Goal: Contribute content: Contribute content

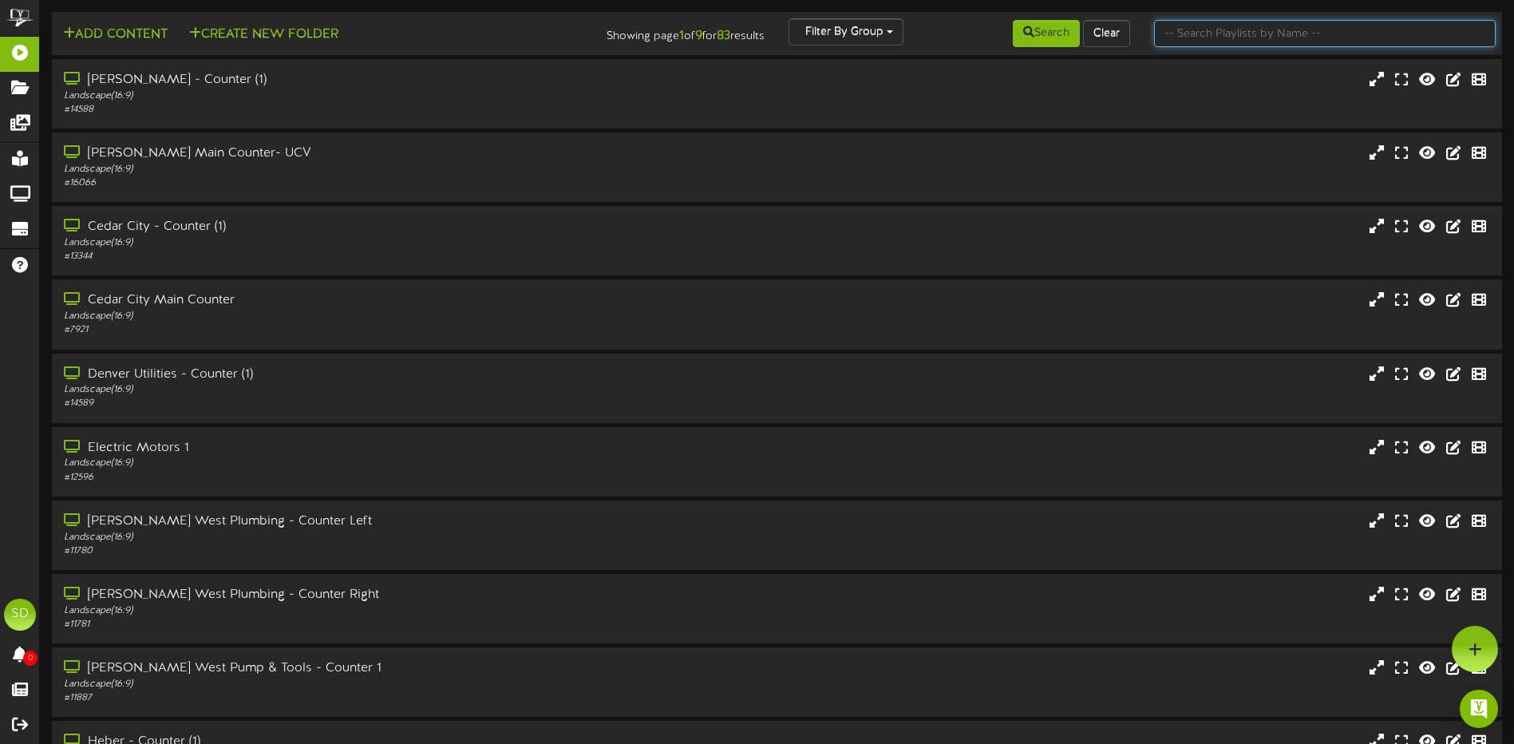
click at [1207, 40] on input "text" at bounding box center [1325, 33] width 342 height 27
type input "wichita"
click at [1059, 42] on button "Search" at bounding box center [1046, 33] width 67 height 27
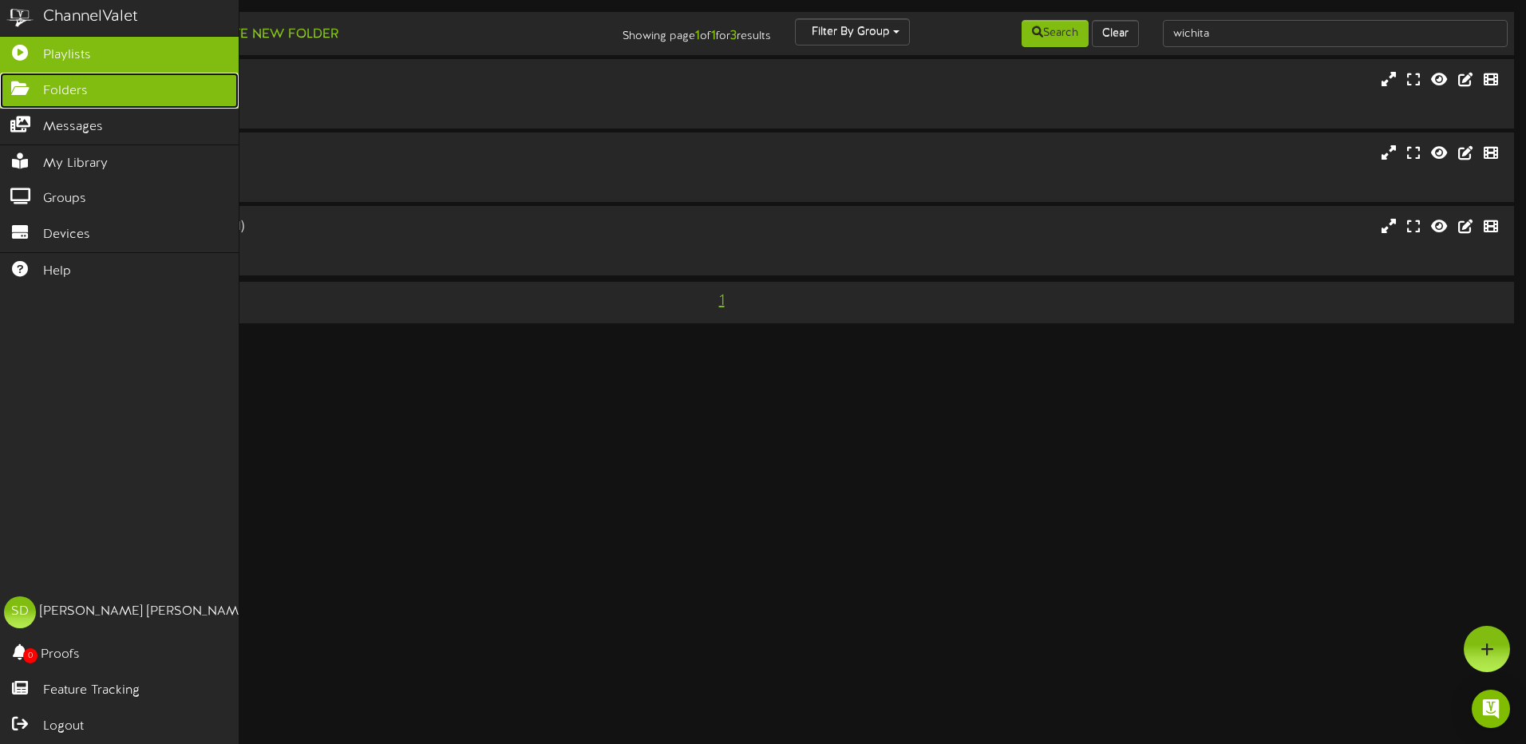
click at [56, 90] on span "Folders" at bounding box center [65, 91] width 45 height 18
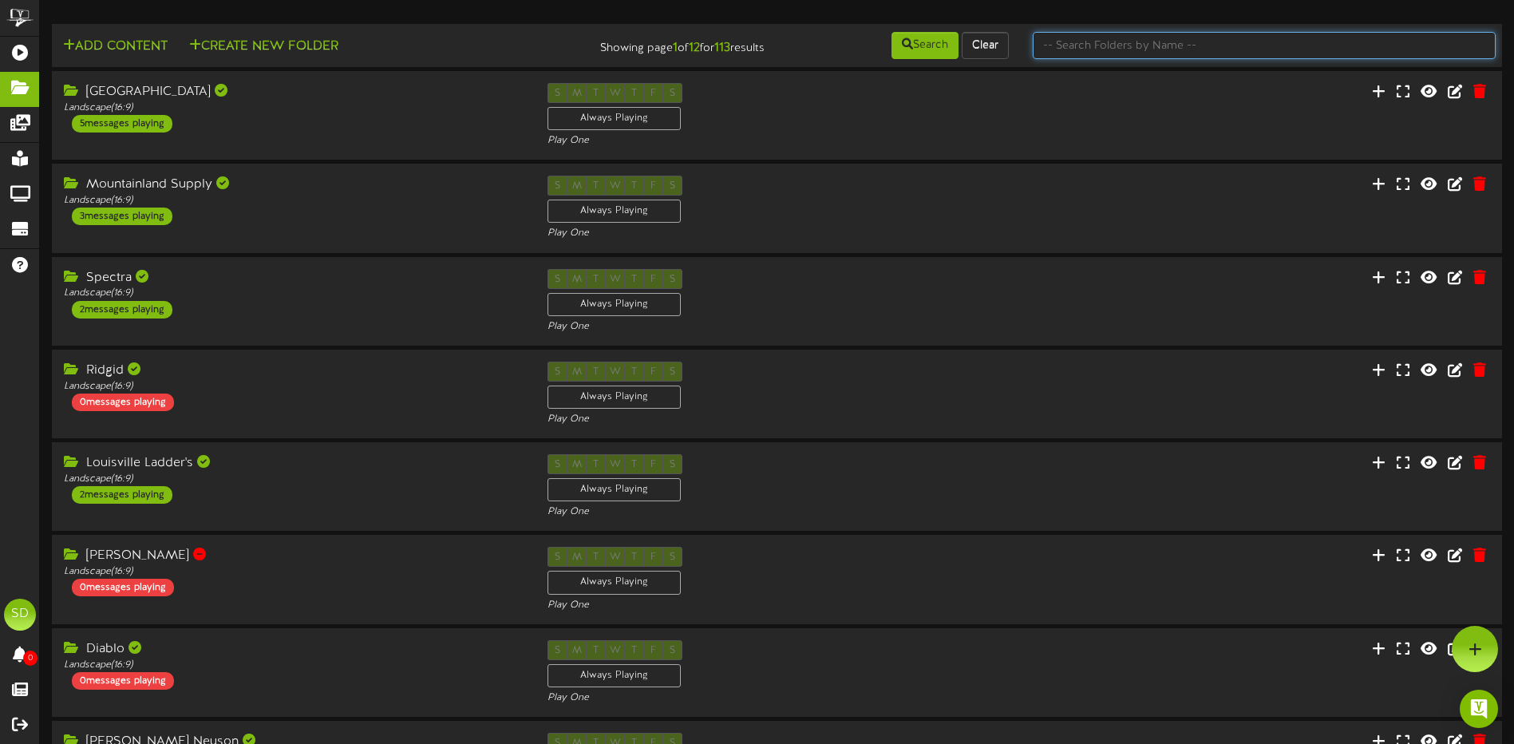
click at [1110, 48] on input "text" at bounding box center [1264, 45] width 463 height 27
type input "wichita"
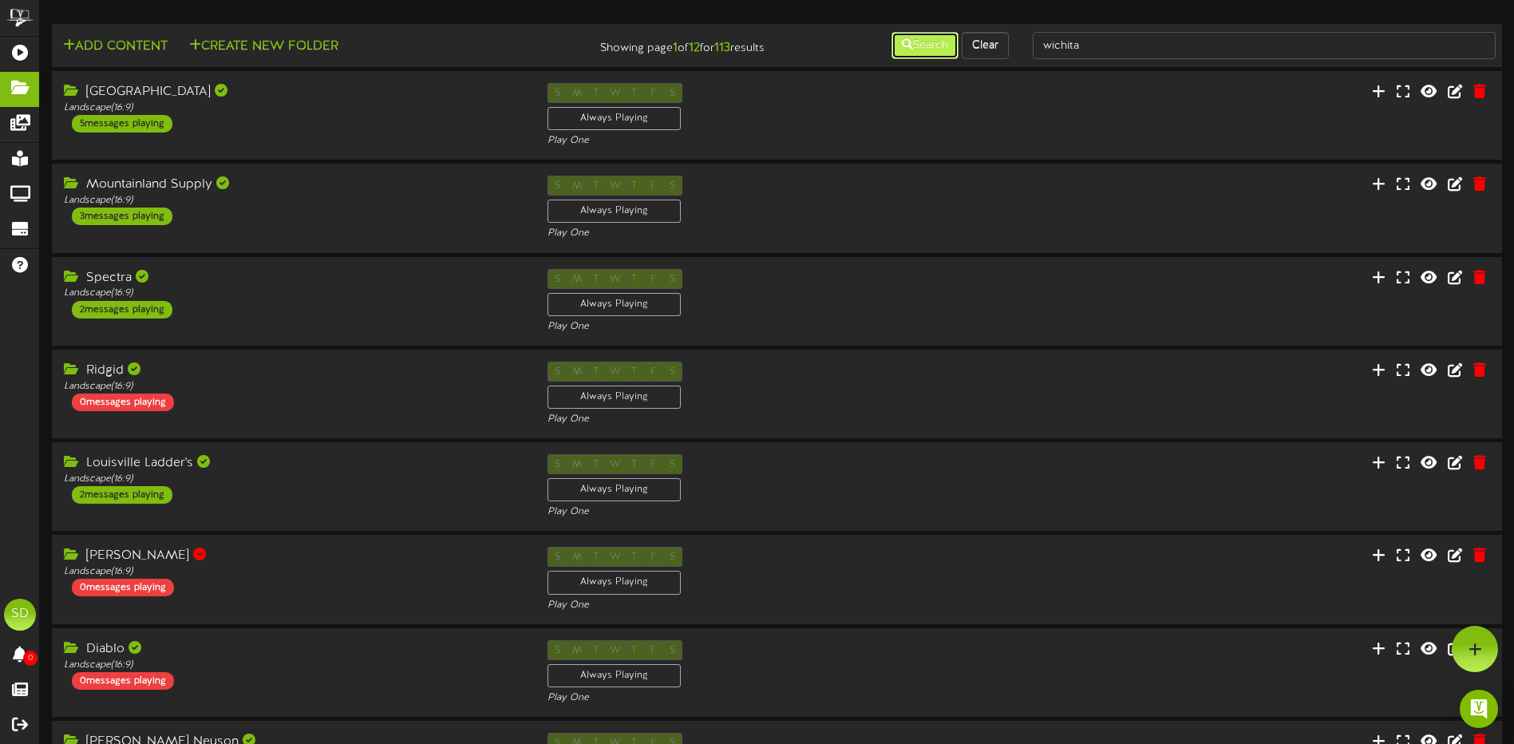
click at [925, 48] on button "Search" at bounding box center [925, 45] width 67 height 27
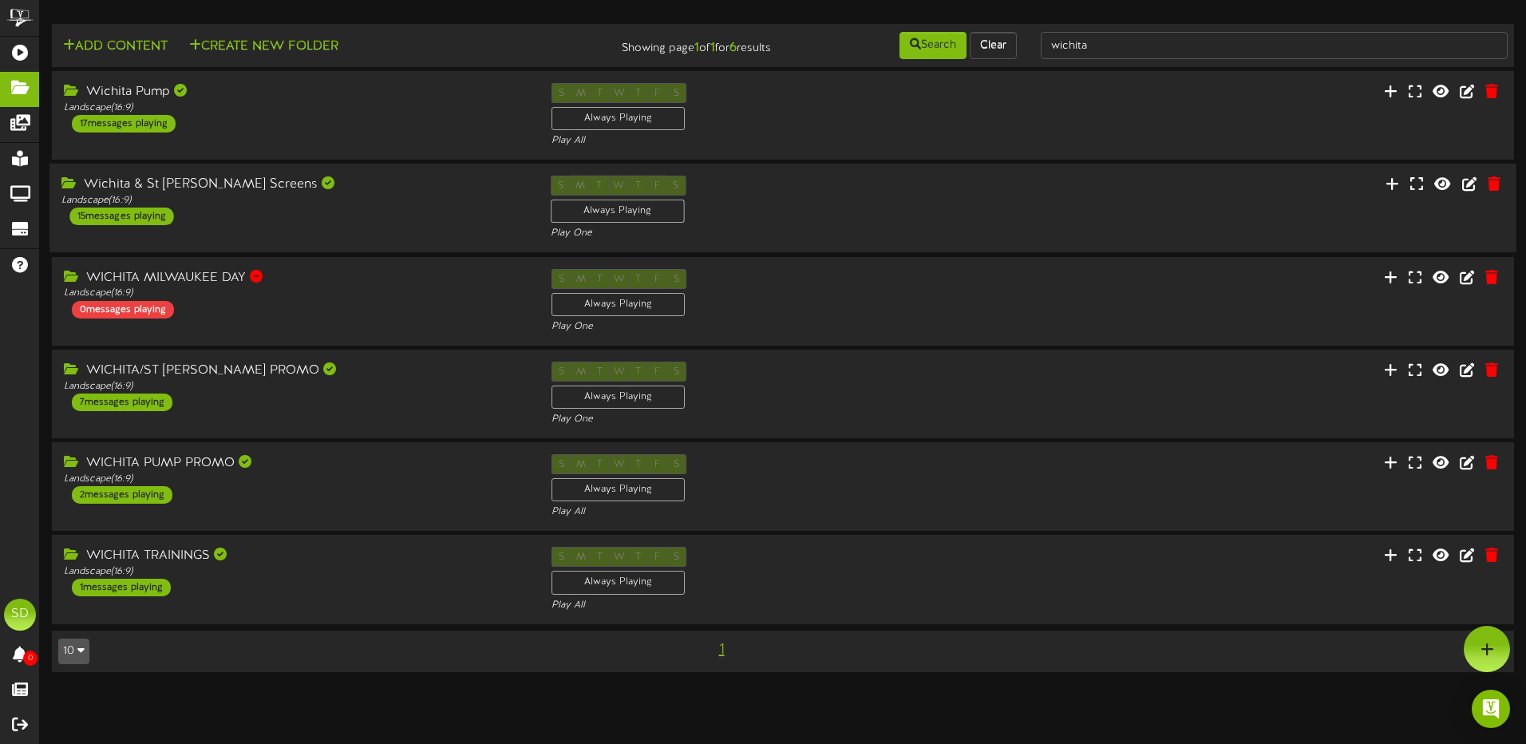
click at [369, 211] on div "Wichita & St [PERSON_NAME] Screens Landscape ( 16:9 ) 15 messages playing" at bounding box center [293, 200] width 489 height 49
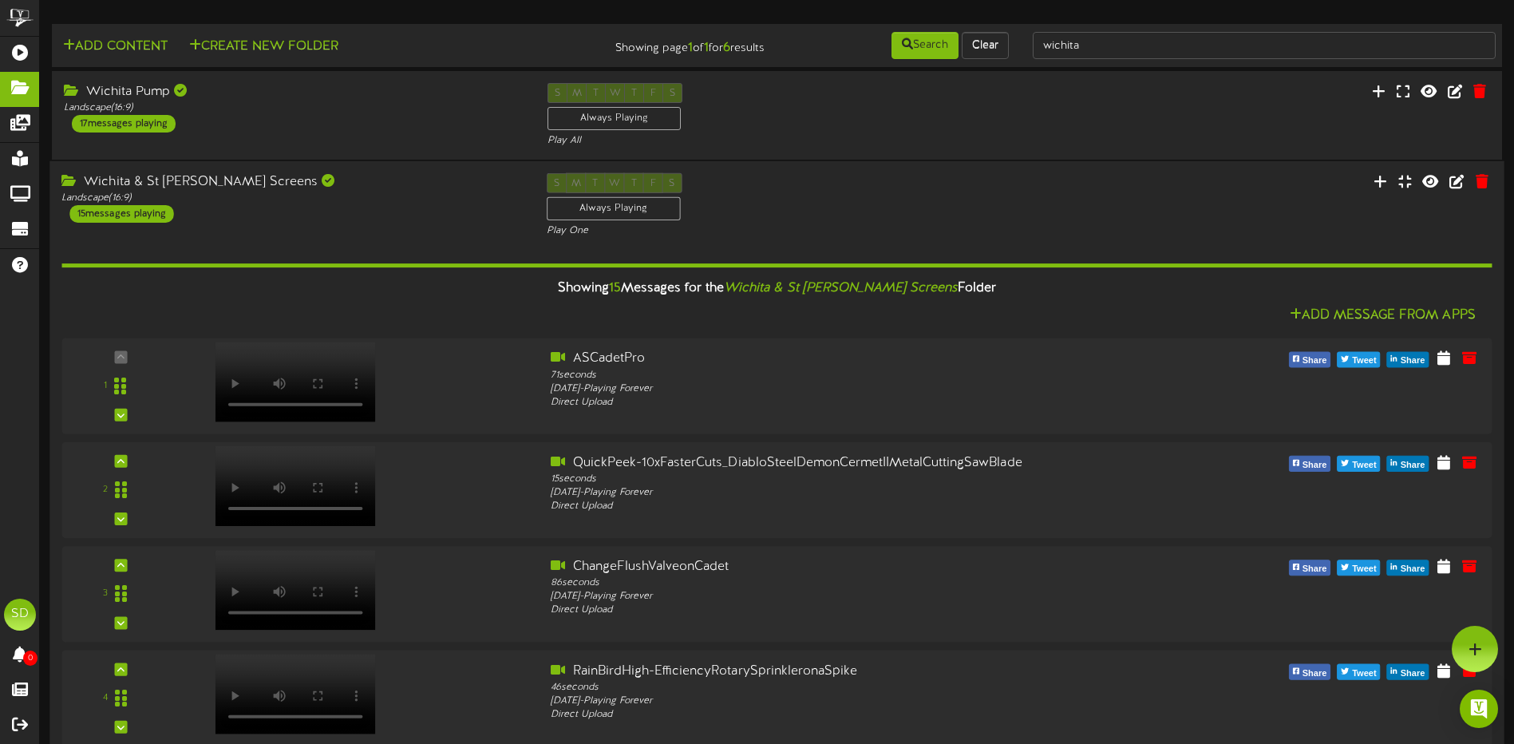
click at [986, 220] on div "S M T W T F S Always Playing Play One" at bounding box center [777, 205] width 485 height 65
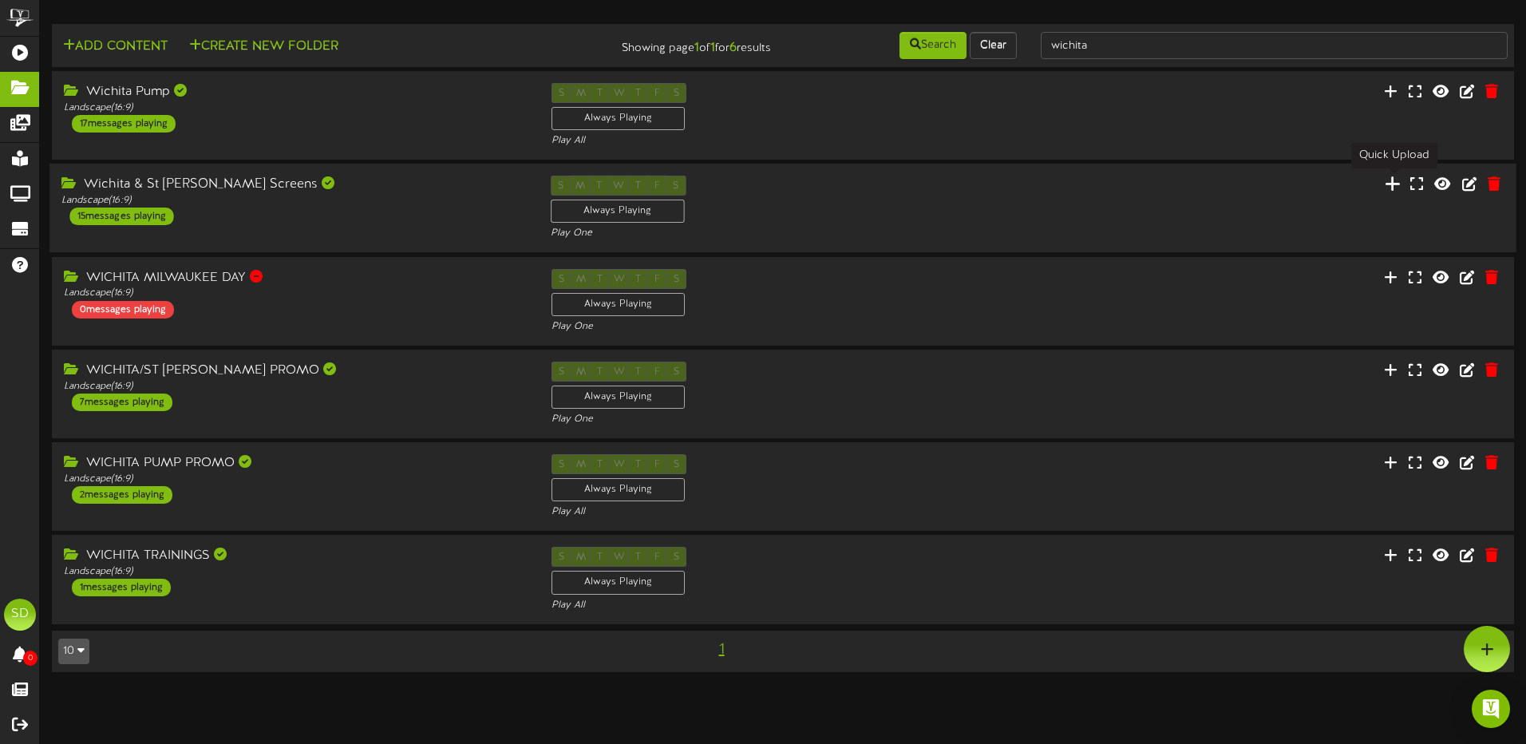
click at [1396, 185] on icon at bounding box center [1393, 184] width 16 height 18
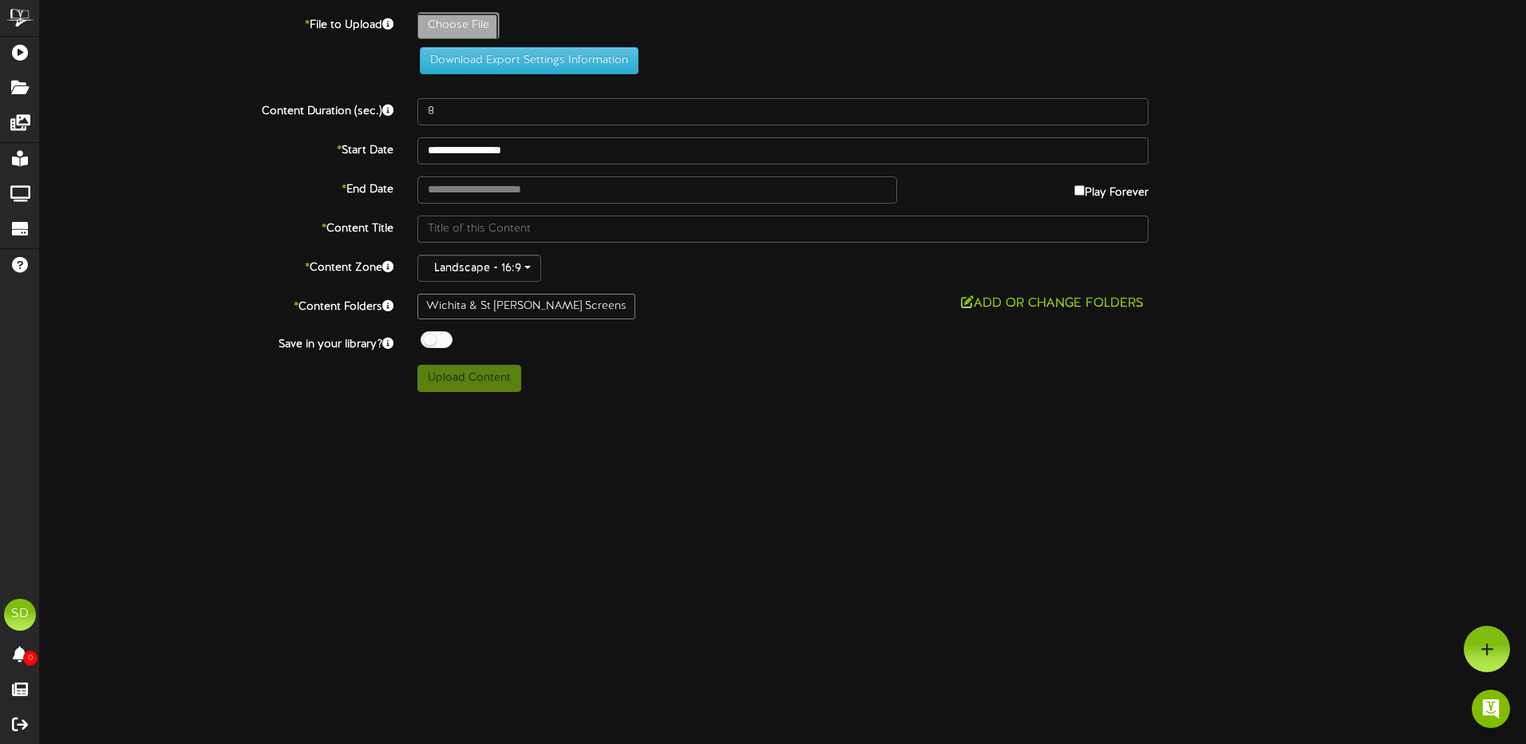
type input "**********"
type input "FORDFITTINGS"
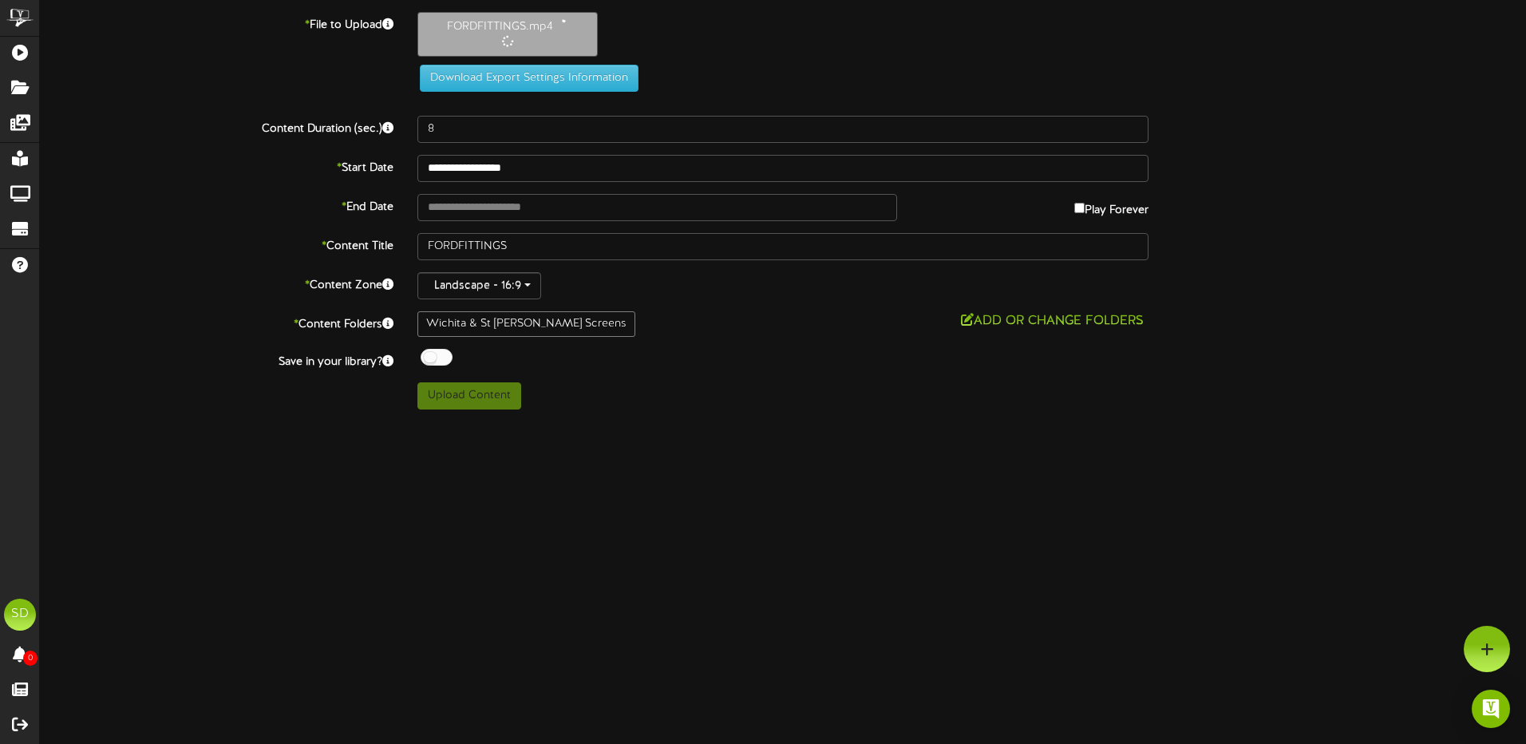
click at [445, 360] on div at bounding box center [437, 357] width 32 height 17
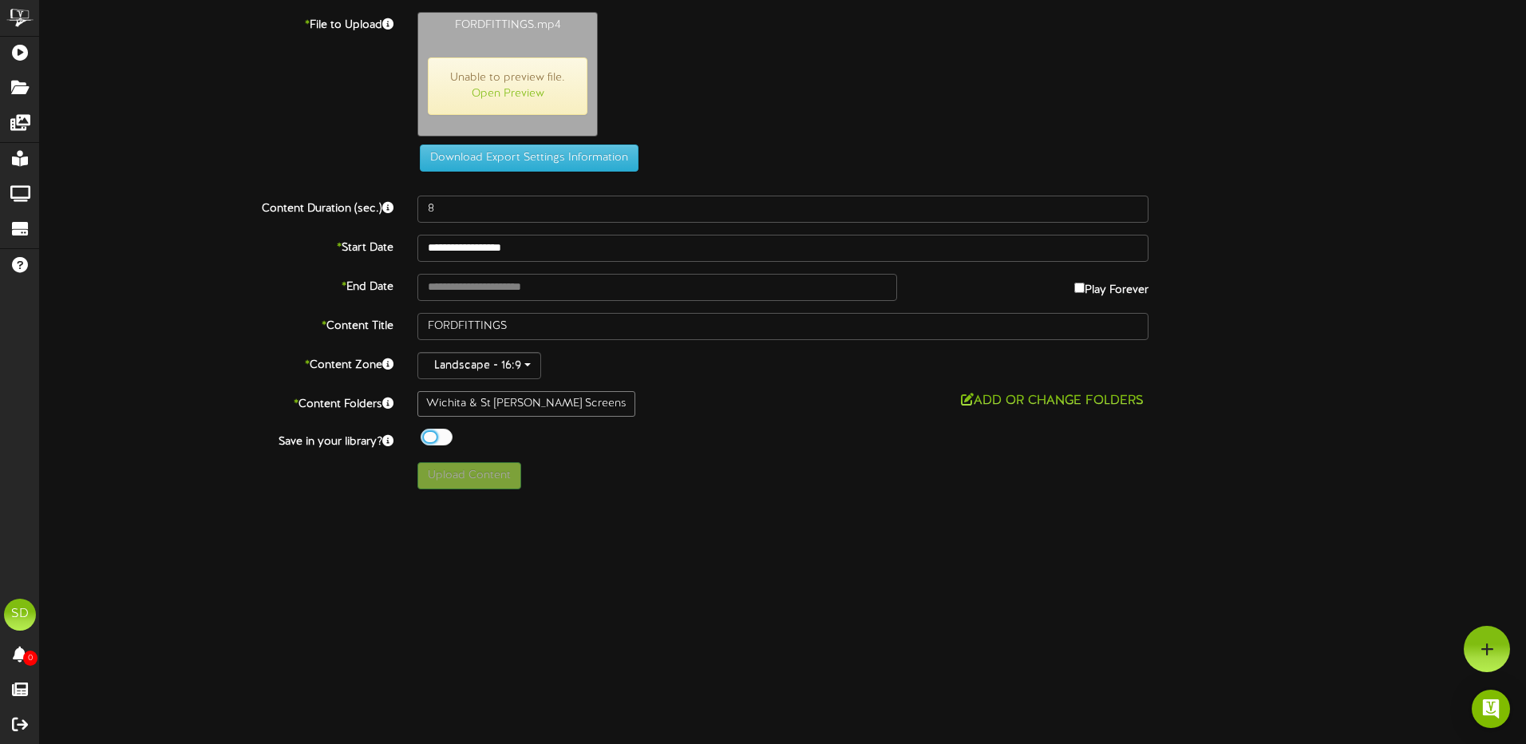
type input "42"
click at [479, 476] on button "Upload Content" at bounding box center [470, 475] width 104 height 27
type input "**********"
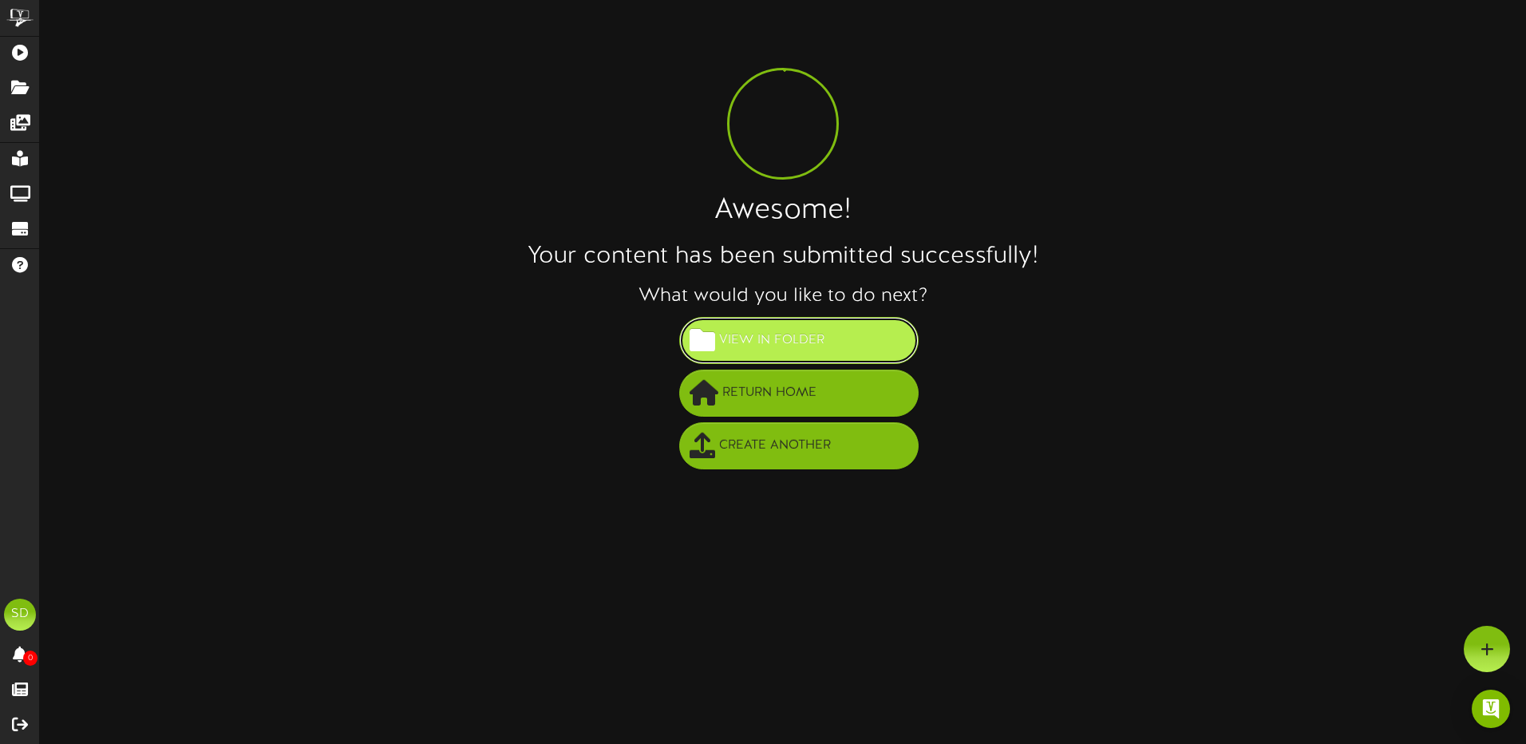
click at [782, 345] on span "View in Folder" at bounding box center [771, 340] width 113 height 26
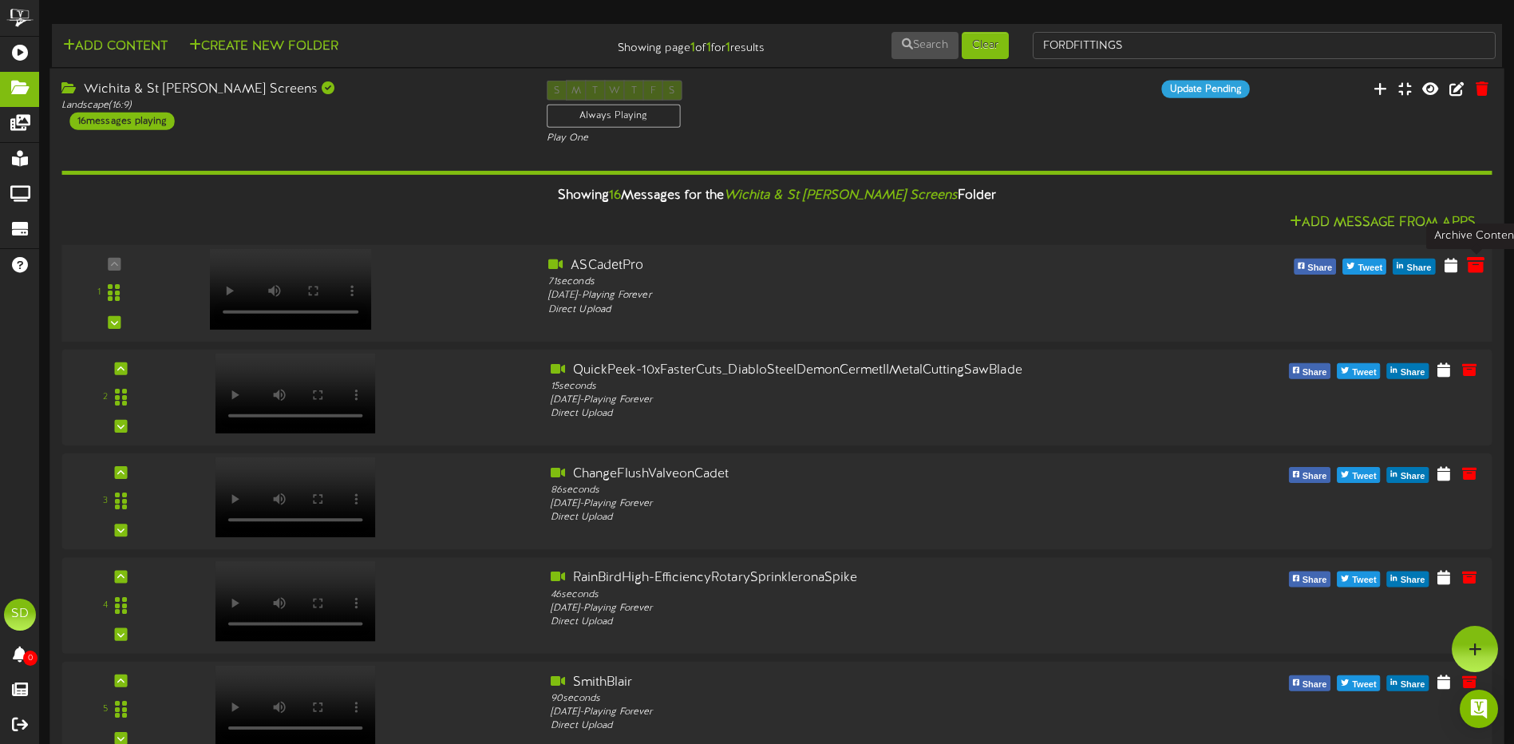
click at [1476, 271] on icon at bounding box center [1476, 264] width 18 height 18
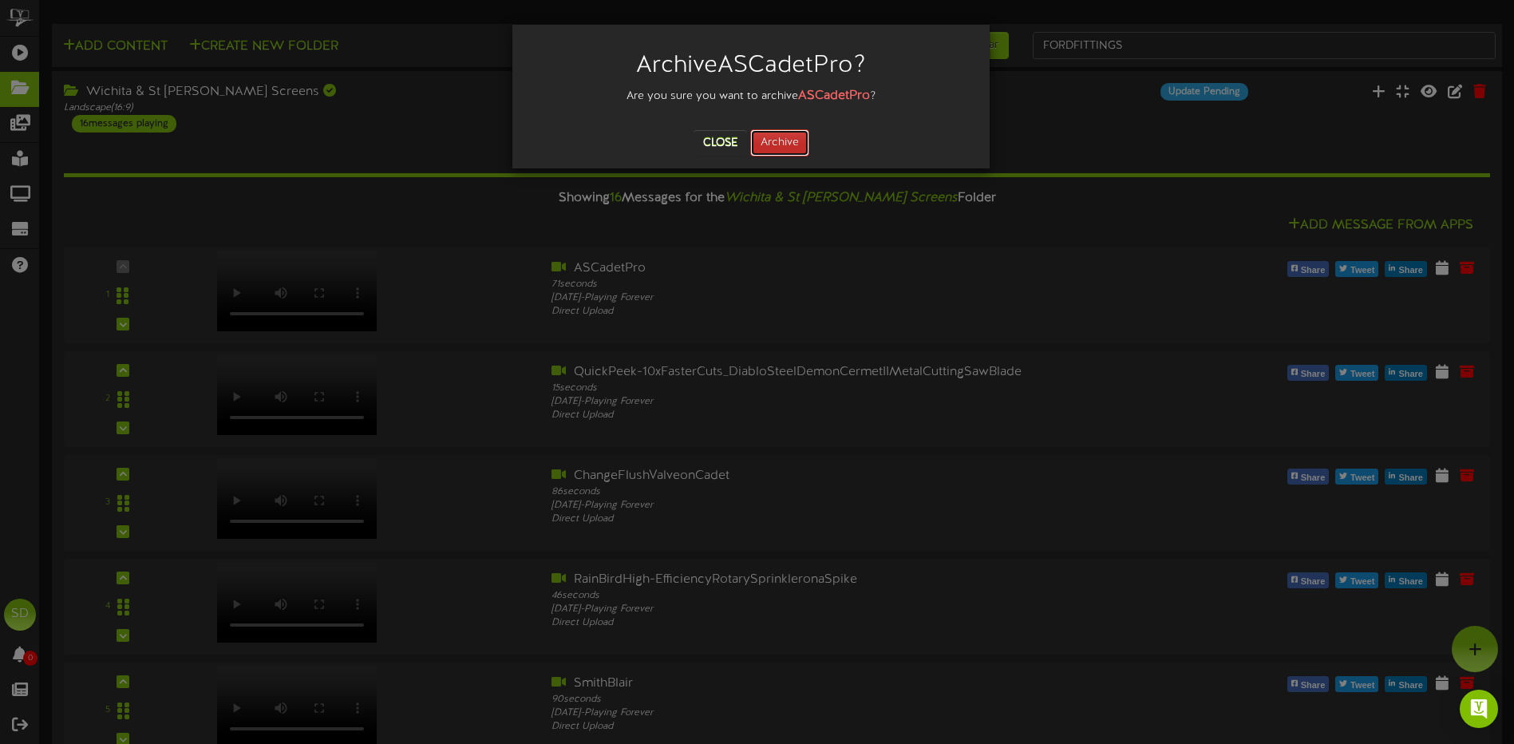
click at [772, 145] on button "Archive" at bounding box center [779, 142] width 59 height 27
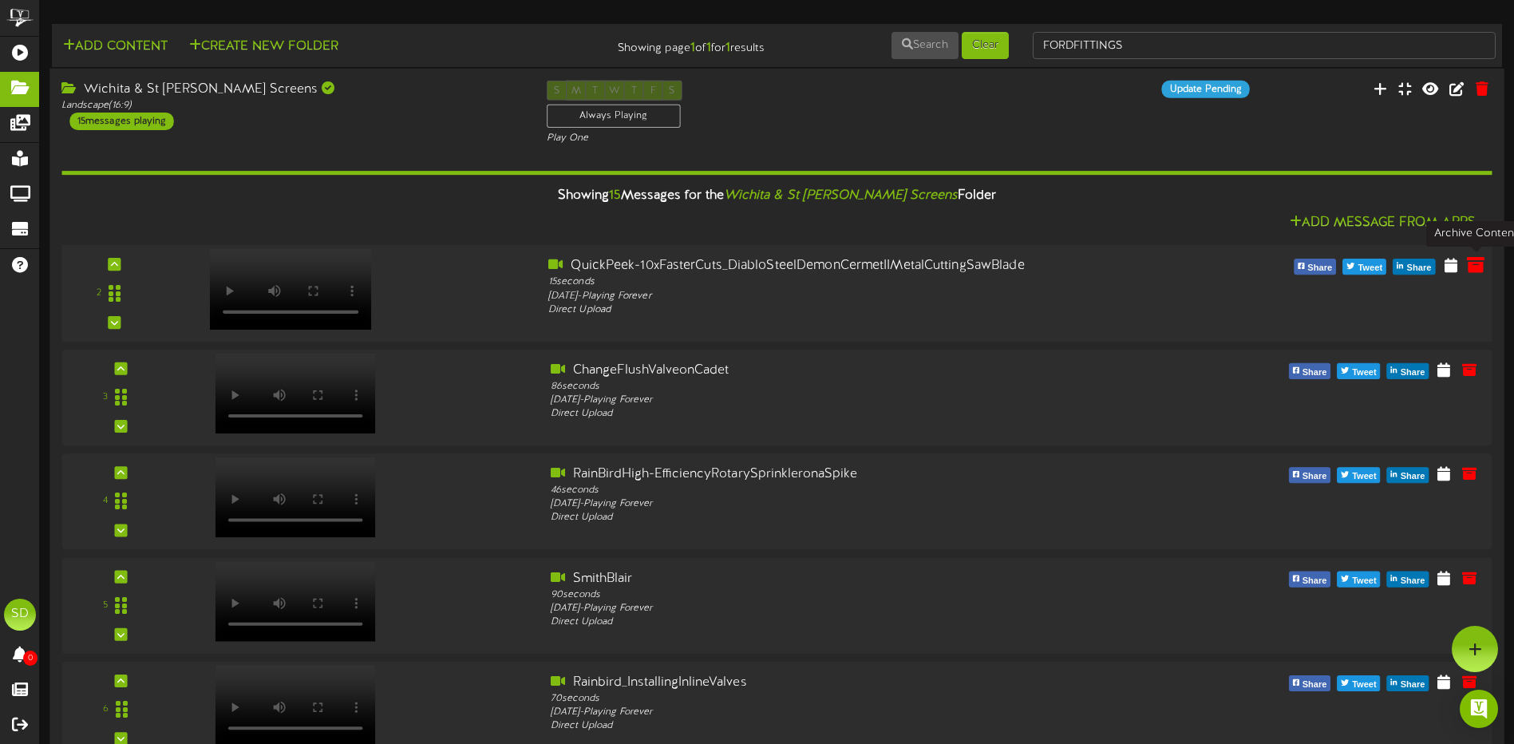
click at [1473, 270] on icon at bounding box center [1476, 265] width 18 height 18
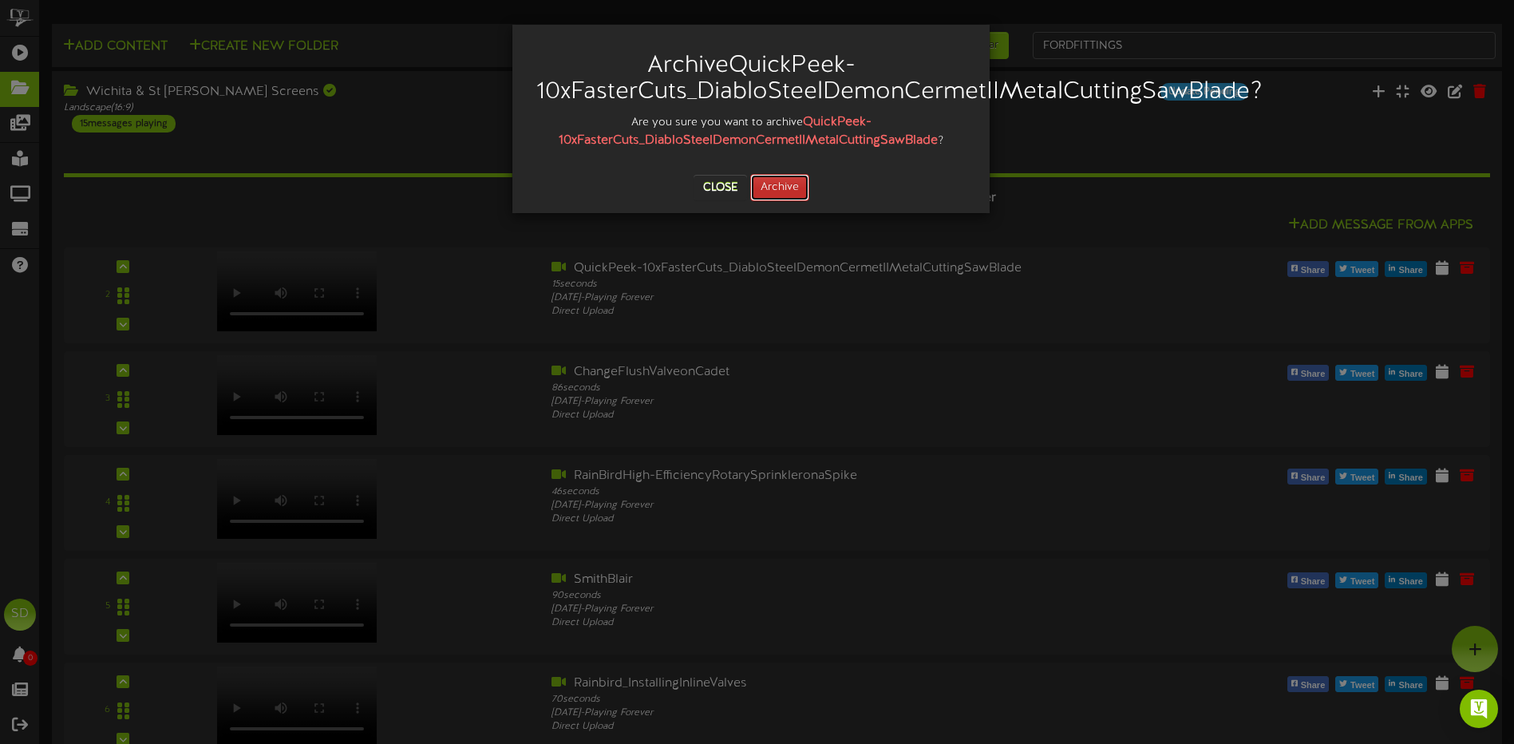
click at [781, 188] on button "Archive" at bounding box center [779, 187] width 59 height 27
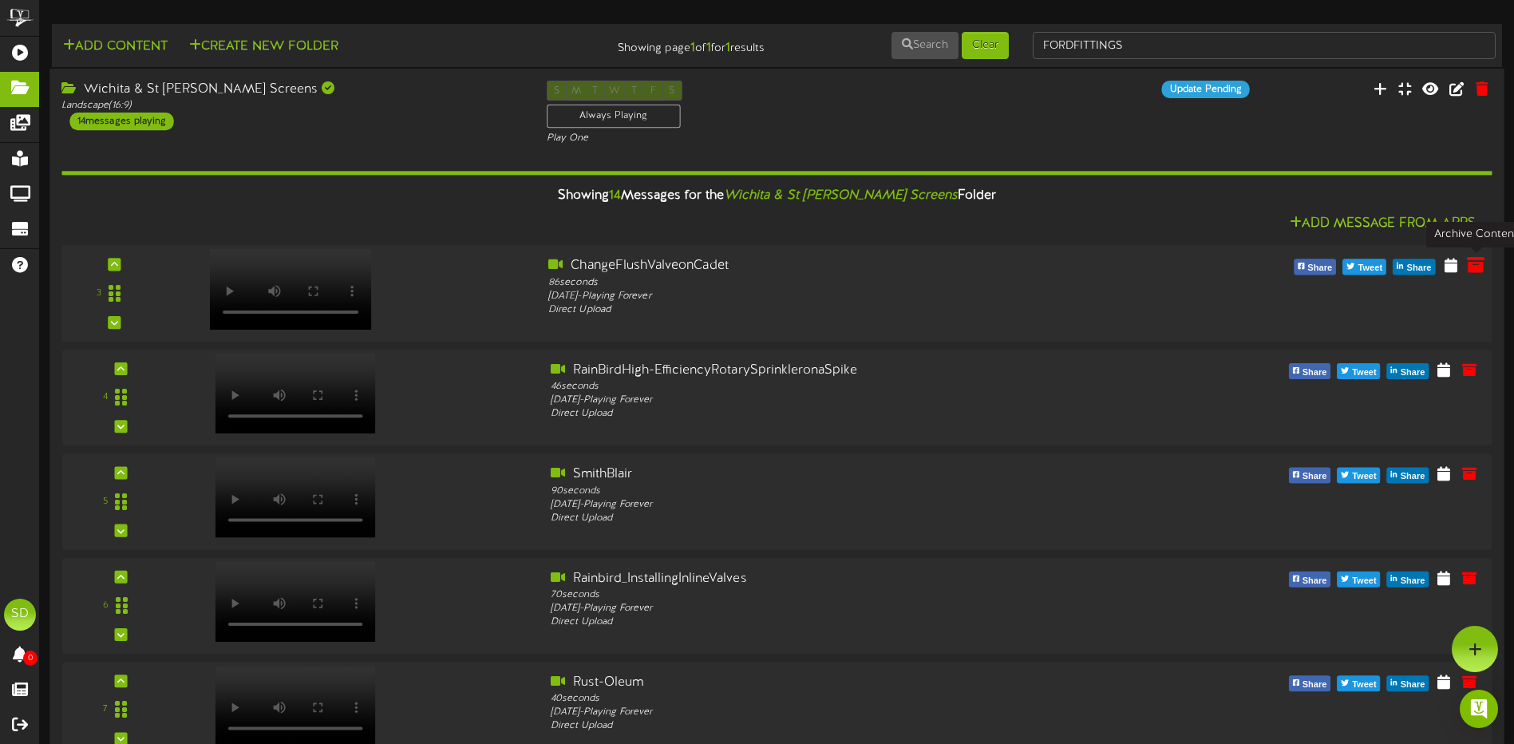
click at [1475, 267] on icon at bounding box center [1476, 265] width 18 height 18
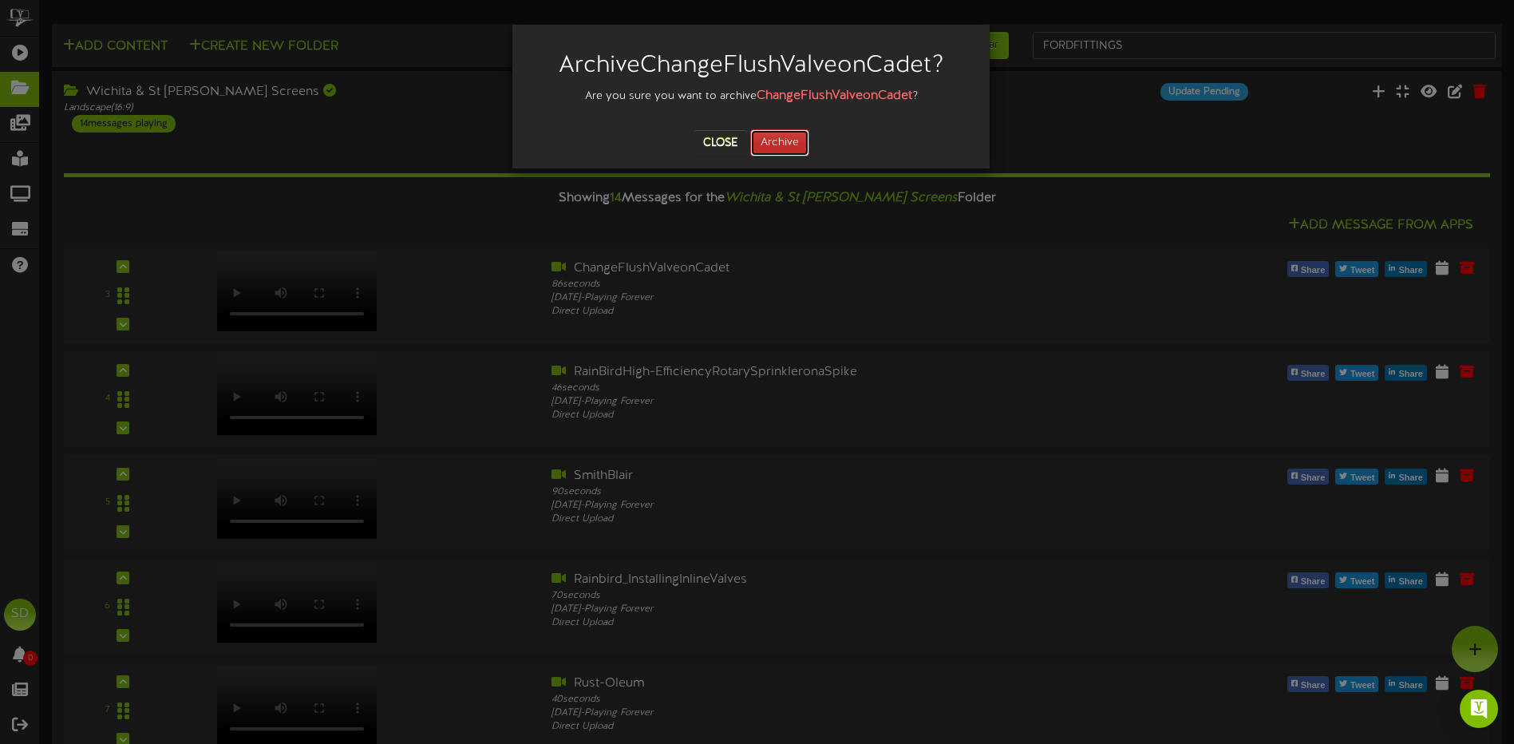
click at [782, 141] on button "Archive" at bounding box center [779, 142] width 59 height 27
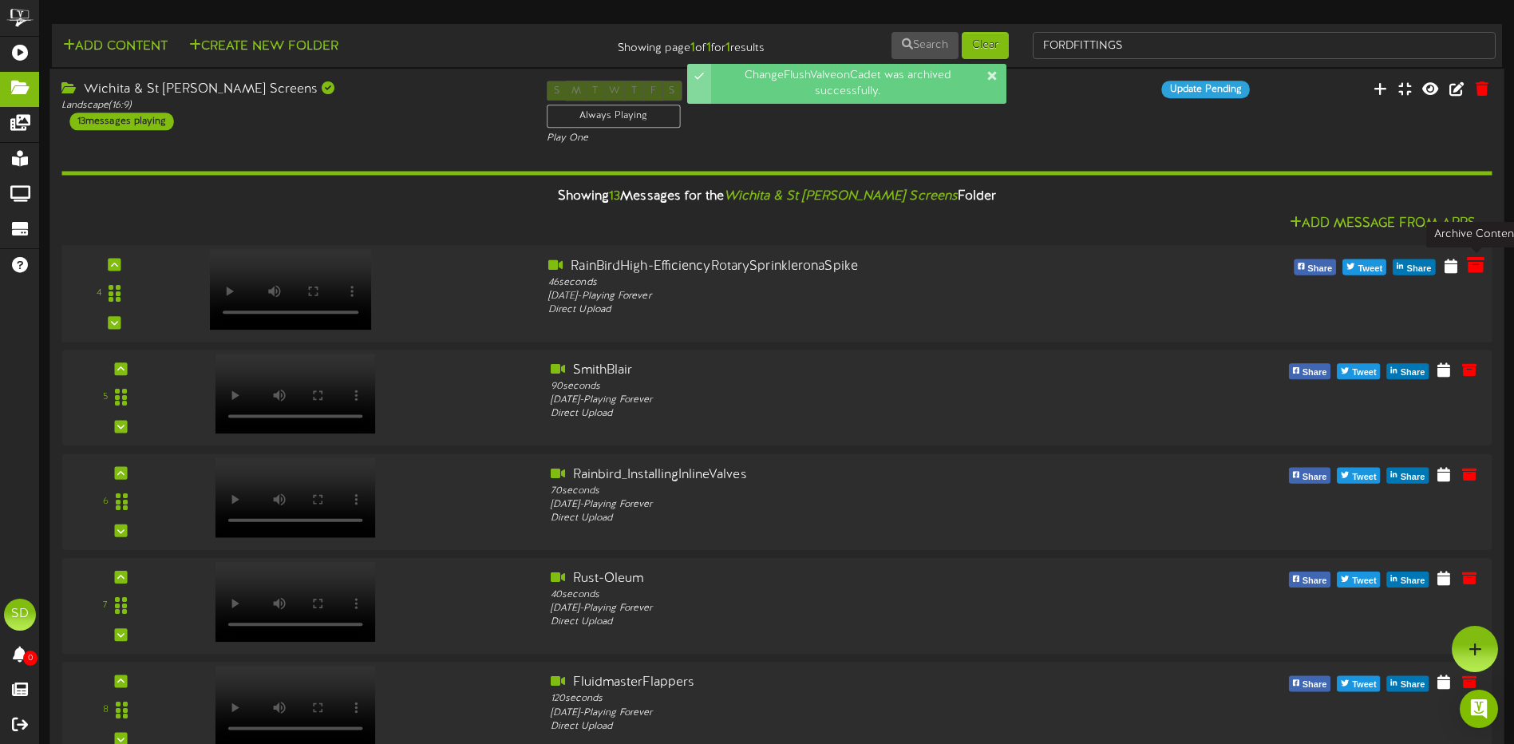
click at [1474, 265] on icon at bounding box center [1476, 265] width 18 height 18
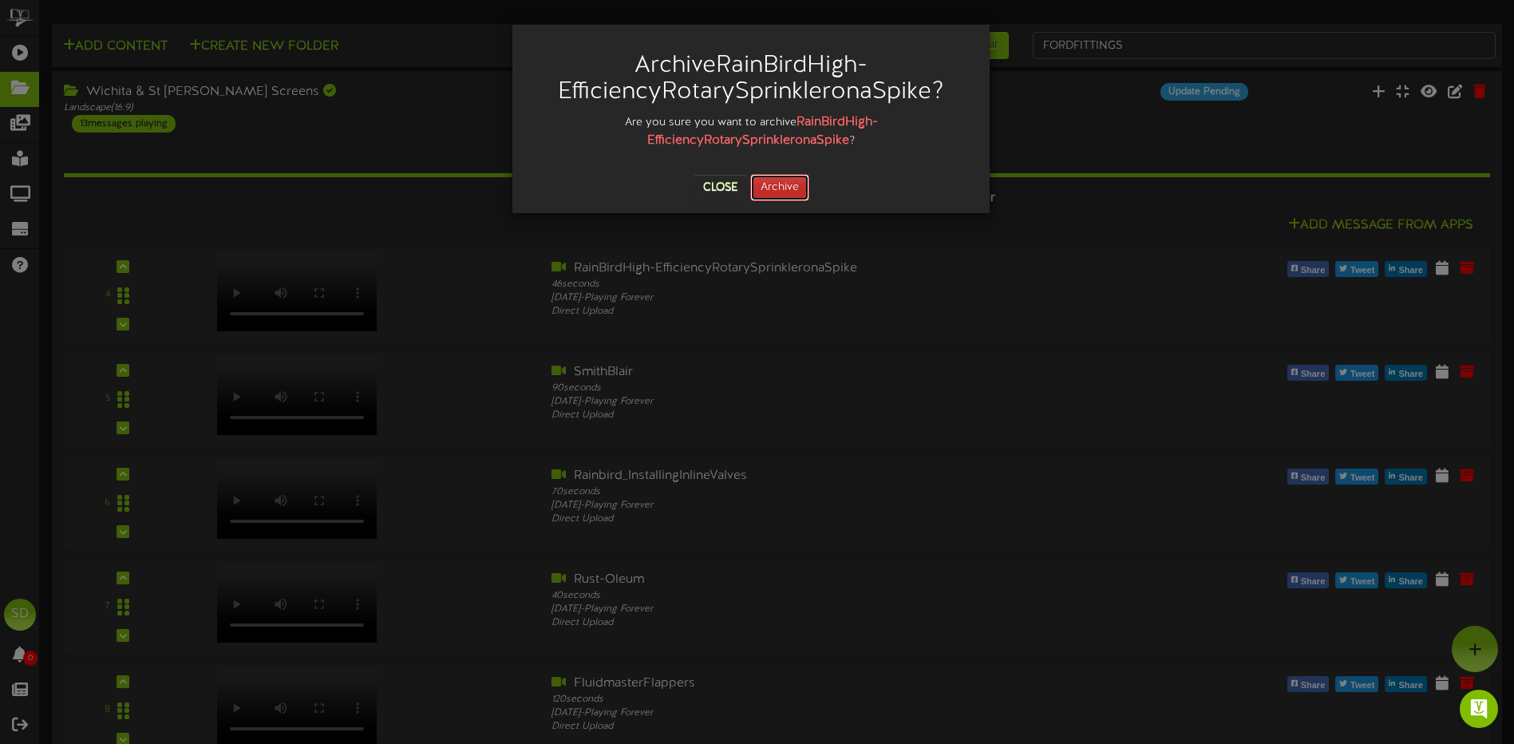
click at [793, 184] on button "Archive" at bounding box center [779, 187] width 59 height 27
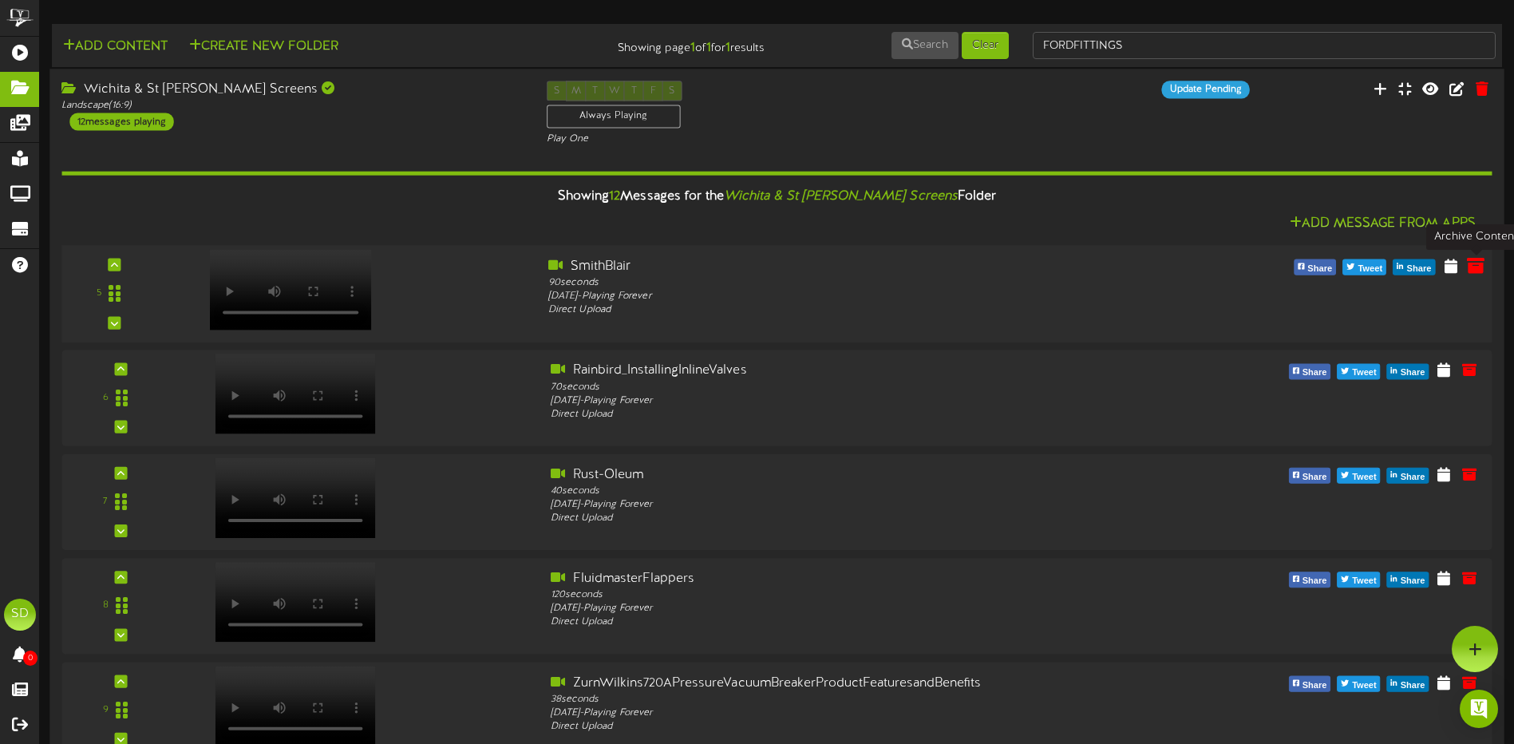
click at [1476, 267] on icon at bounding box center [1476, 265] width 18 height 18
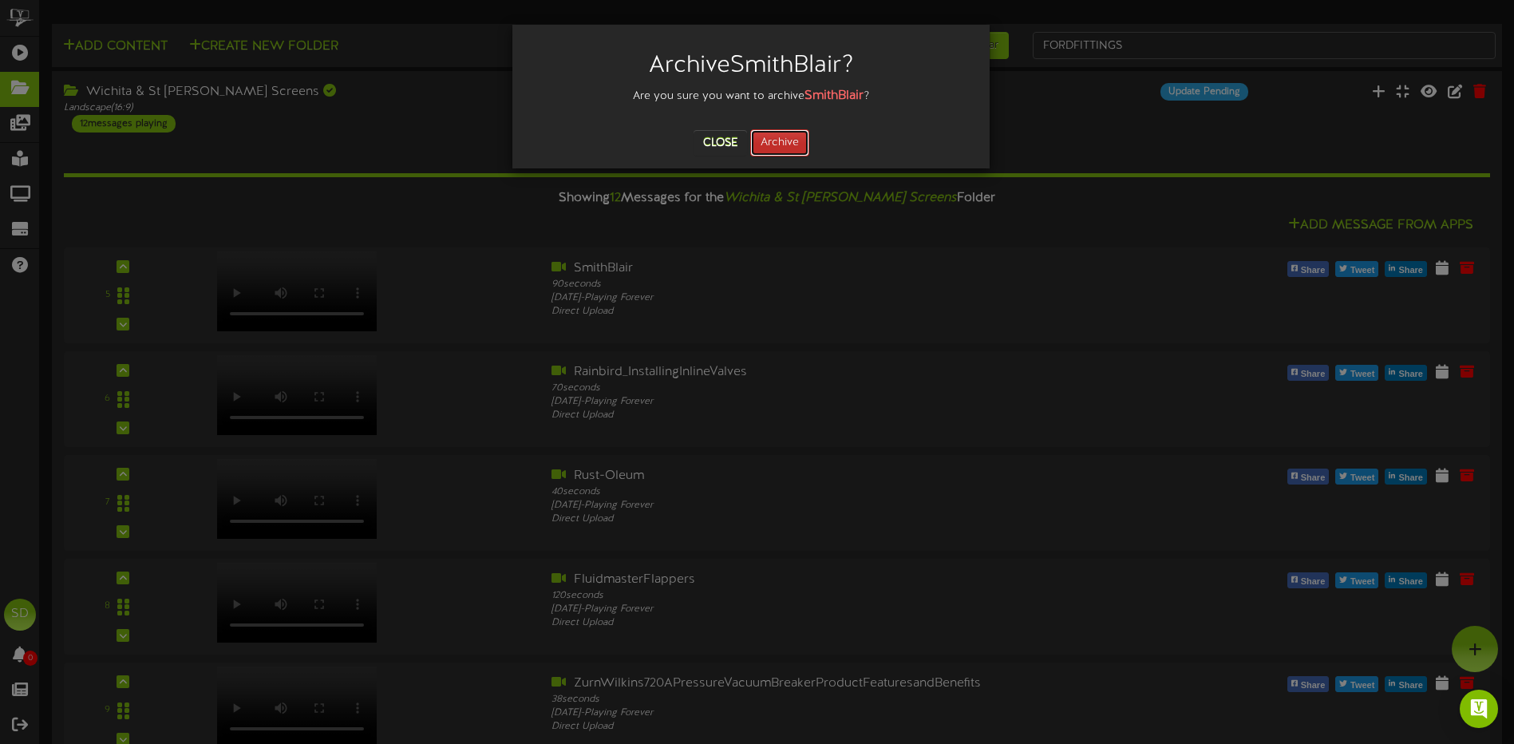
click at [776, 148] on button "Archive" at bounding box center [779, 142] width 59 height 27
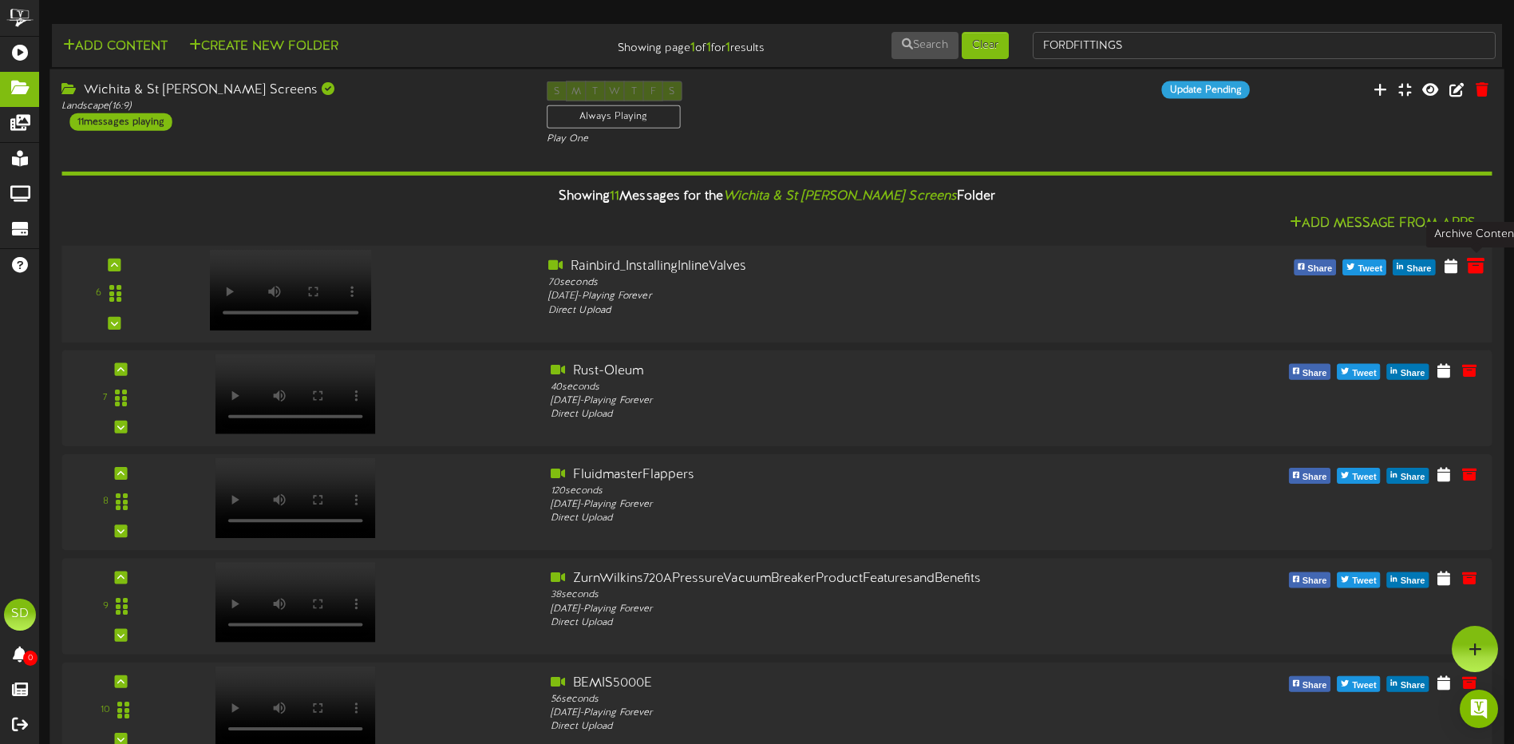
click at [1475, 270] on icon at bounding box center [1476, 265] width 18 height 18
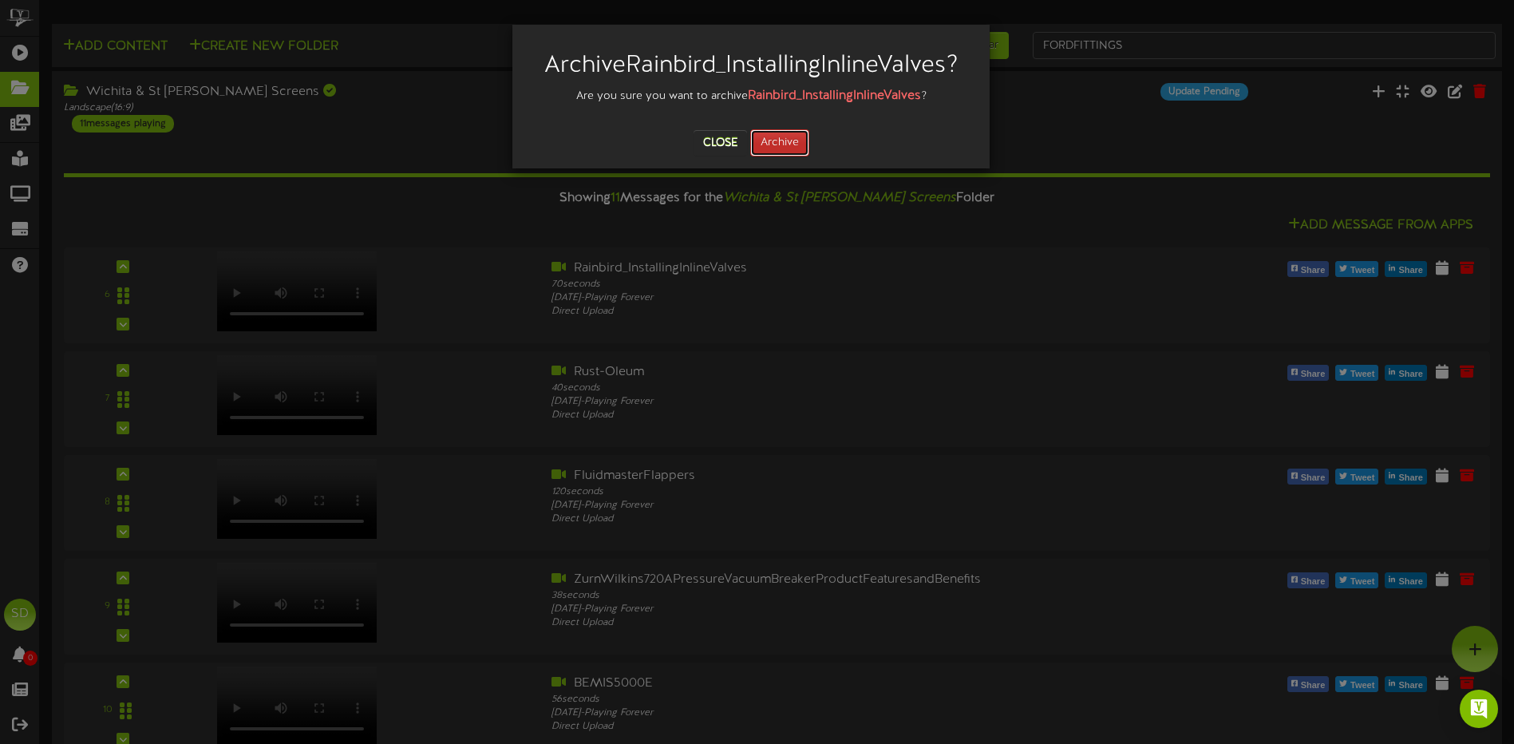
click at [782, 146] on button "Archive" at bounding box center [779, 142] width 59 height 27
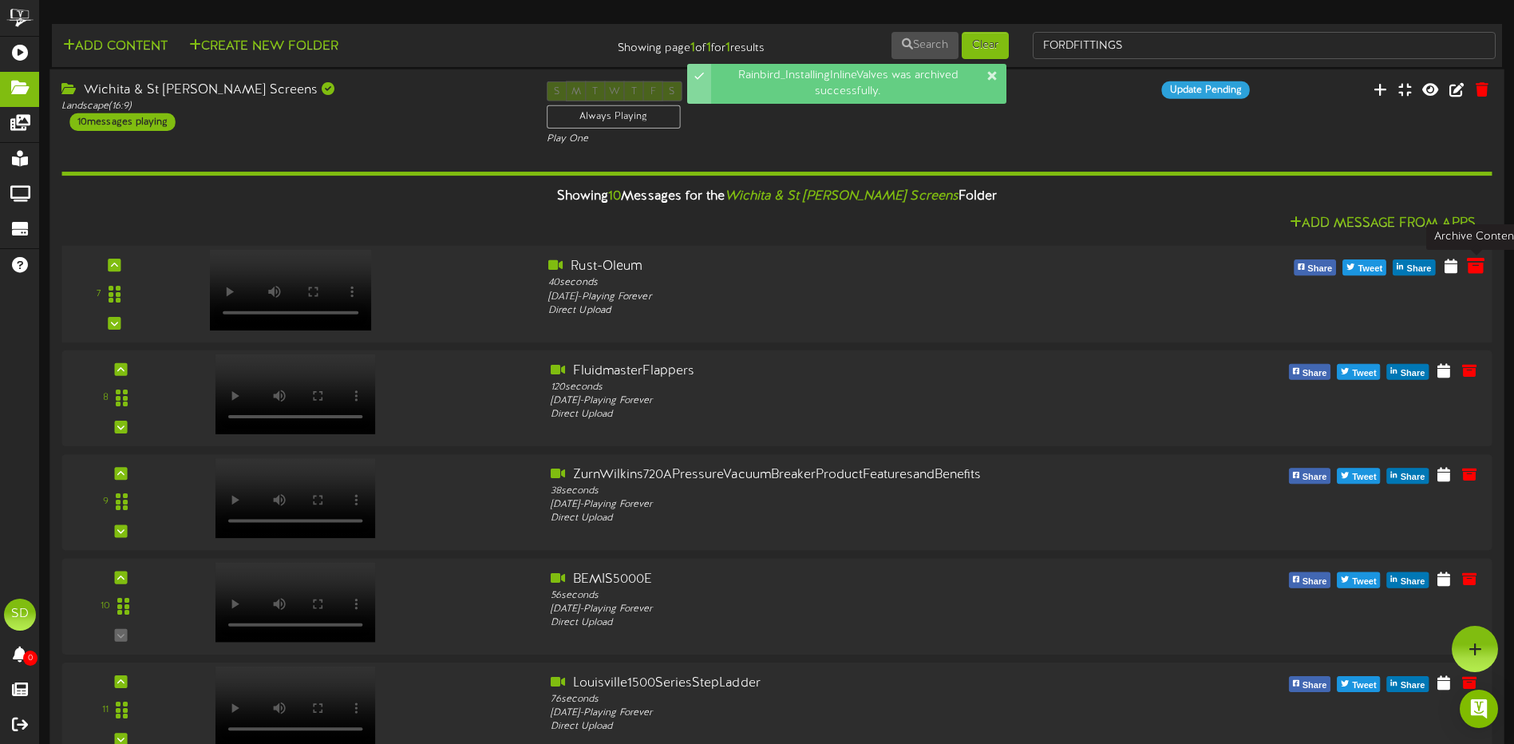
click at [1478, 267] on icon at bounding box center [1476, 266] width 18 height 18
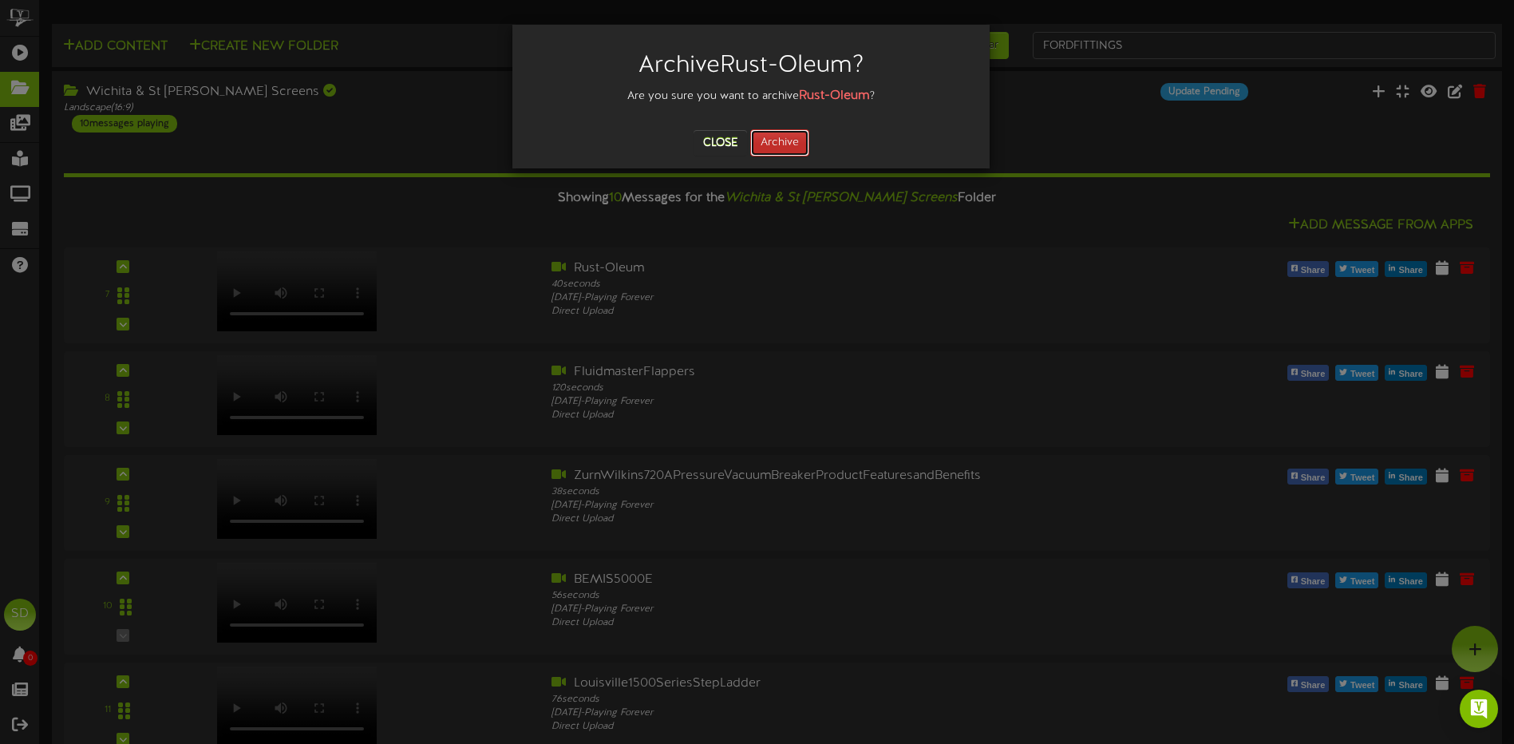
click at [786, 144] on button "Archive" at bounding box center [779, 142] width 59 height 27
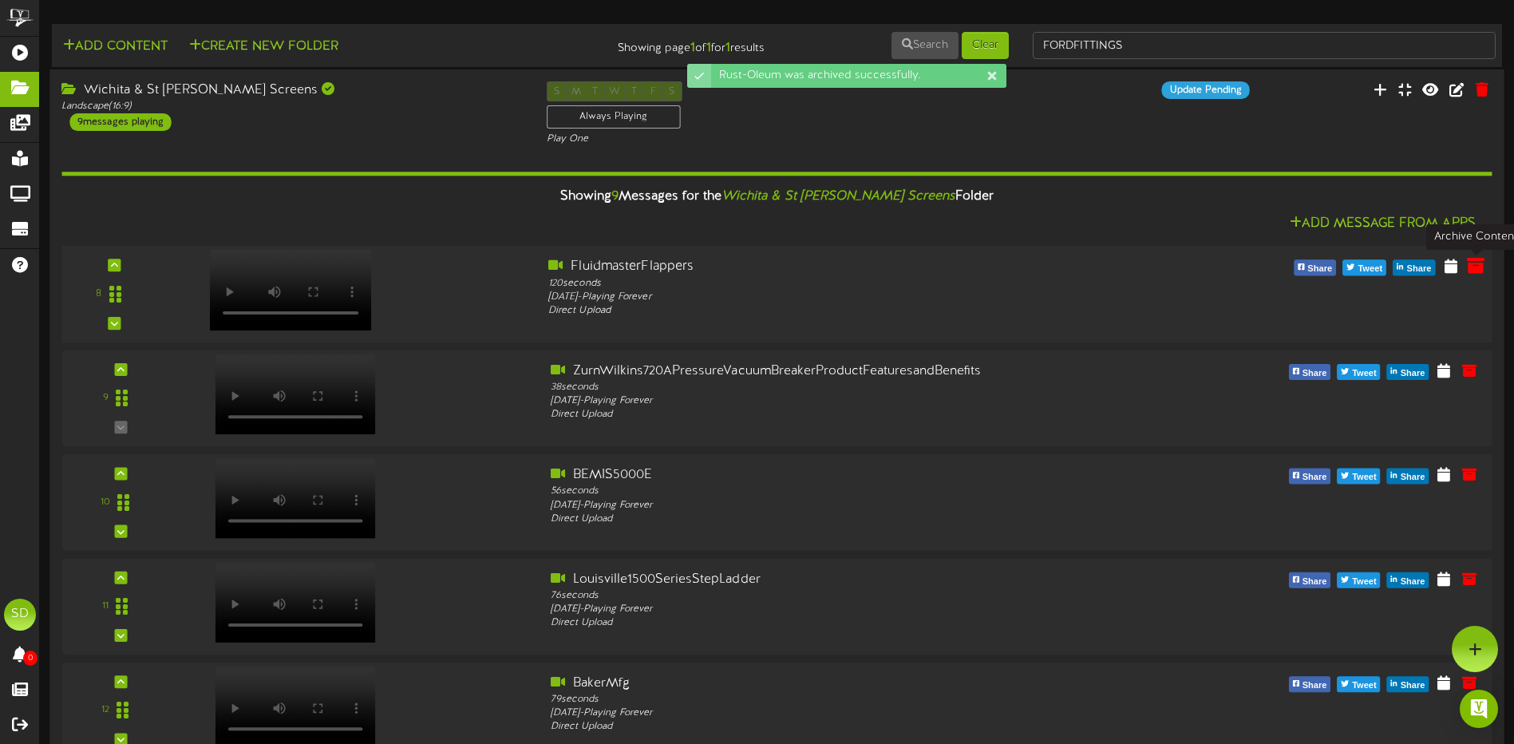
click at [1481, 274] on icon at bounding box center [1476, 266] width 18 height 18
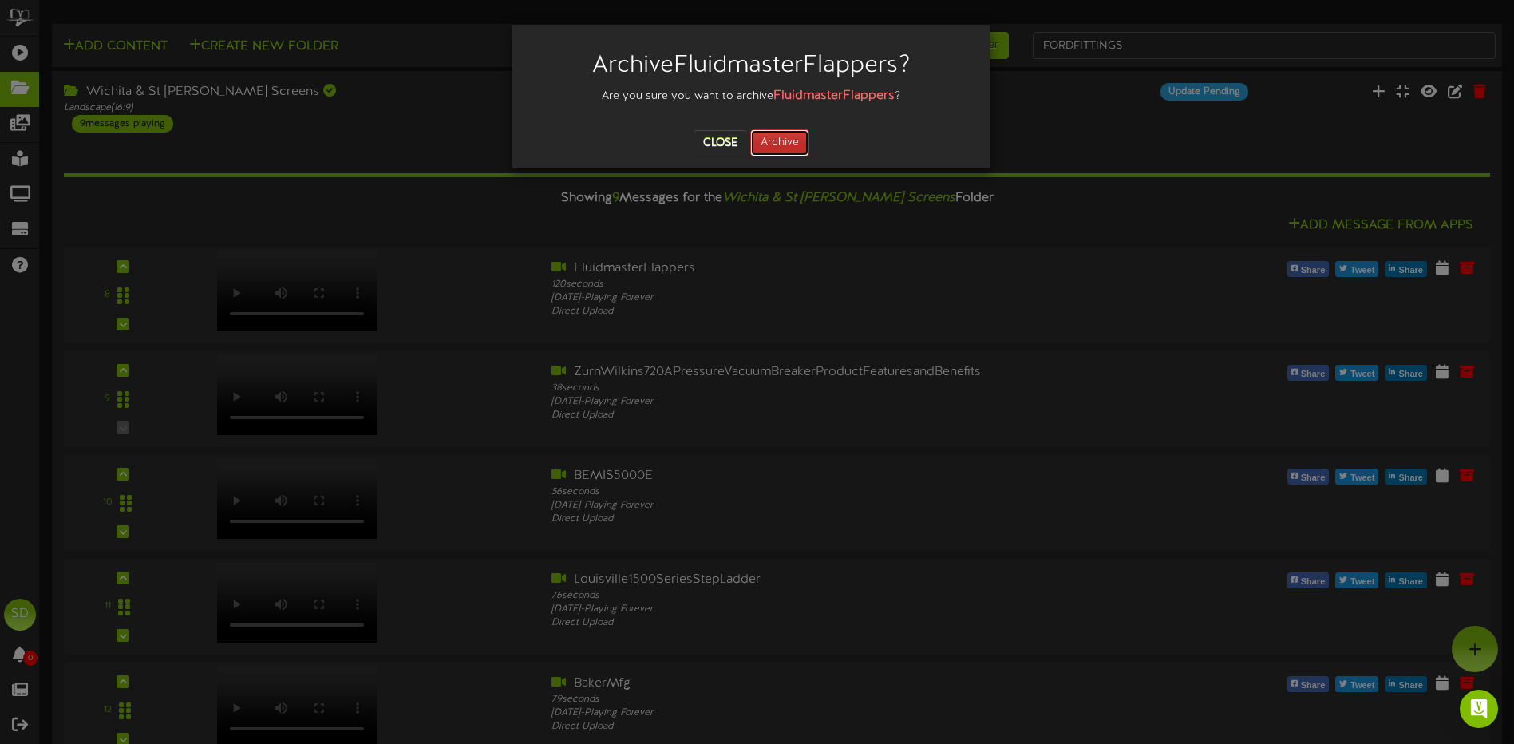
click at [774, 144] on button "Archive" at bounding box center [779, 142] width 59 height 27
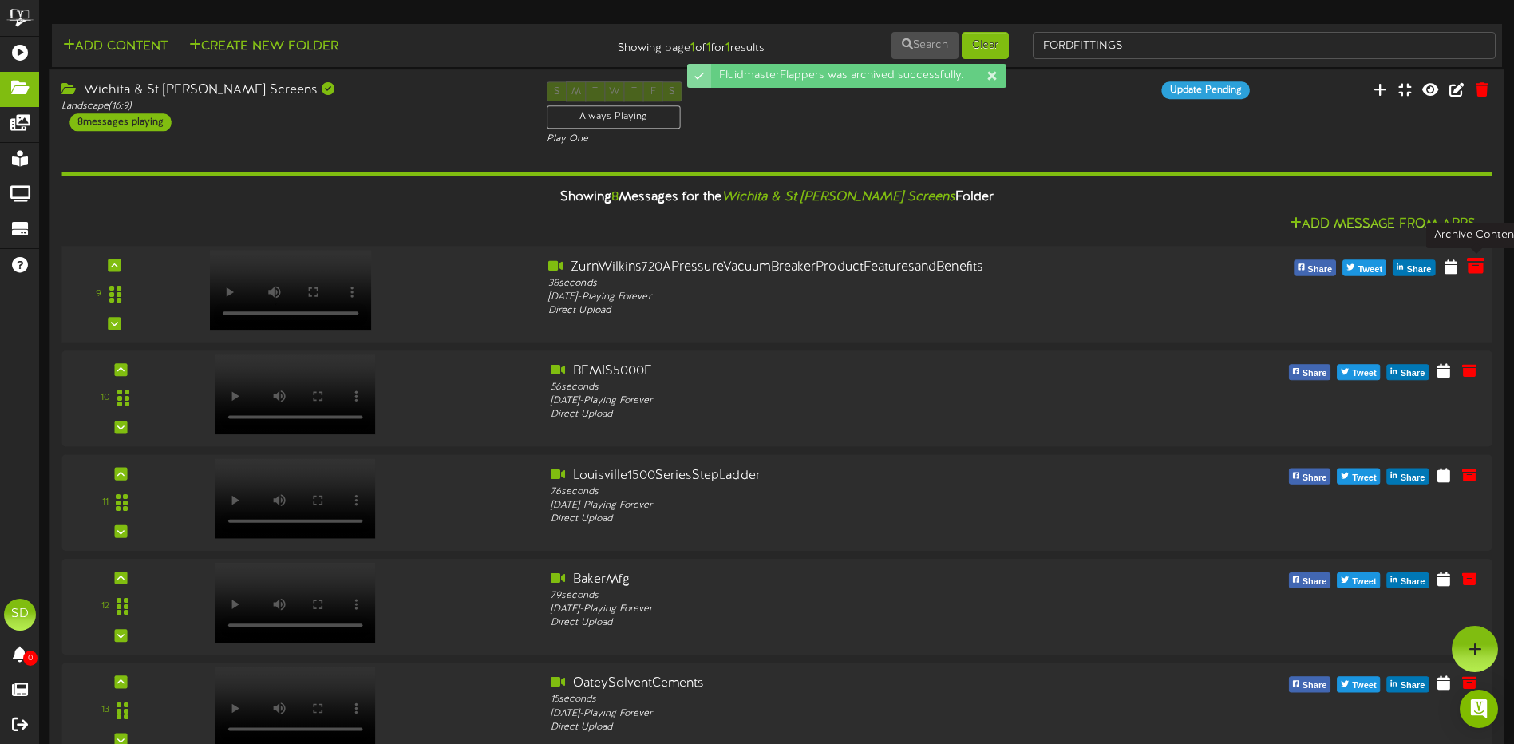
click at [1474, 269] on icon at bounding box center [1476, 266] width 18 height 18
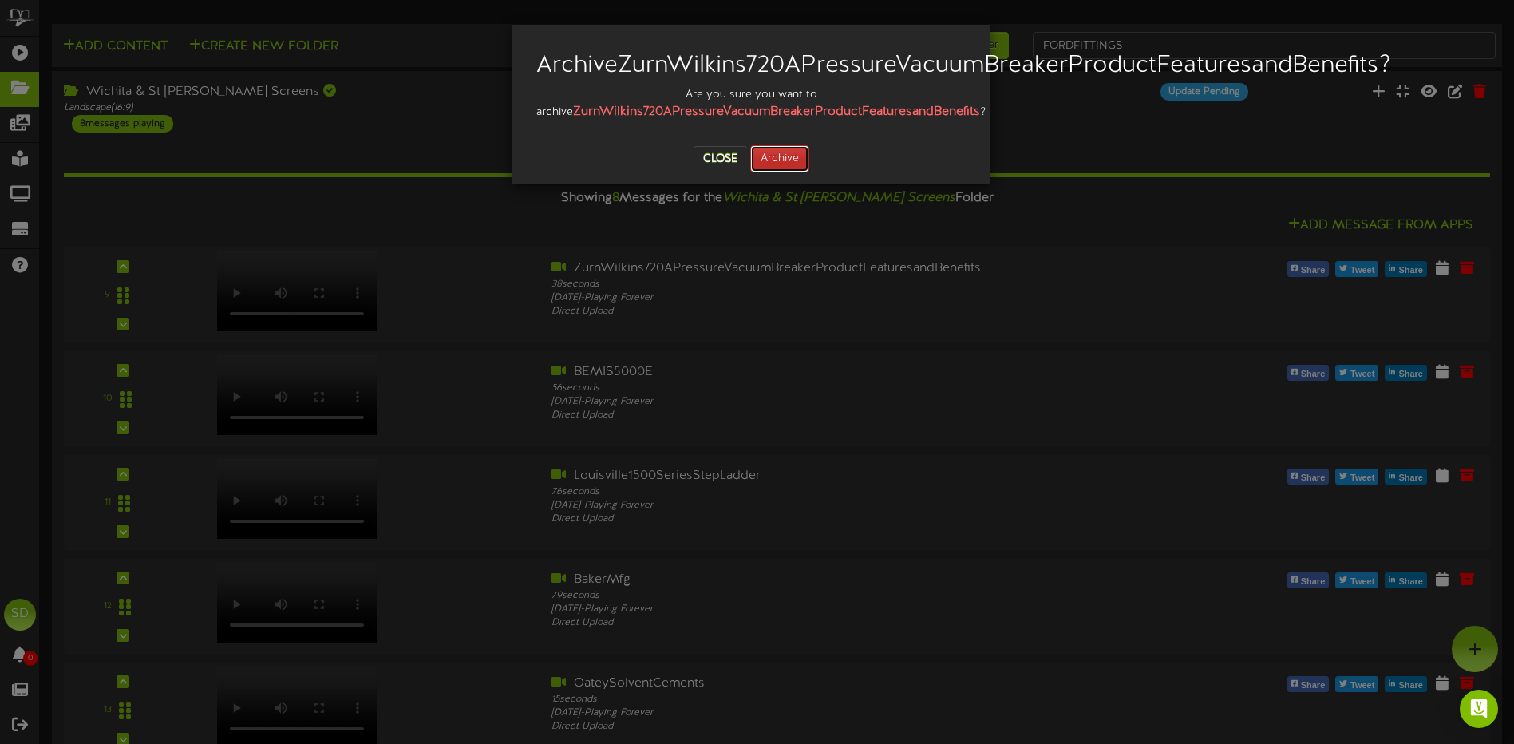
click at [796, 172] on button "Archive" at bounding box center [779, 158] width 59 height 27
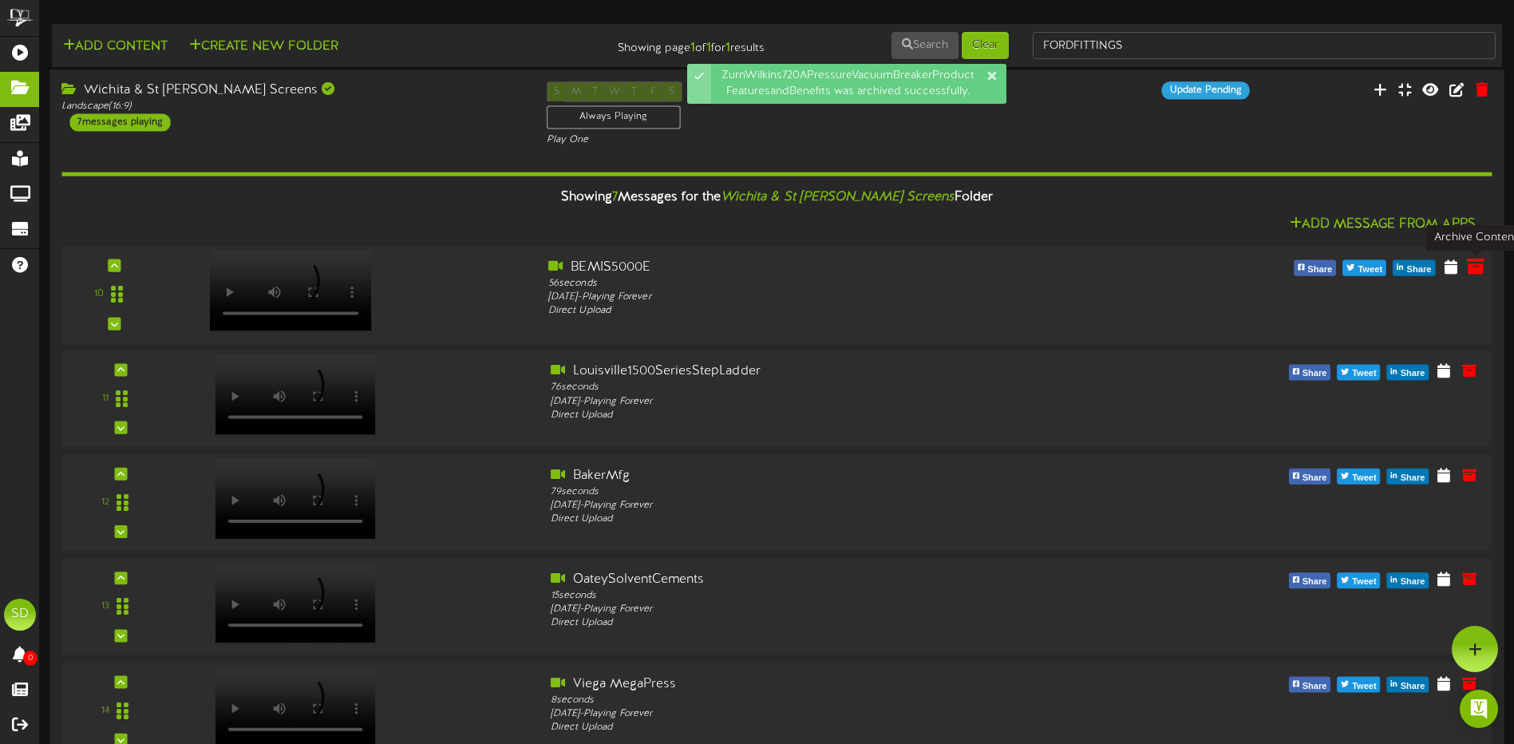
click at [1475, 270] on icon at bounding box center [1476, 266] width 18 height 18
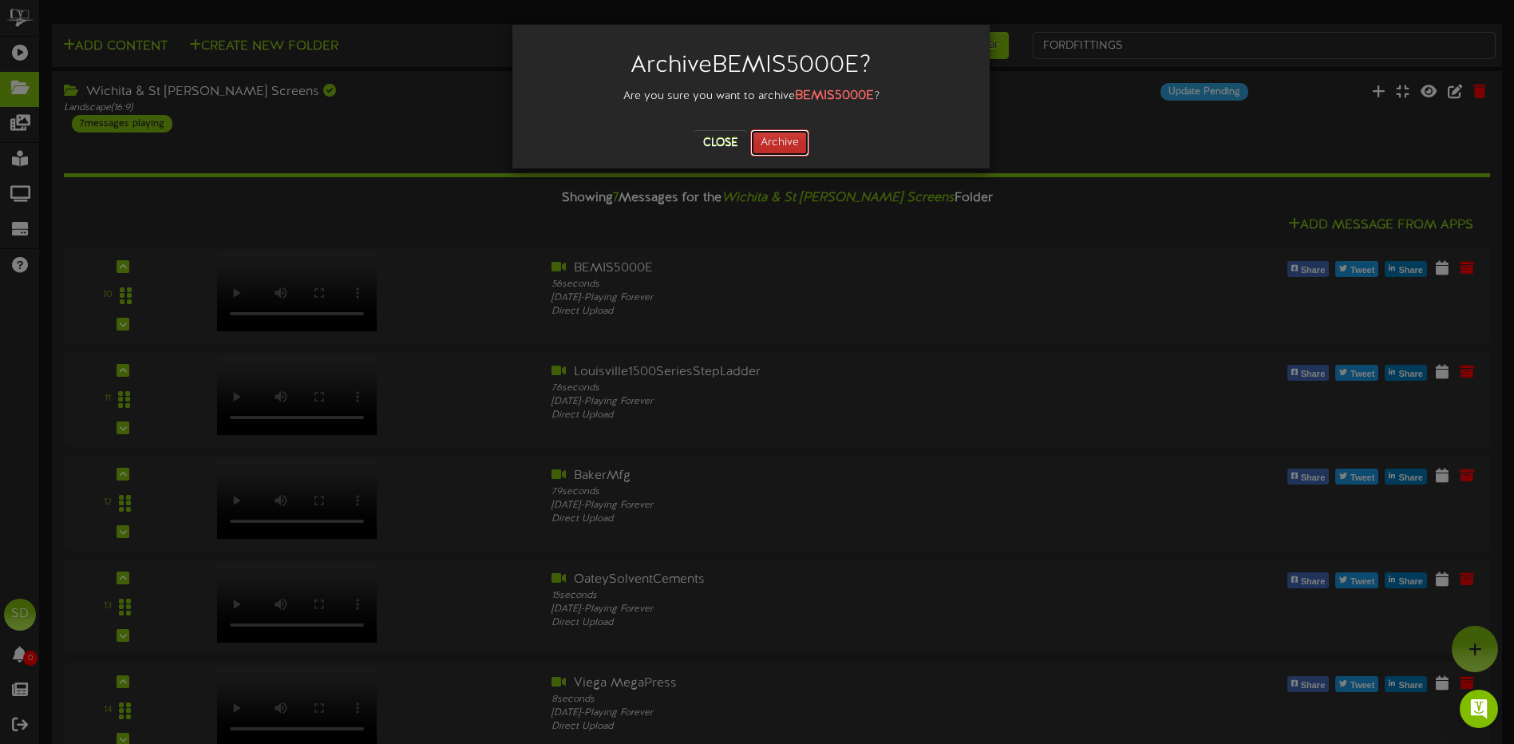
click at [784, 139] on button "Archive" at bounding box center [779, 142] width 59 height 27
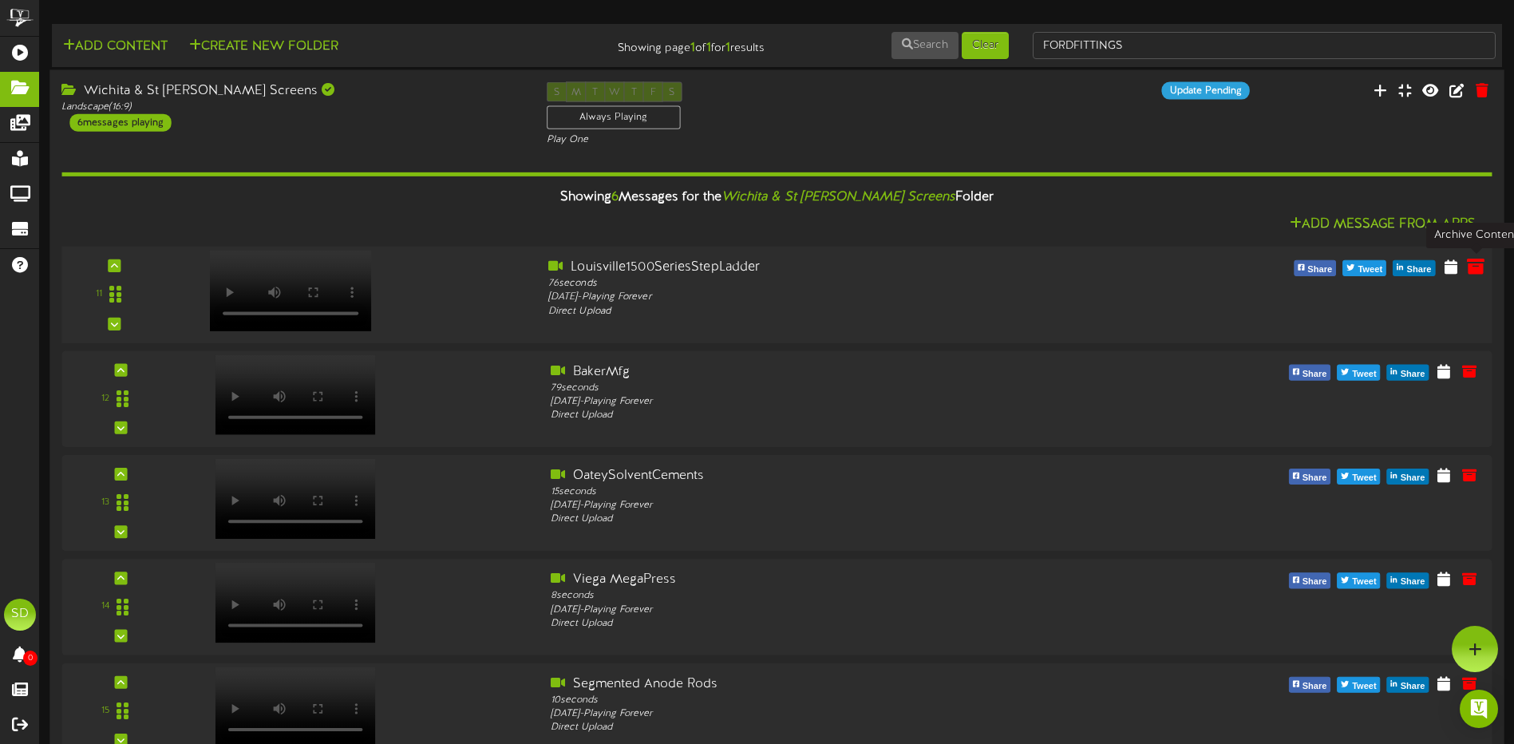
click at [1472, 272] on icon at bounding box center [1476, 266] width 18 height 18
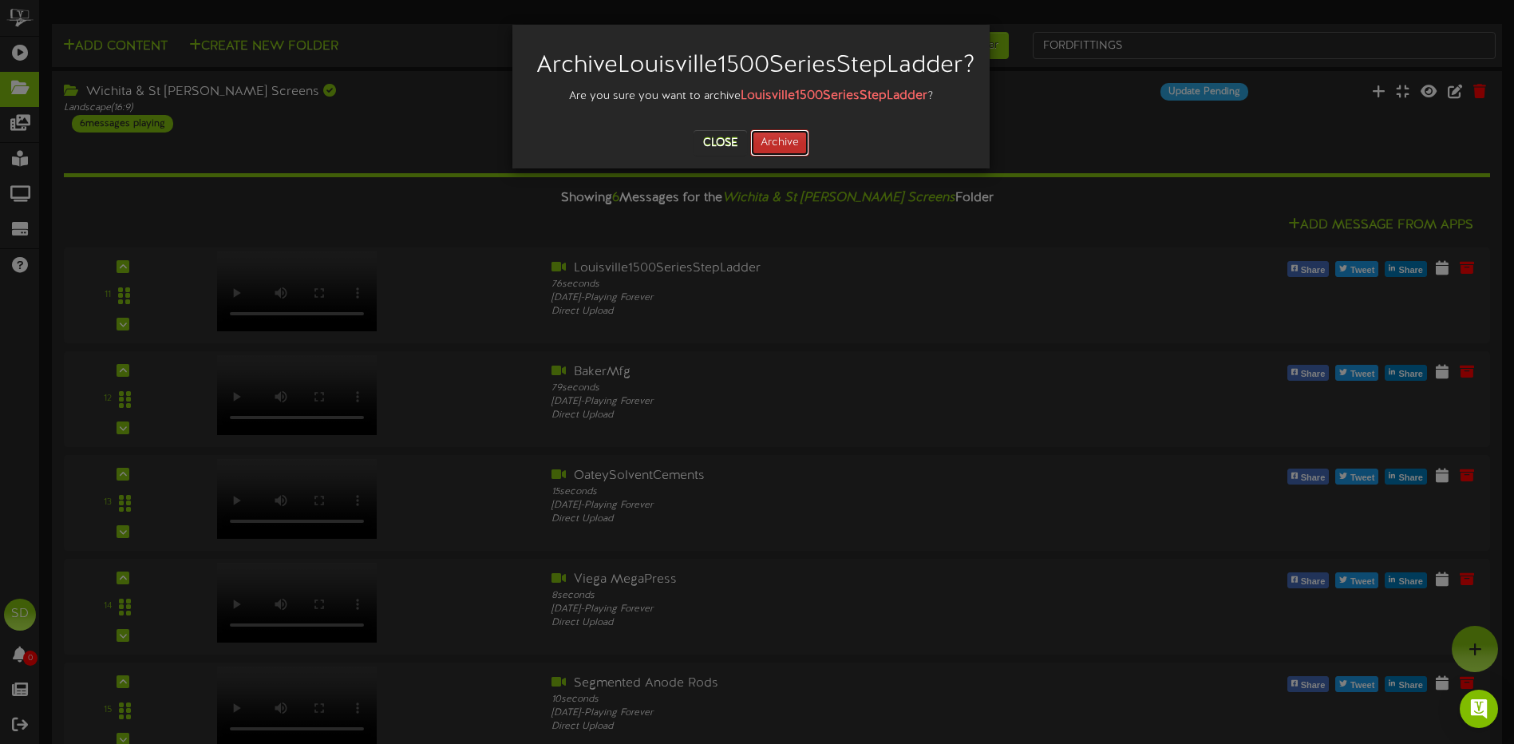
drag, startPoint x: 773, startPoint y: 167, endPoint x: 806, endPoint y: 265, distance: 103.8
click at [773, 156] on button "Archive" at bounding box center [779, 142] width 59 height 27
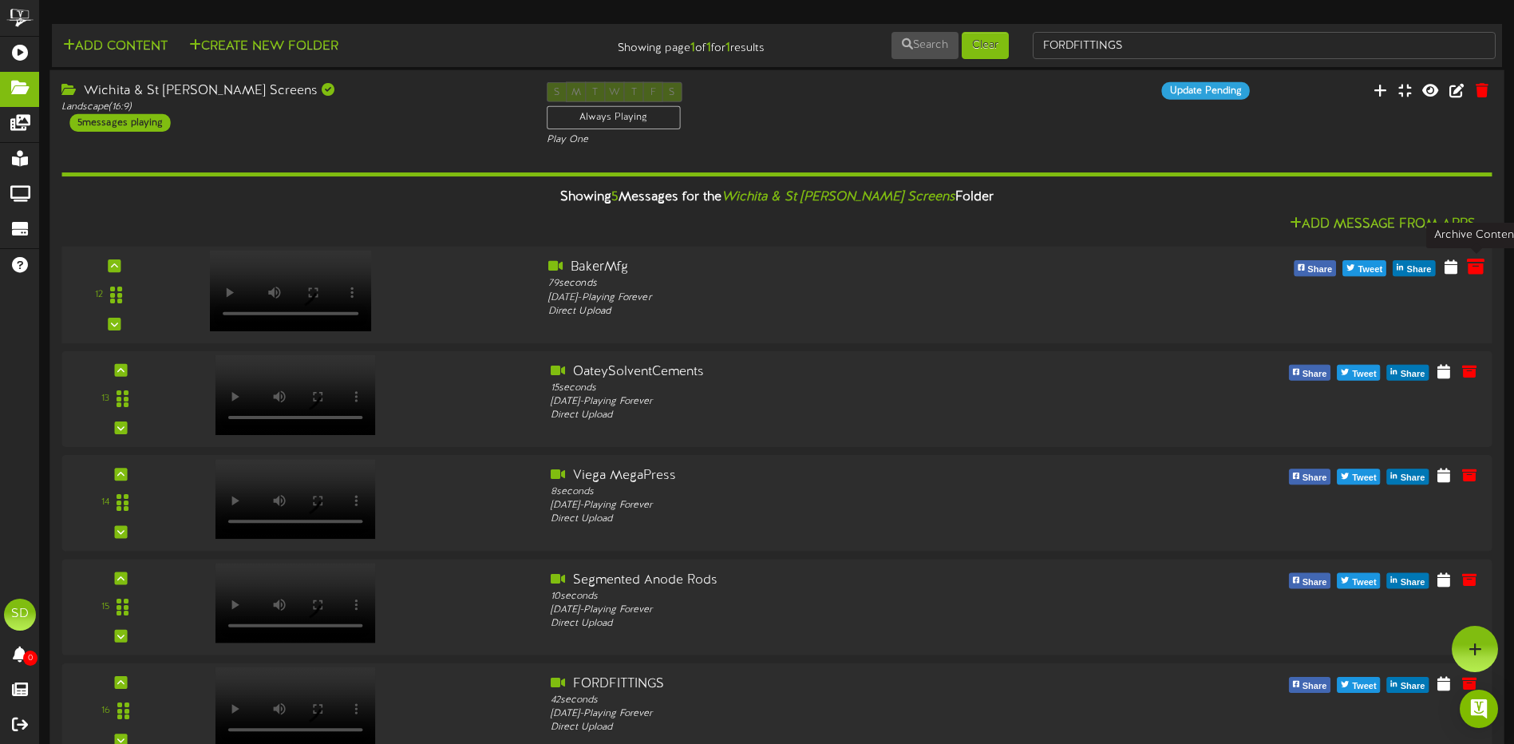
click at [1478, 269] on icon at bounding box center [1476, 267] width 18 height 18
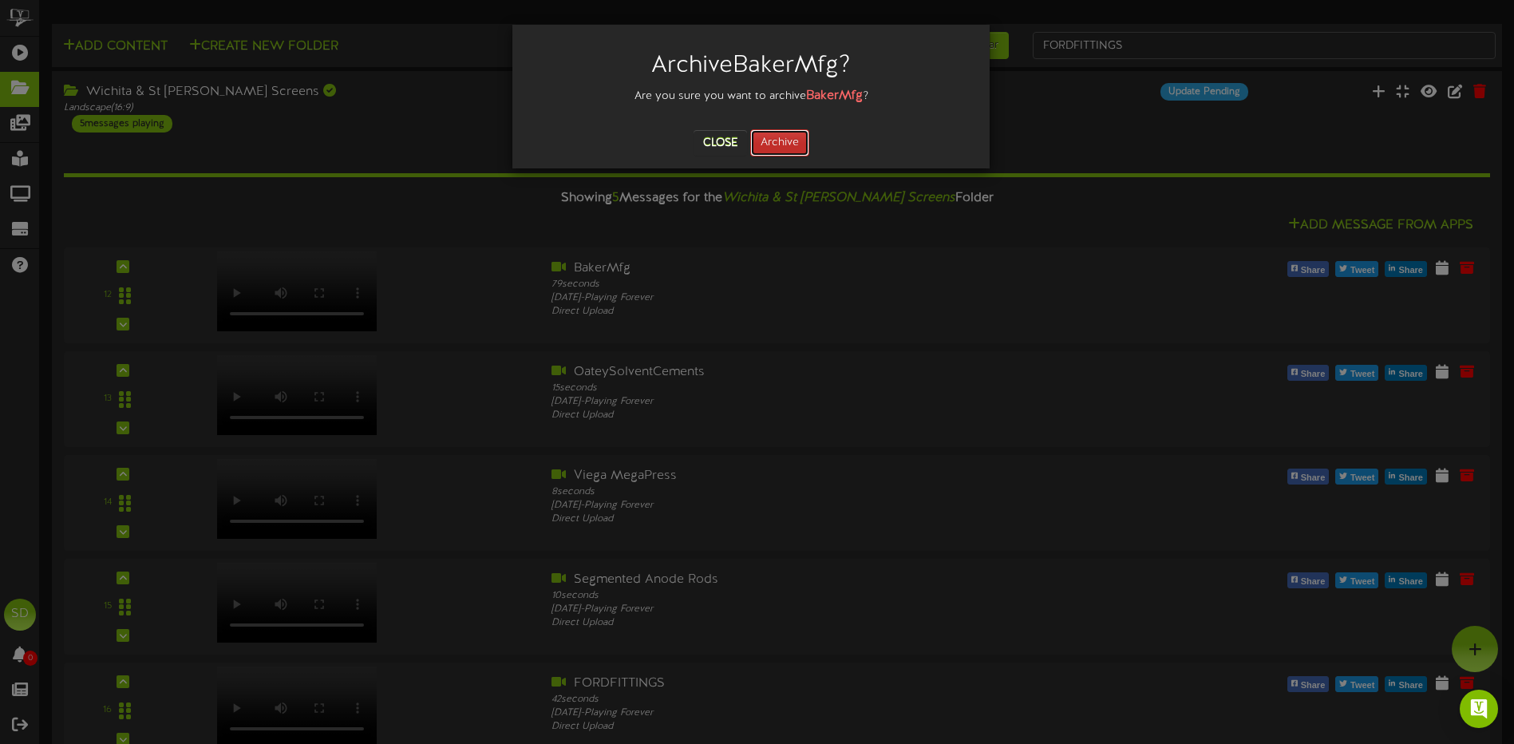
click at [791, 144] on button "Archive" at bounding box center [779, 142] width 59 height 27
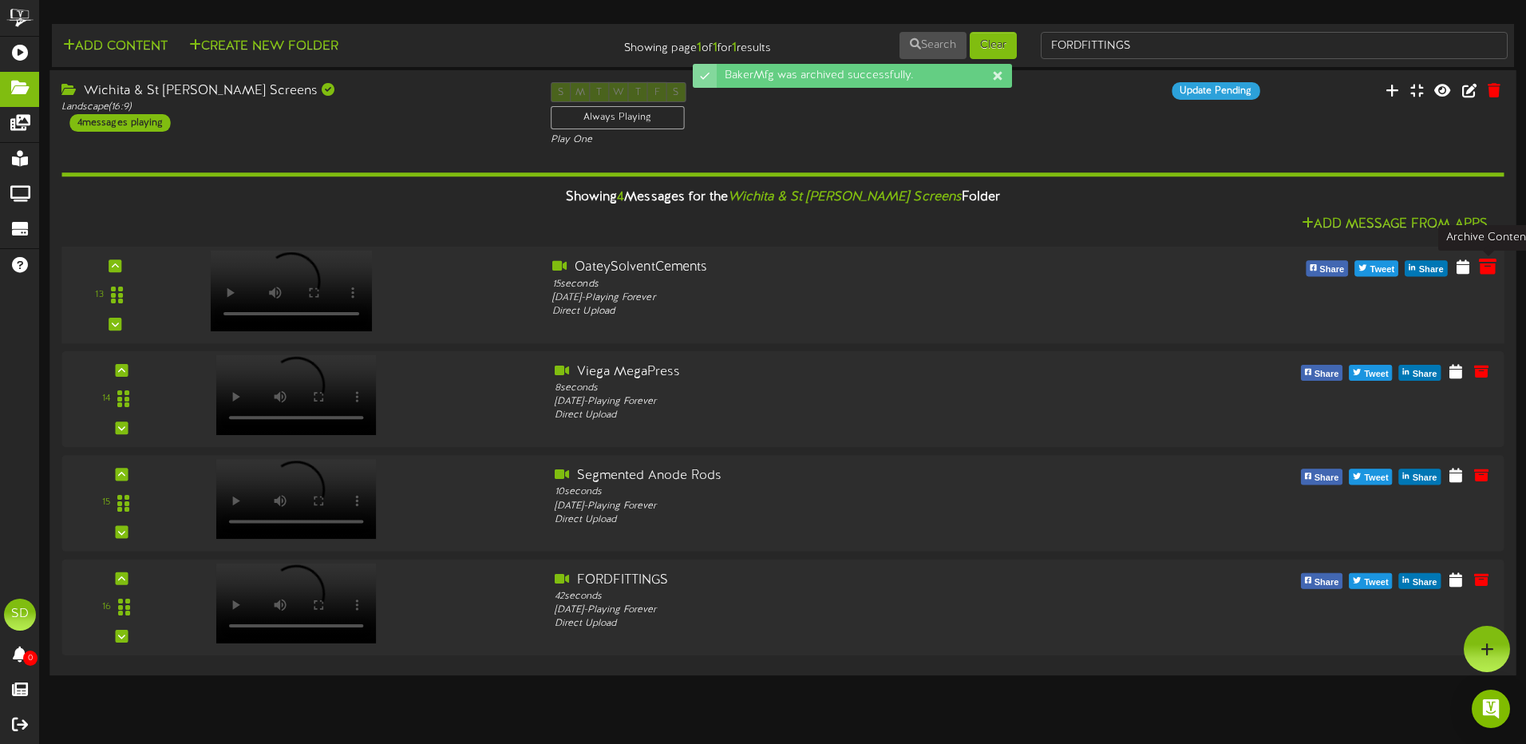
click at [1484, 266] on icon at bounding box center [1488, 267] width 18 height 18
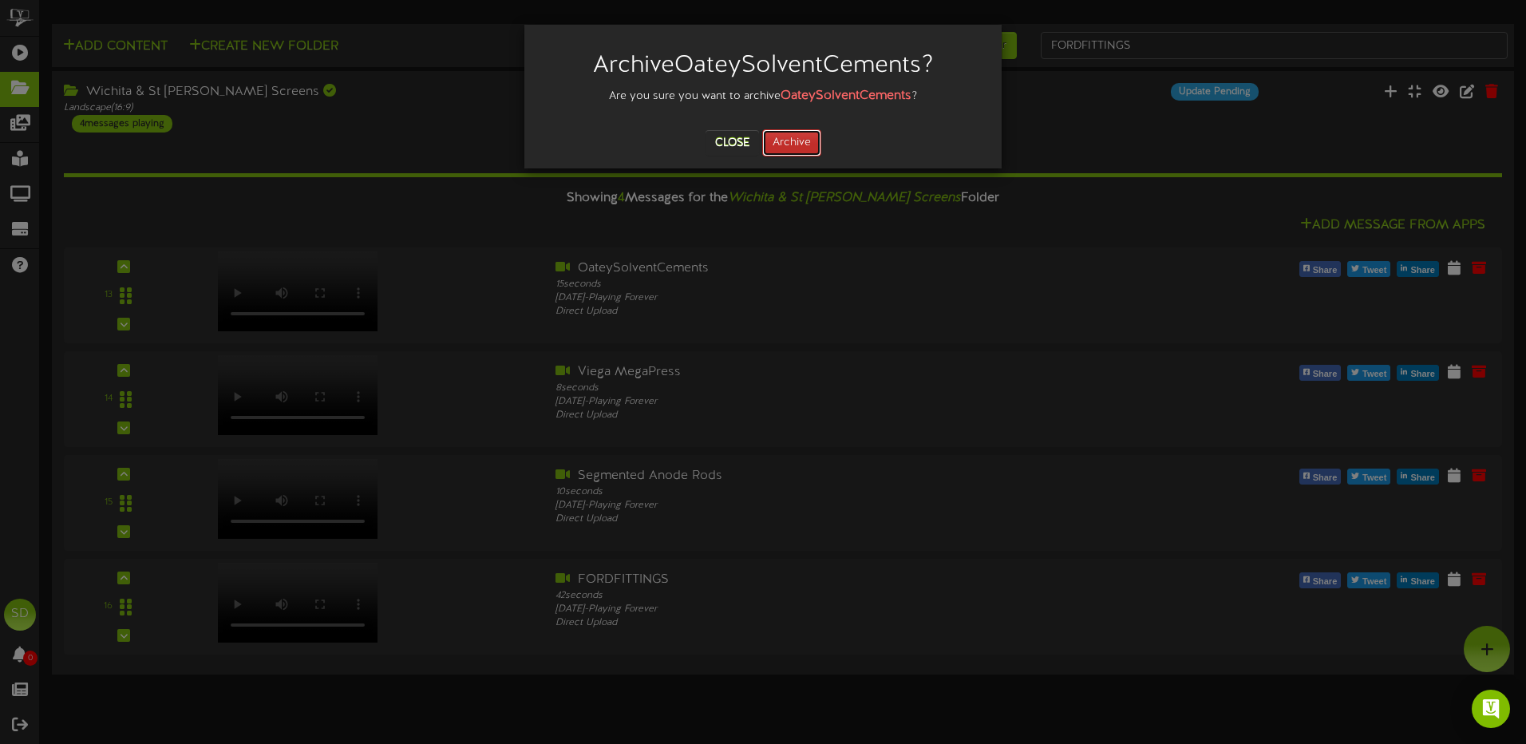
click at [810, 143] on button "Archive" at bounding box center [791, 142] width 59 height 27
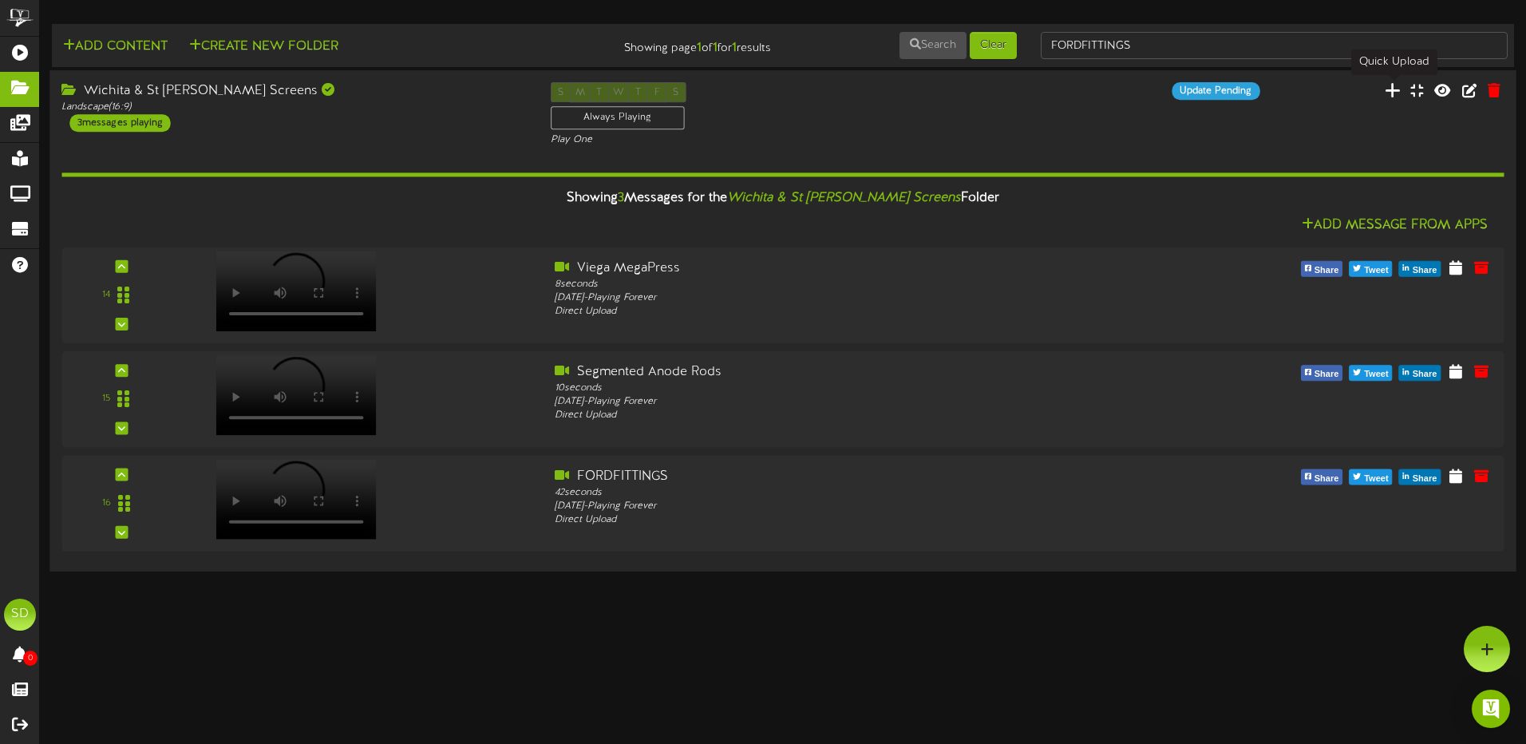
click at [1391, 92] on icon at bounding box center [1393, 90] width 16 height 18
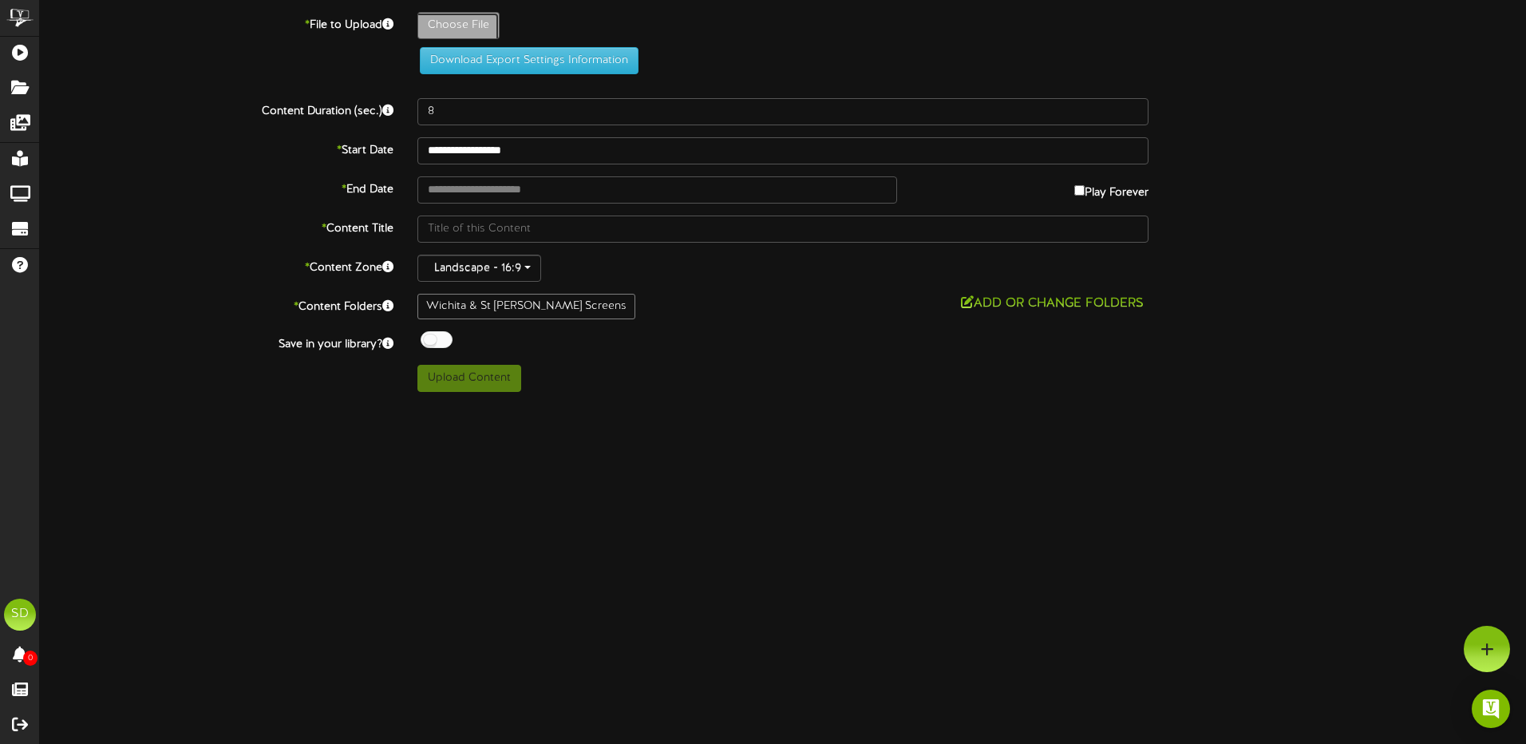
type input "**********"
type input "AdjustingThePre-ChargeOfYourWellTank-AmtrolTechTakes"
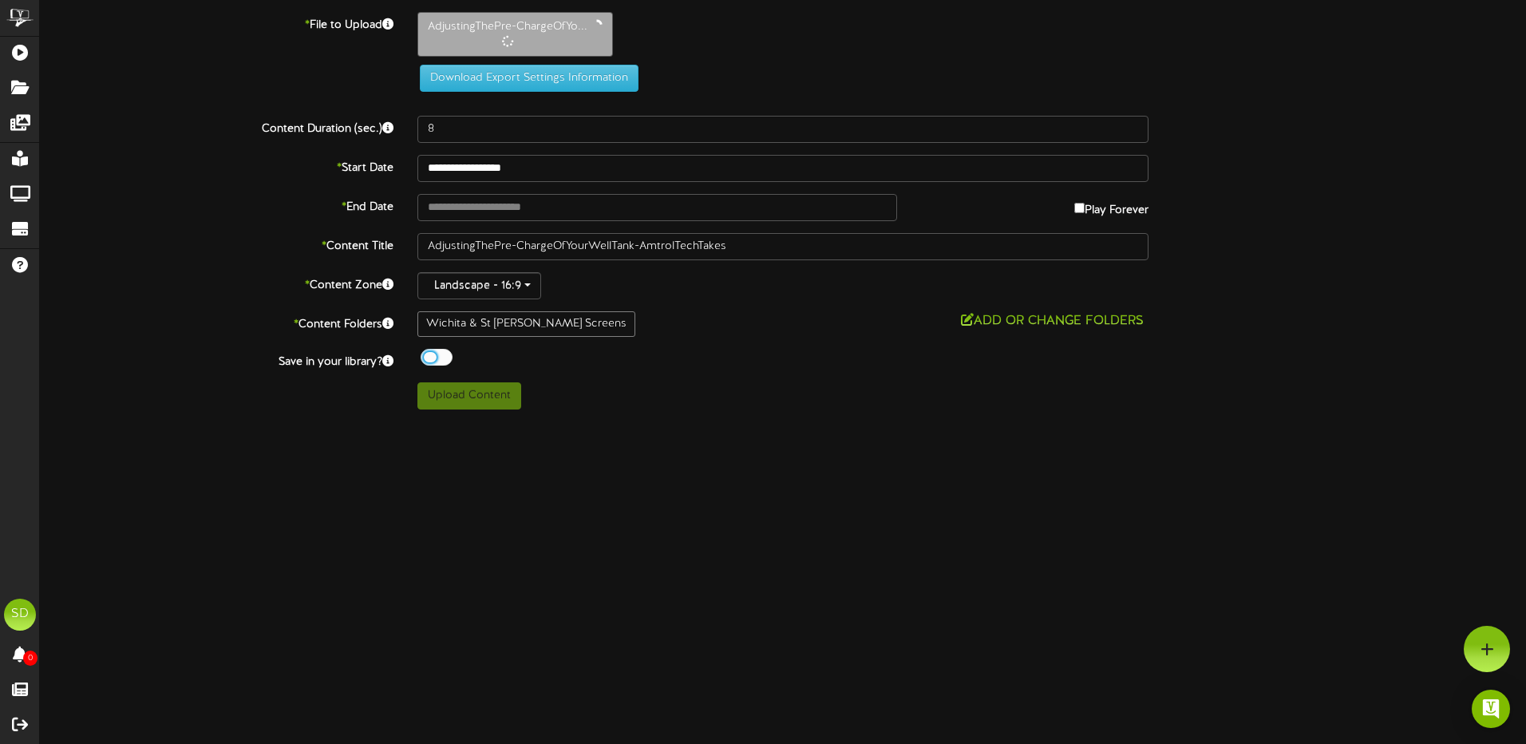
click at [444, 357] on div at bounding box center [437, 357] width 32 height 17
type input "73"
click at [486, 402] on button "Upload Content" at bounding box center [470, 394] width 104 height 27
type input "**********"
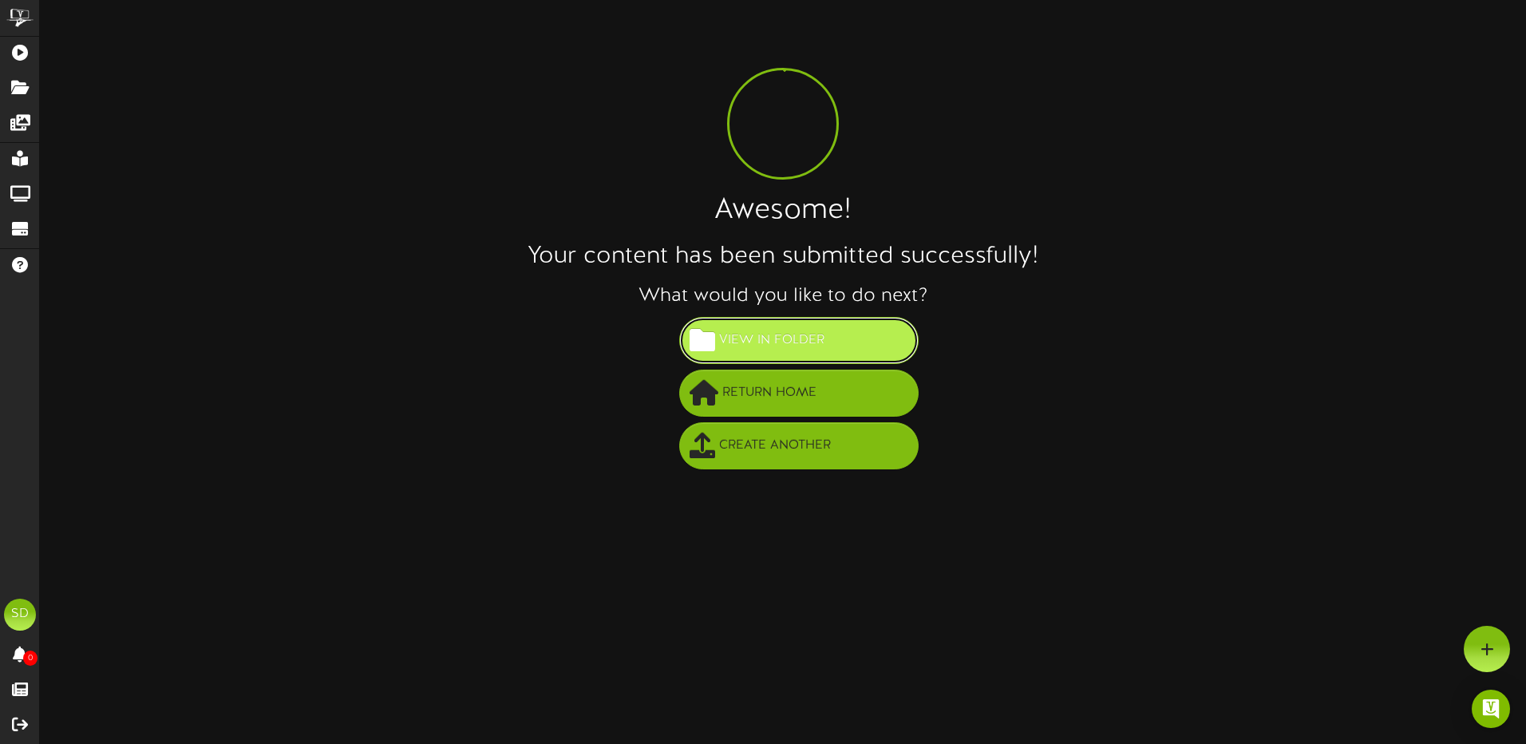
click at [757, 345] on span "View in Folder" at bounding box center [771, 340] width 113 height 26
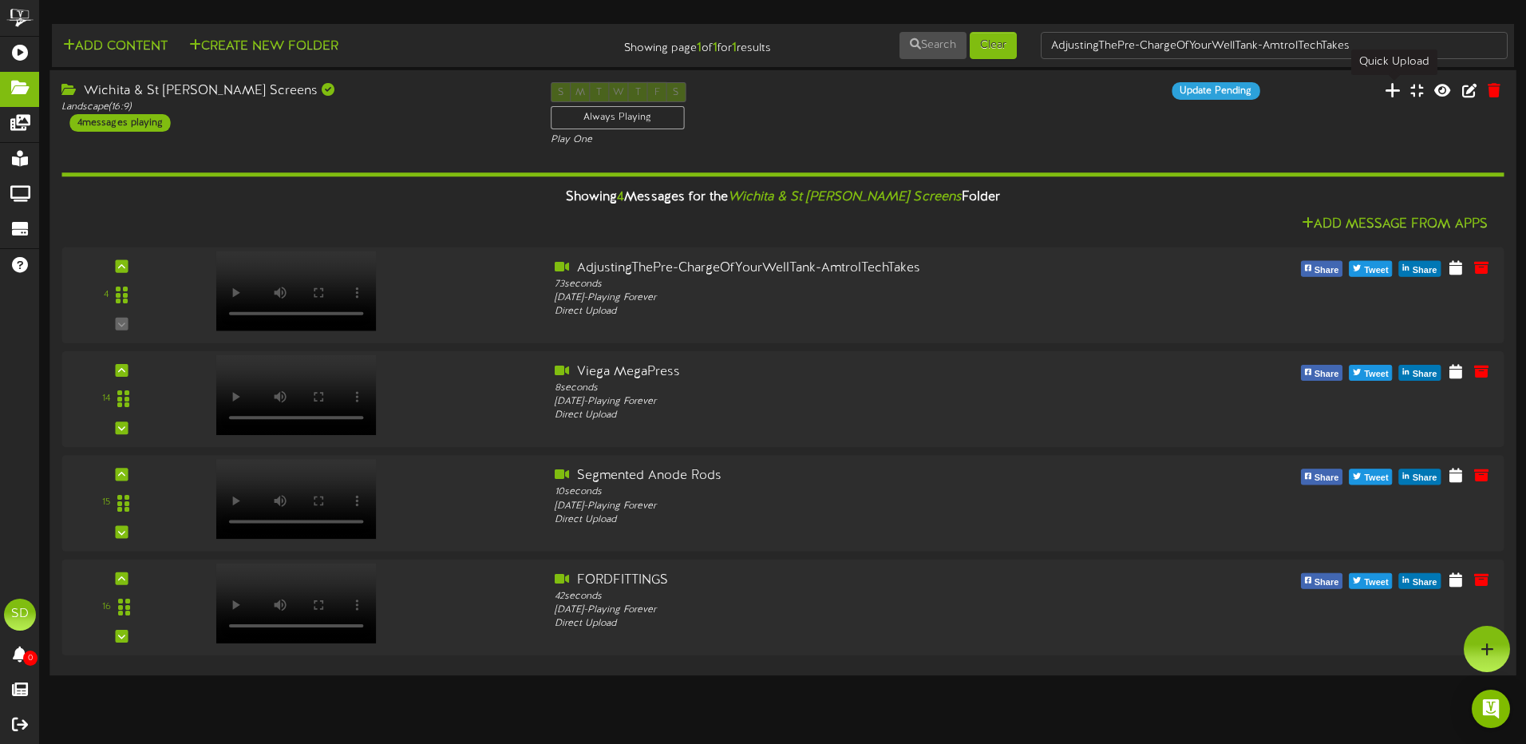
click at [1392, 94] on icon at bounding box center [1393, 90] width 16 height 18
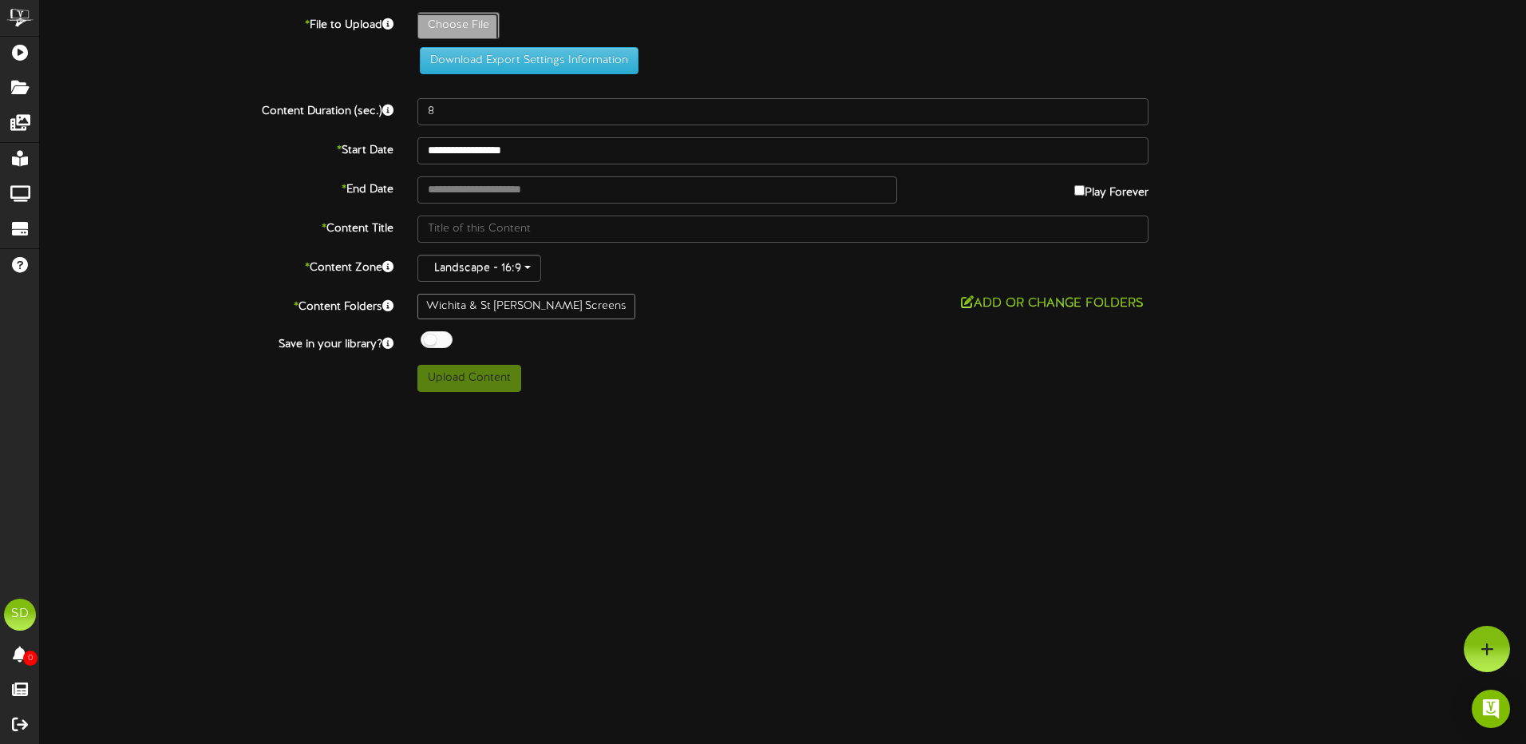
type input "**********"
type input "BoshartProductVideo"
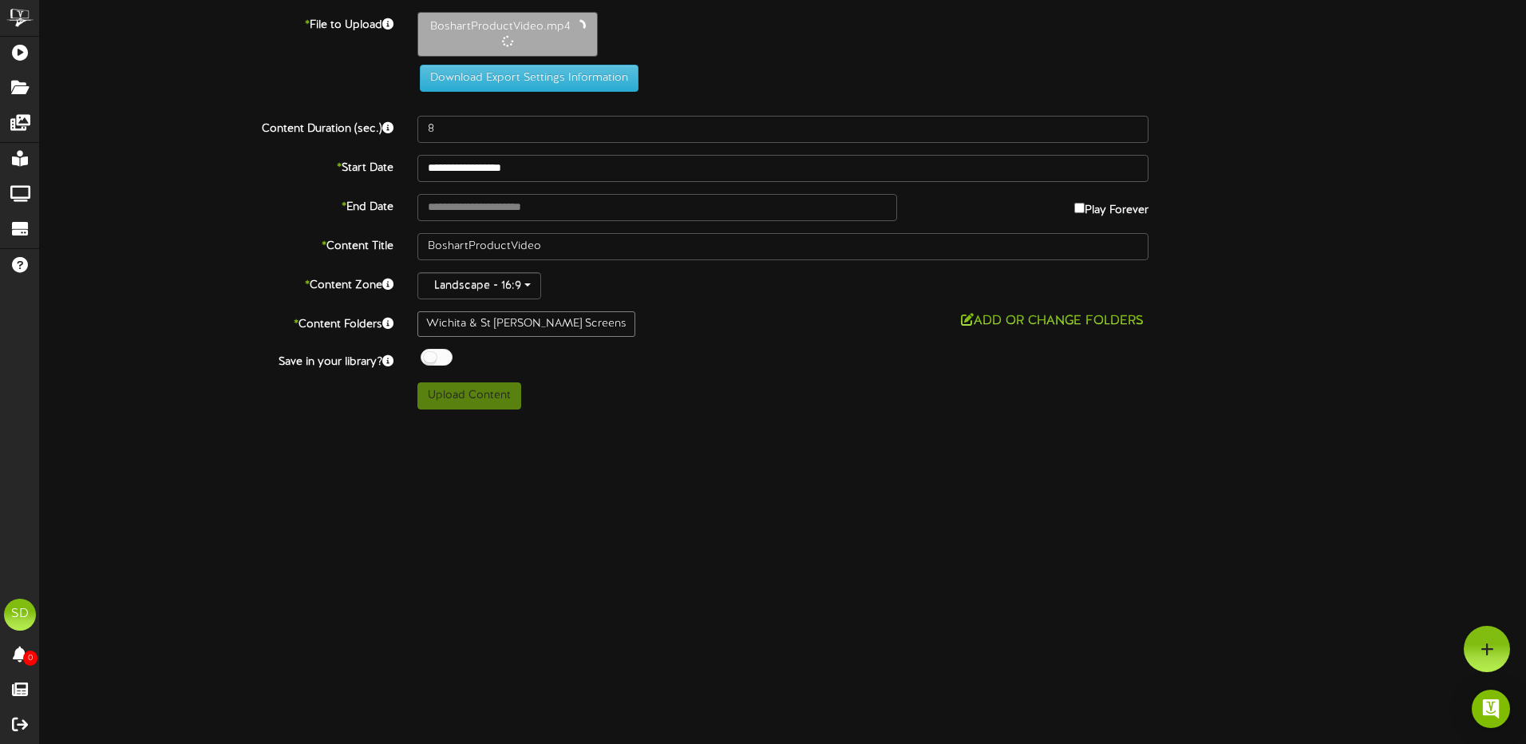
click at [439, 354] on div at bounding box center [437, 357] width 32 height 17
type input "57"
click at [468, 395] on button "Upload Content" at bounding box center [470, 394] width 104 height 27
type input "**********"
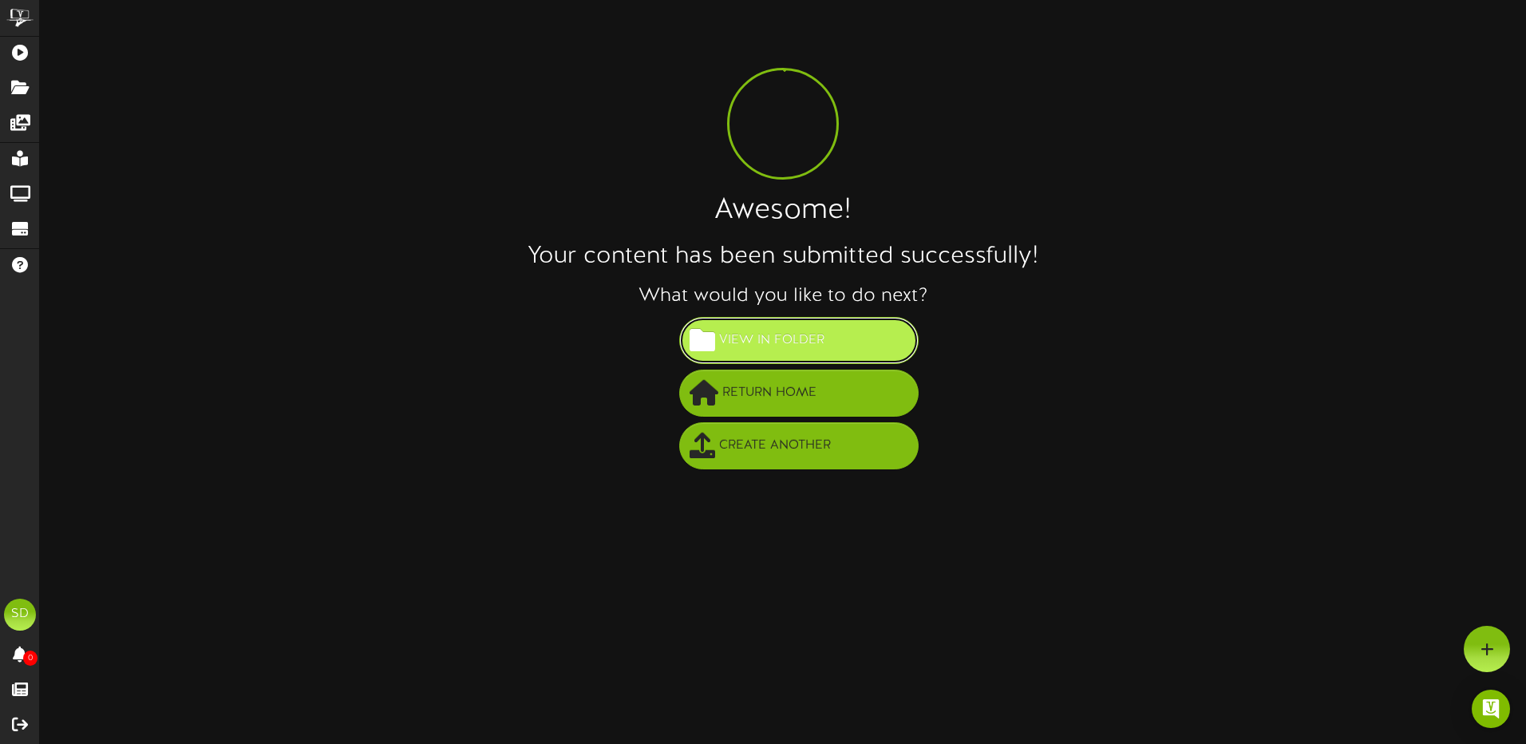
click at [810, 338] on span "View in Folder" at bounding box center [771, 340] width 113 height 26
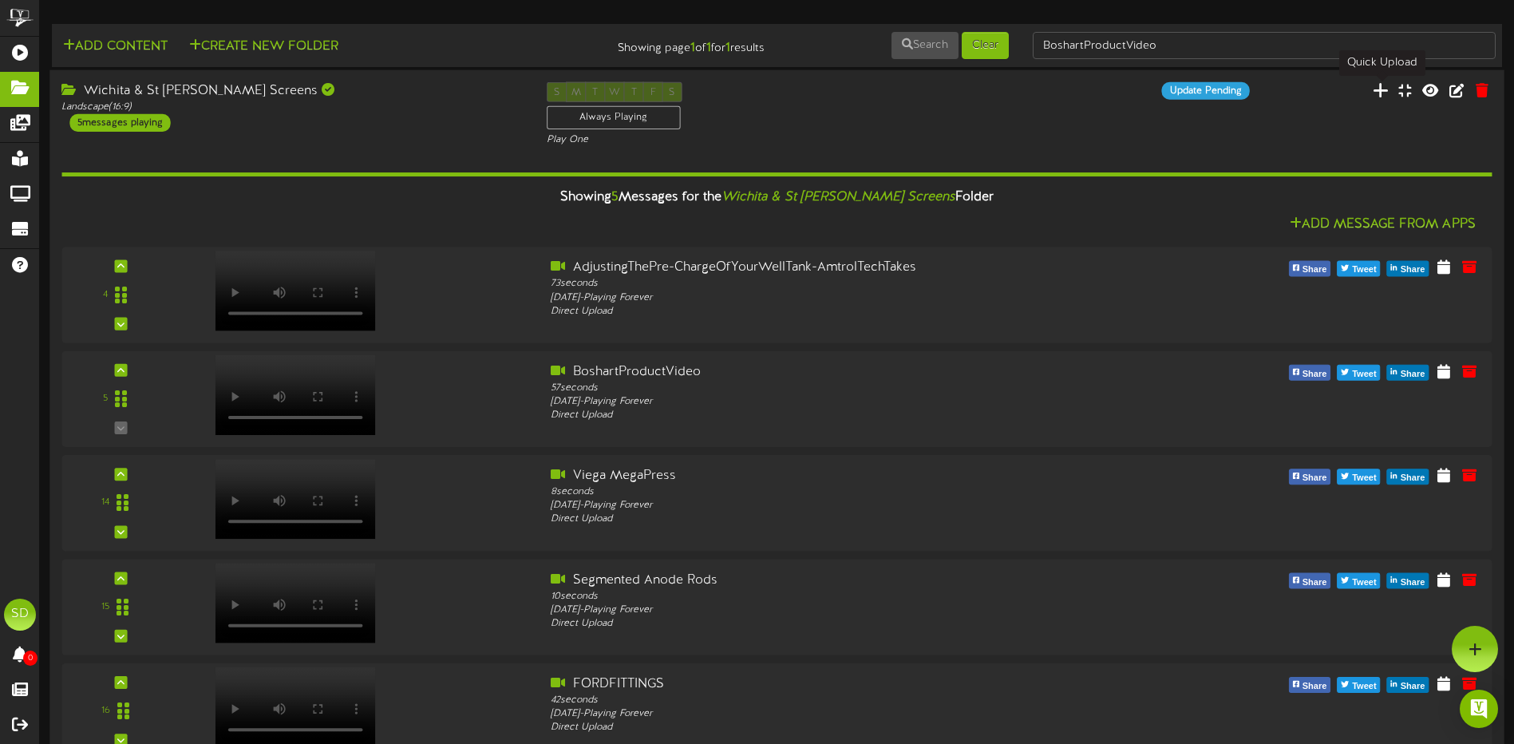
click at [1380, 91] on icon at bounding box center [1381, 90] width 16 height 18
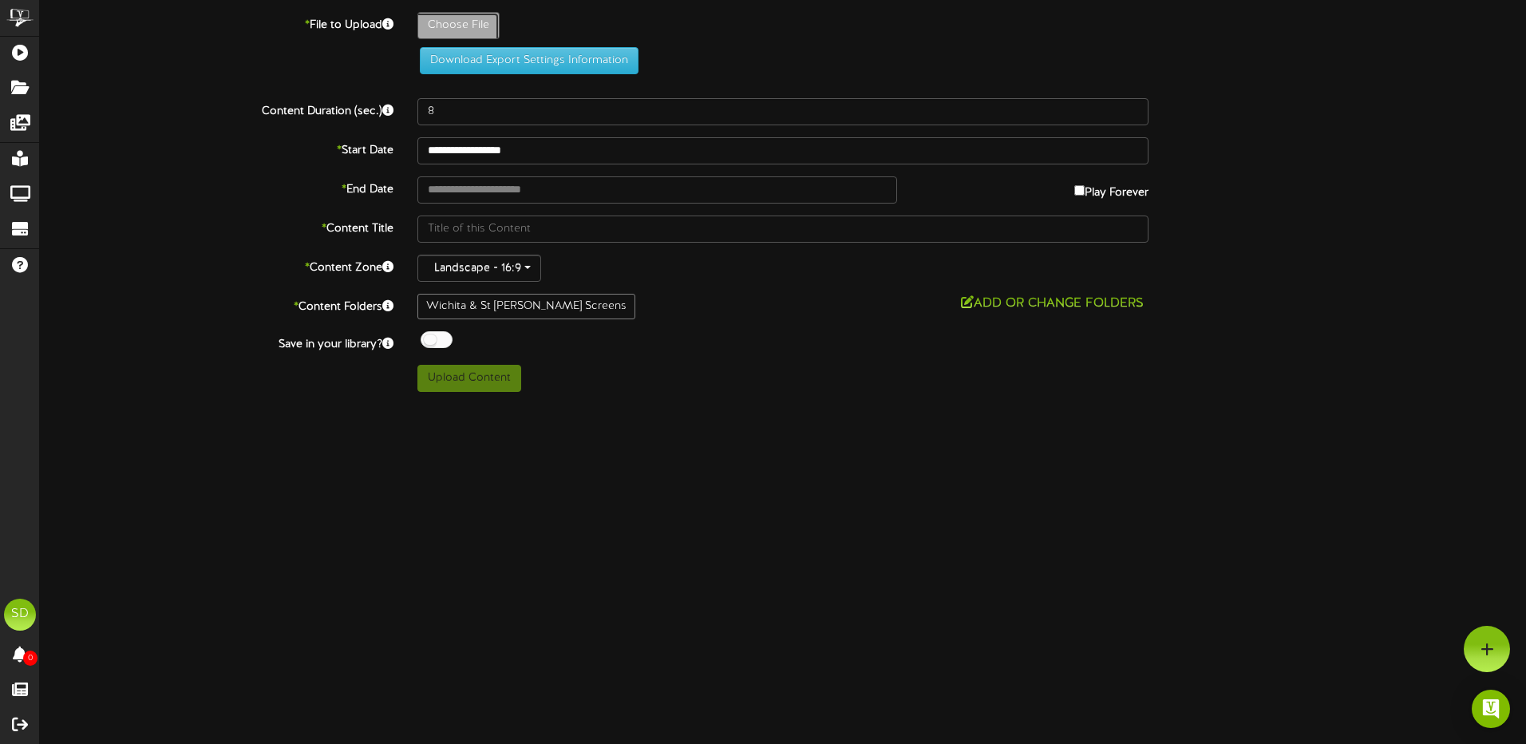
type input "**********"
type input "HowTanklessWorks"
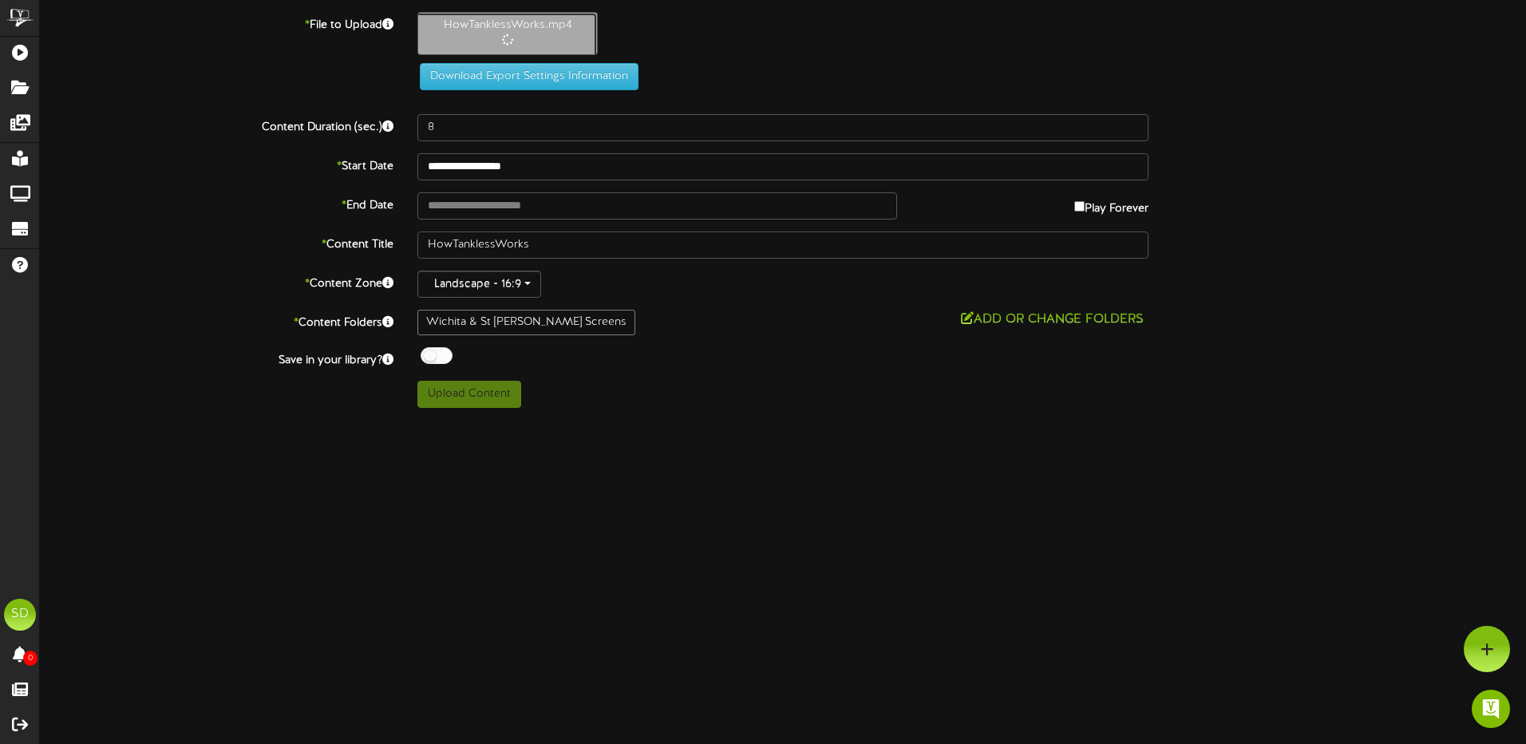
type input "52"
click at [438, 354] on div at bounding box center [437, 355] width 32 height 17
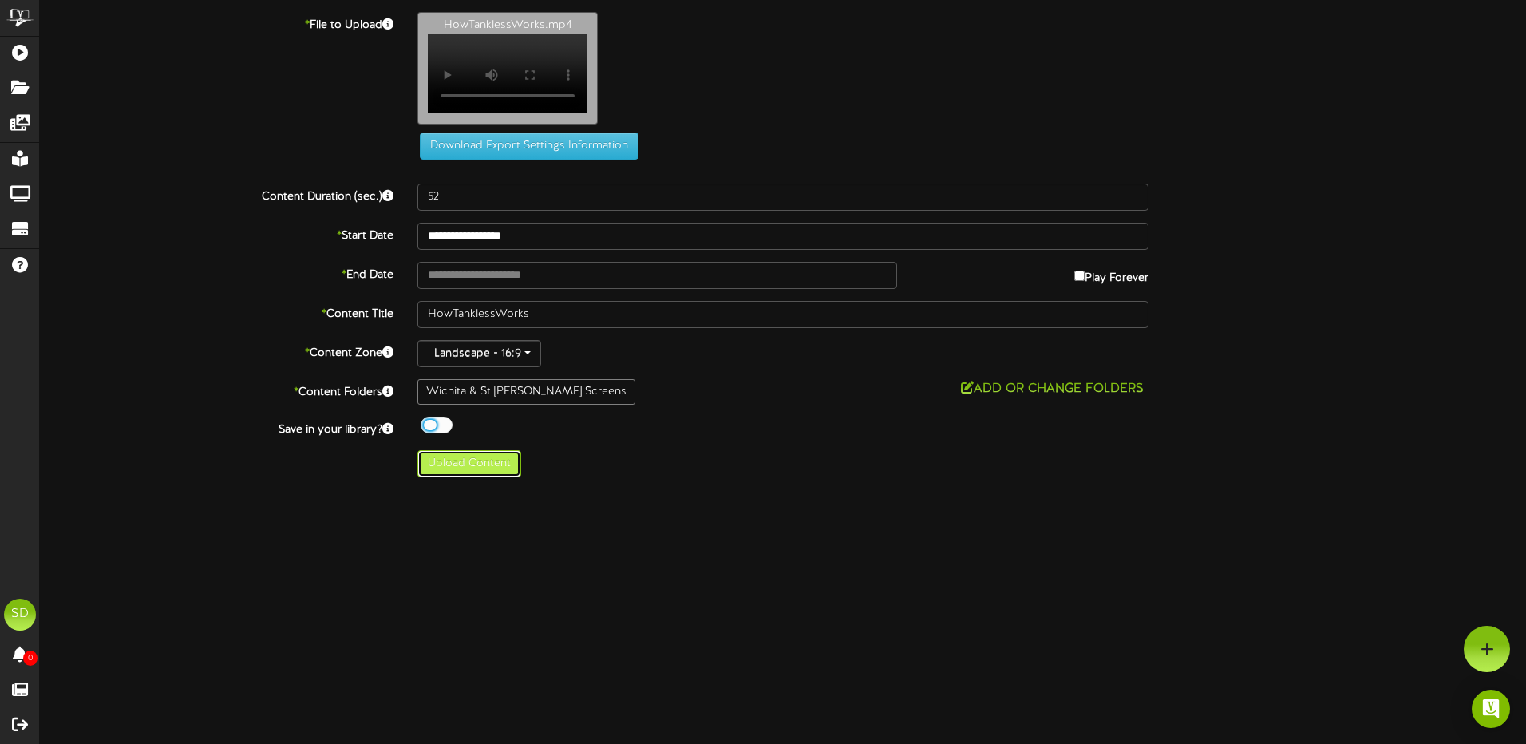
click at [492, 476] on button "Upload Content" at bounding box center [470, 463] width 104 height 27
type input "**********"
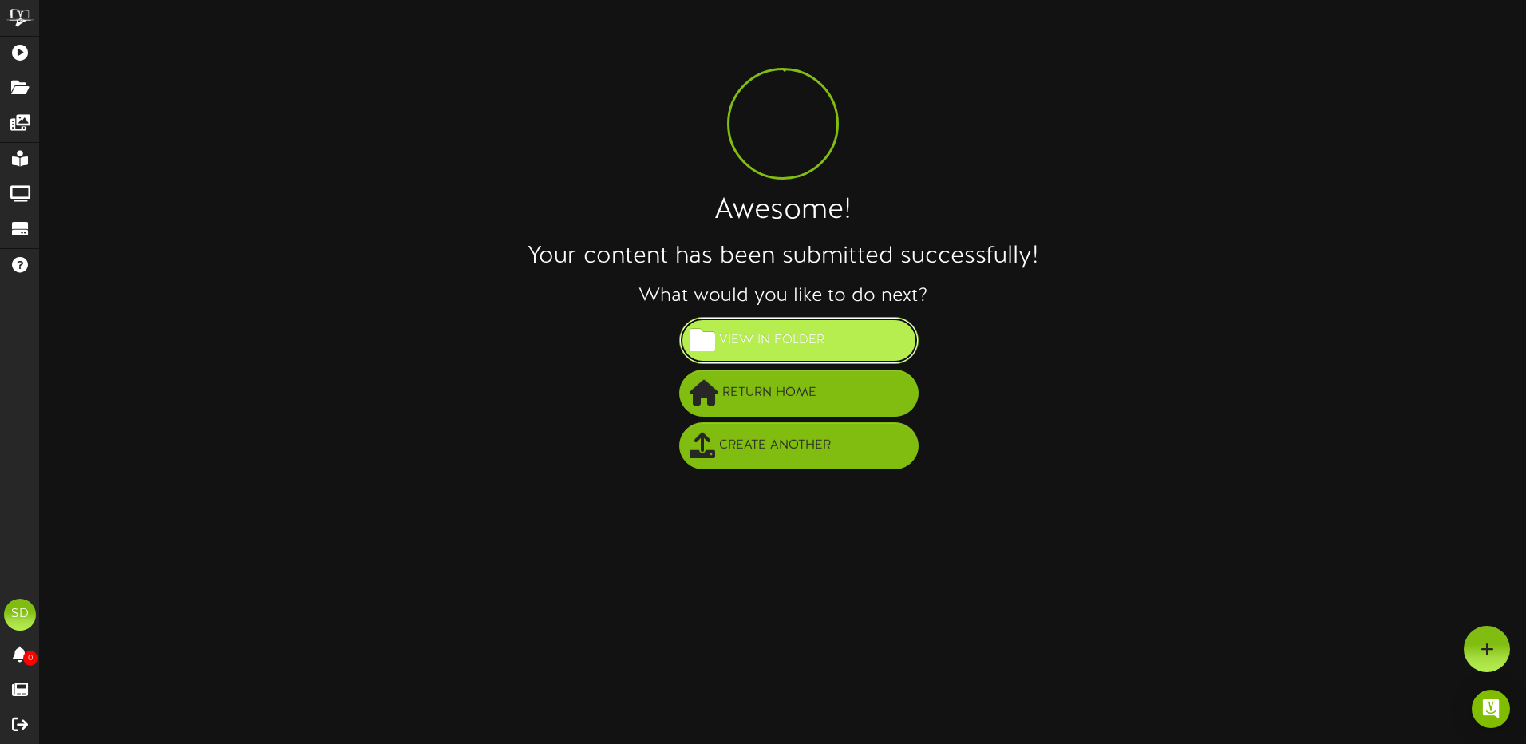
click at [774, 347] on span "View in Folder" at bounding box center [771, 340] width 113 height 26
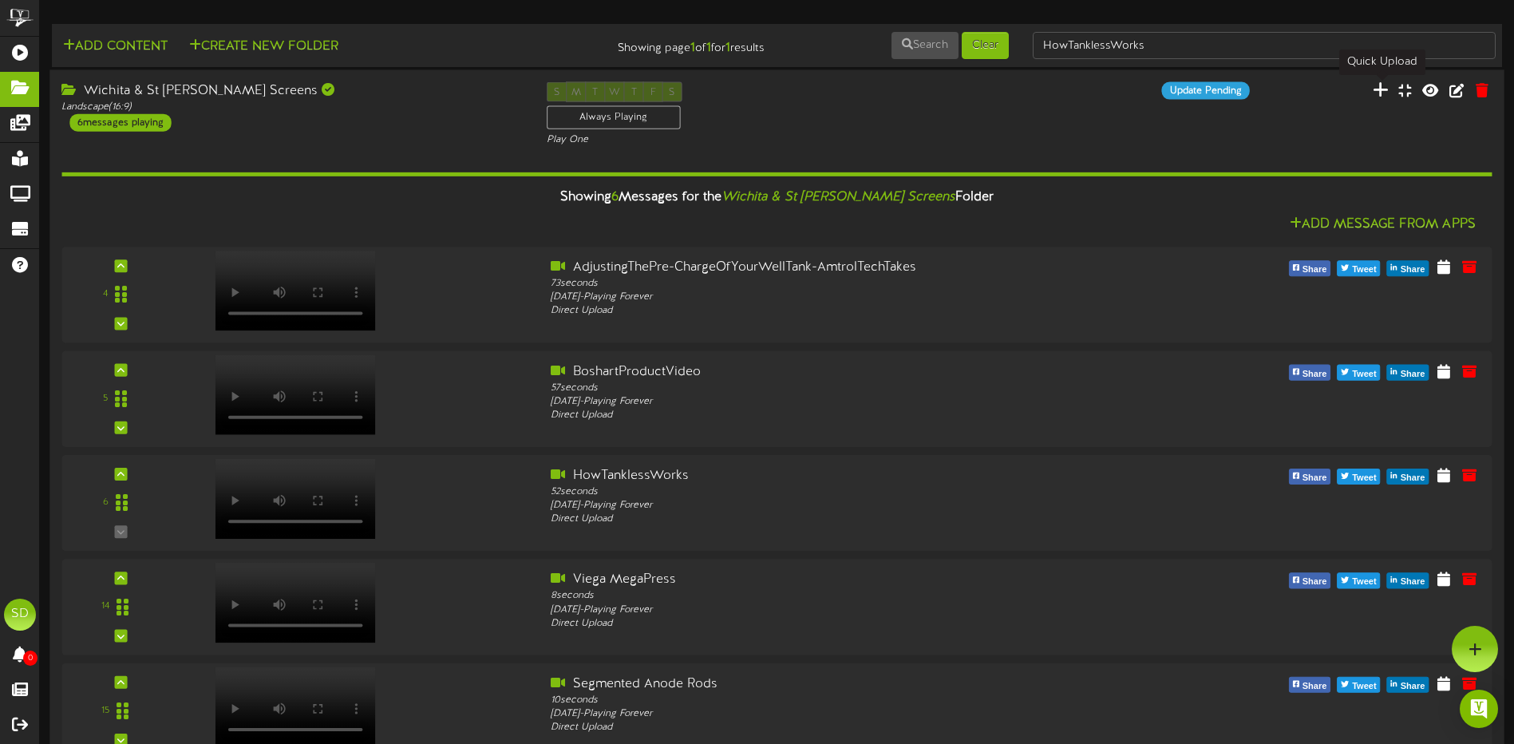
click at [1384, 90] on icon at bounding box center [1381, 90] width 16 height 18
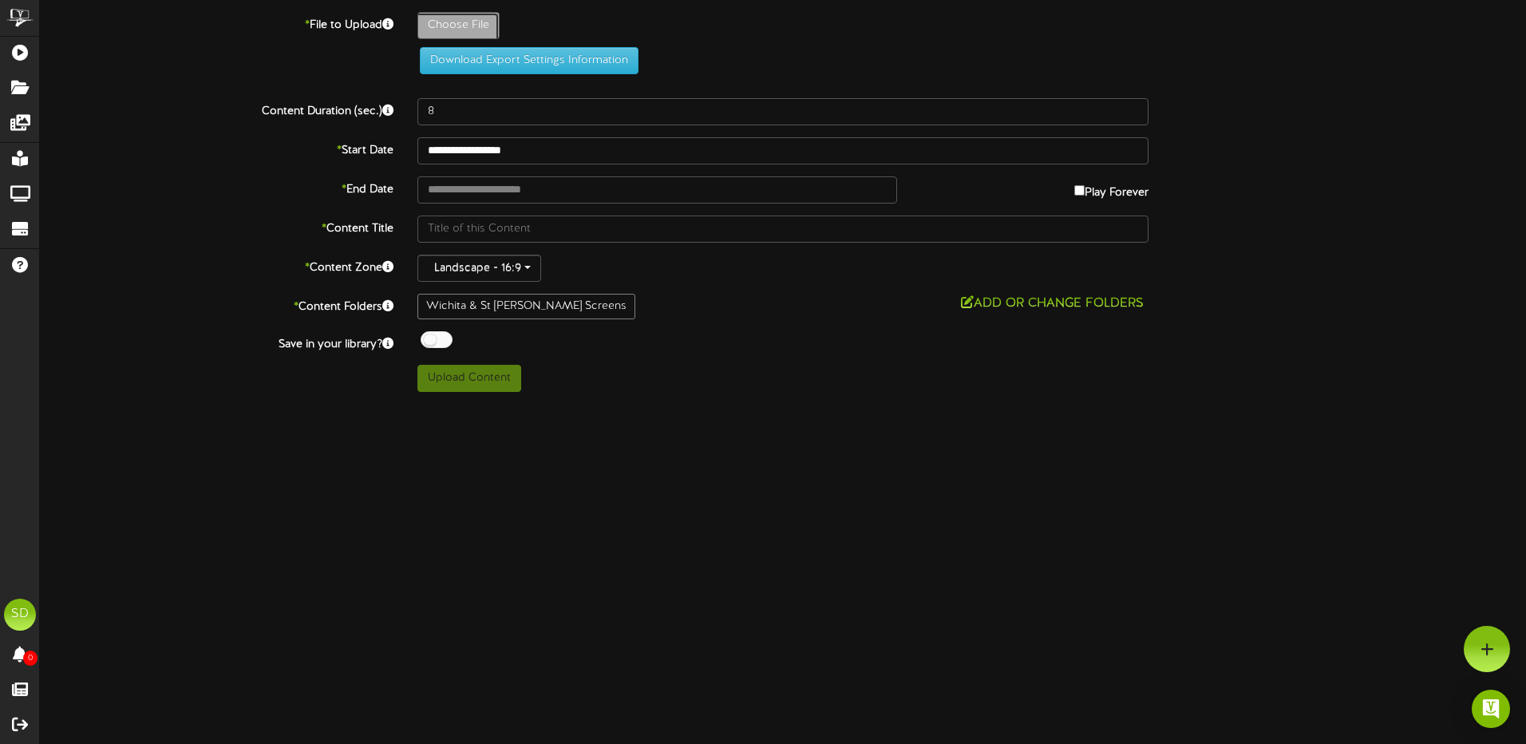
type input "**********"
type input "IntroducingtheNiagaraLibertyToilet_FlapperTechnology_128GPF"
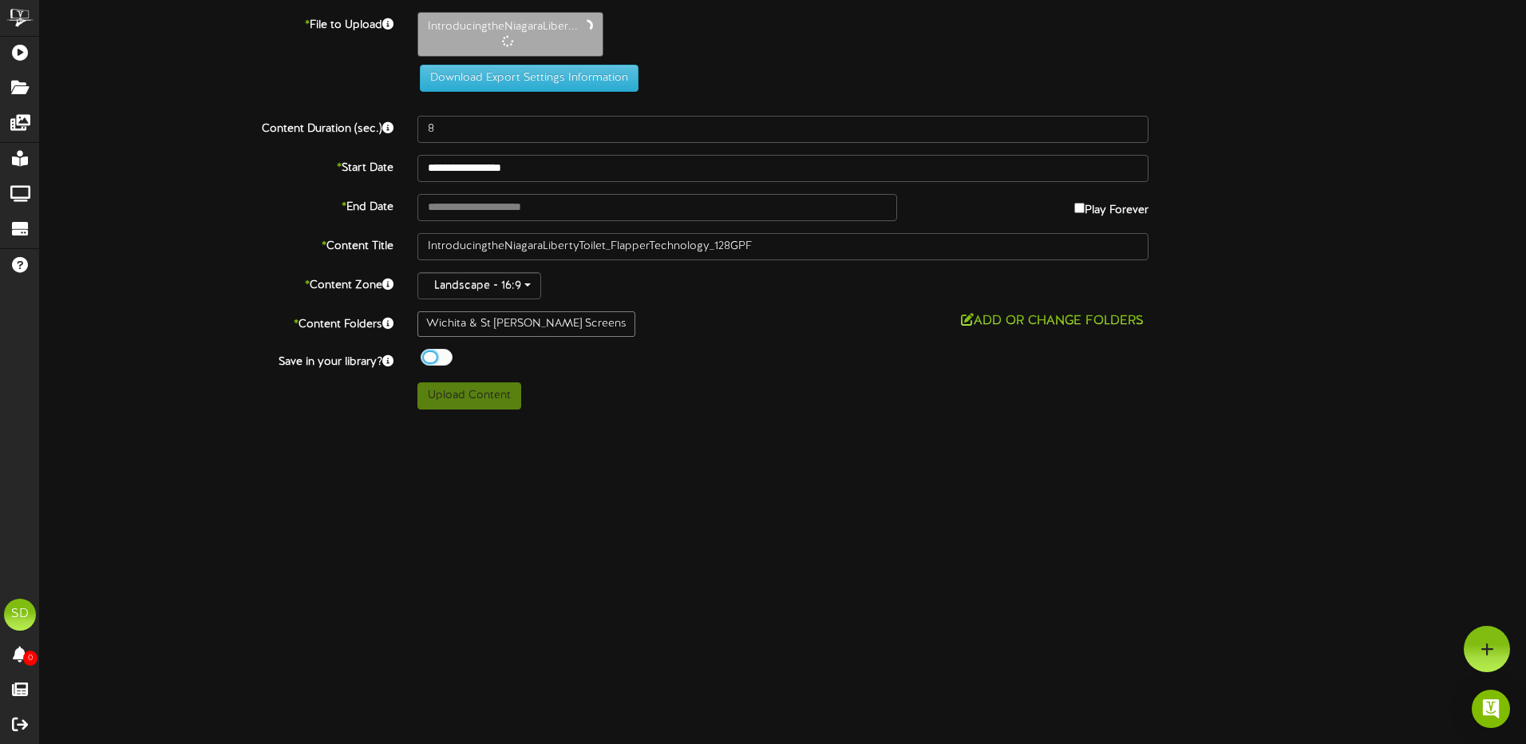
click at [448, 354] on div at bounding box center [437, 357] width 32 height 17
type input "42"
click at [453, 401] on button "Upload Content" at bounding box center [470, 394] width 104 height 27
type input "**********"
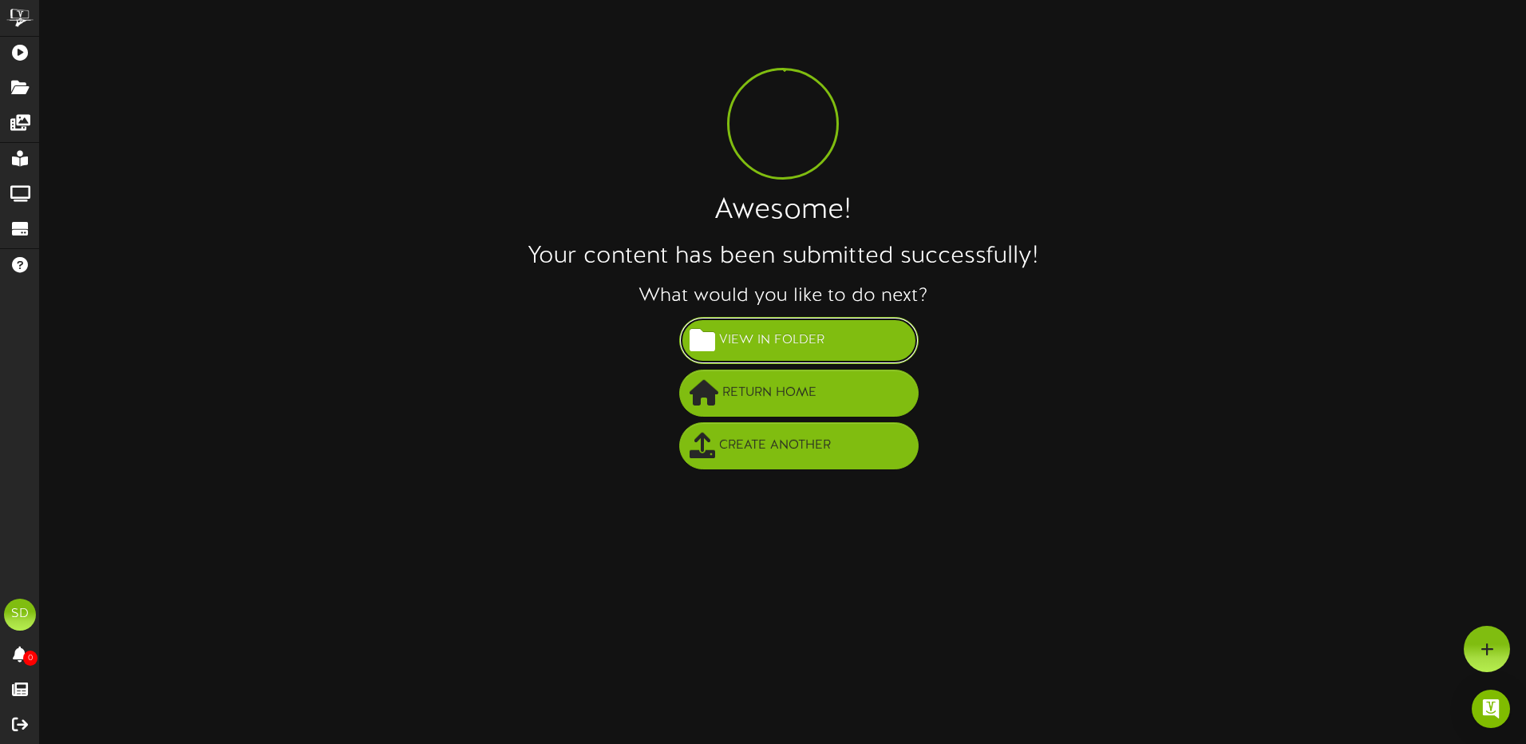
click at [768, 350] on span "View in Folder" at bounding box center [771, 340] width 113 height 26
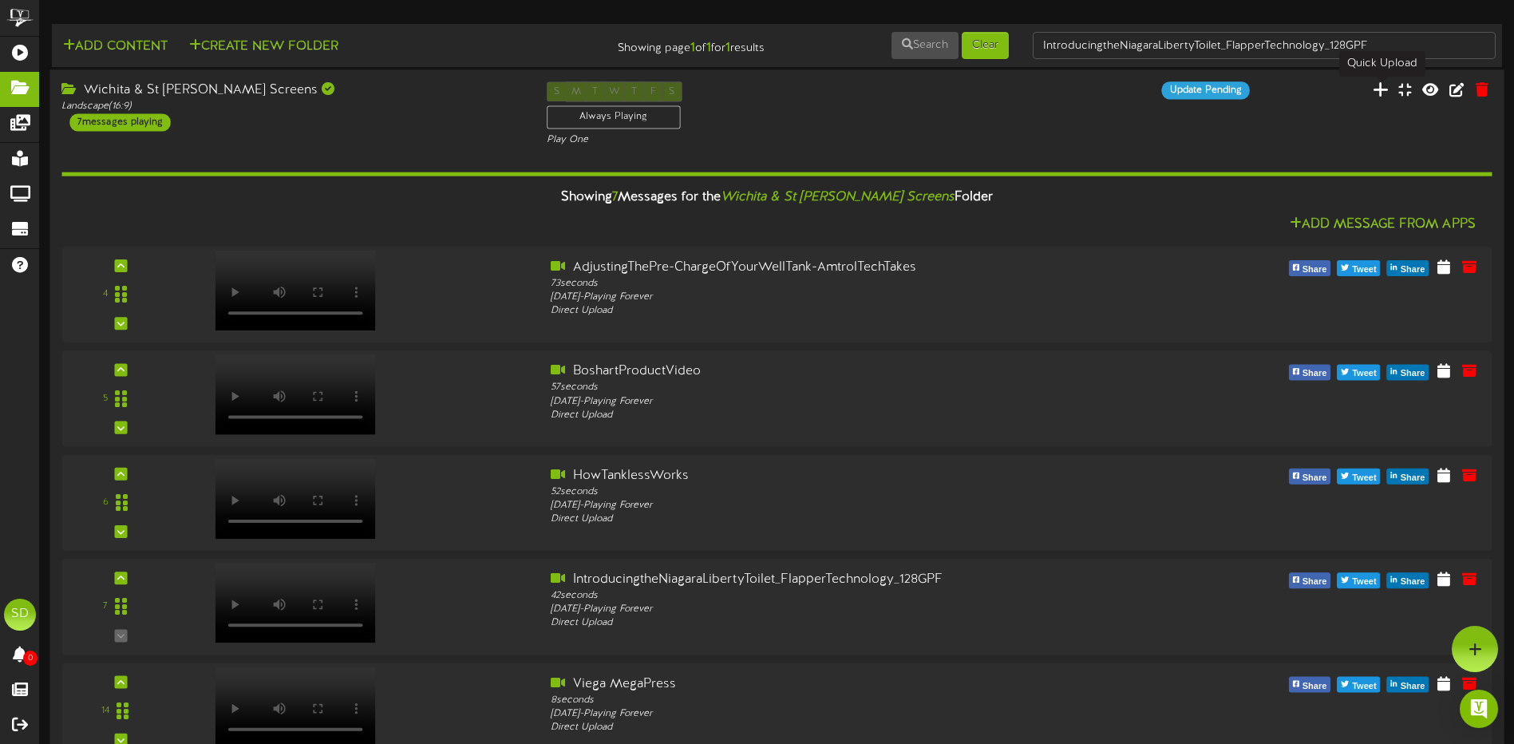
click at [1383, 95] on icon at bounding box center [1381, 90] width 16 height 18
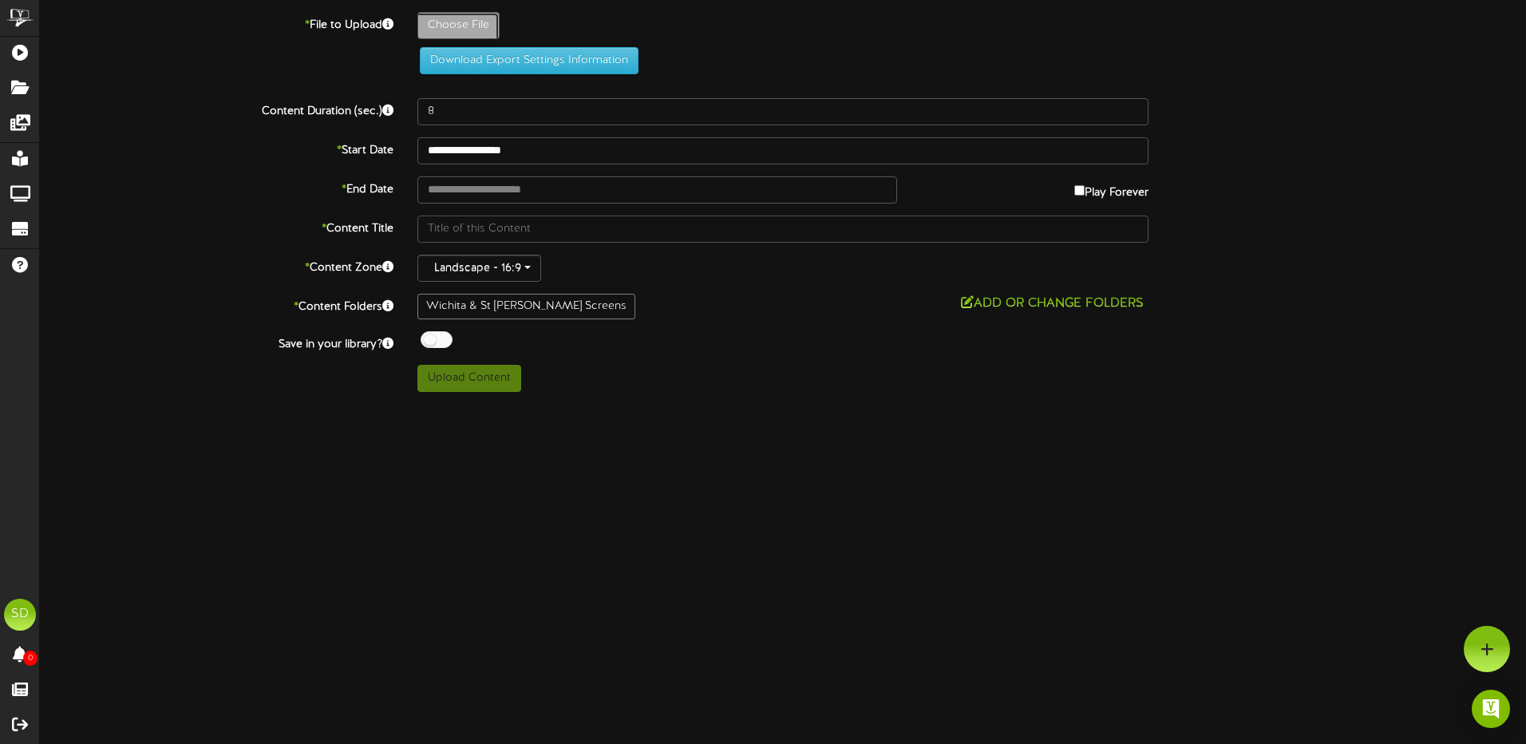
type input "**********"
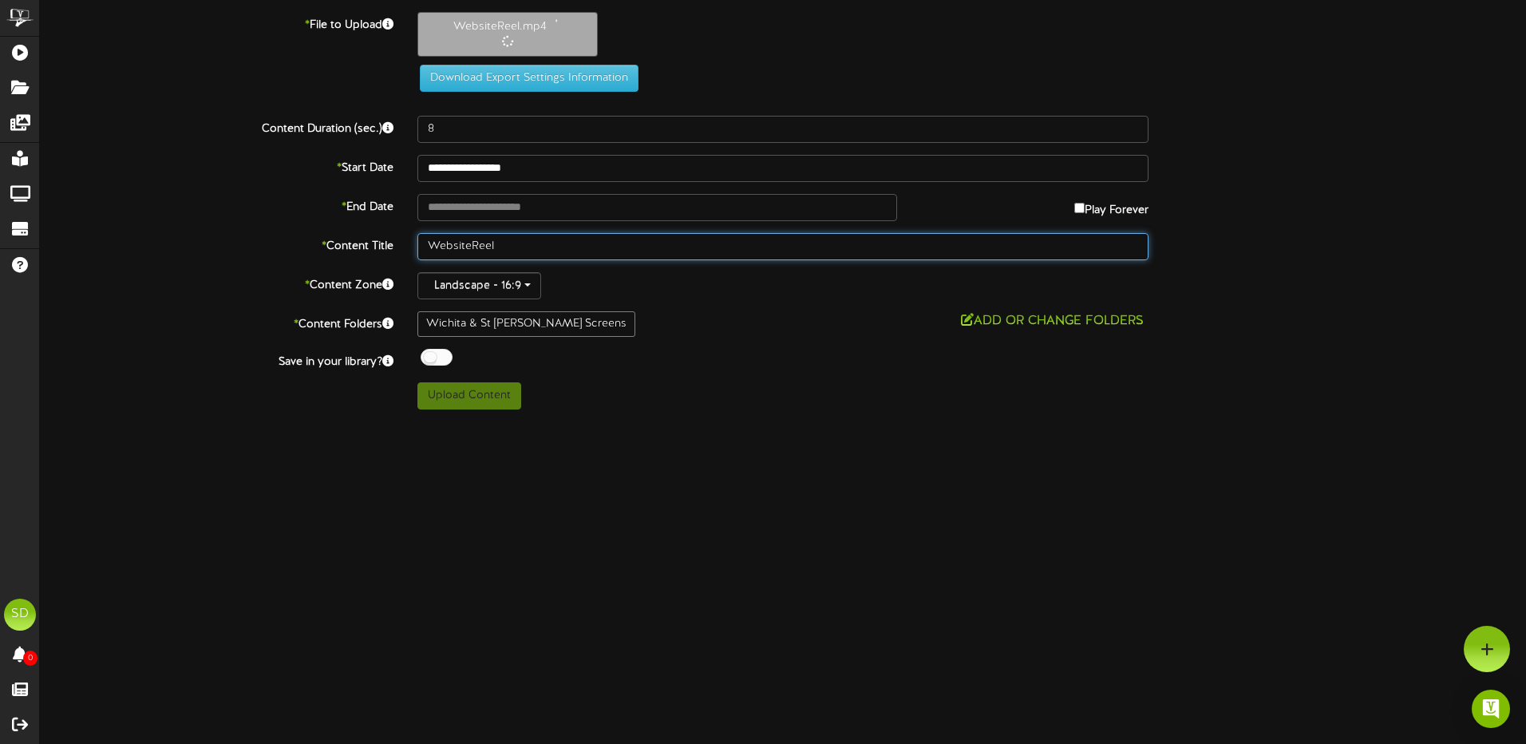
click at [513, 251] on input "WebsiteReel" at bounding box center [783, 246] width 731 height 27
drag, startPoint x: 513, startPoint y: 249, endPoint x: 402, endPoint y: 245, distance: 111.0
click at [402, 245] on div "* Content Title WebsiteReel" at bounding box center [783, 246] width 1510 height 27
click at [485, 243] on input "Cen" at bounding box center [783, 246] width 731 height 27
type input "Centennial"
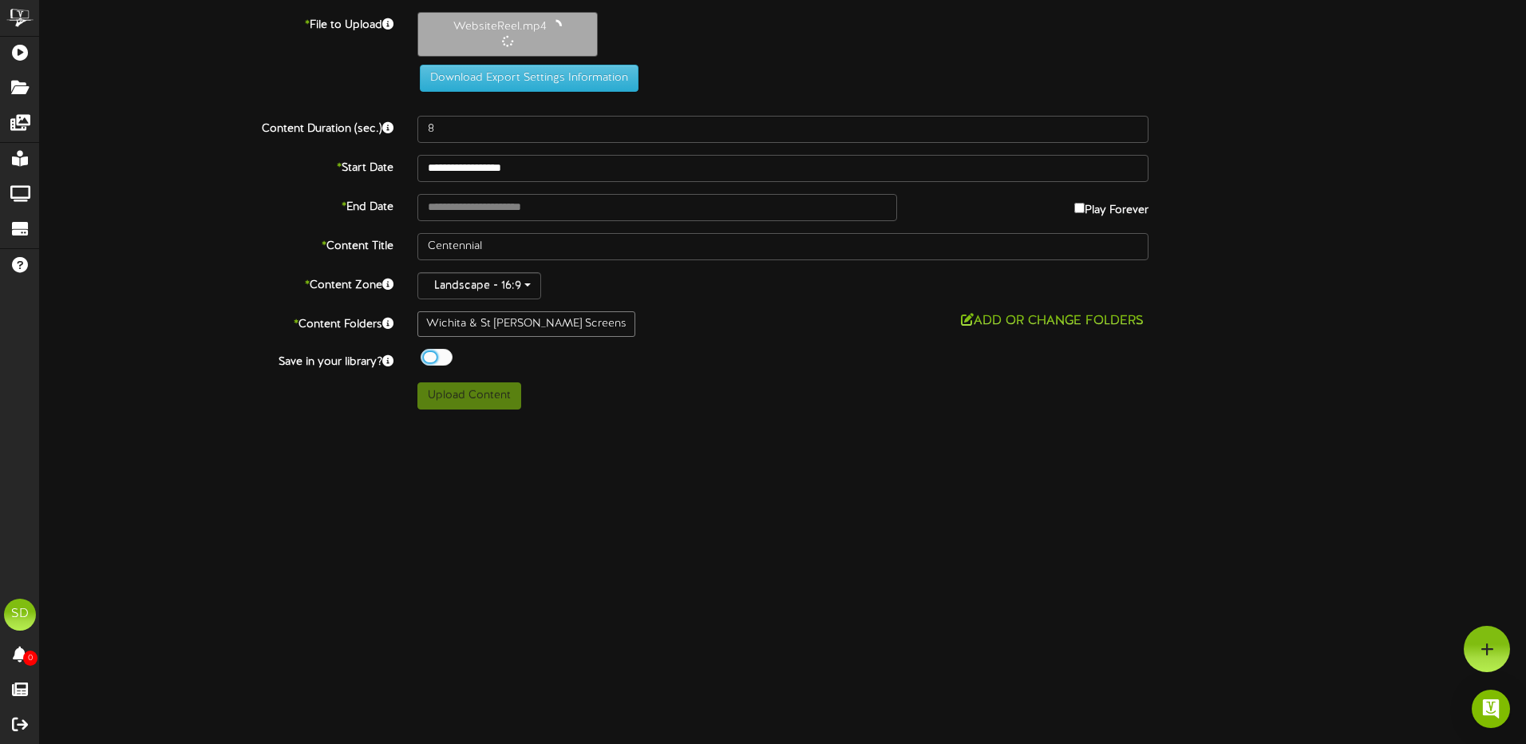
click at [447, 357] on div at bounding box center [437, 357] width 32 height 17
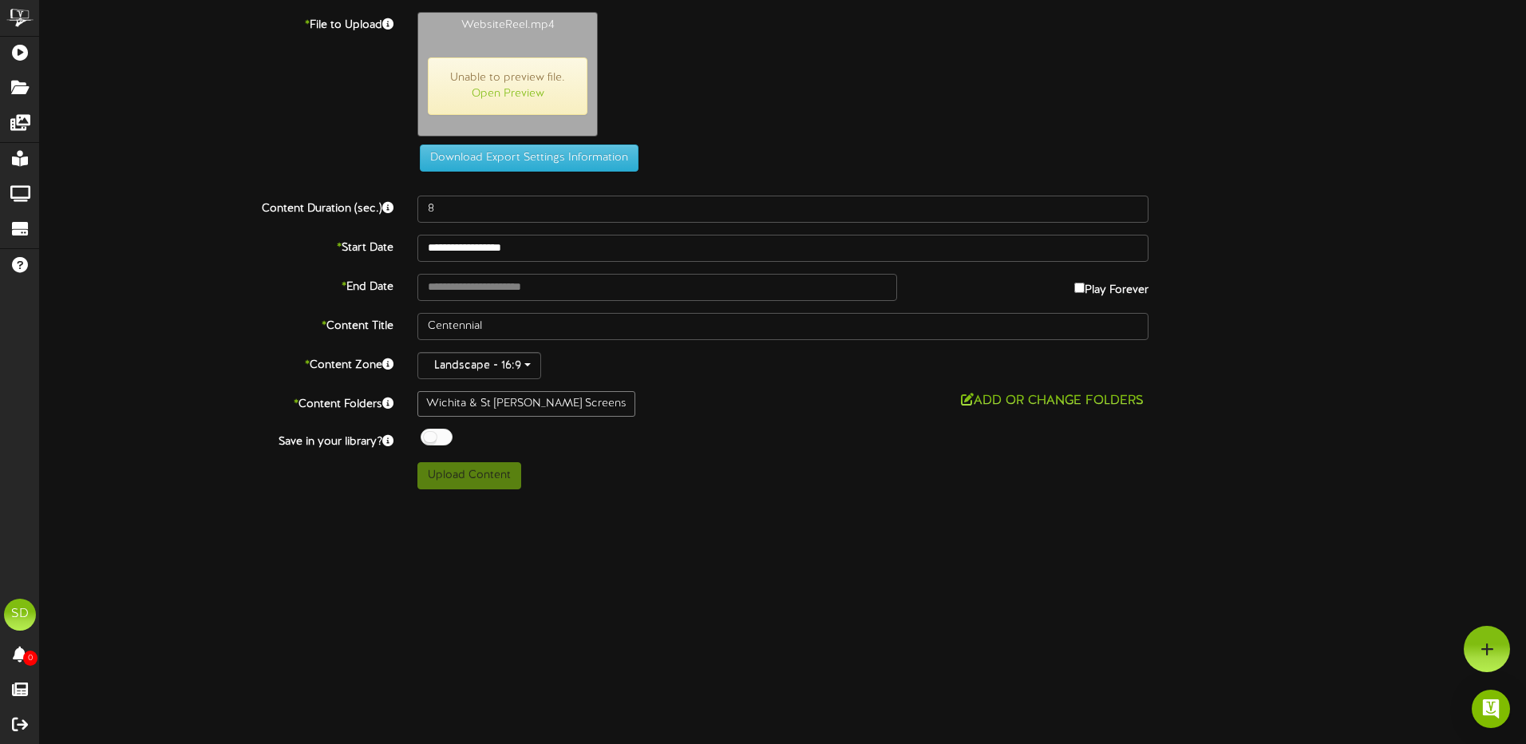
type input "21"
click at [467, 477] on button "Upload Content" at bounding box center [470, 475] width 104 height 27
type input "**********"
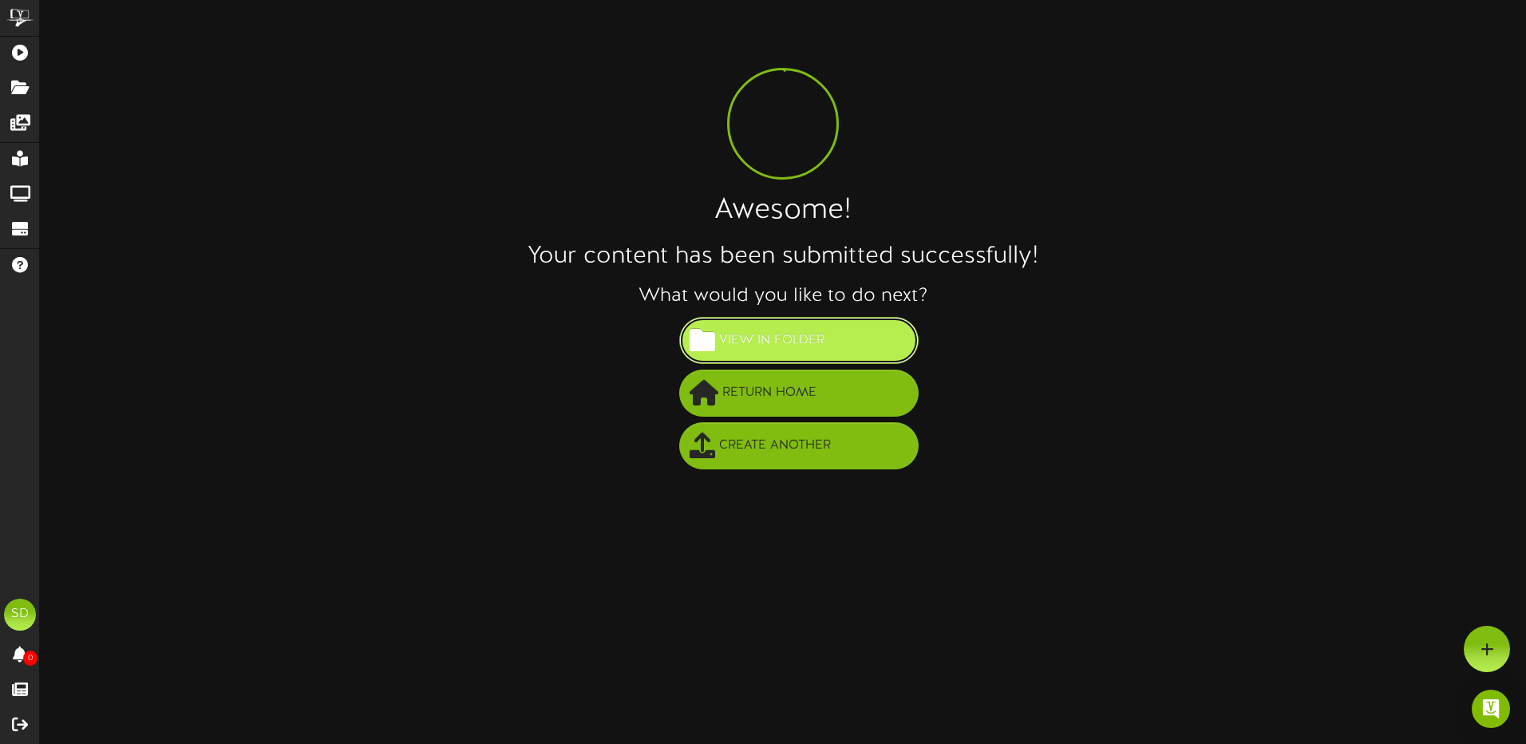
click at [845, 338] on button "View in Folder" at bounding box center [799, 340] width 240 height 47
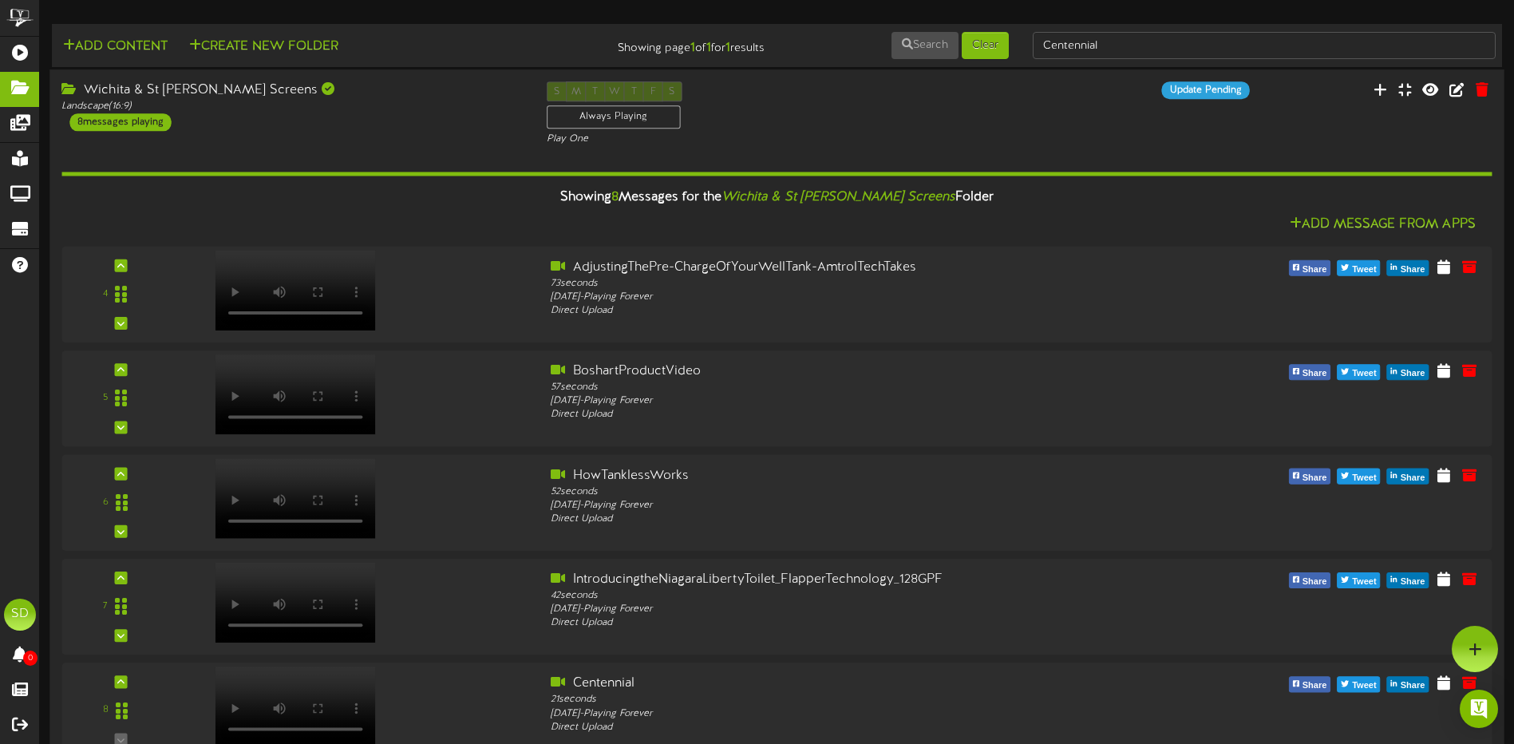
click at [775, 121] on div "S M T W T F S Always Playing Play One" at bounding box center [777, 113] width 485 height 65
click at [875, 119] on div "S M T W T F S Always Playing Play One" at bounding box center [777, 113] width 485 height 65
click at [1379, 92] on icon at bounding box center [1381, 90] width 16 height 18
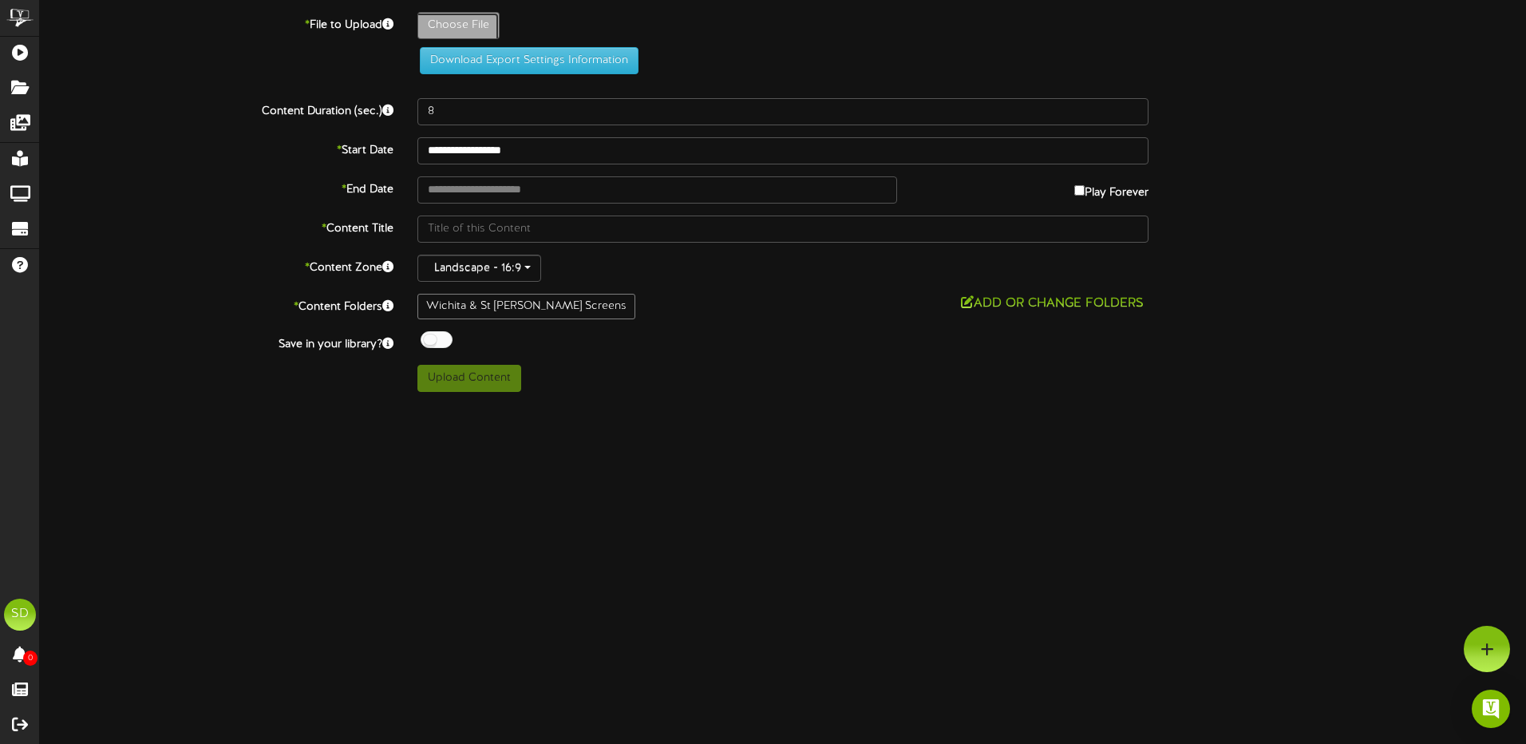
click at [1485, 648] on icon at bounding box center [1488, 649] width 14 height 14
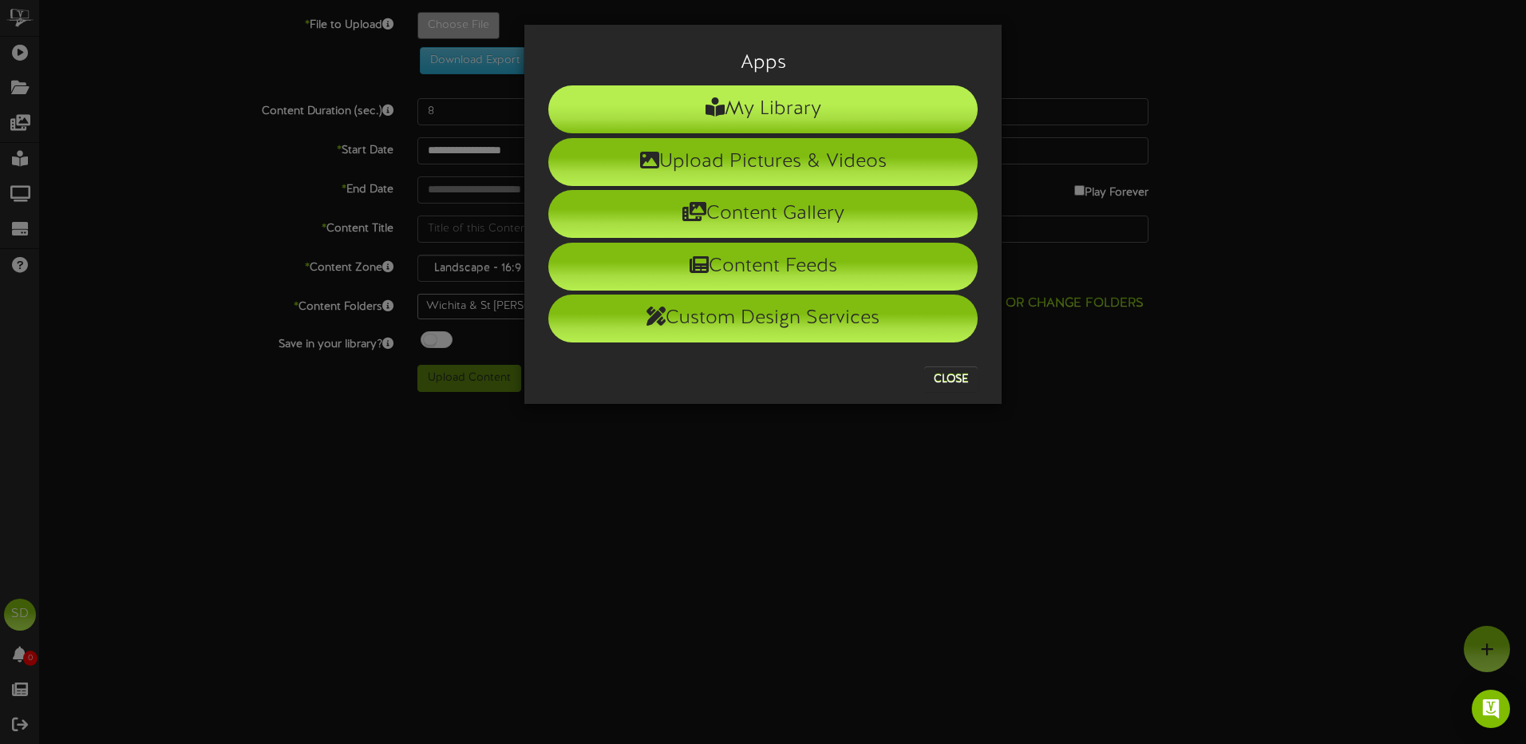
click at [762, 106] on li "My Library" at bounding box center [763, 109] width 430 height 48
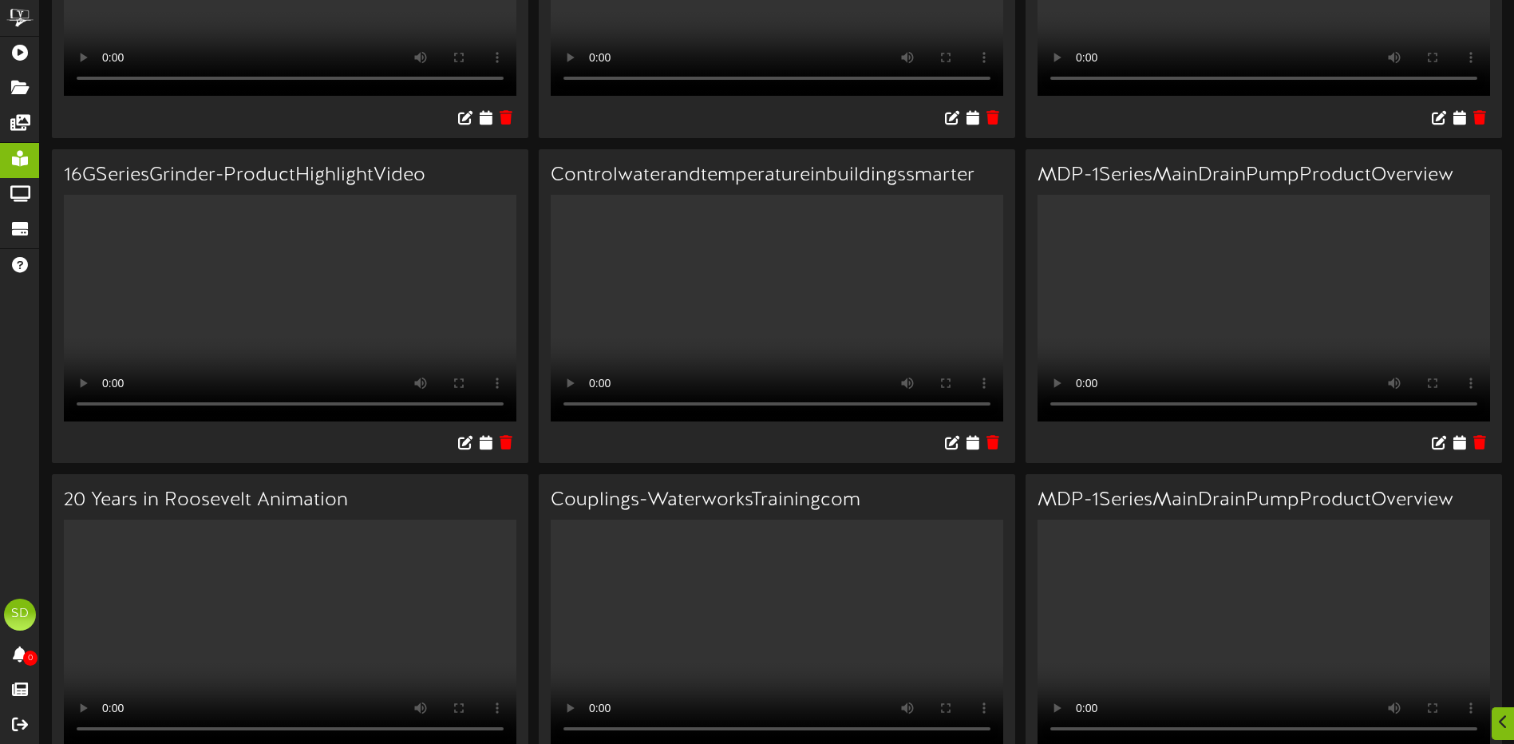
scroll to position [319, 0]
click at [1459, 123] on icon at bounding box center [1459, 114] width 15 height 18
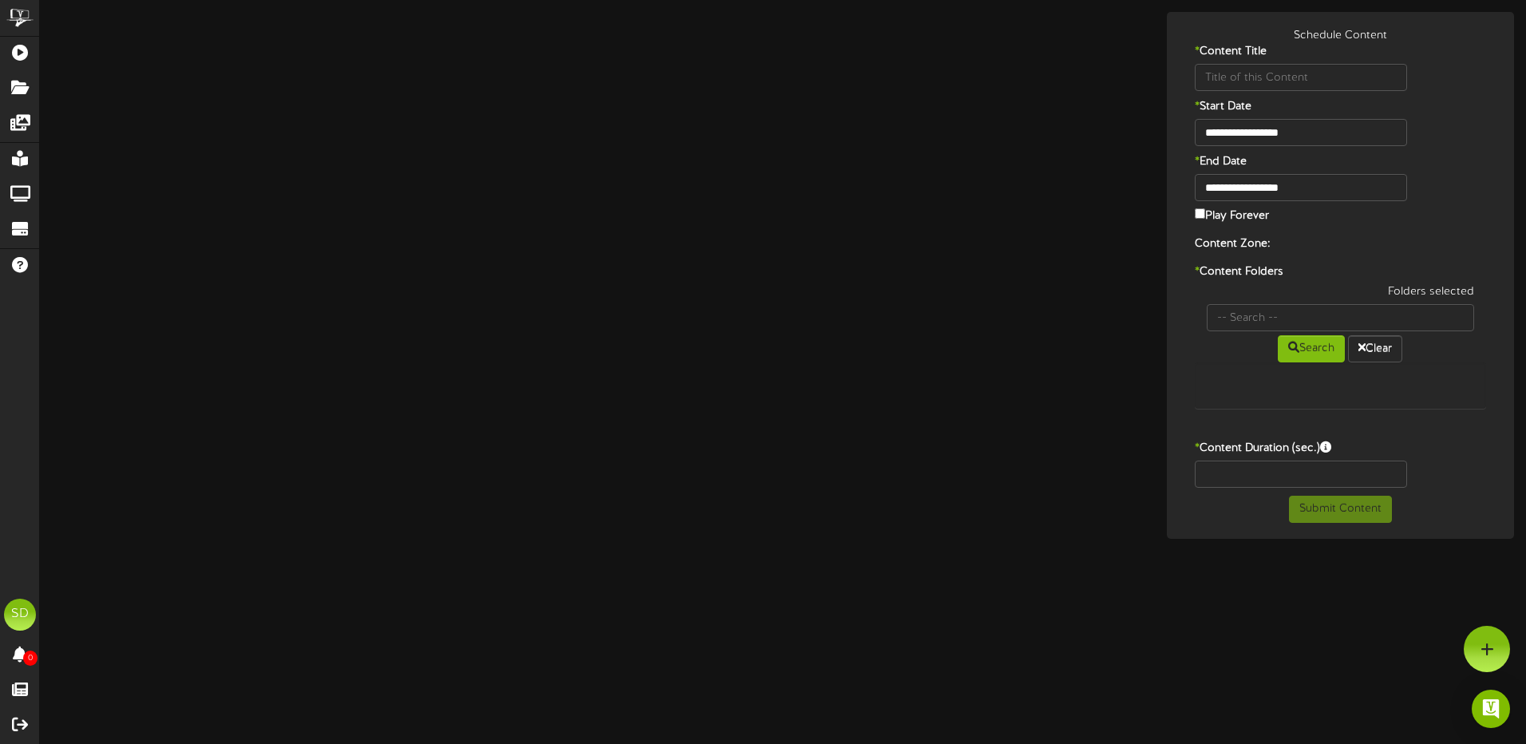
type input "M18_FUEL5RandomOrbitalSander"
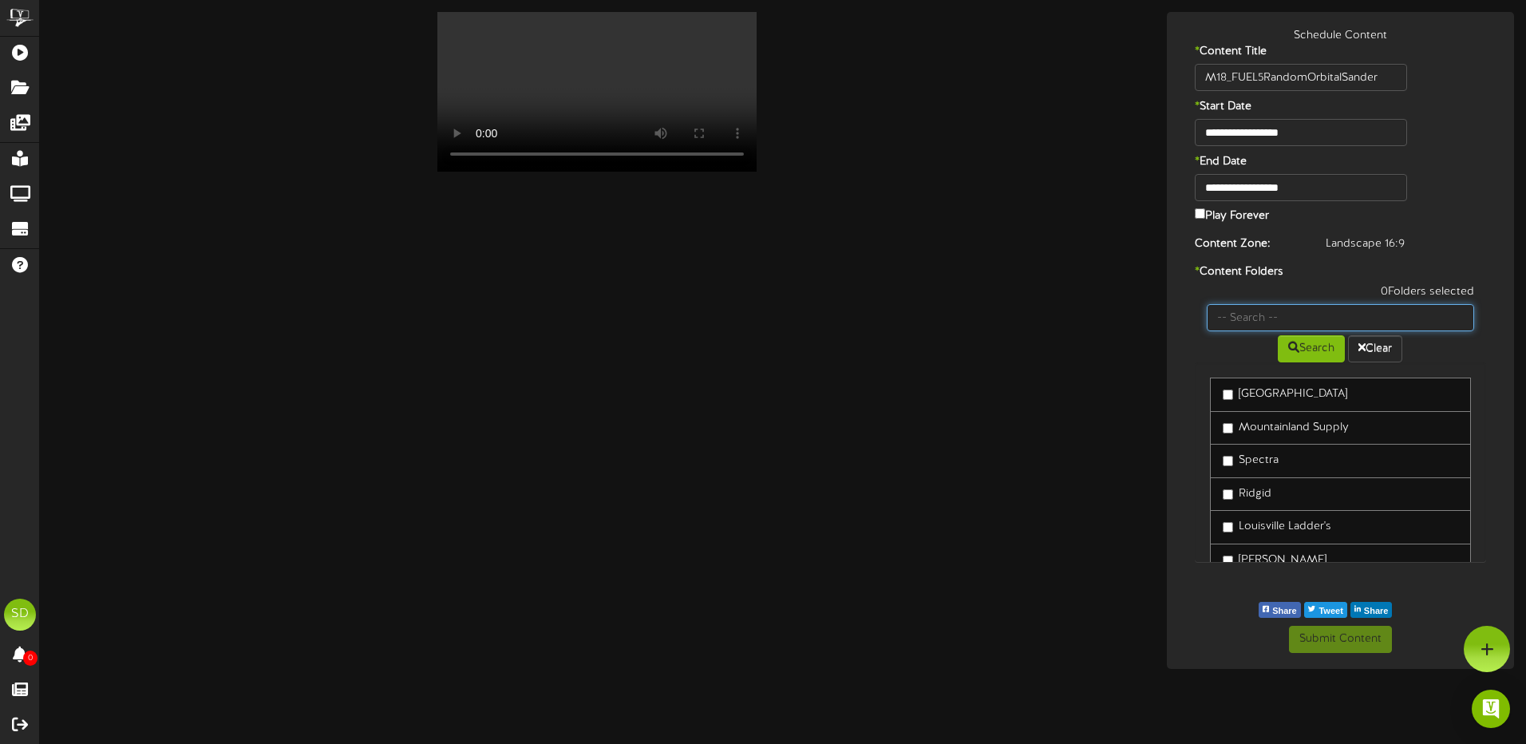
click at [1306, 319] on input "text" at bounding box center [1341, 317] width 268 height 27
type input "wichita"
click at [1323, 351] on button "Search" at bounding box center [1311, 348] width 67 height 27
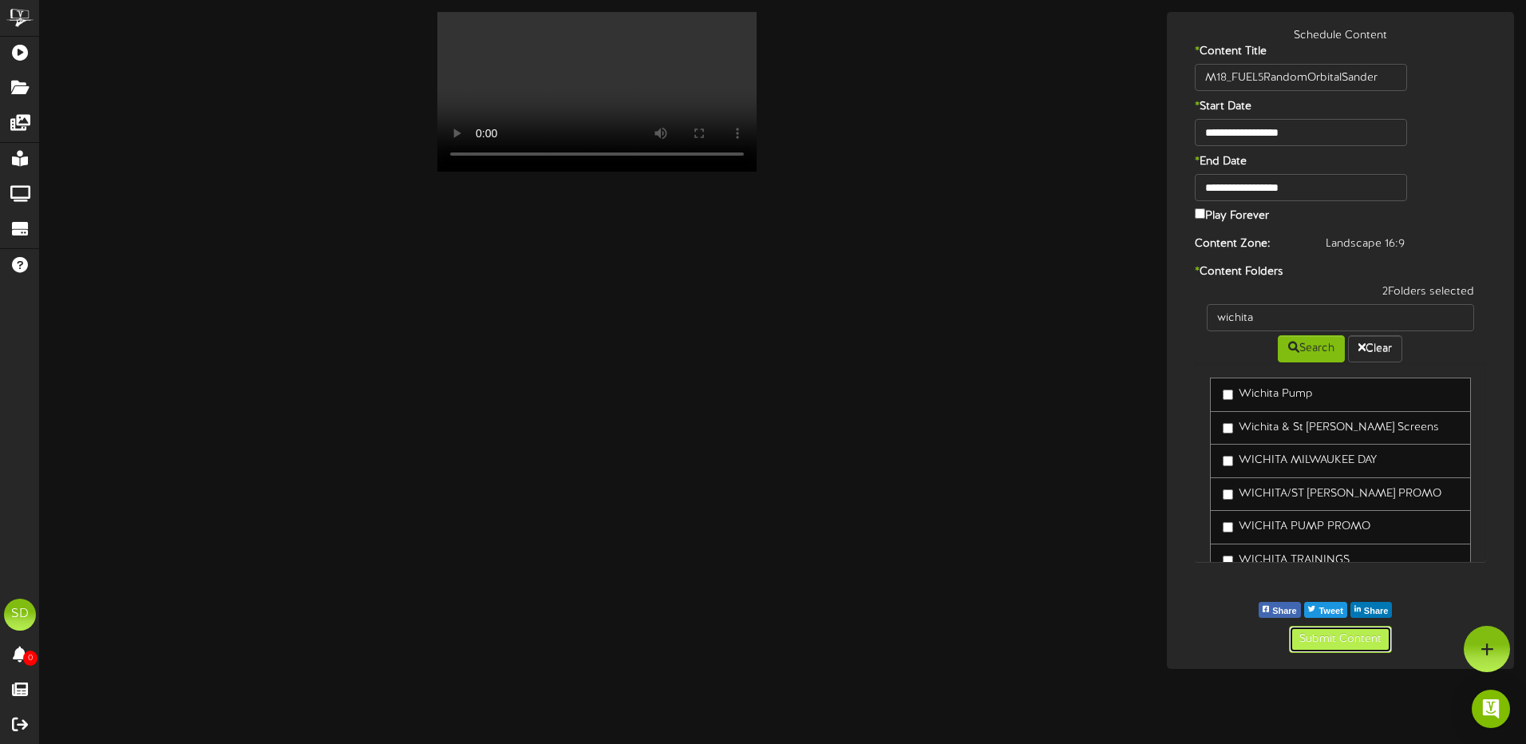
click at [1327, 643] on button "Submit Content" at bounding box center [1340, 639] width 103 height 27
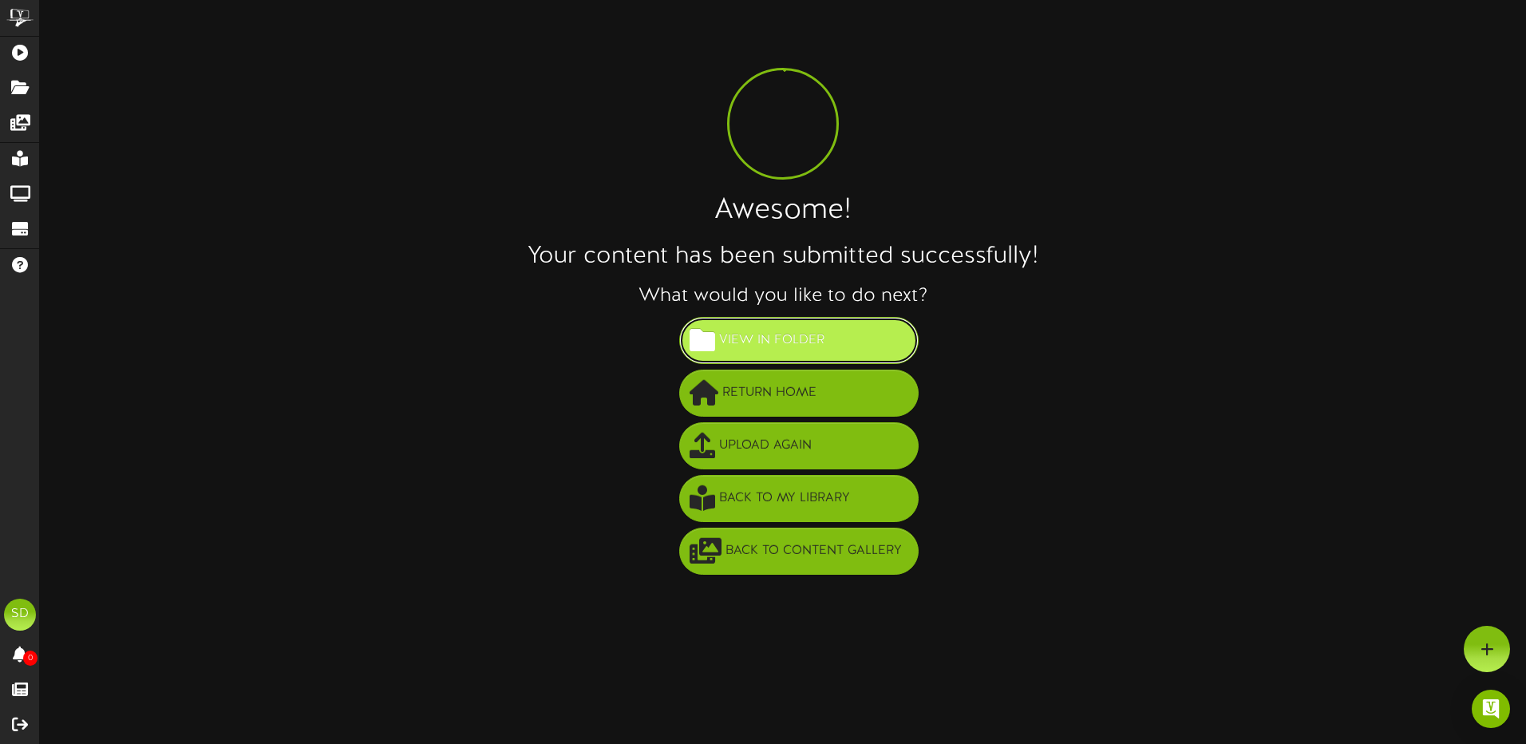
click at [869, 338] on button "View in Folder" at bounding box center [799, 340] width 240 height 47
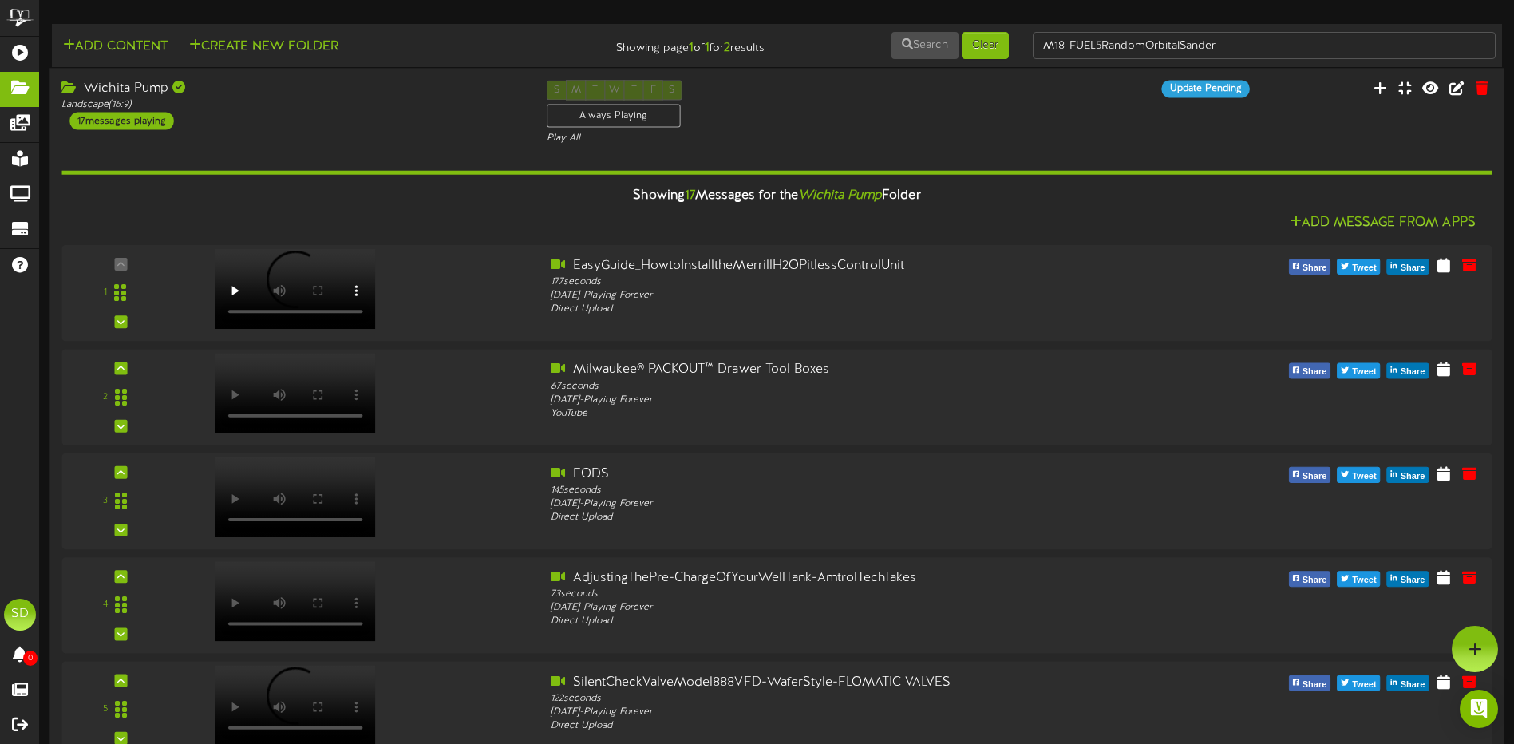
click at [408, 138] on div "Wichita Pump Landscape ( 16:9 ) 17 messages playing S M T W T F S Always Playin…" at bounding box center [776, 112] width 1455 height 65
click at [387, 112] on div "Wichita Pump Landscape ( 16:9 ) 17 messages playing" at bounding box center [291, 104] width 485 height 49
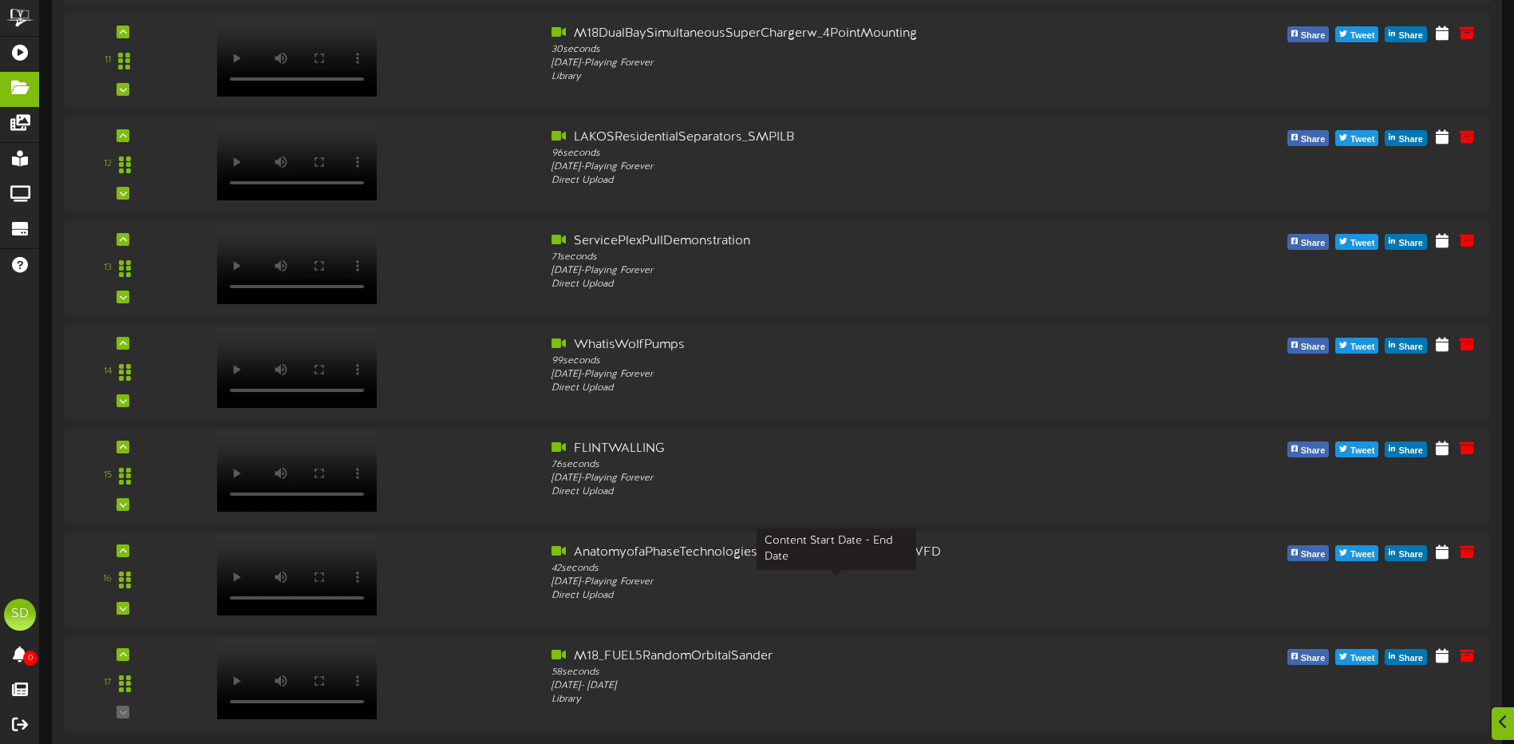
scroll to position [1672, 0]
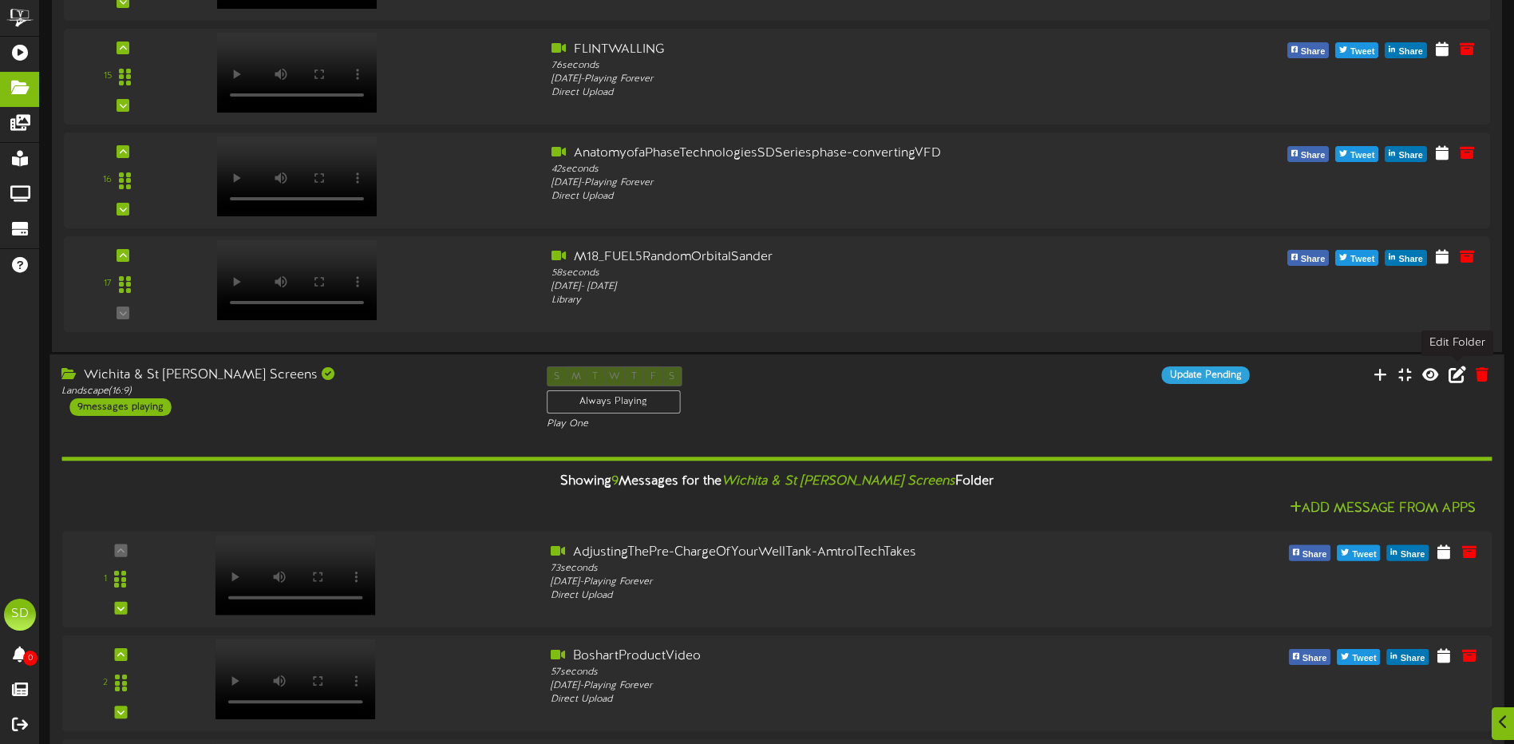
click at [1458, 377] on icon at bounding box center [1458, 375] width 18 height 18
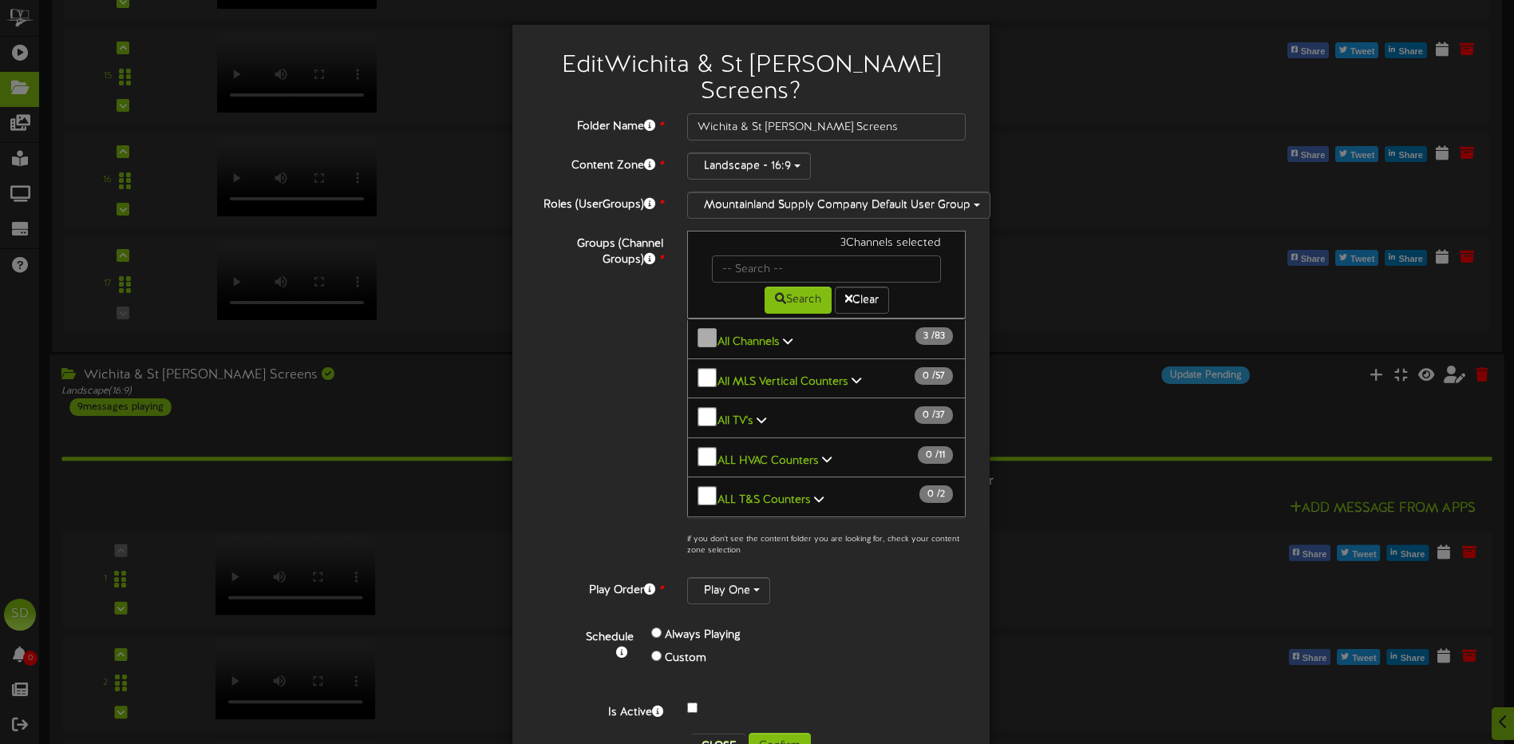
click at [1174, 77] on div "Edit Wichita & St [PERSON_NAME] Screens ? Folder Name * Wichita & St [PERSON_NA…" at bounding box center [757, 372] width 1514 height 744
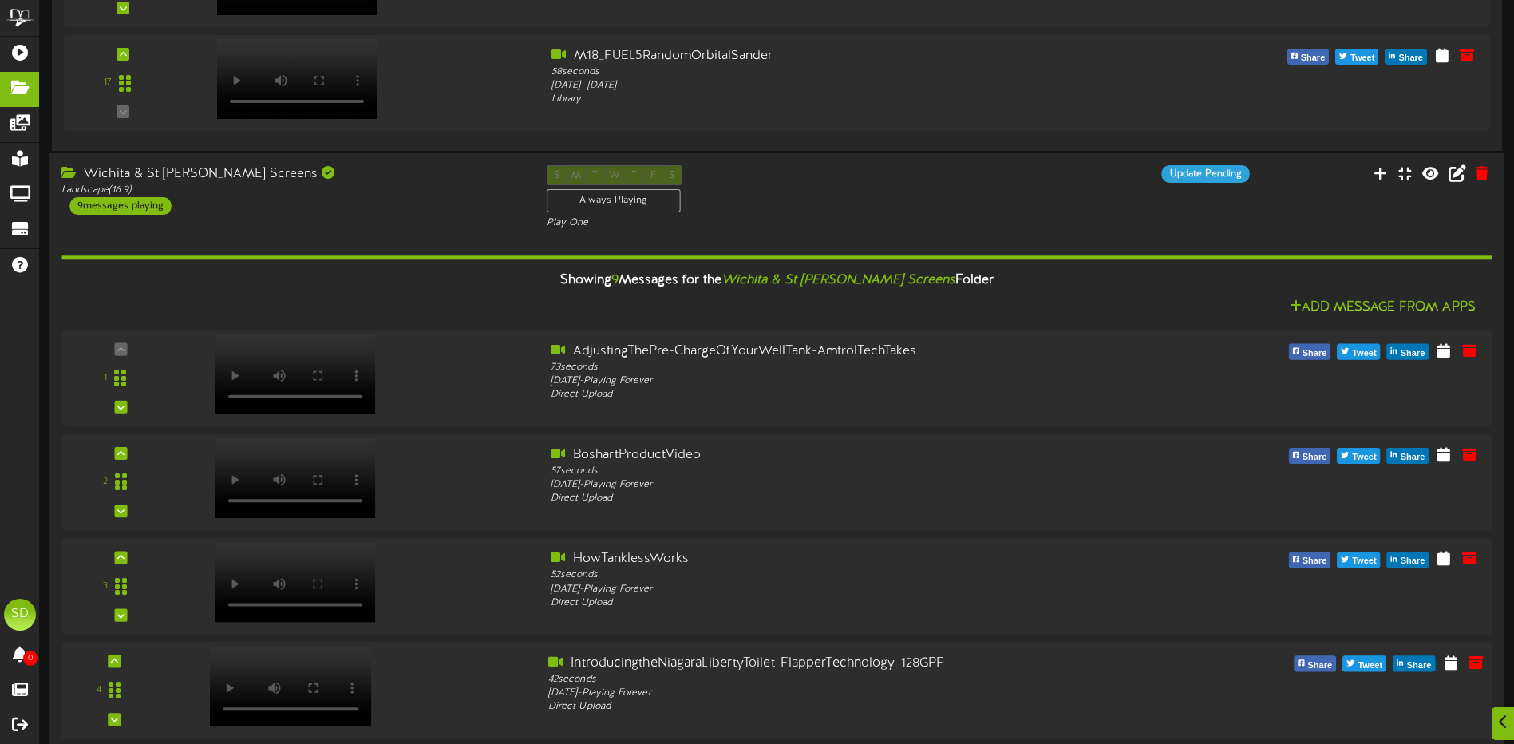
scroll to position [1991, 0]
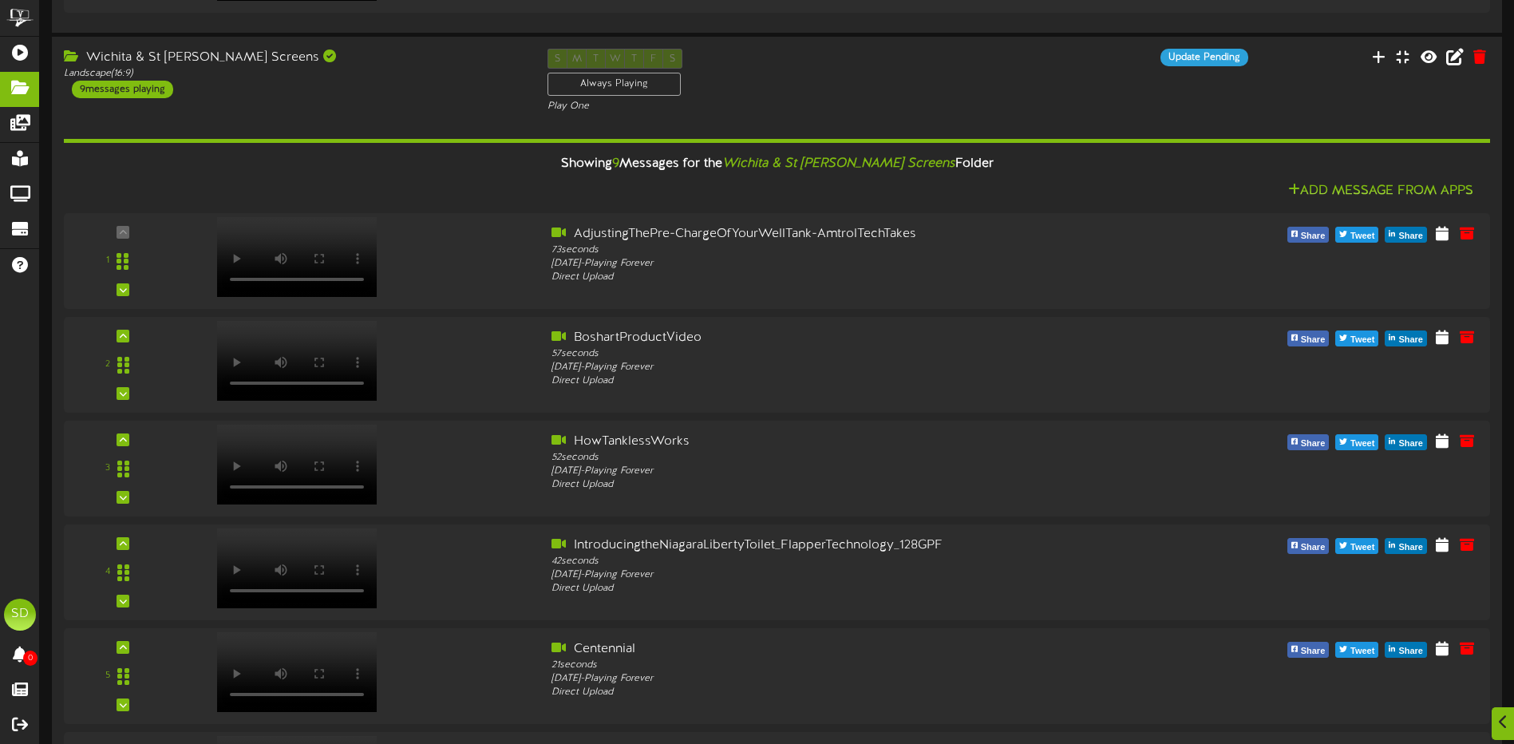
click at [1095, 92] on div "Wichita & St [PERSON_NAME] Screens Landscape ( 16:9 ) 9 messages playing S M T …" at bounding box center [777, 81] width 1451 height 65
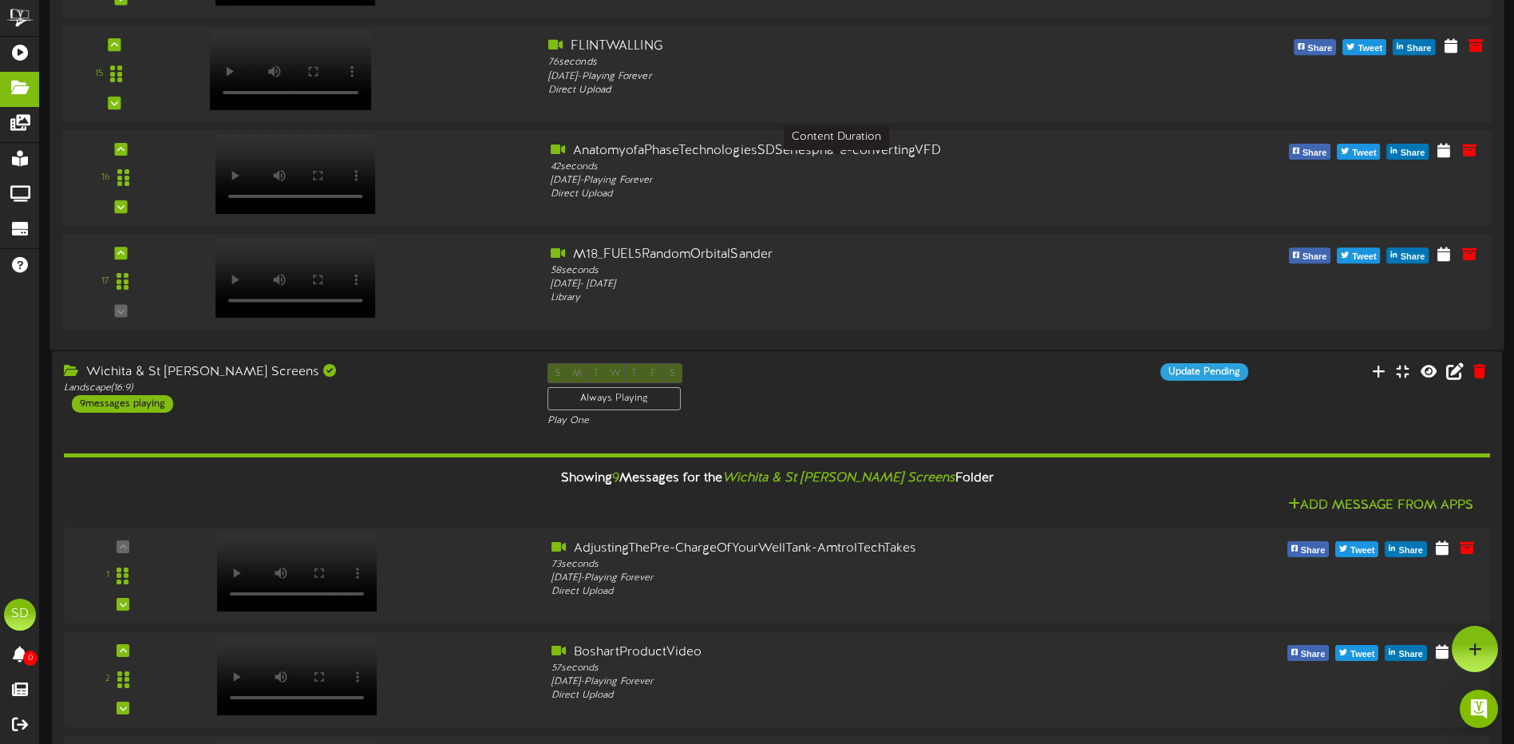
scroll to position [1592, 0]
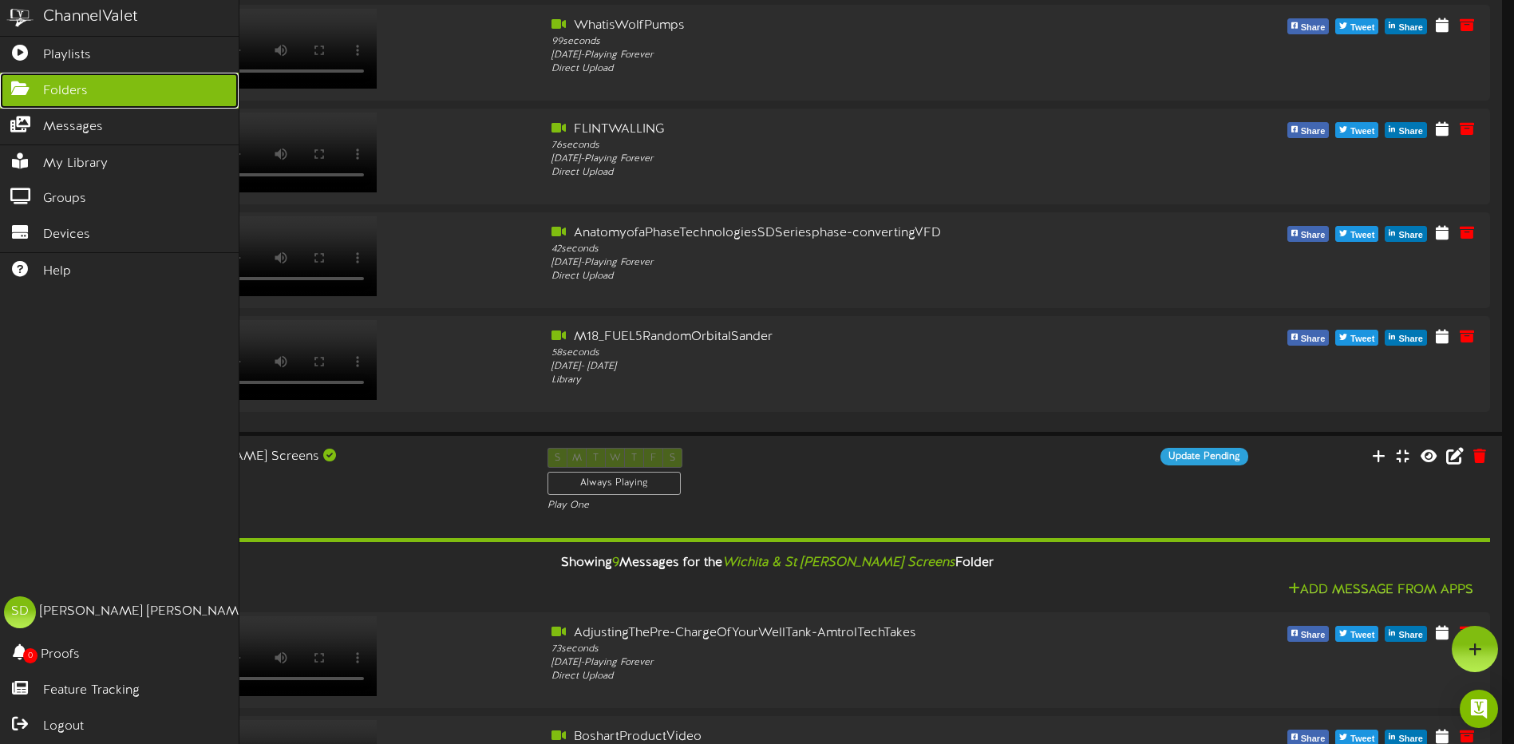
click at [81, 89] on span "Folders" at bounding box center [65, 91] width 45 height 18
click at [67, 97] on span "Folders" at bounding box center [65, 91] width 45 height 18
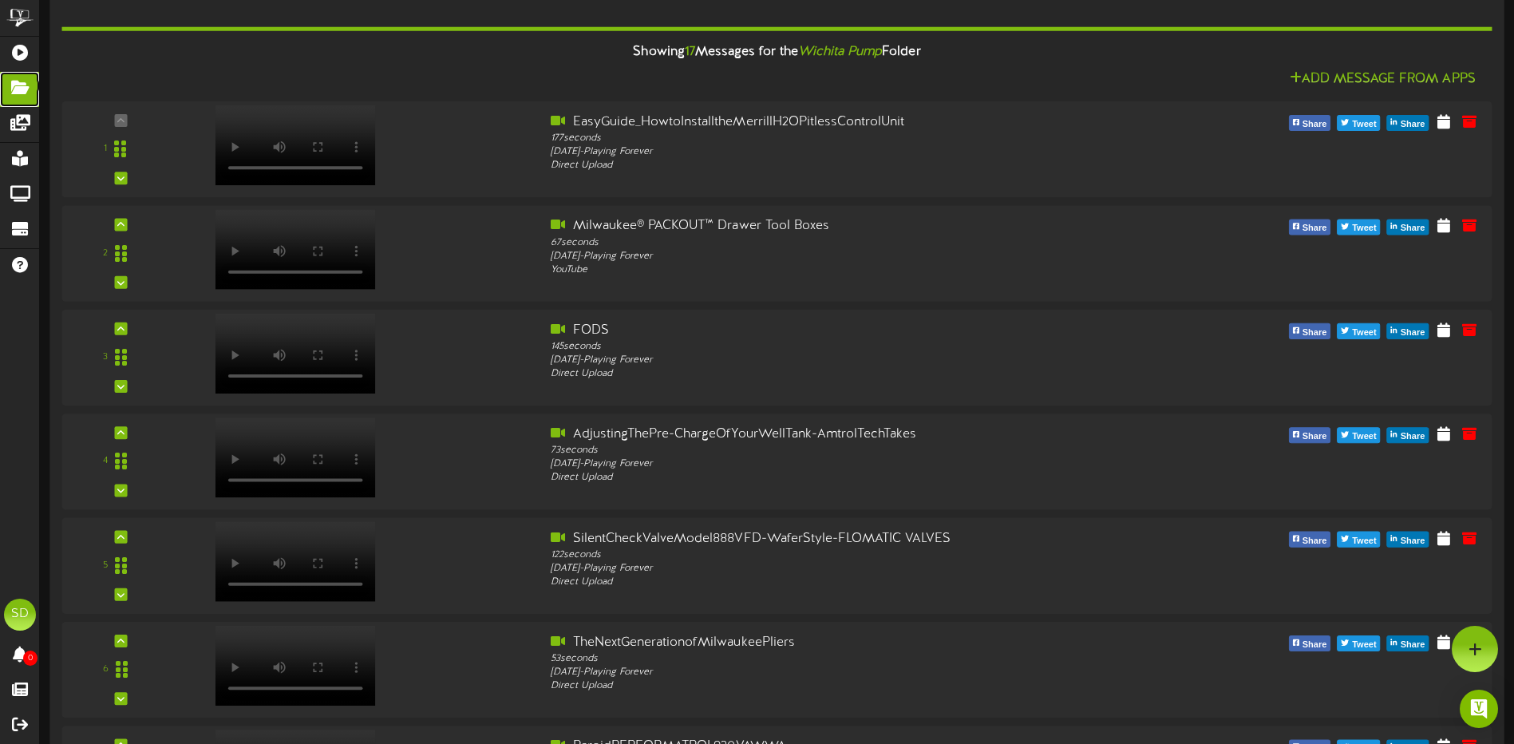
scroll to position [0, 0]
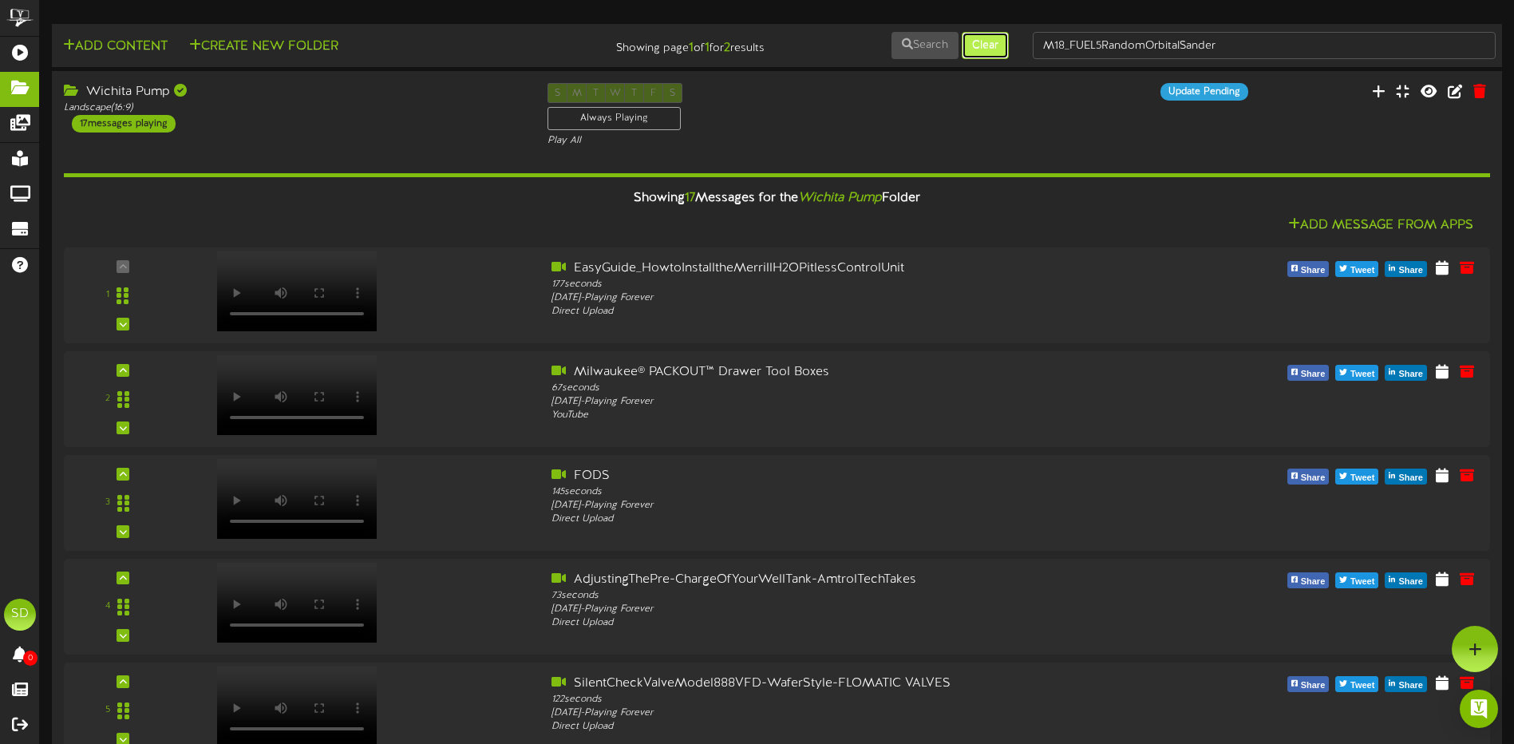
click at [996, 49] on button "Clear" at bounding box center [985, 45] width 47 height 27
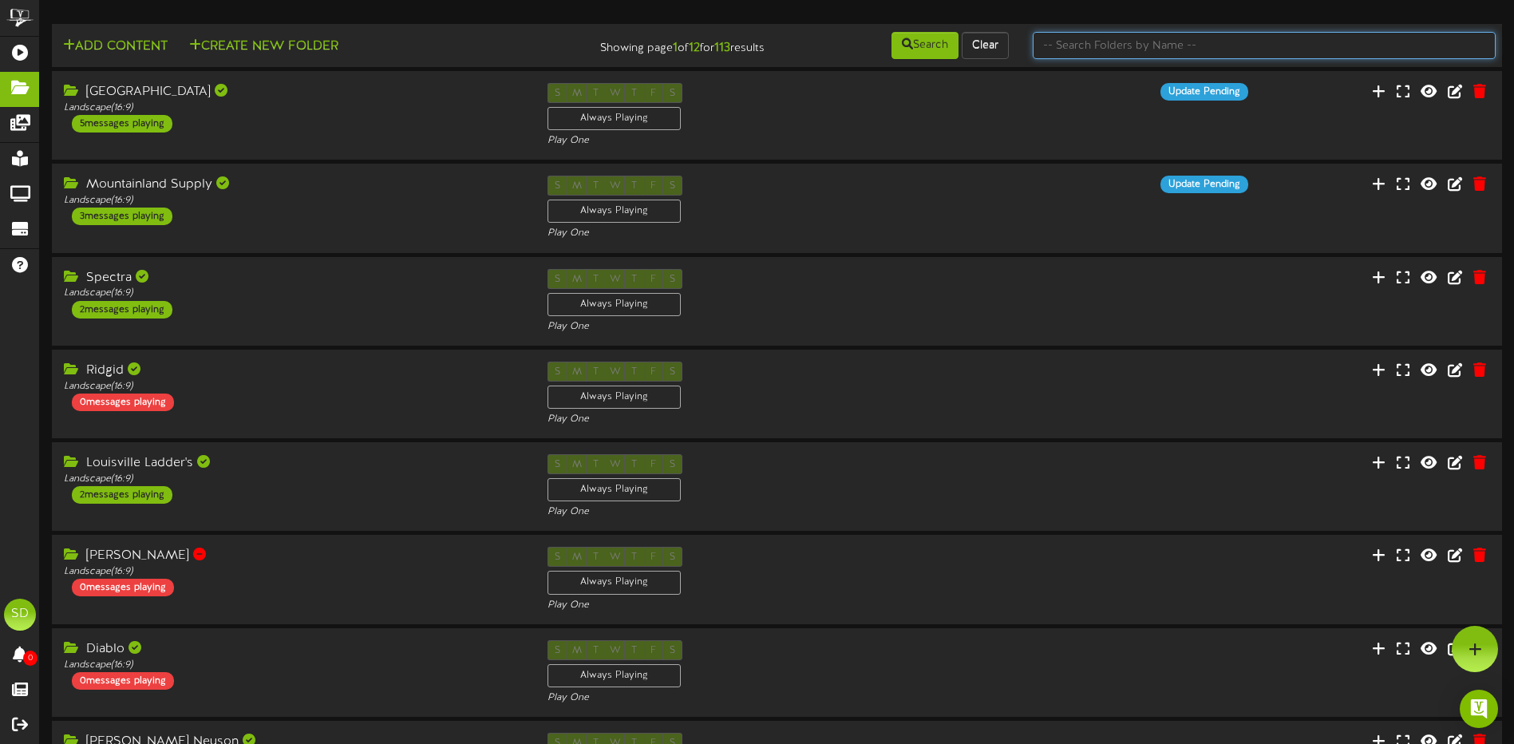
click at [1078, 46] on input "text" at bounding box center [1264, 45] width 463 height 27
type input "wichita"
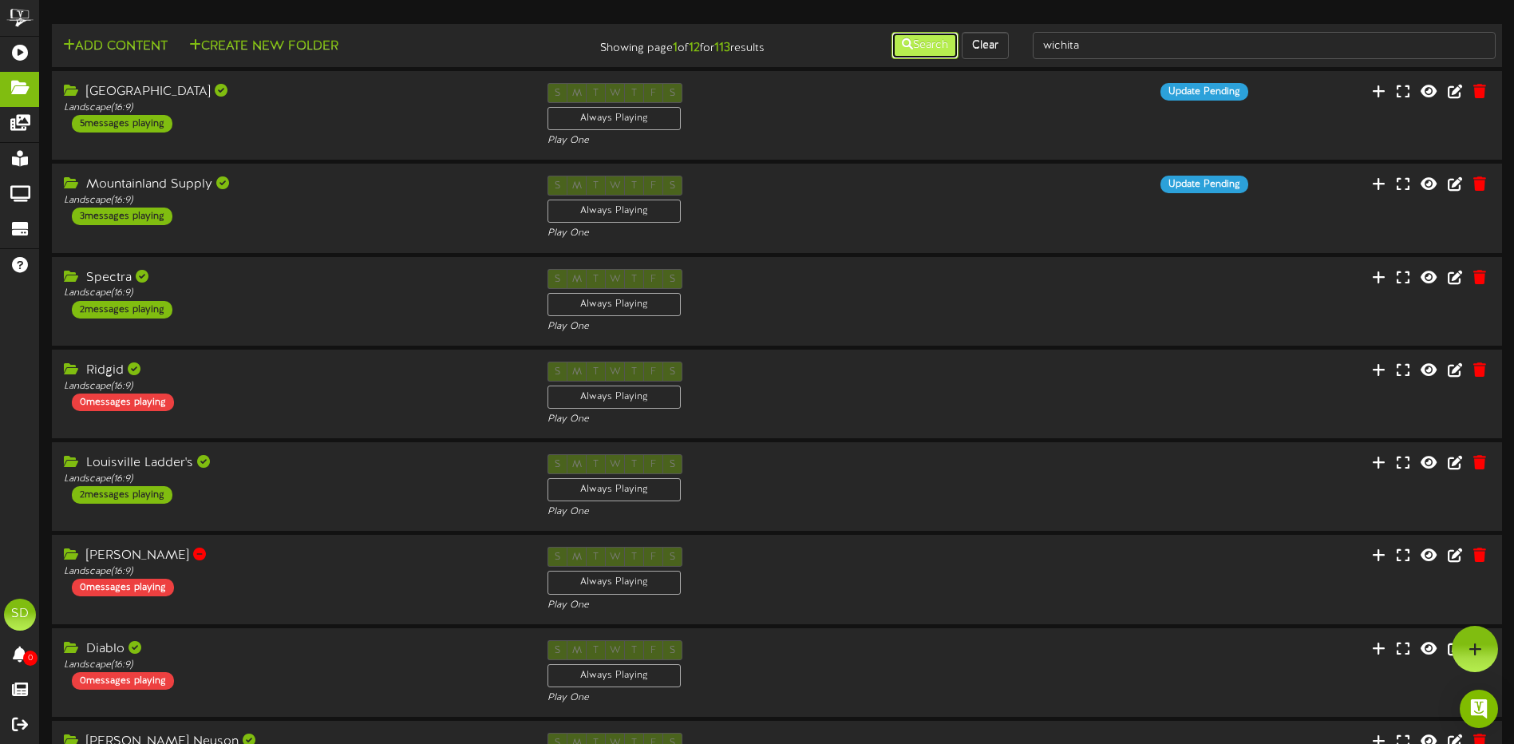
click at [922, 38] on button "Search" at bounding box center [925, 45] width 67 height 27
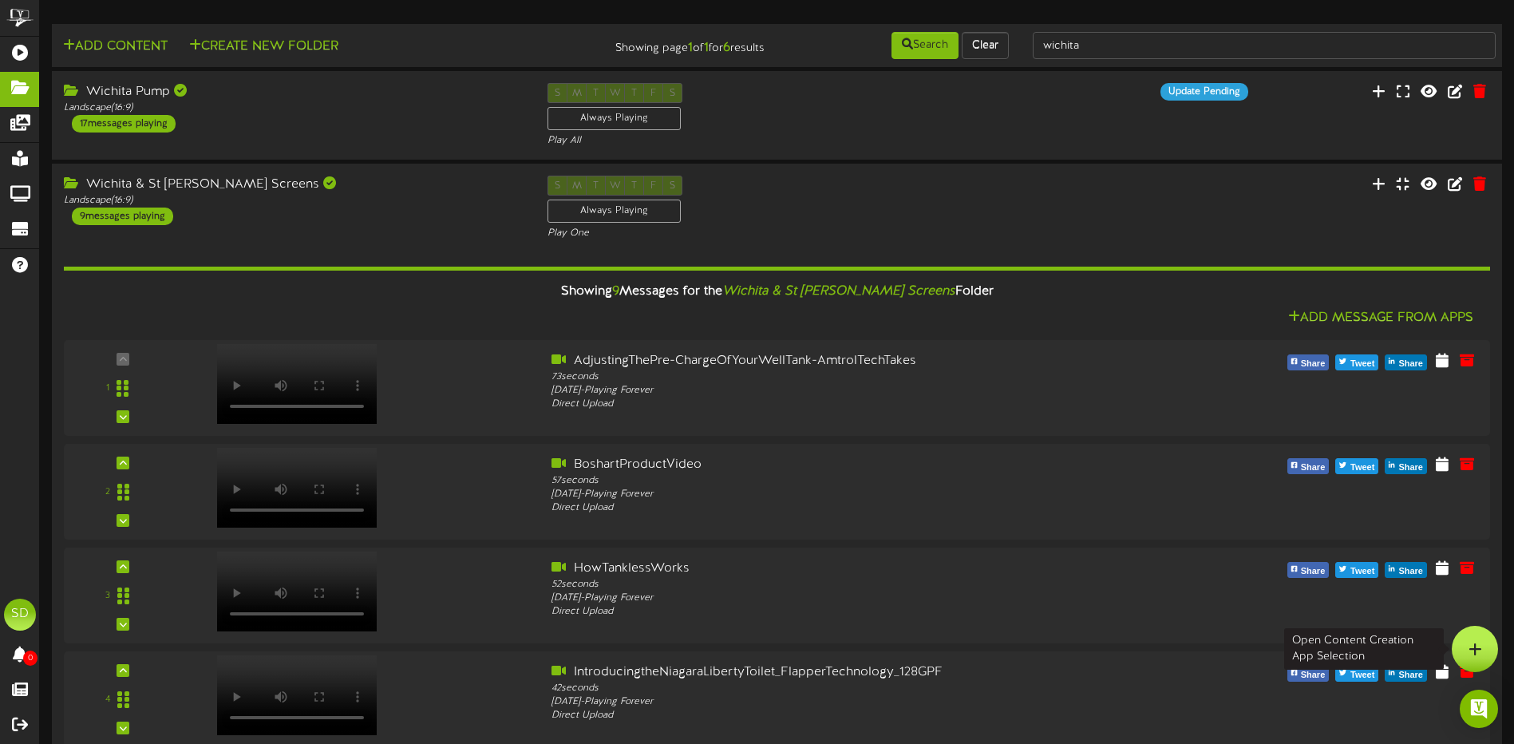
click at [1478, 651] on icon at bounding box center [1476, 649] width 14 height 14
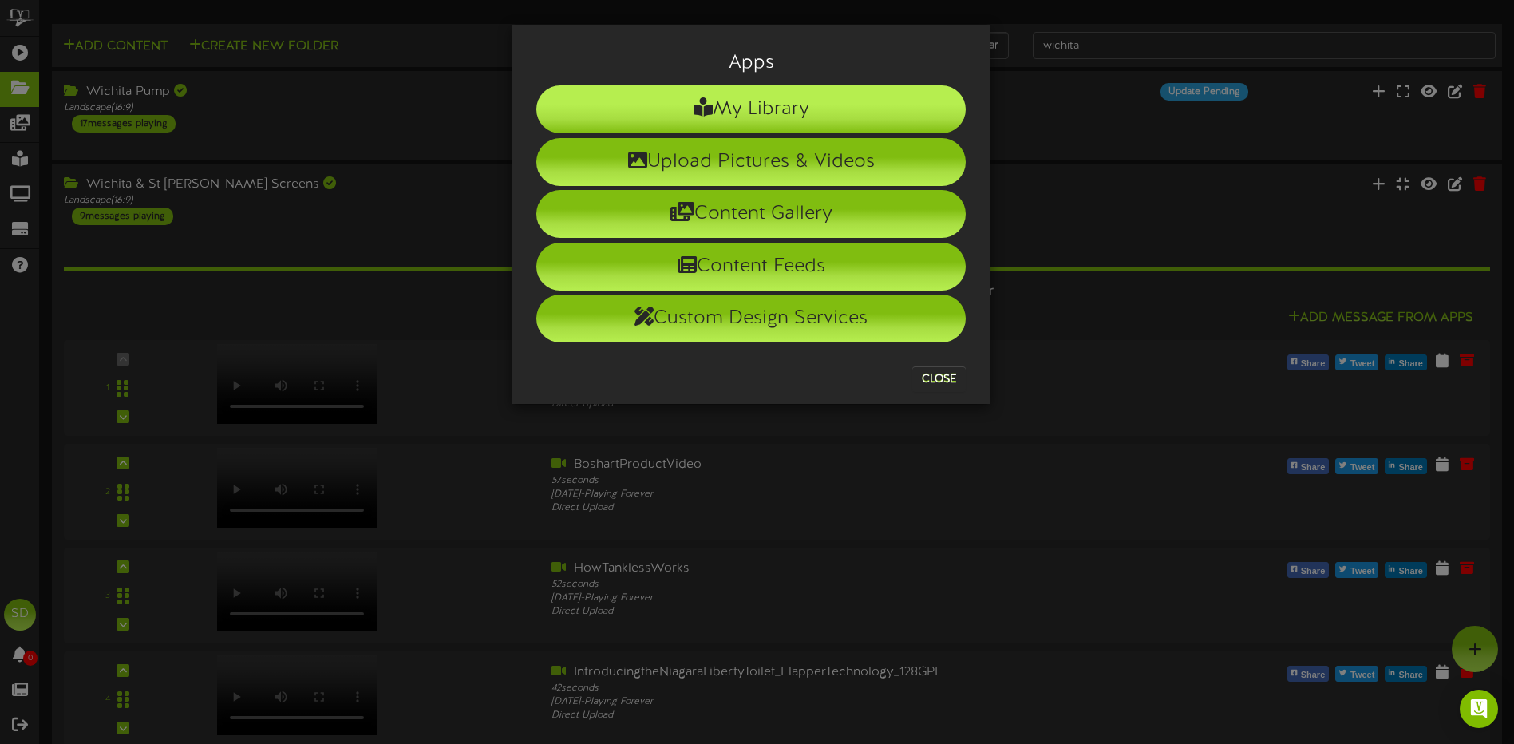
click at [809, 109] on li "My Library" at bounding box center [751, 109] width 430 height 48
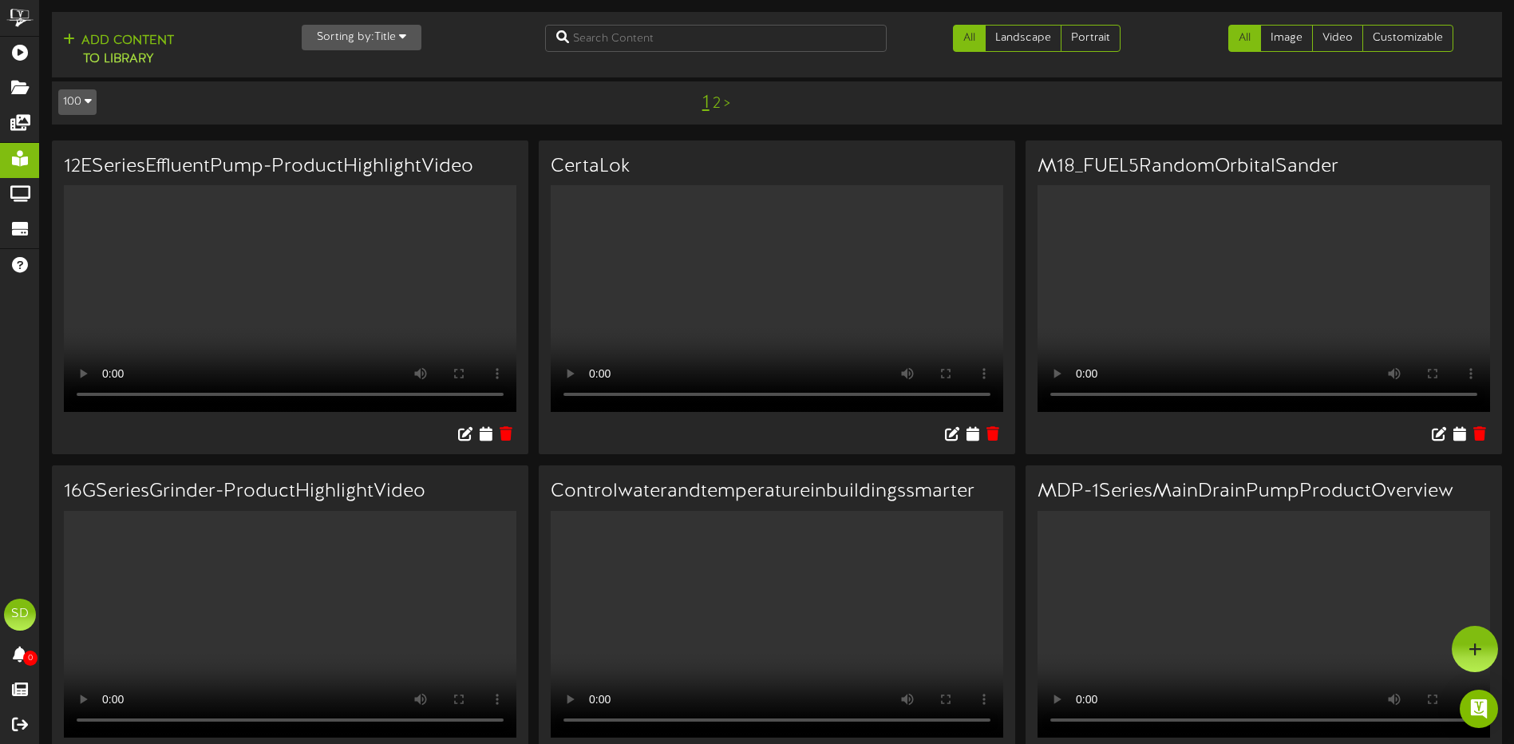
click at [406, 38] on icon "button" at bounding box center [402, 35] width 7 height 11
click at [322, 118] on div "Title" at bounding box center [366, 117] width 126 height 24
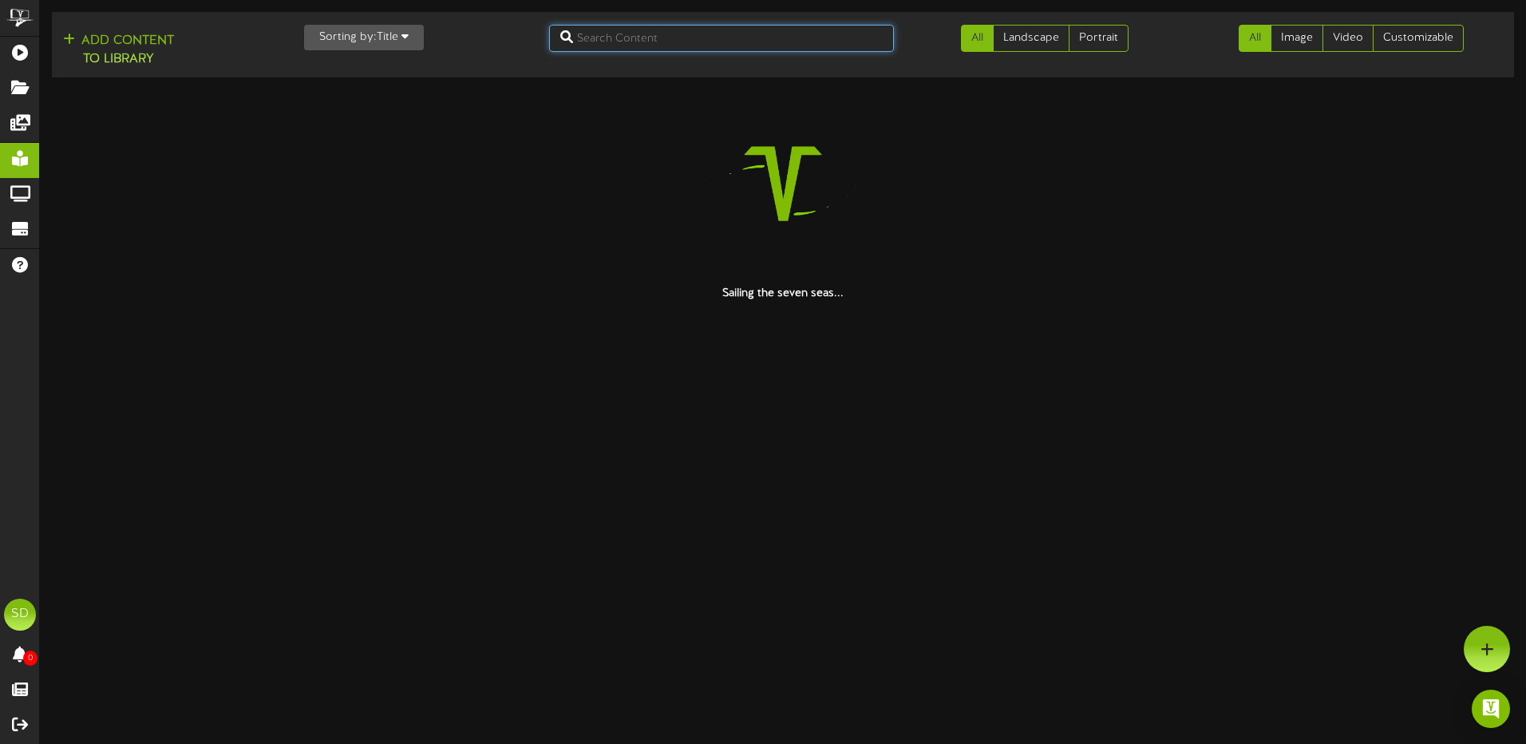
click at [616, 37] on input "text" at bounding box center [721, 38] width 345 height 27
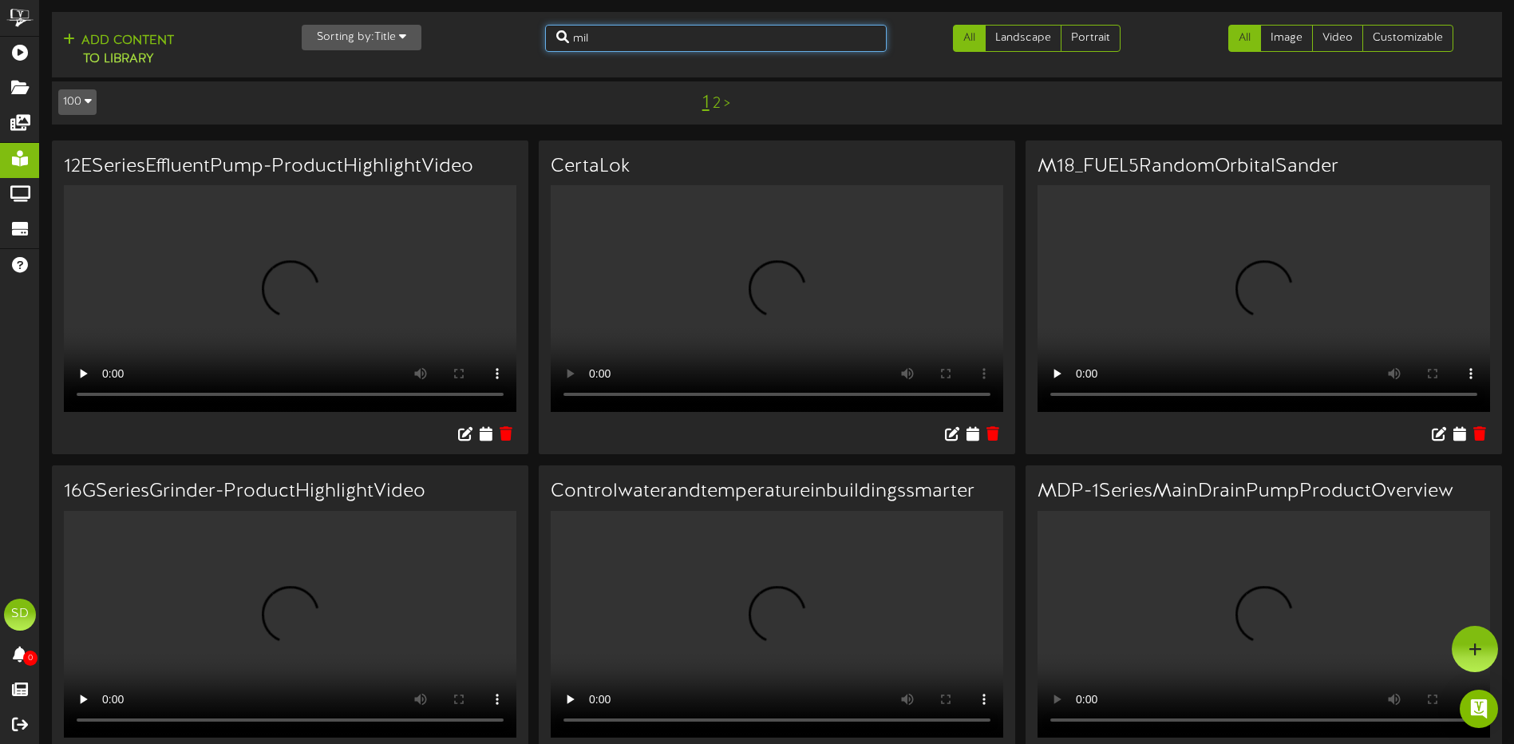
type input "milw"
drag, startPoint x: 622, startPoint y: 38, endPoint x: 503, endPoint y: 37, distance: 119.0
click at [503, 37] on div "Add Content to Library Sorting by: Title Newest Oldest Title milw All Landscape…" at bounding box center [777, 44] width 1462 height 53
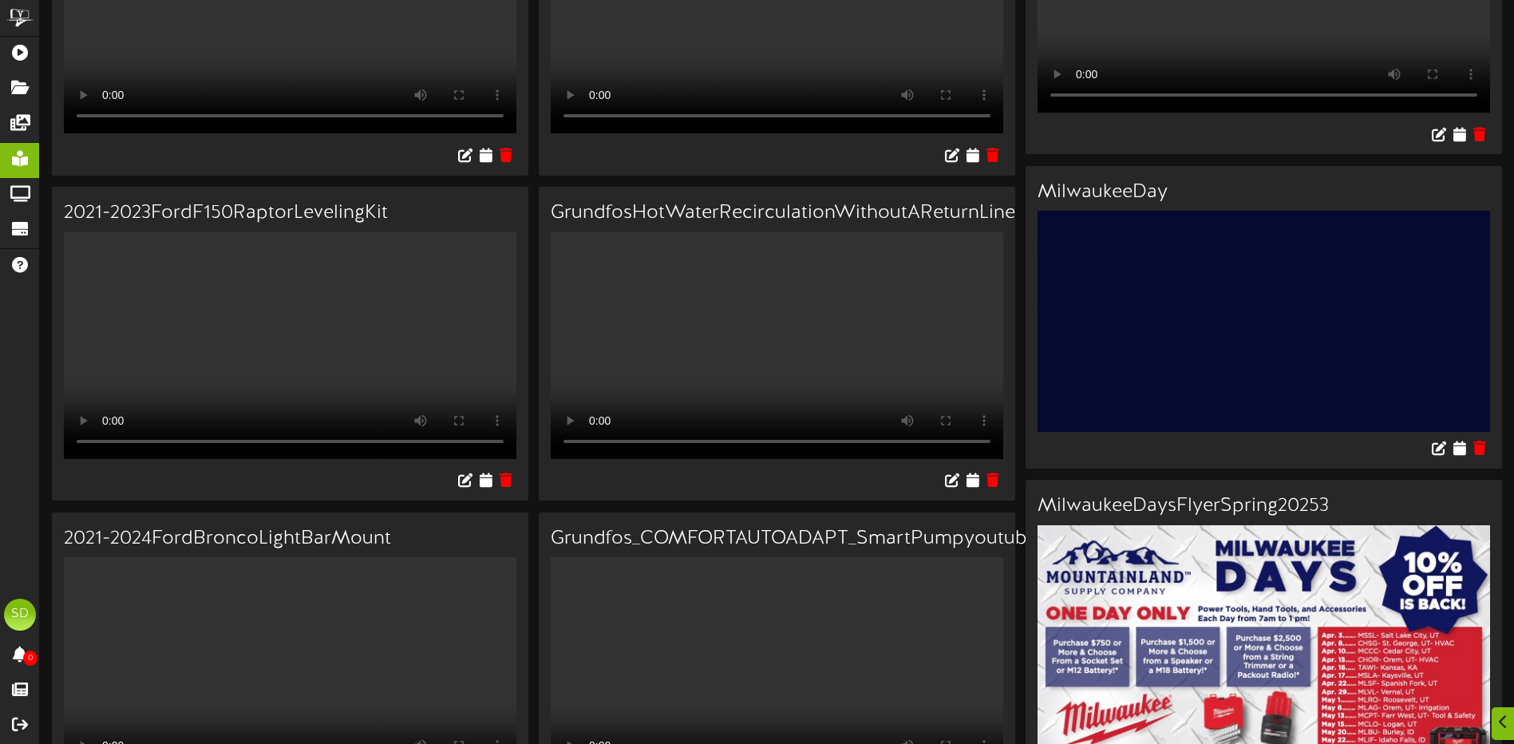
scroll to position [3353, 0]
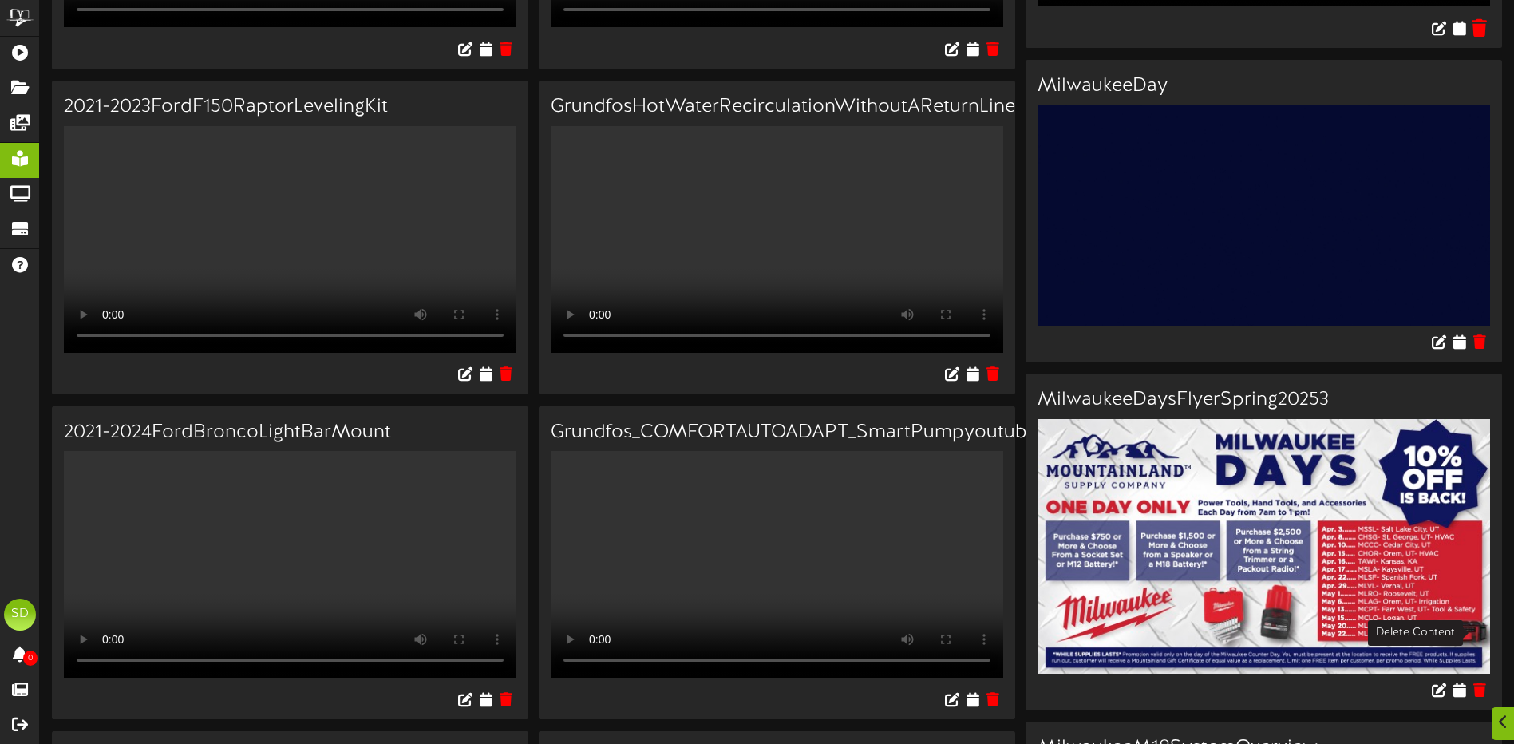
click at [1479, 36] on icon at bounding box center [1479, 27] width 15 height 18
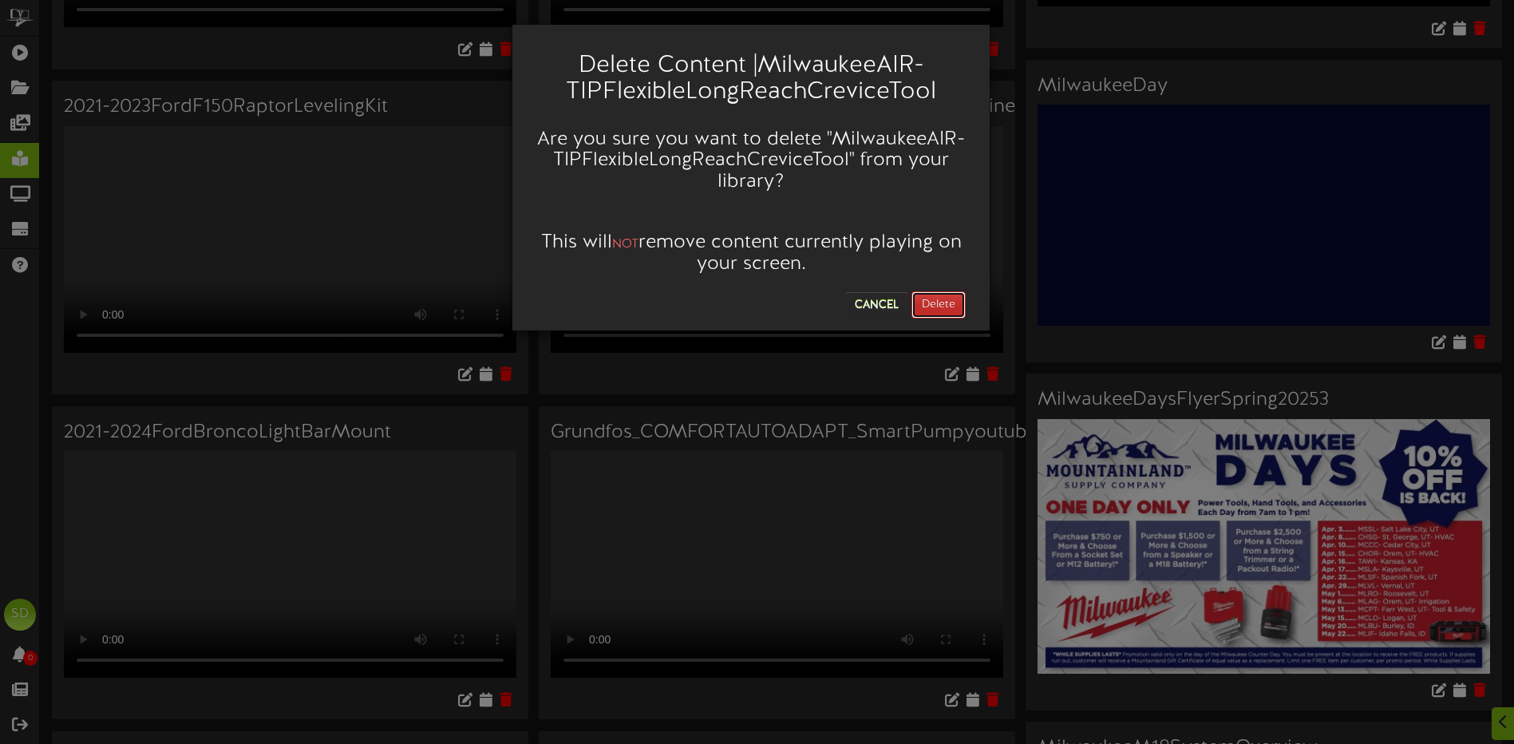
click at [957, 314] on button "Delete" at bounding box center [939, 304] width 54 height 27
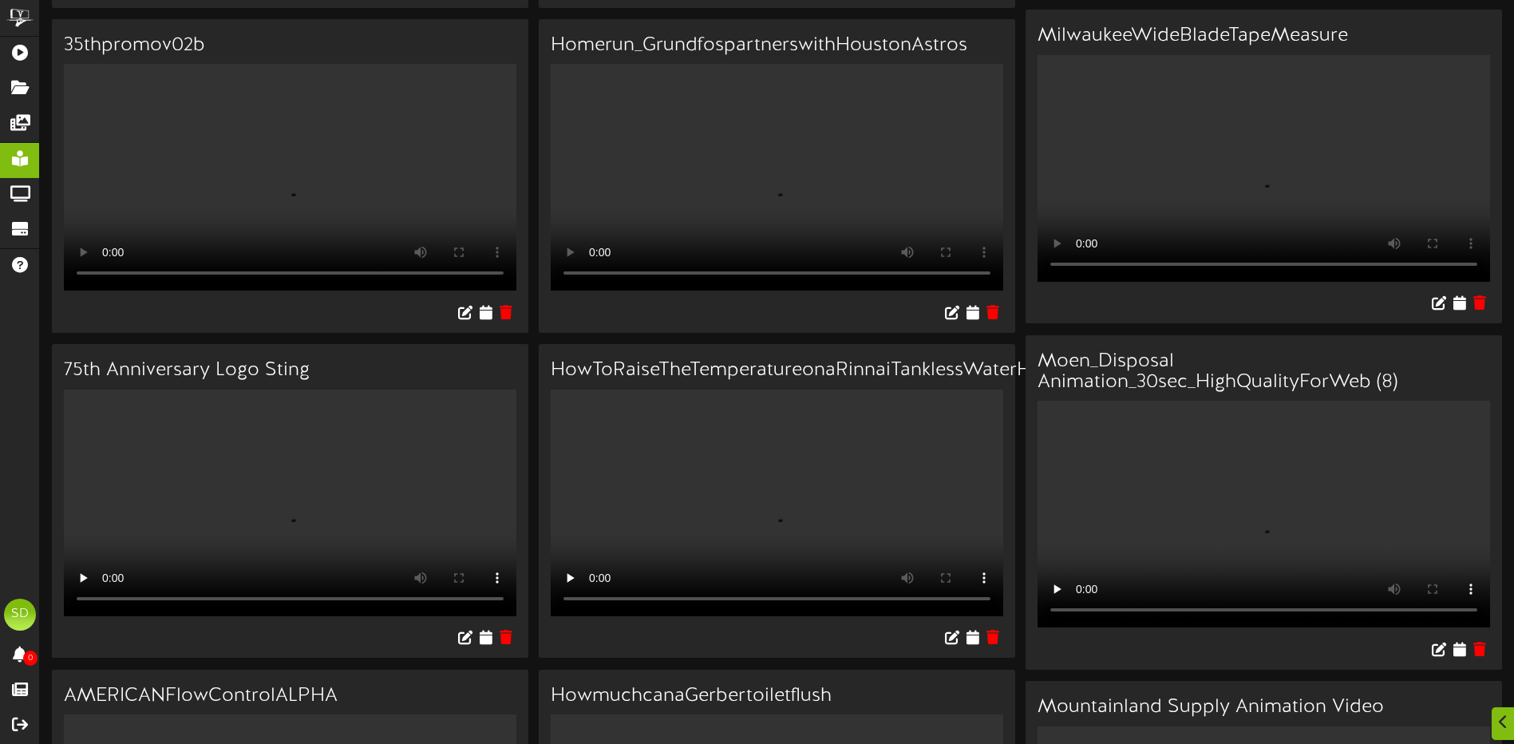
scroll to position [4471, 0]
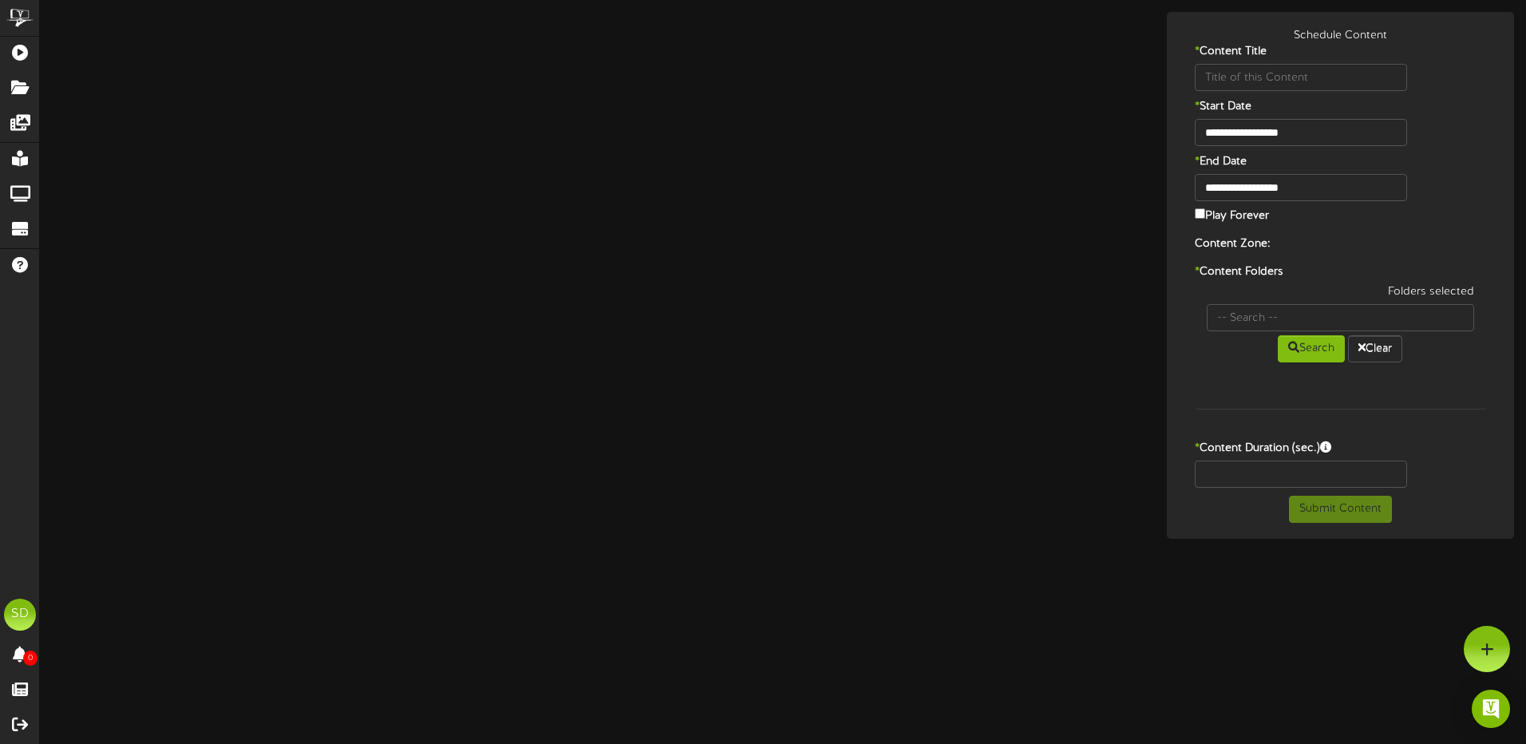
type input "MilwaukeeM18SystemOverview"
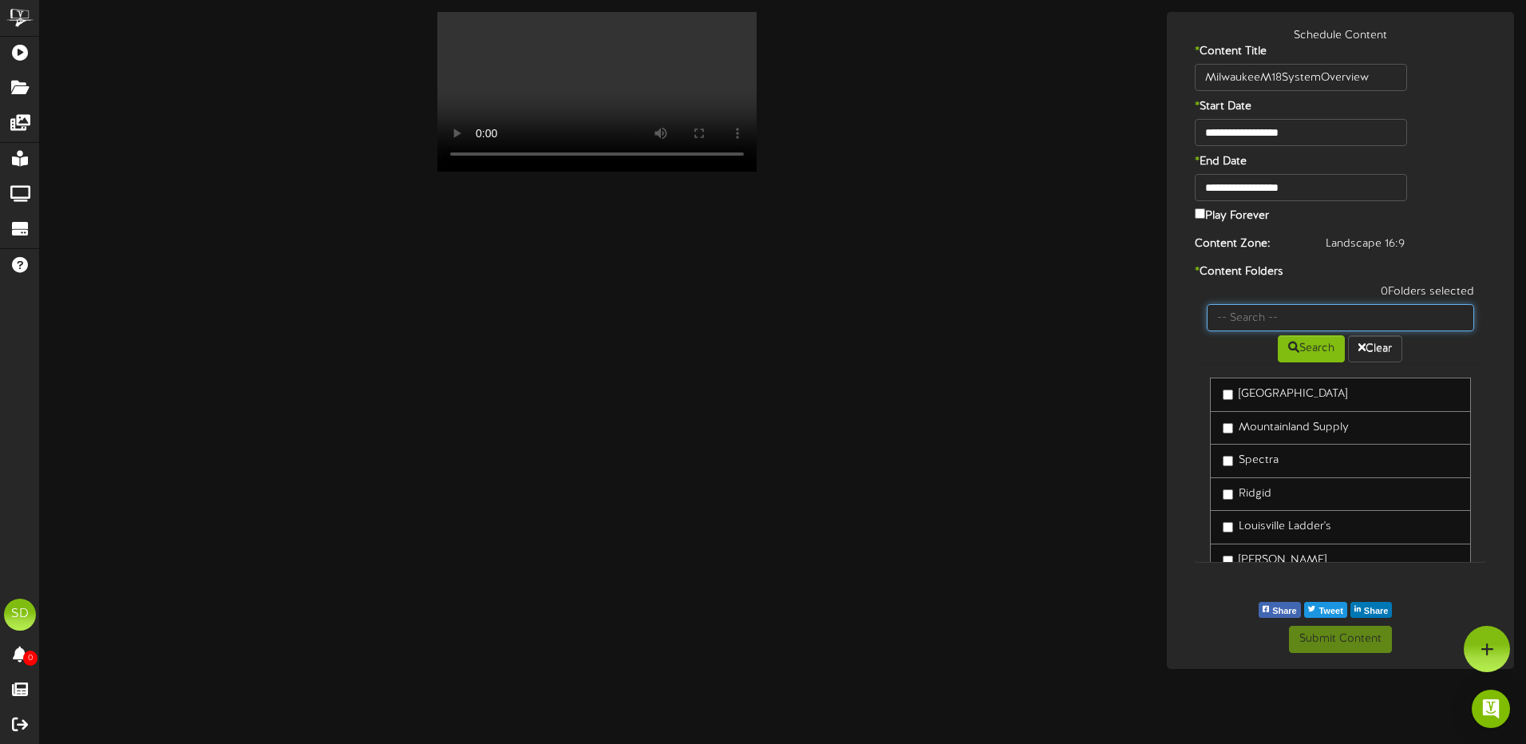
click at [1281, 311] on input "text" at bounding box center [1341, 317] width 268 height 27
type input "wichita"
click at [1327, 355] on button "Search" at bounding box center [1311, 348] width 67 height 27
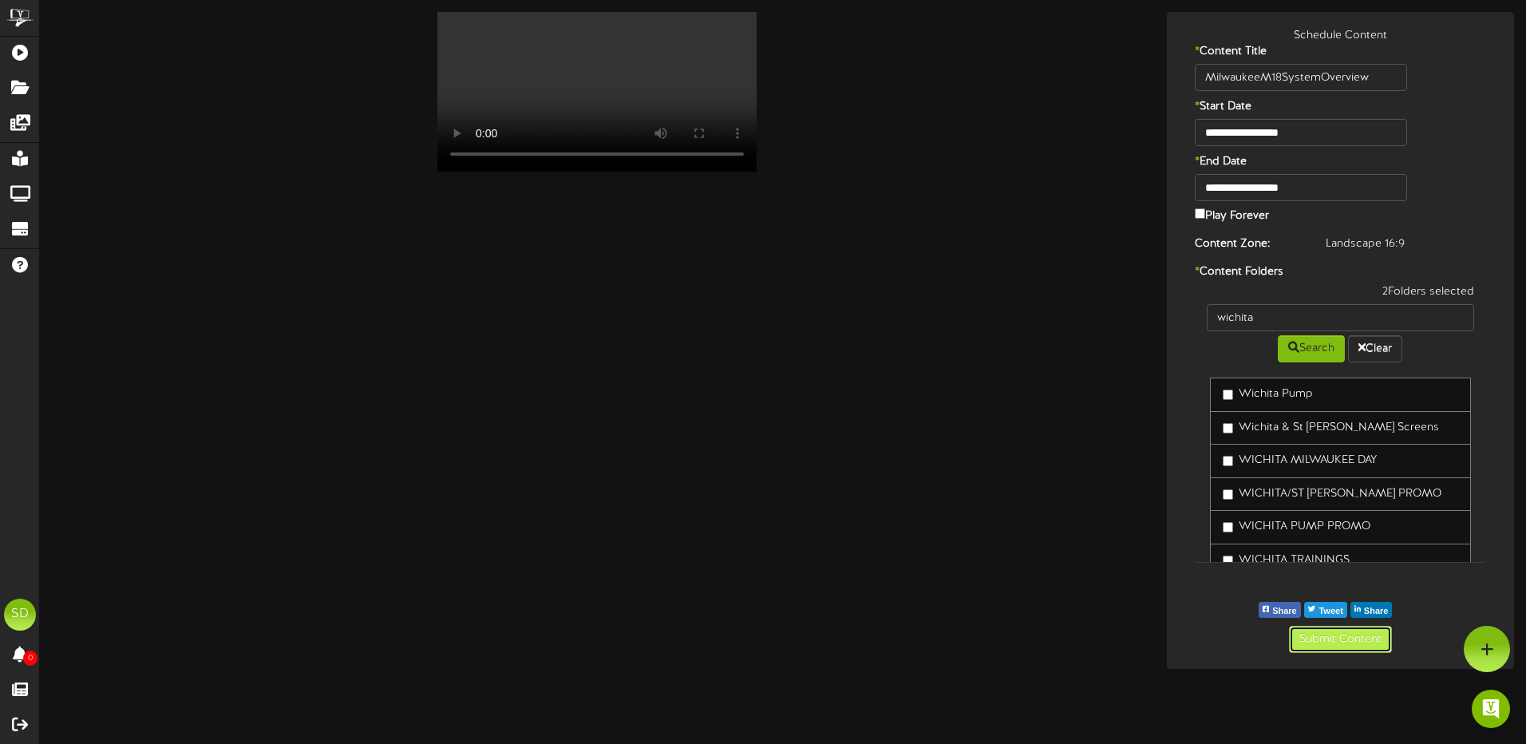
click at [1330, 642] on button "Submit Content" at bounding box center [1340, 639] width 103 height 27
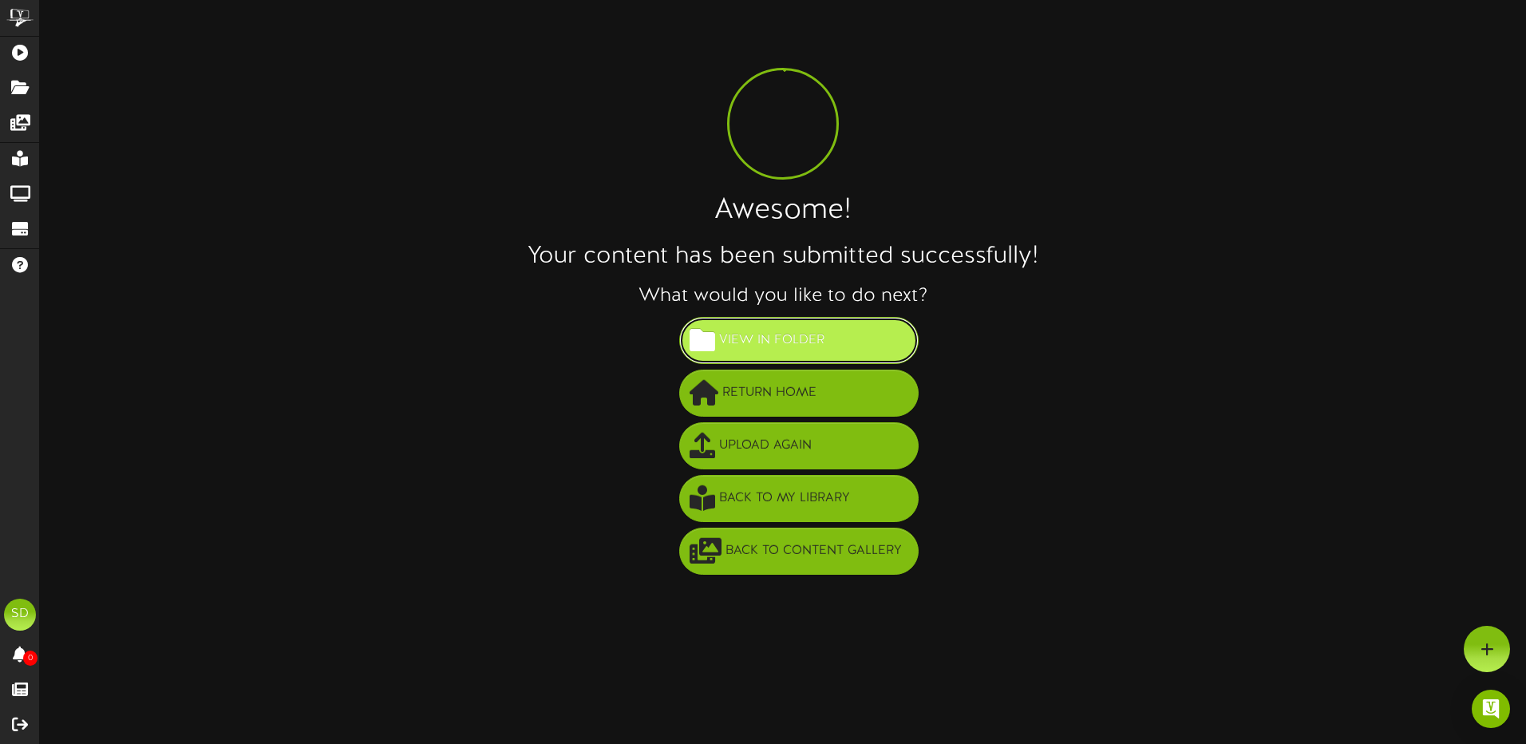
click at [821, 336] on span "View in Folder" at bounding box center [771, 340] width 113 height 26
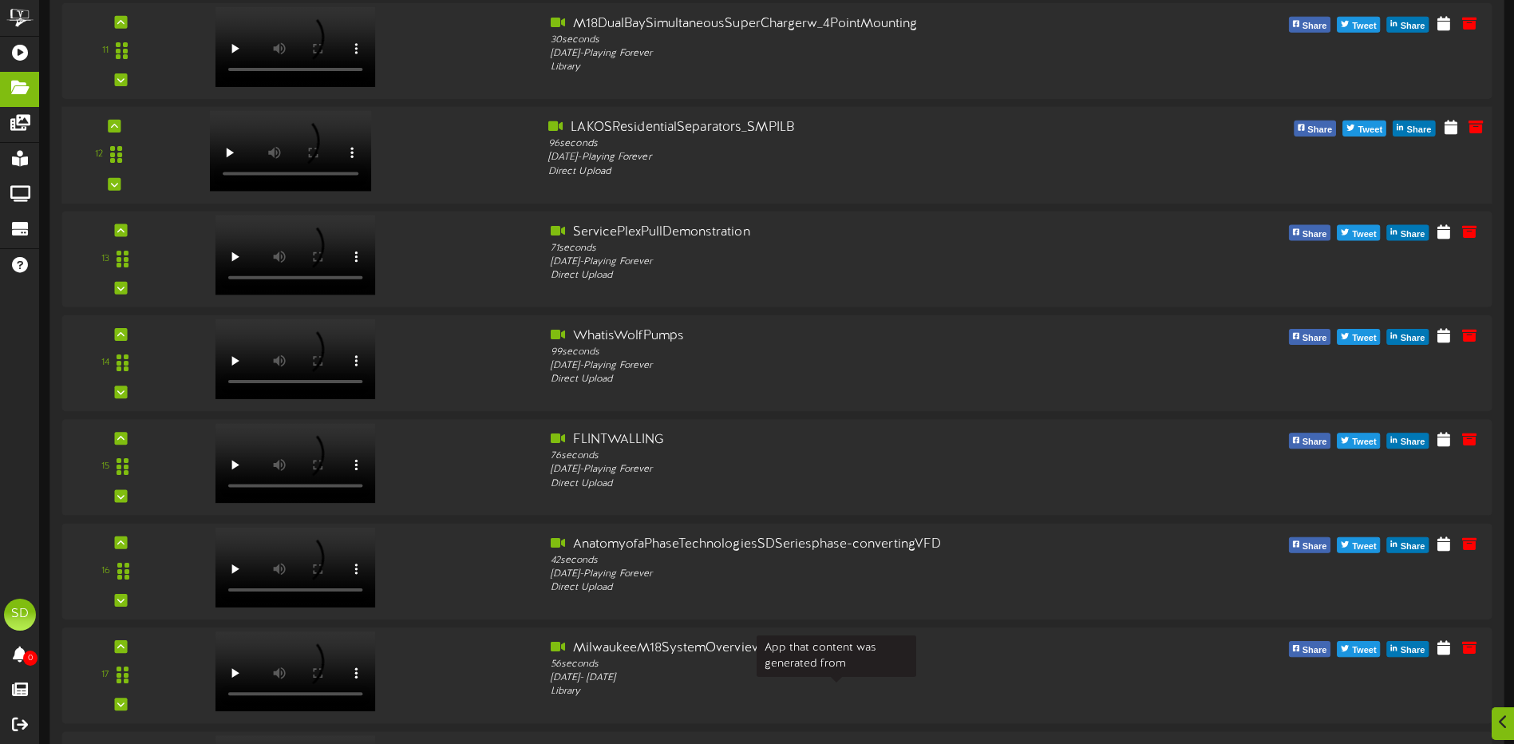
scroll to position [1437, 0]
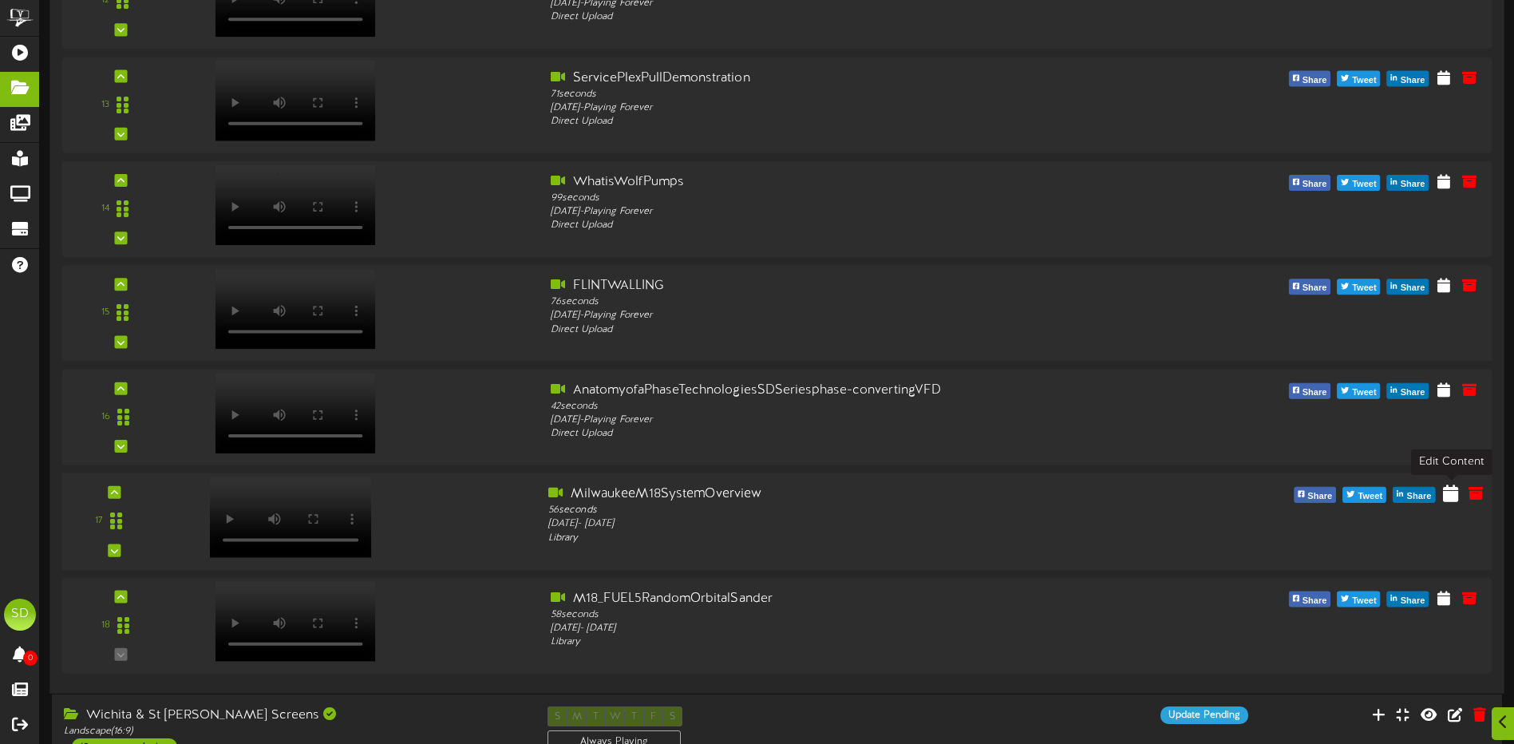
click at [1452, 496] on icon at bounding box center [1450, 493] width 15 height 18
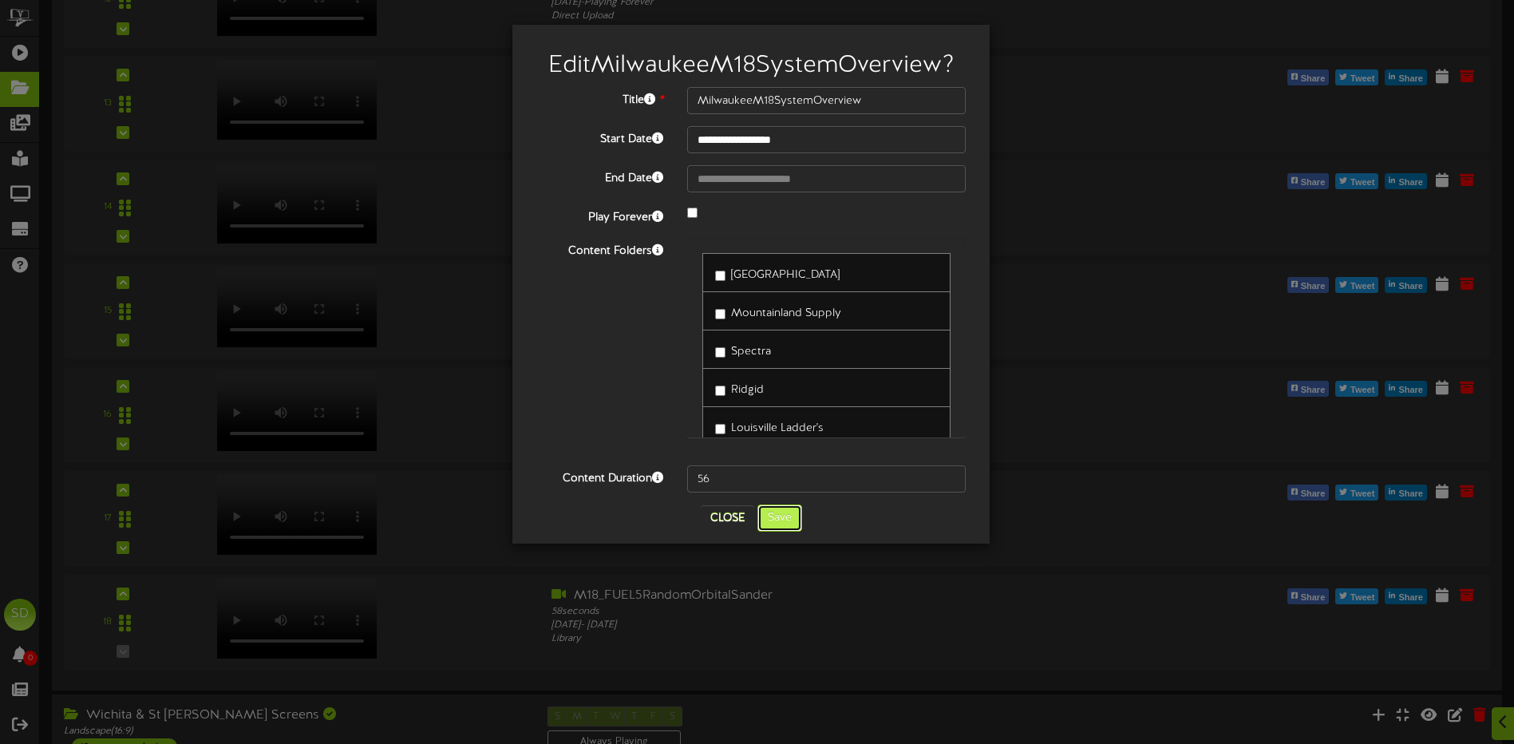
click at [779, 520] on button "Save" at bounding box center [780, 518] width 45 height 27
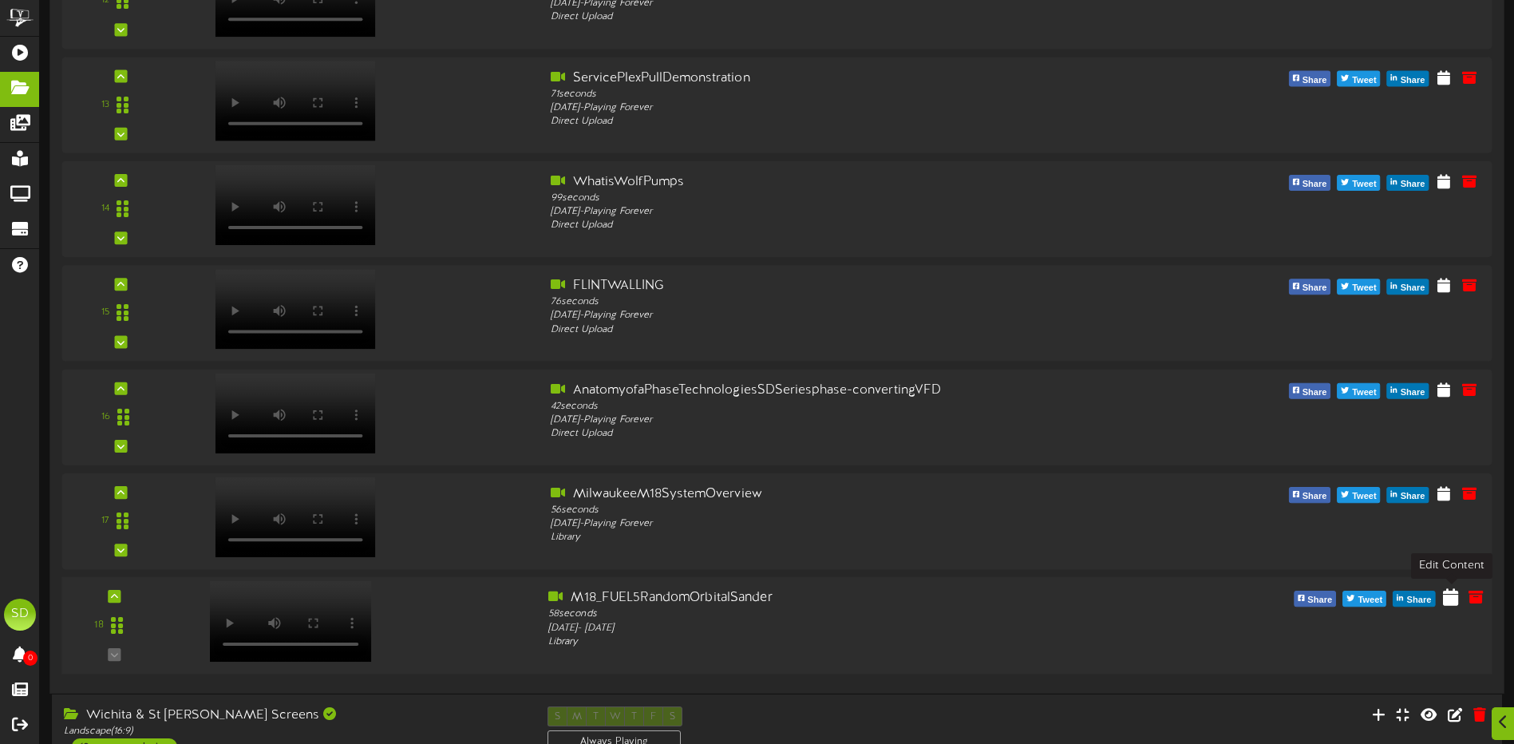
click at [1448, 604] on icon at bounding box center [1450, 597] width 15 height 18
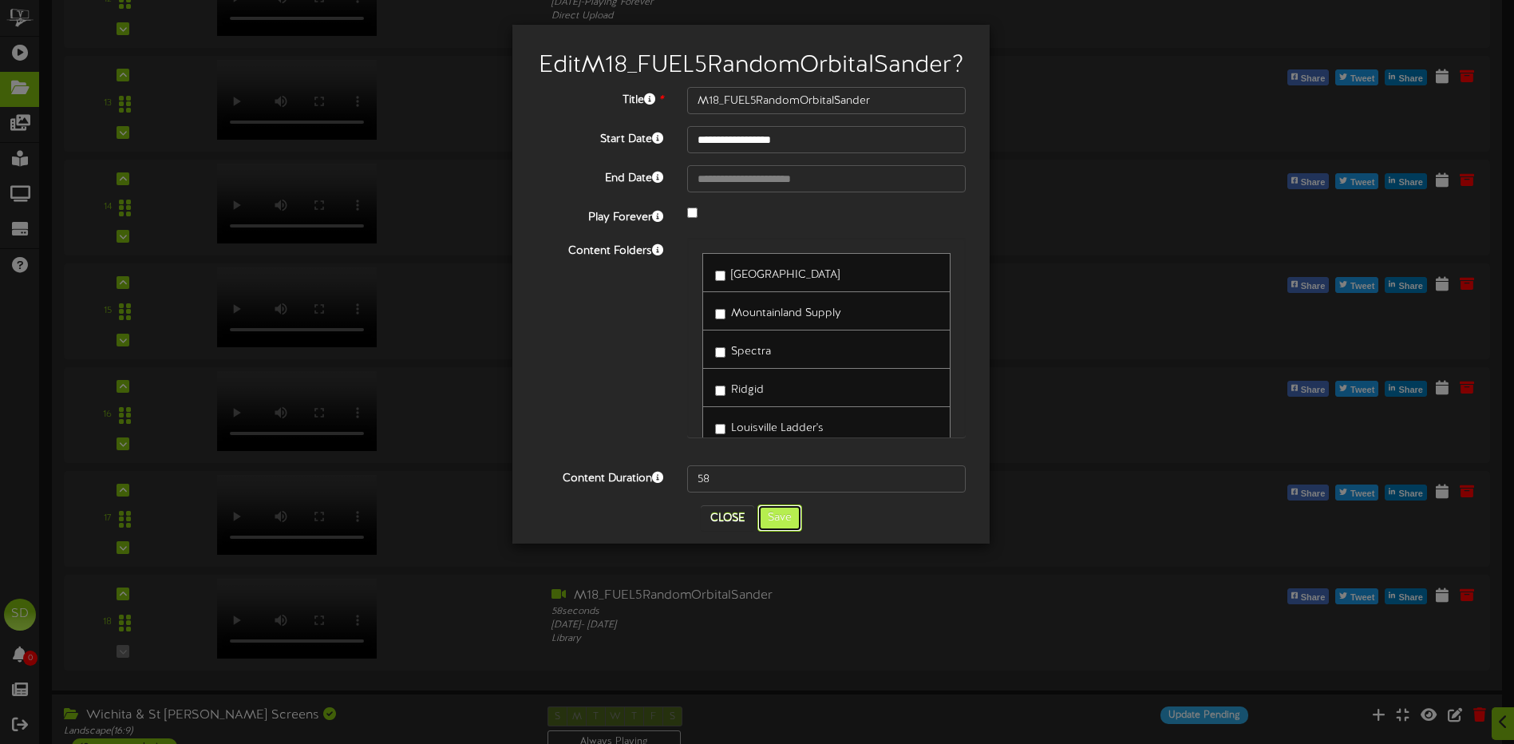
click at [782, 532] on button "Save" at bounding box center [780, 518] width 45 height 27
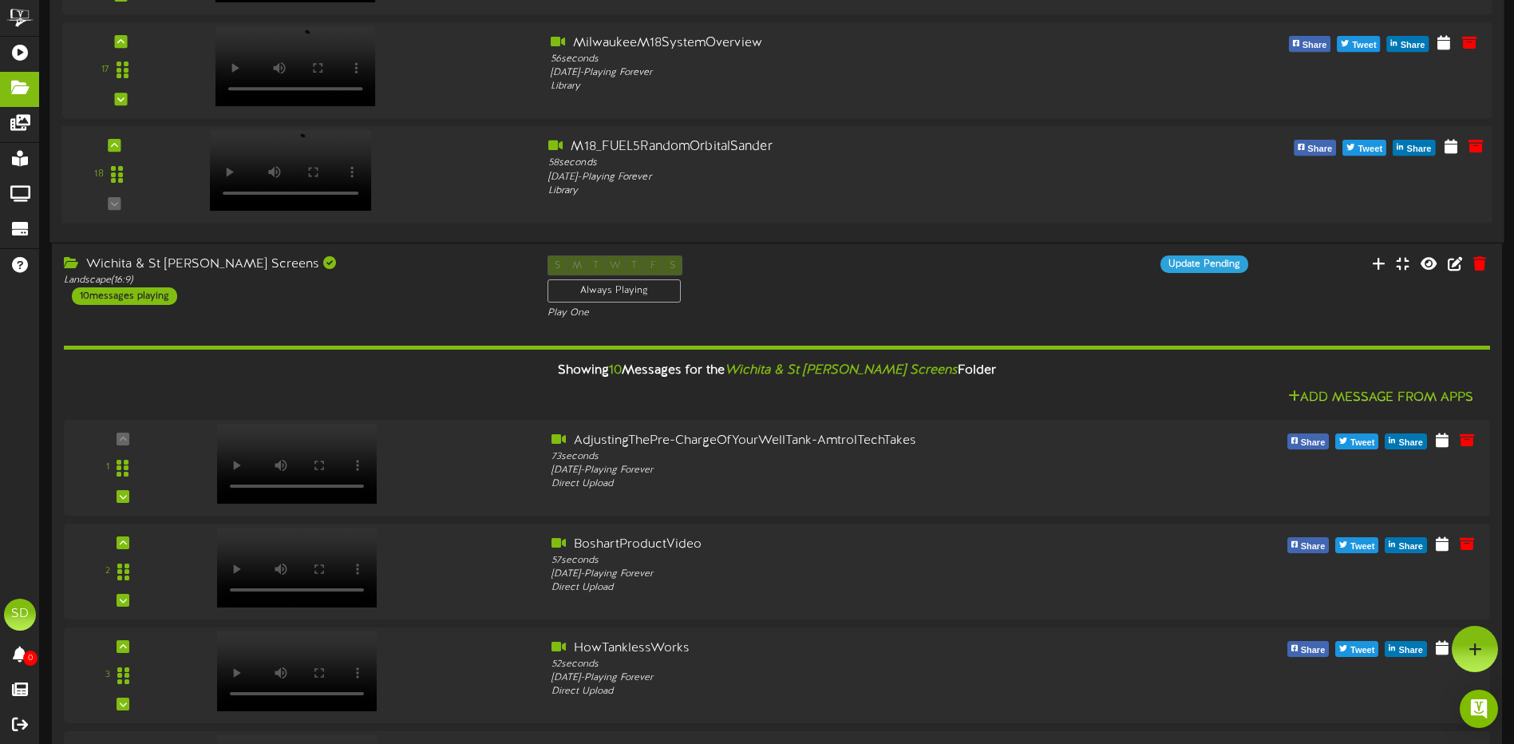
scroll to position [1879, 0]
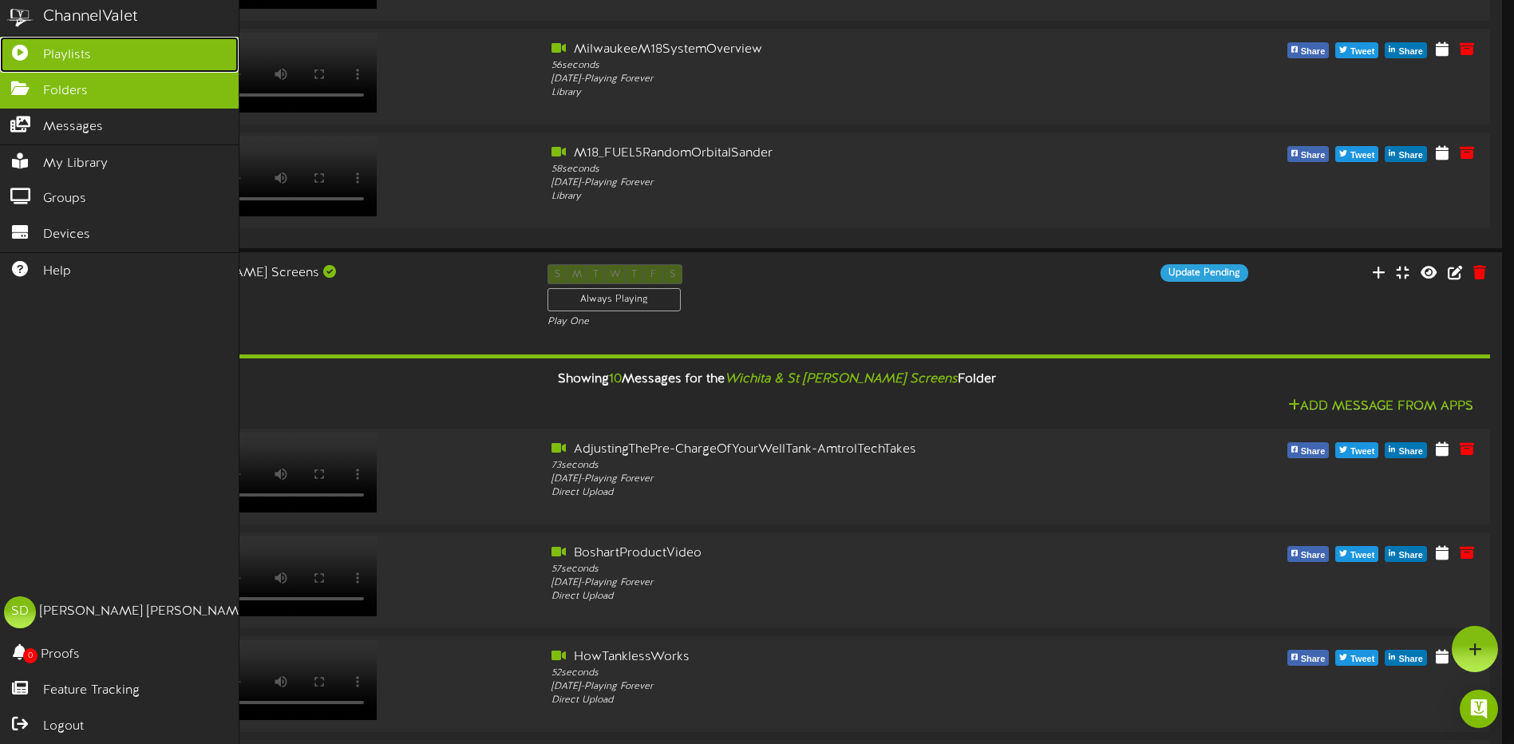
click at [87, 56] on span "Playlists" at bounding box center [67, 55] width 48 height 18
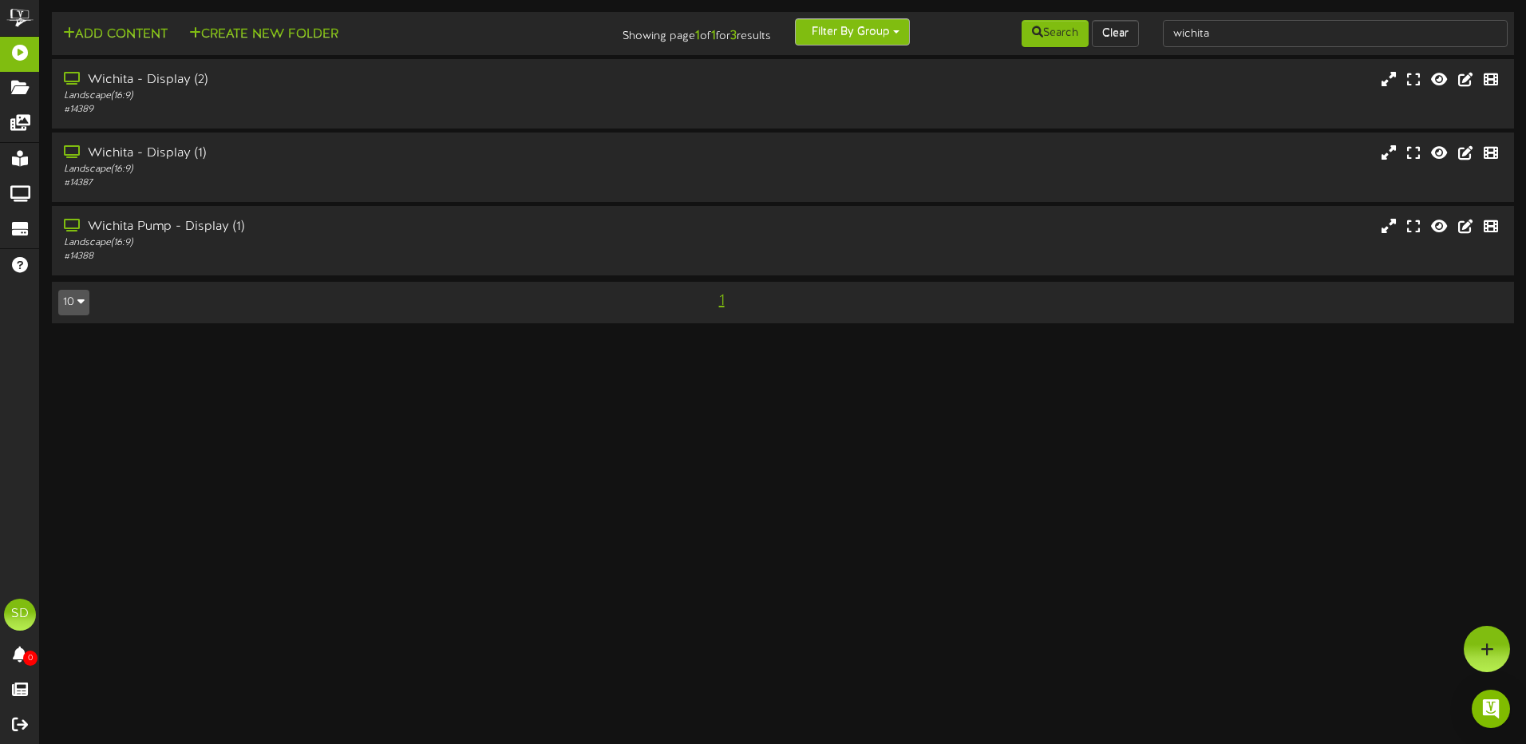
click at [901, 30] on button "Filter By Group" at bounding box center [852, 31] width 115 height 27
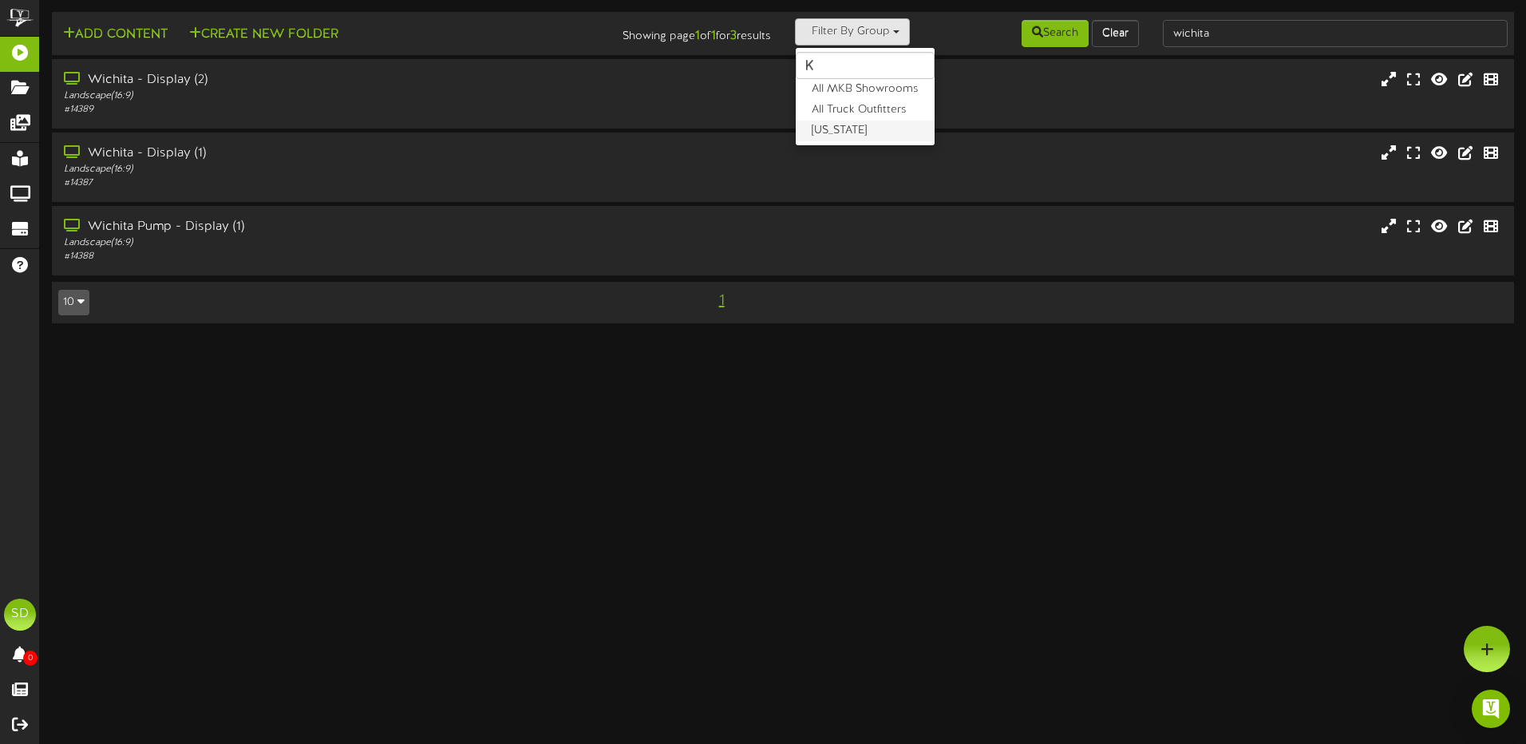
type input "k"
click at [853, 130] on label "[US_STATE]" at bounding box center [865, 131] width 139 height 21
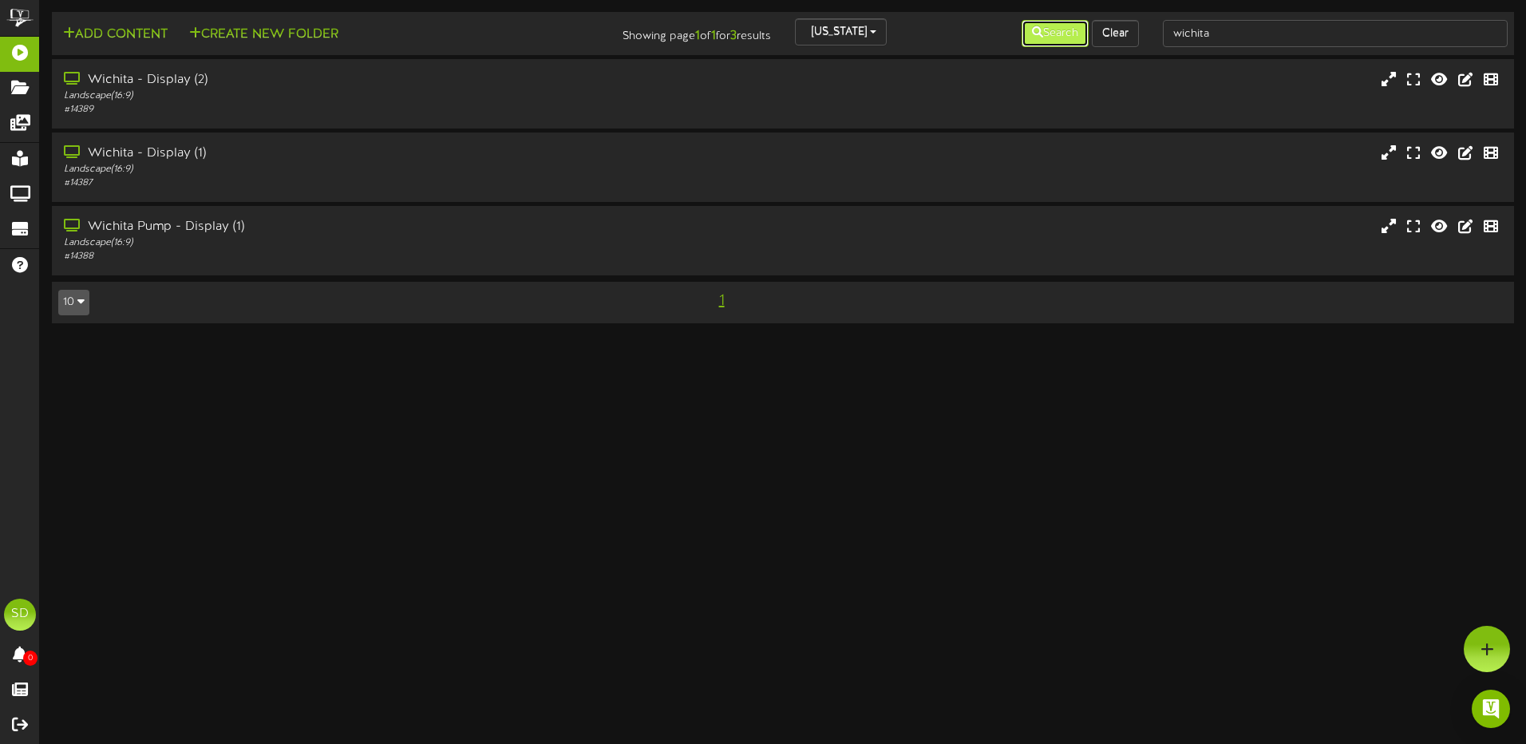
click at [1046, 38] on button "Search" at bounding box center [1055, 33] width 67 height 27
click at [1494, 153] on icon at bounding box center [1494, 153] width 18 height 18
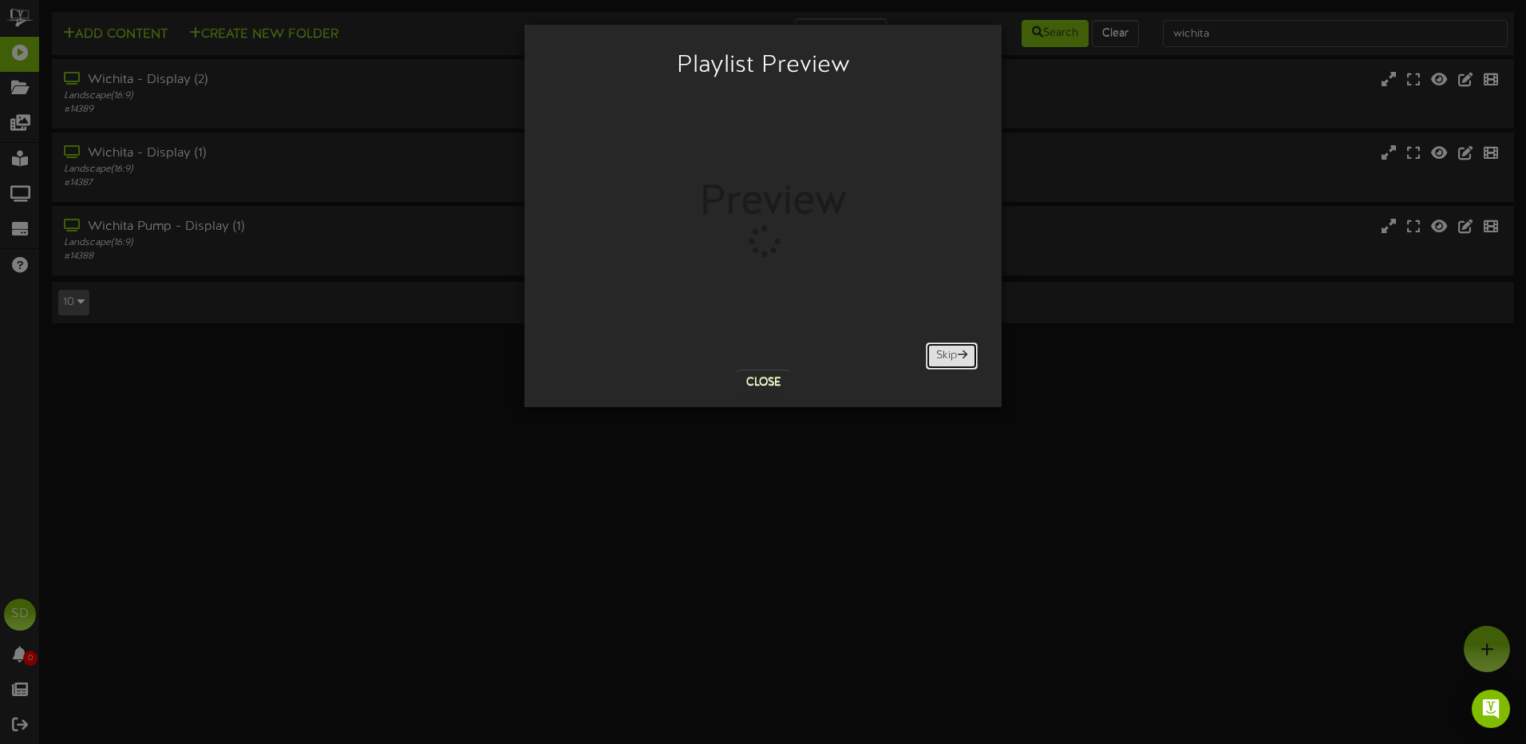
click at [949, 359] on button "Skip" at bounding box center [952, 355] width 52 height 27
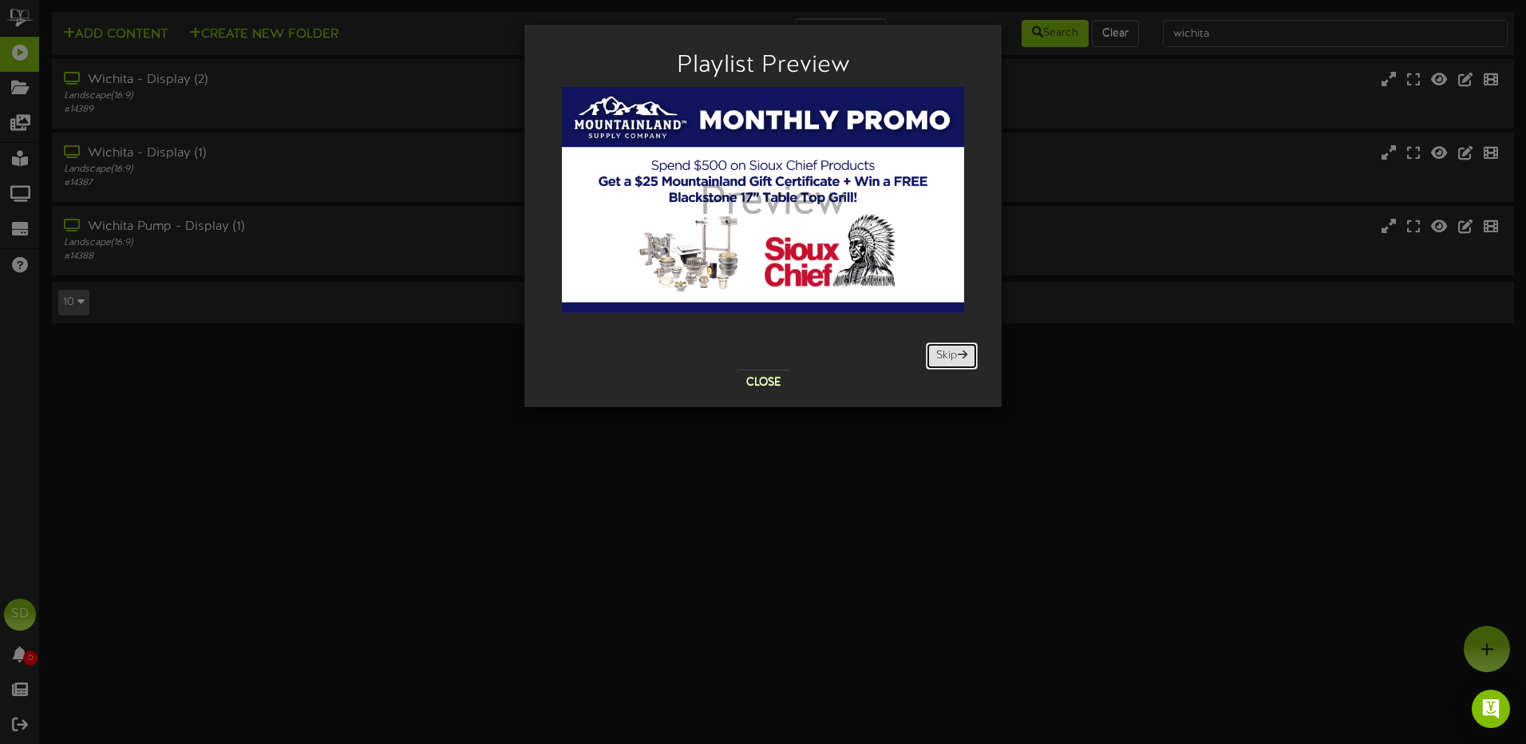
click at [948, 358] on button "Skip" at bounding box center [952, 355] width 52 height 27
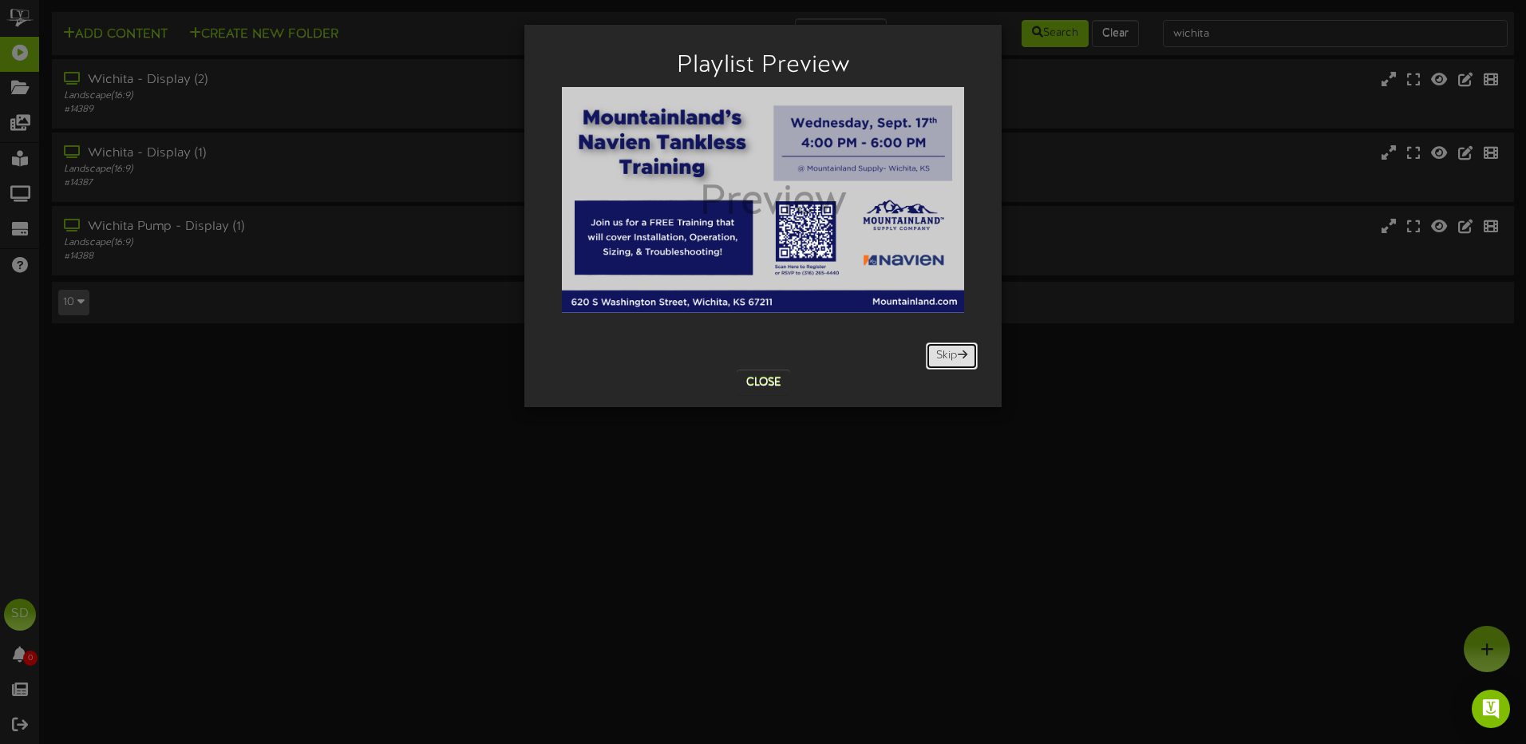
click at [948, 358] on button "Skip" at bounding box center [952, 355] width 52 height 27
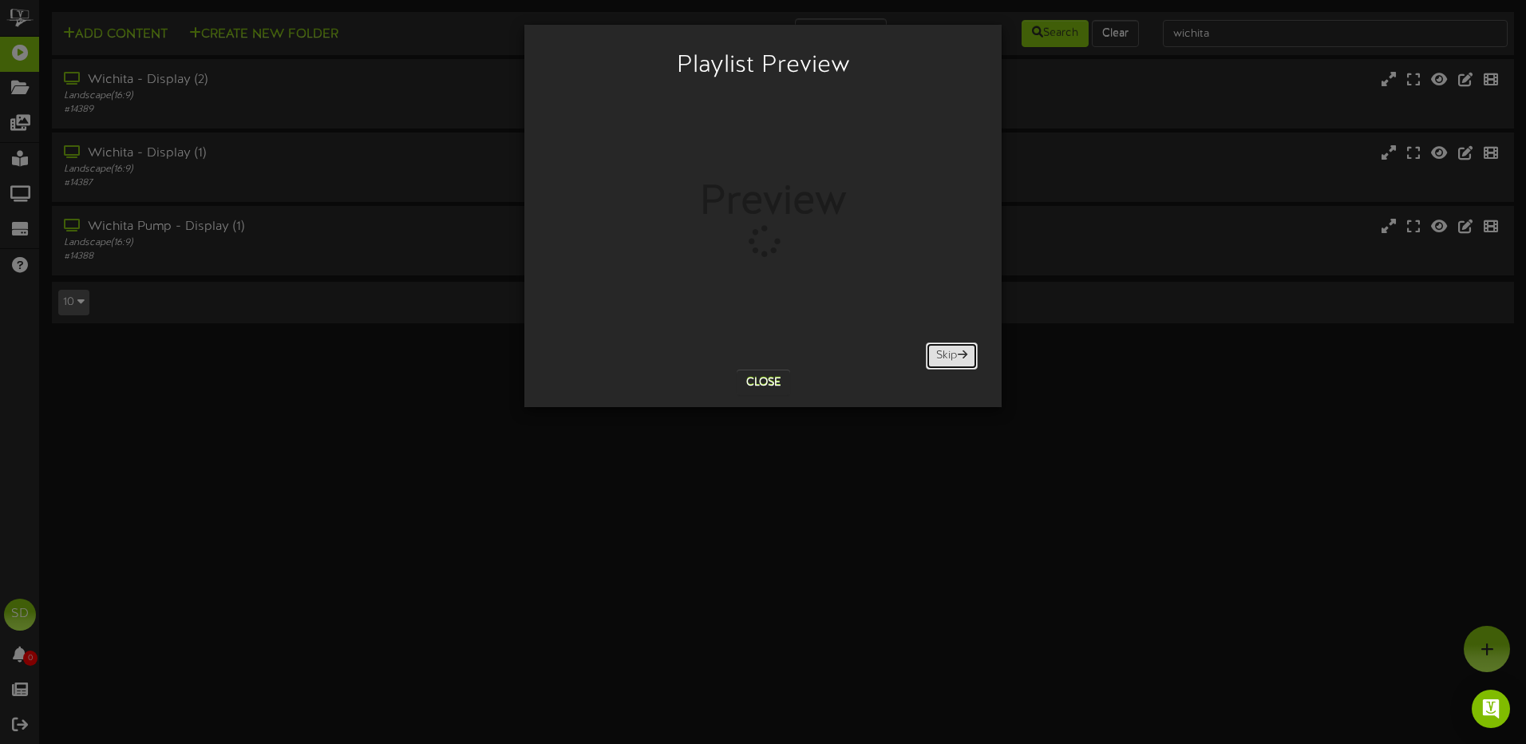
click at [950, 355] on button "Skip" at bounding box center [952, 355] width 52 height 27
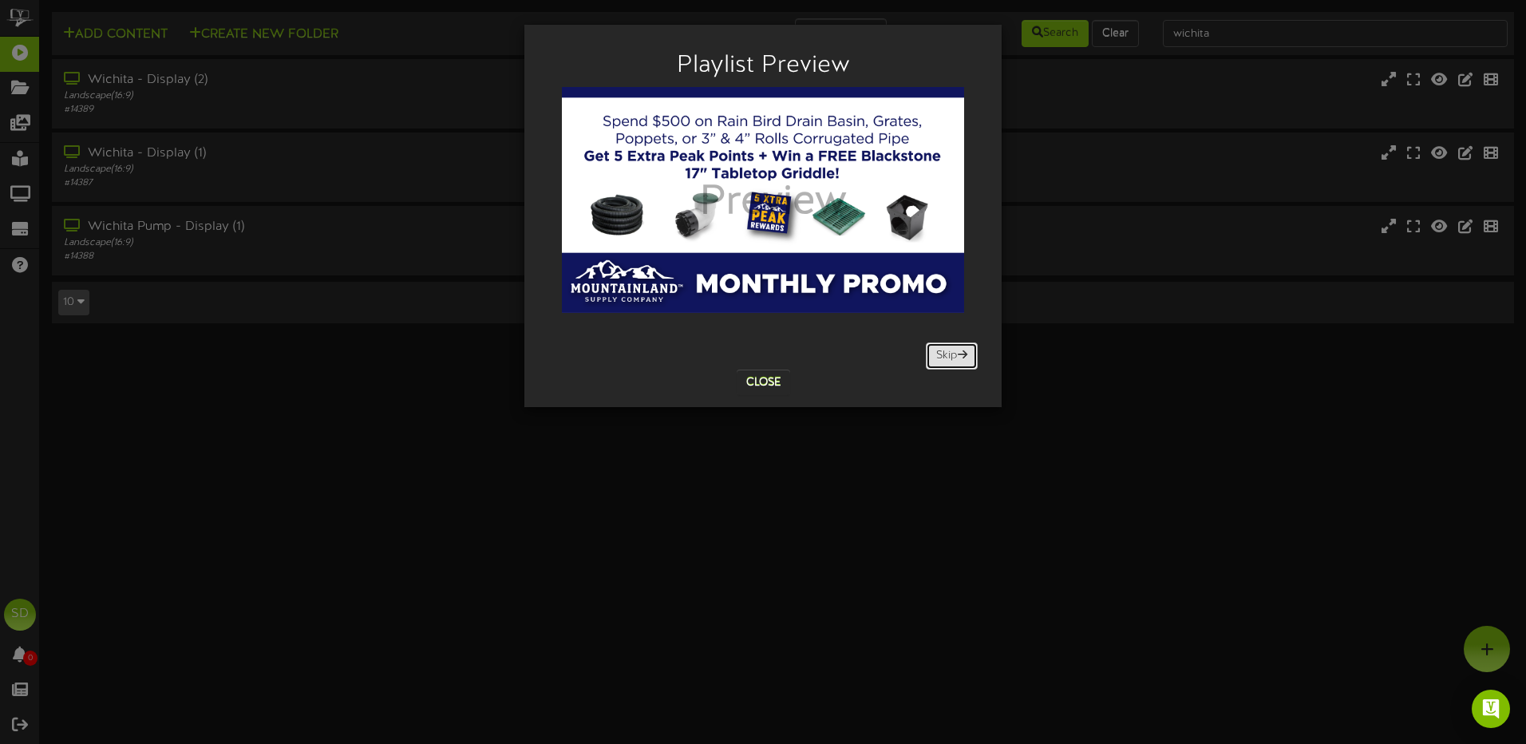
click at [950, 355] on button "Skip" at bounding box center [952, 355] width 52 height 27
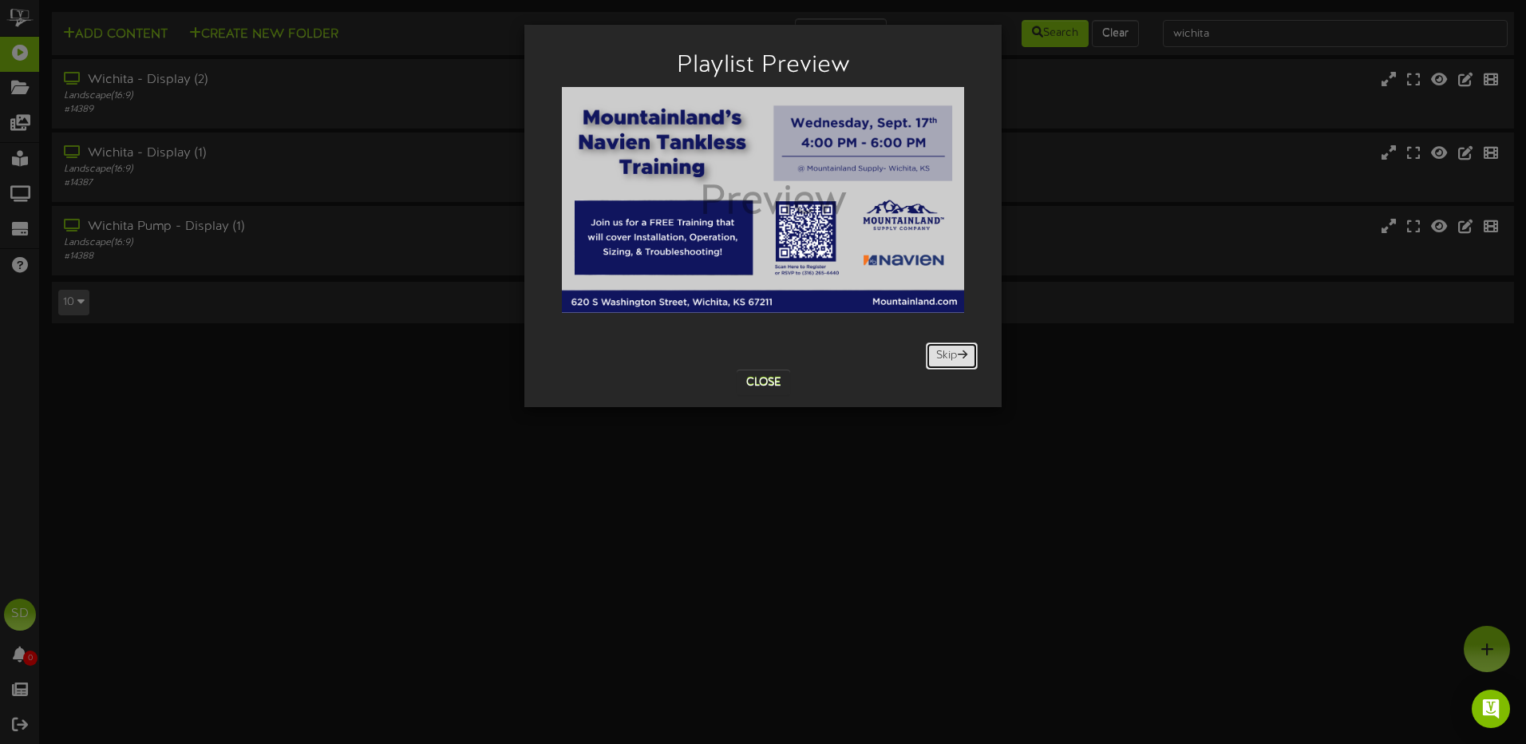
click at [950, 355] on button "Skip" at bounding box center [952, 355] width 52 height 27
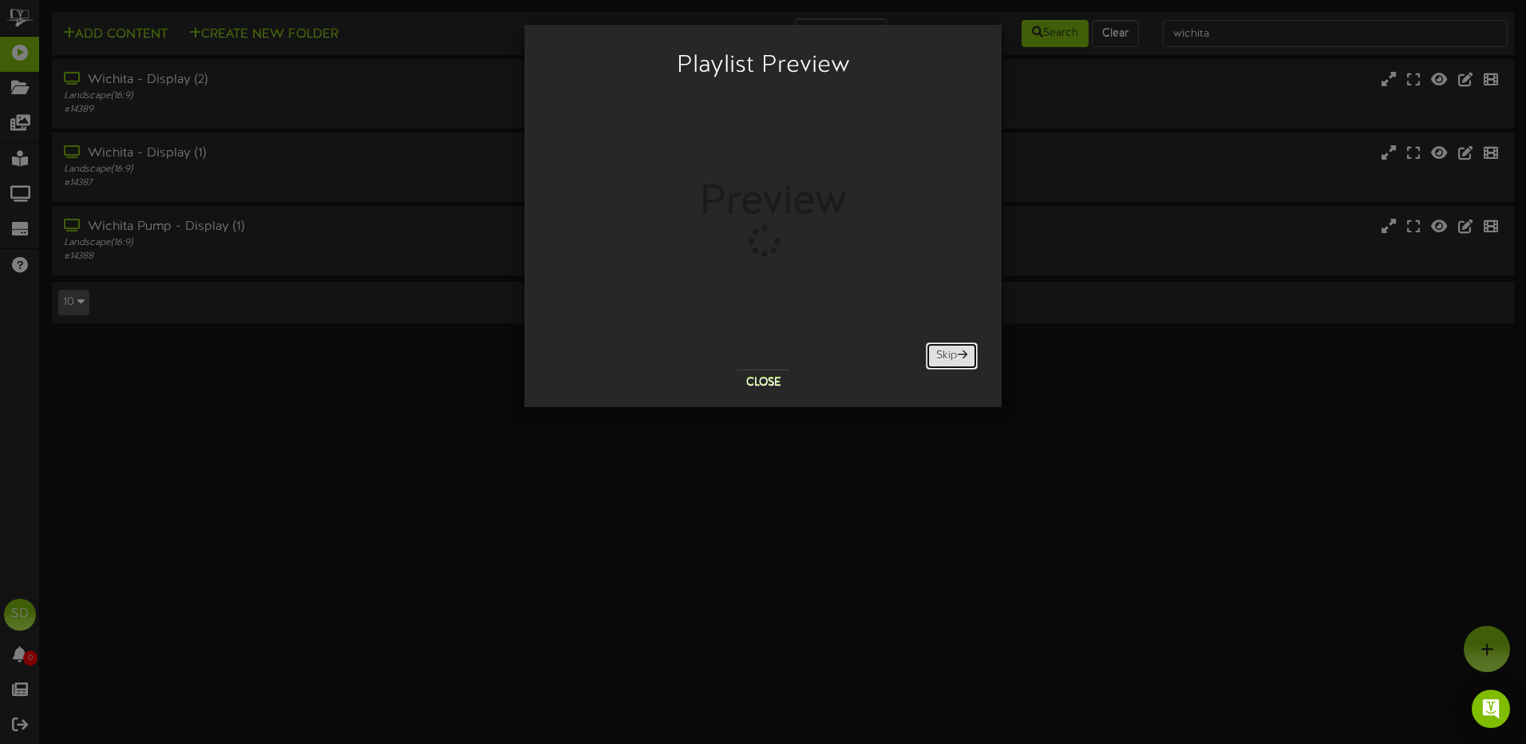
click at [950, 355] on button "Skip" at bounding box center [952, 355] width 52 height 27
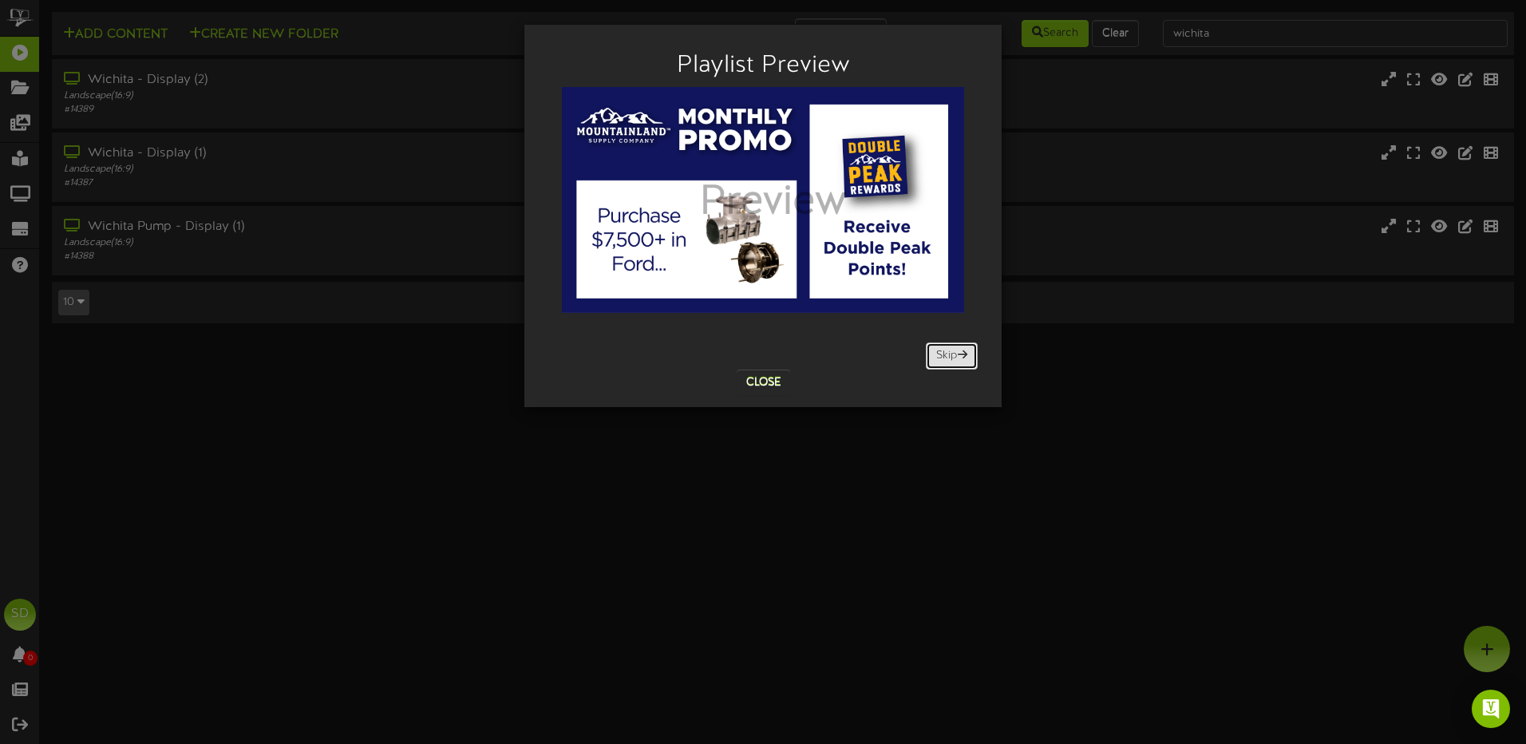
click at [950, 355] on button "Skip" at bounding box center [952, 355] width 52 height 27
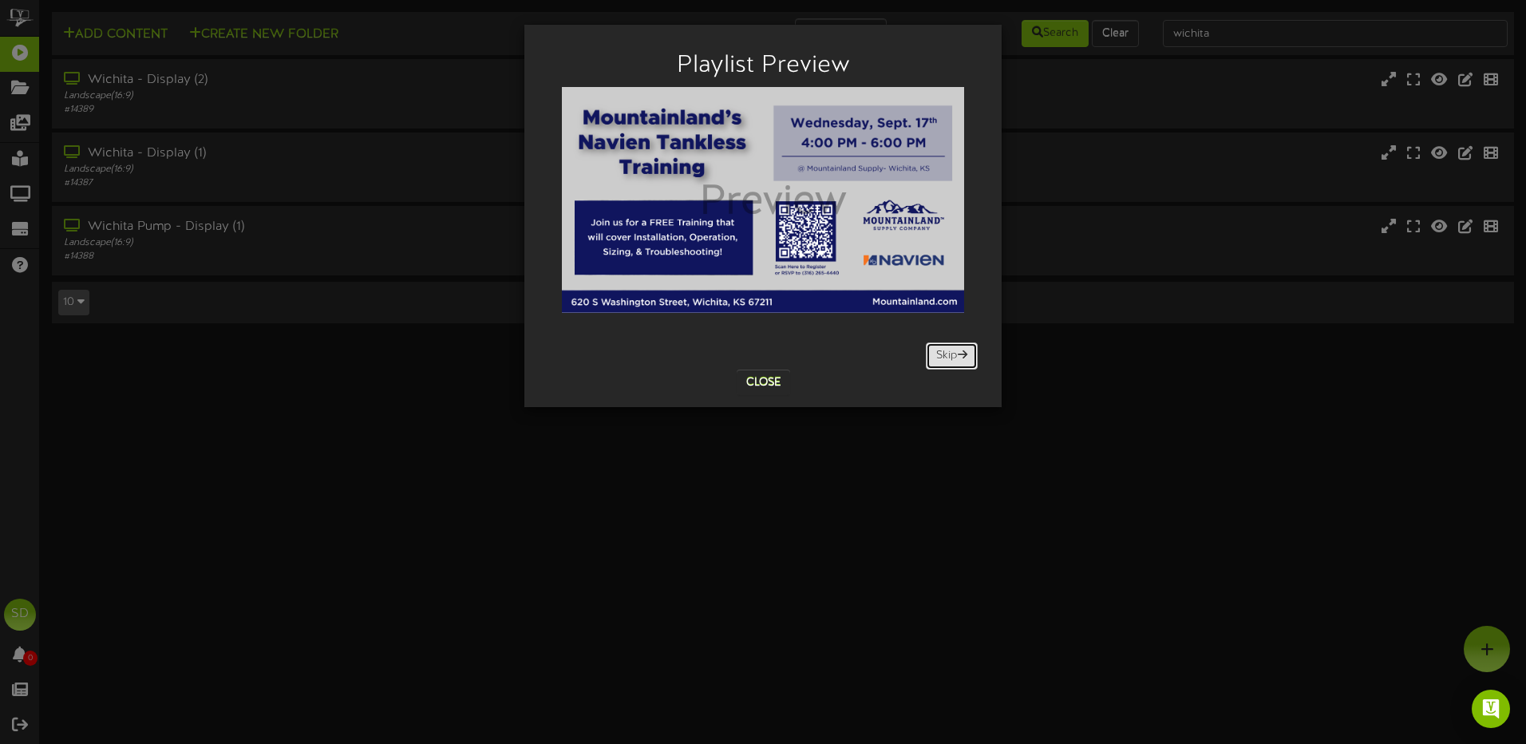
click at [950, 355] on button "Skip" at bounding box center [952, 355] width 52 height 27
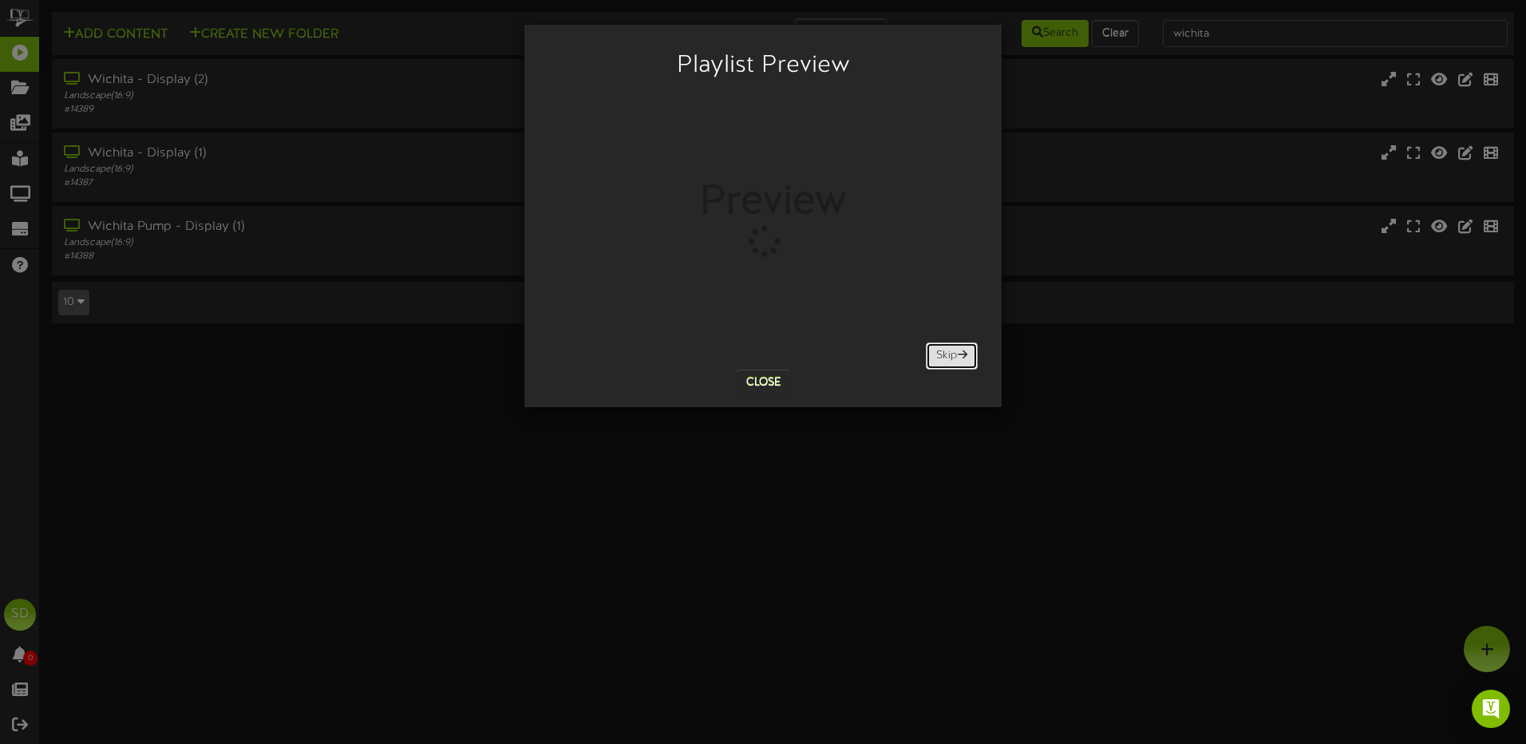
click at [950, 363] on button "Skip" at bounding box center [952, 355] width 52 height 27
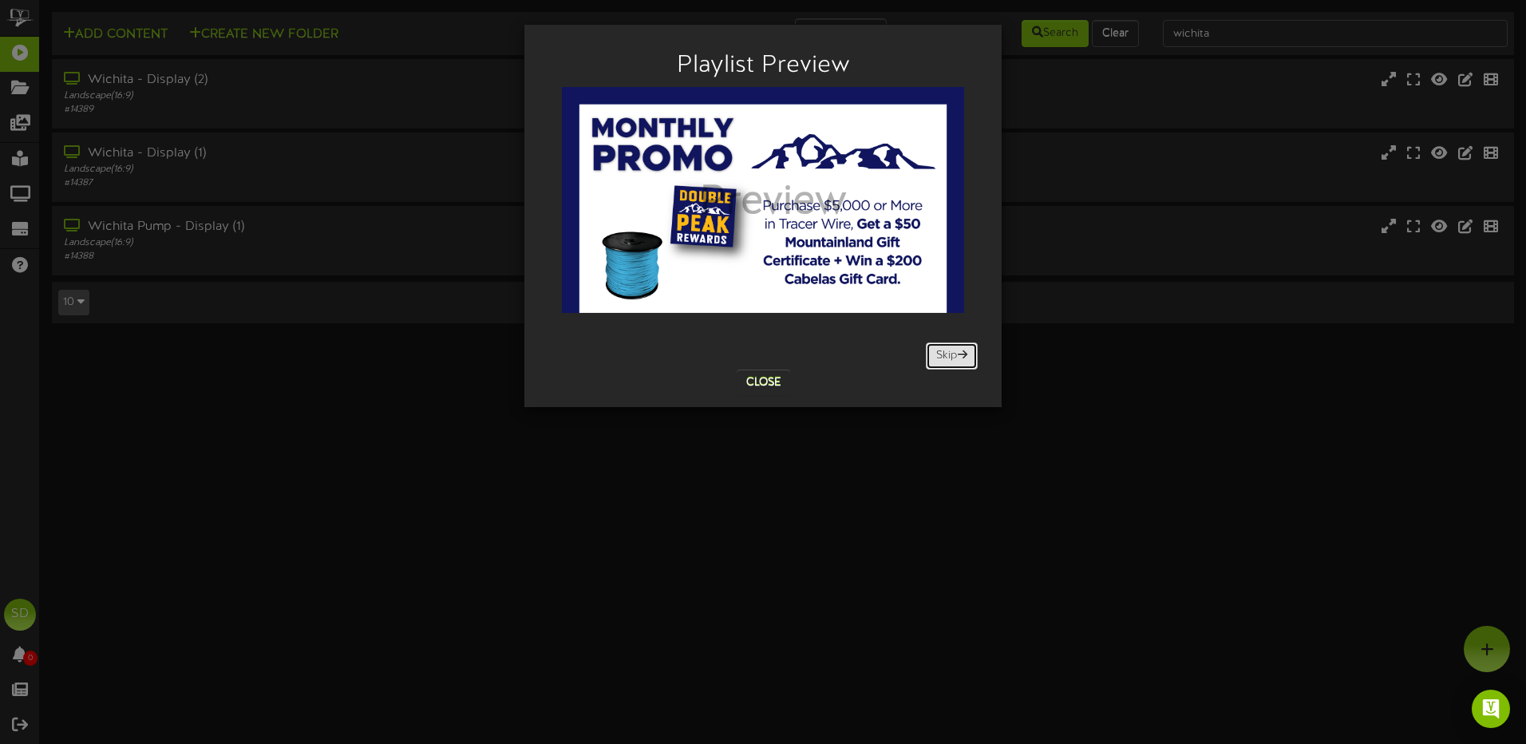
click at [948, 358] on button "Skip" at bounding box center [952, 355] width 52 height 27
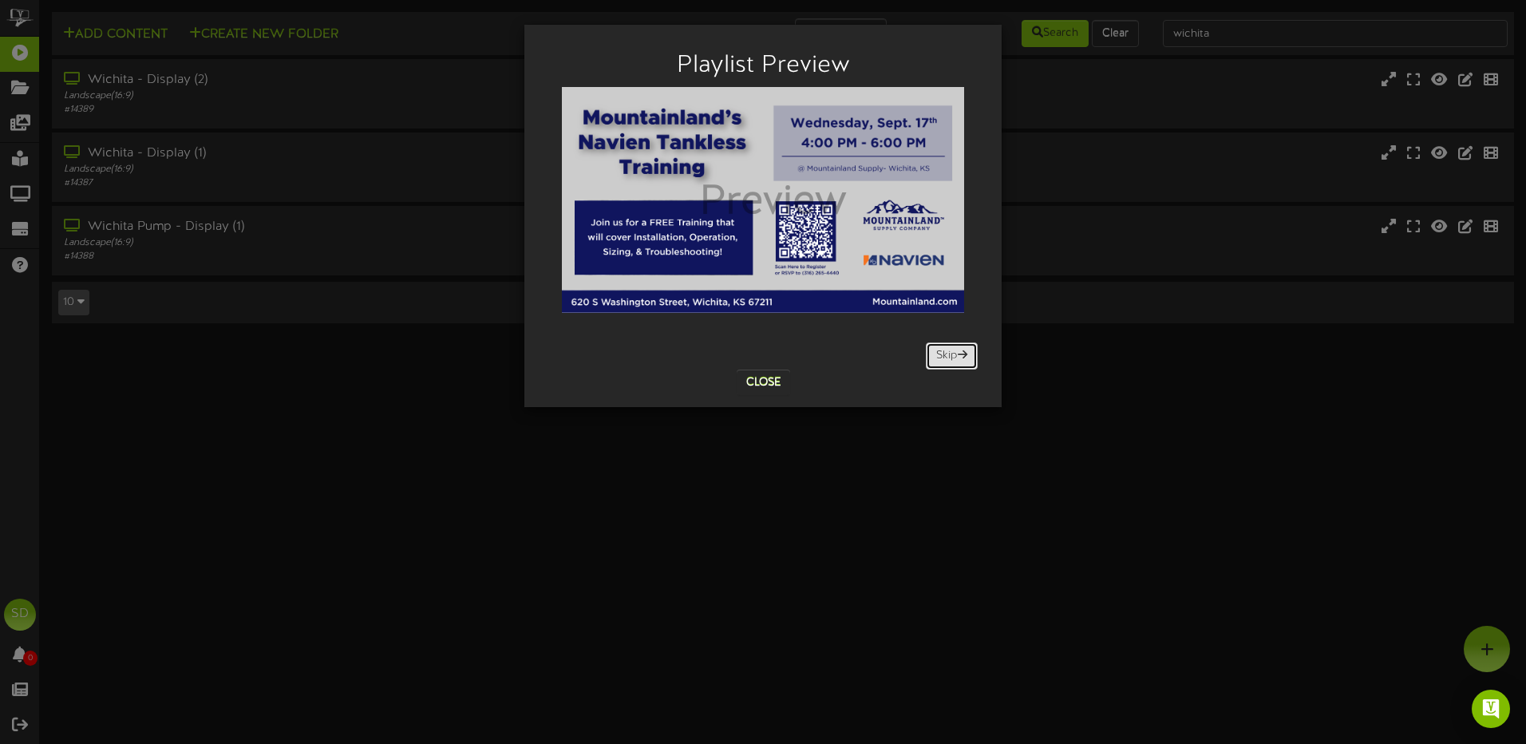
click at [948, 358] on button "Skip" at bounding box center [952, 355] width 52 height 27
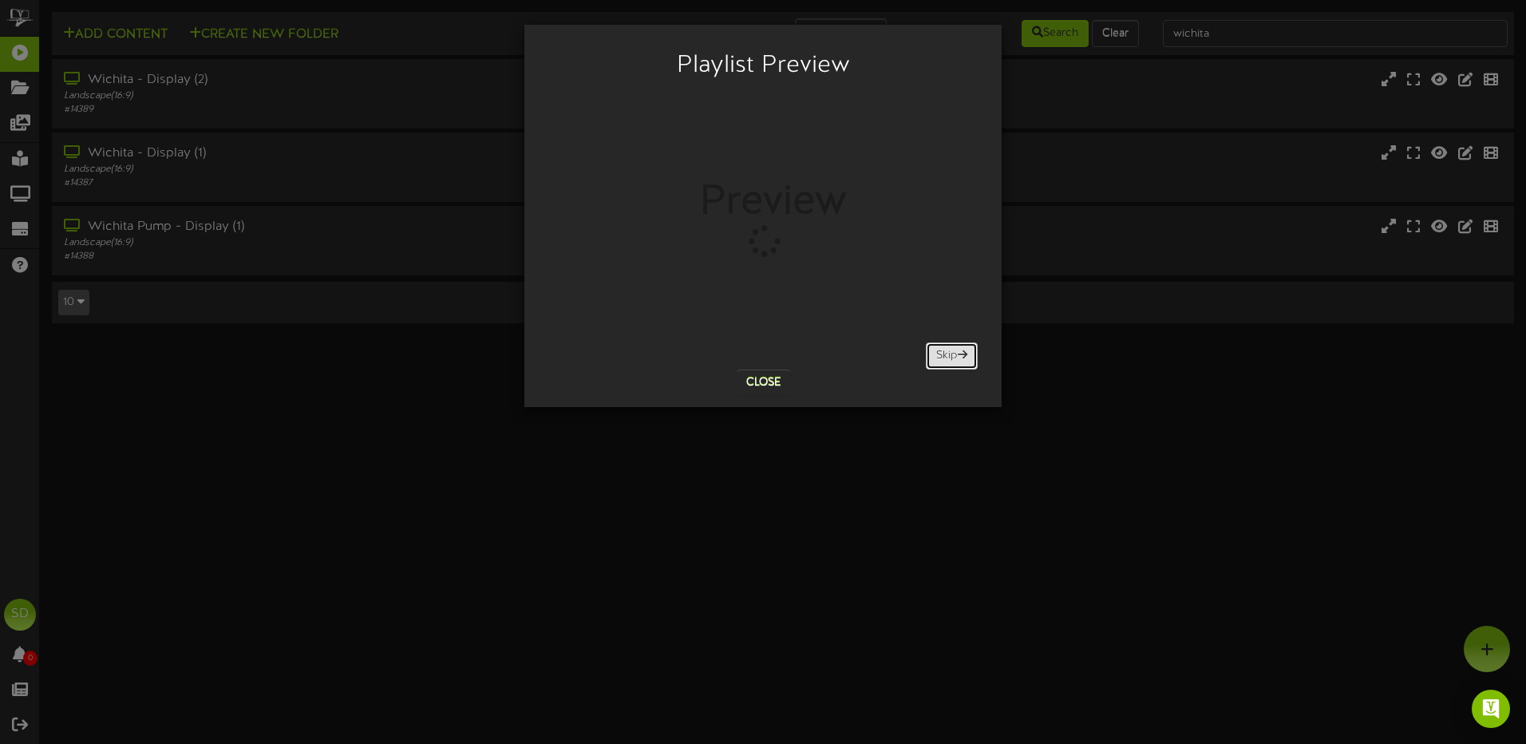
click at [948, 361] on button "Skip" at bounding box center [952, 355] width 52 height 27
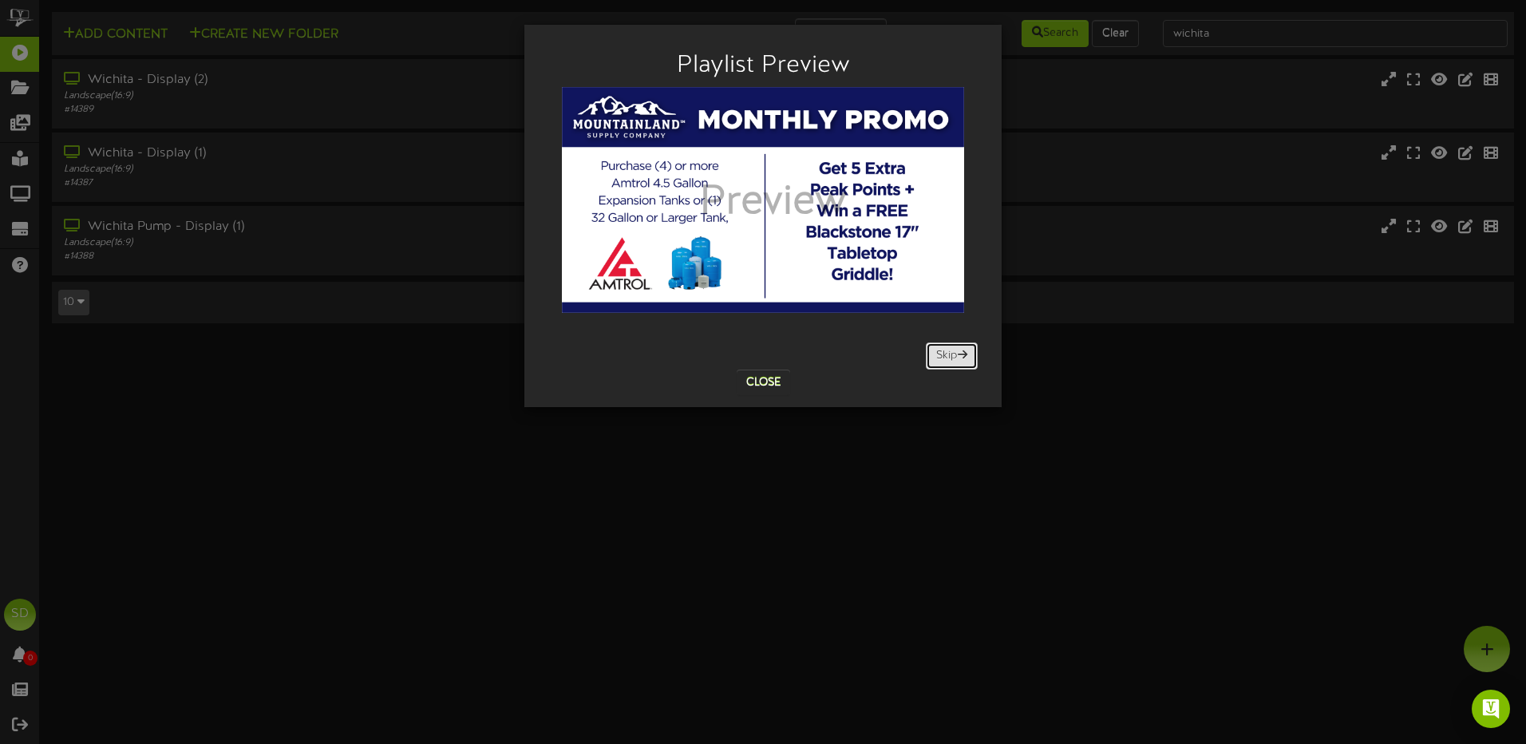
click at [956, 365] on button "Skip" at bounding box center [952, 355] width 52 height 27
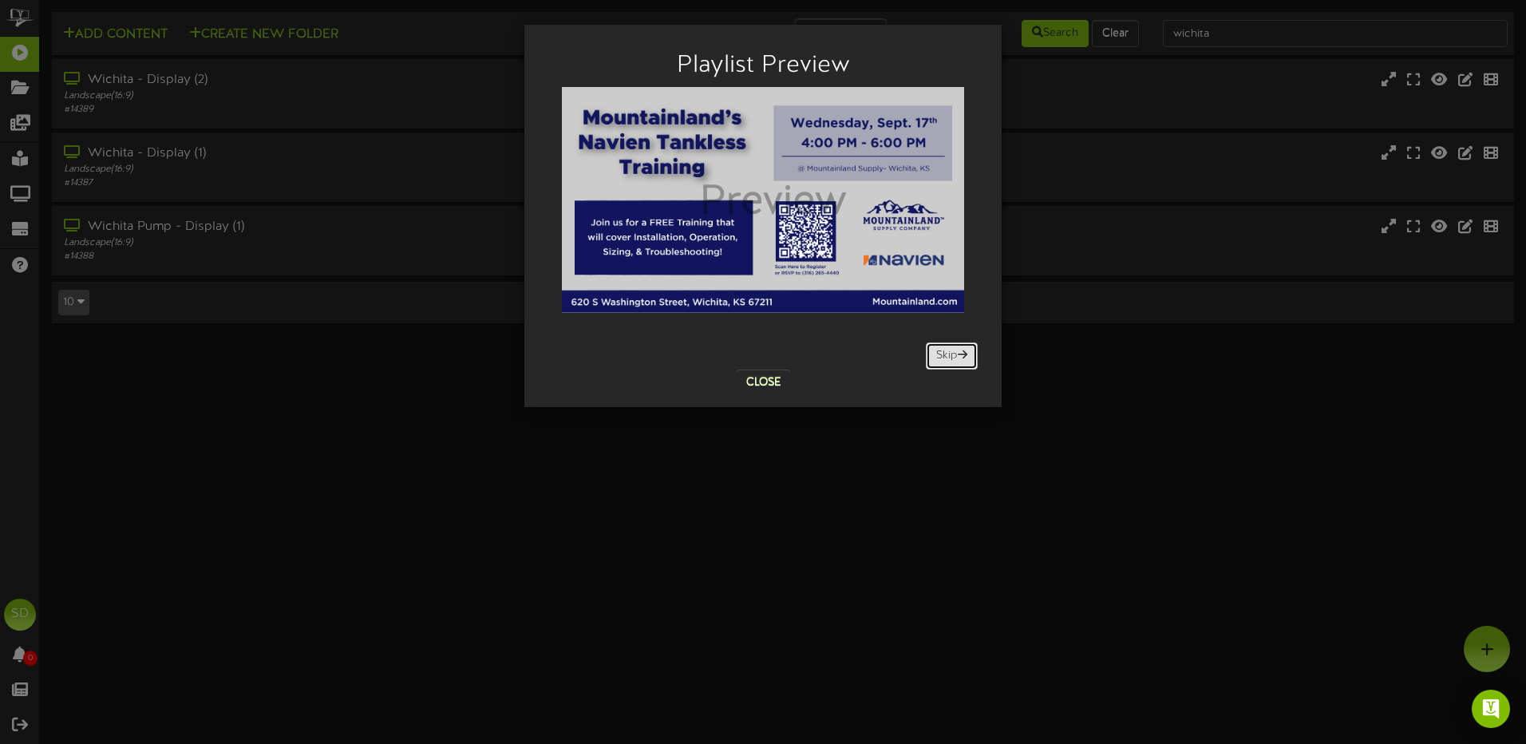
click at [950, 354] on button "Skip" at bounding box center [952, 355] width 52 height 27
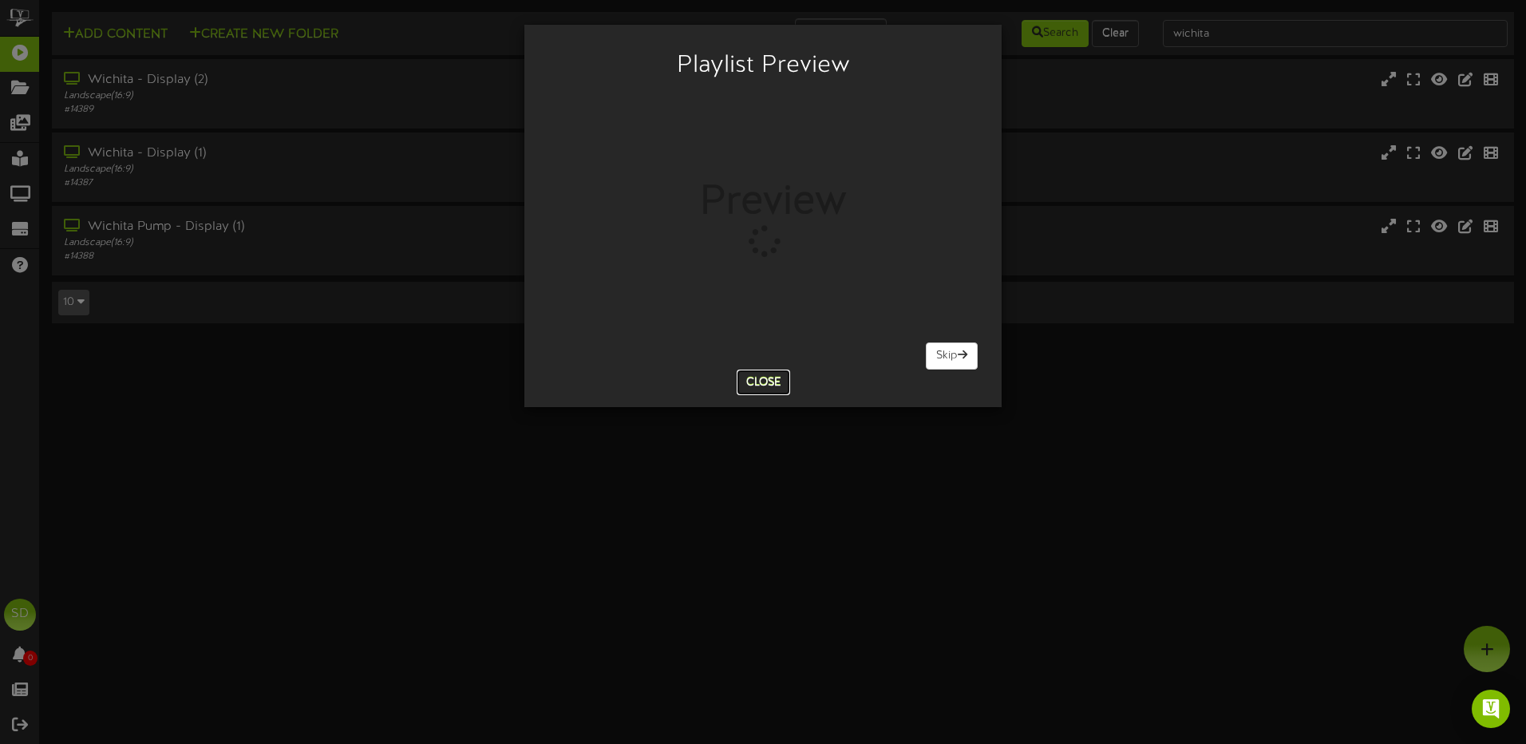
click at [775, 380] on button "Close" at bounding box center [763, 383] width 53 height 26
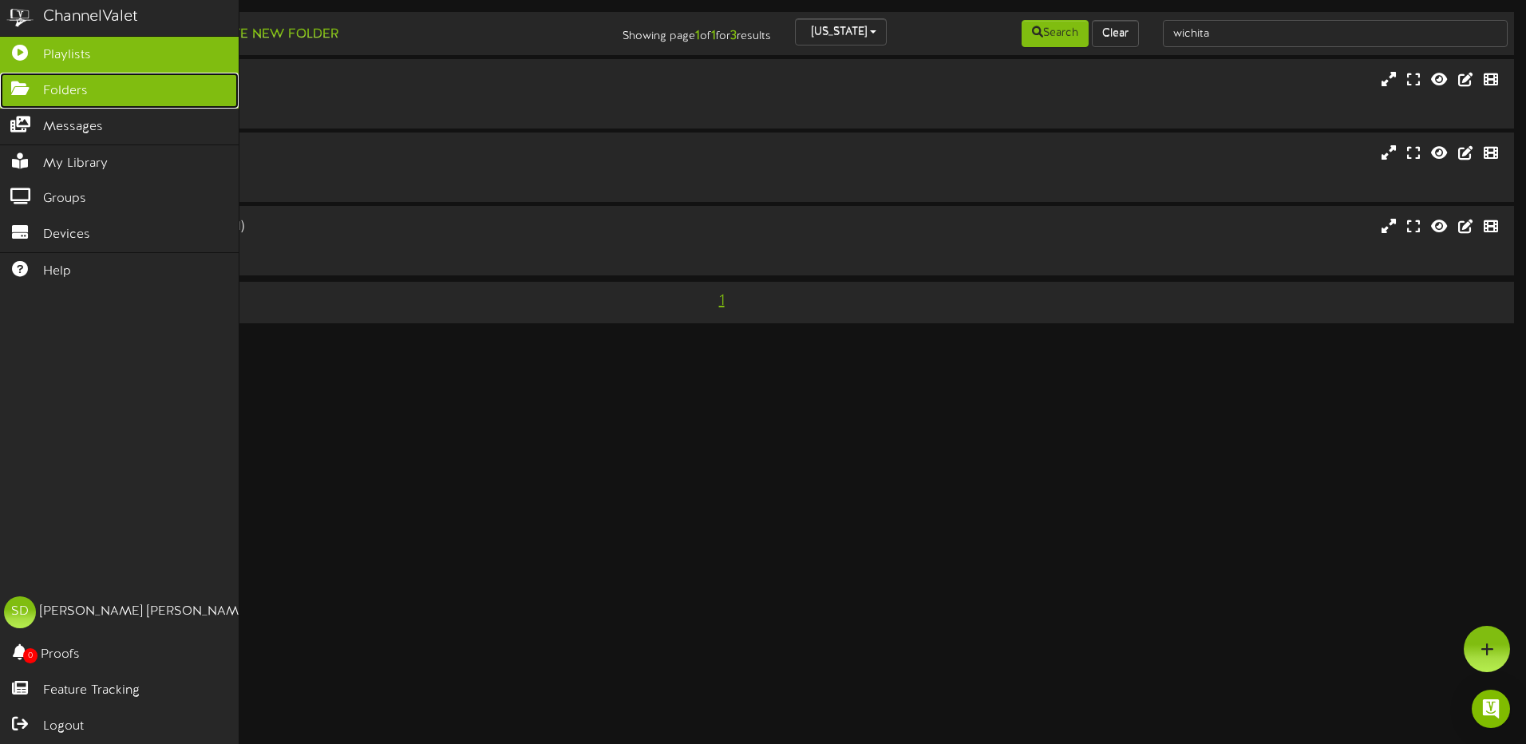
click at [53, 86] on span "Folders" at bounding box center [65, 91] width 45 height 18
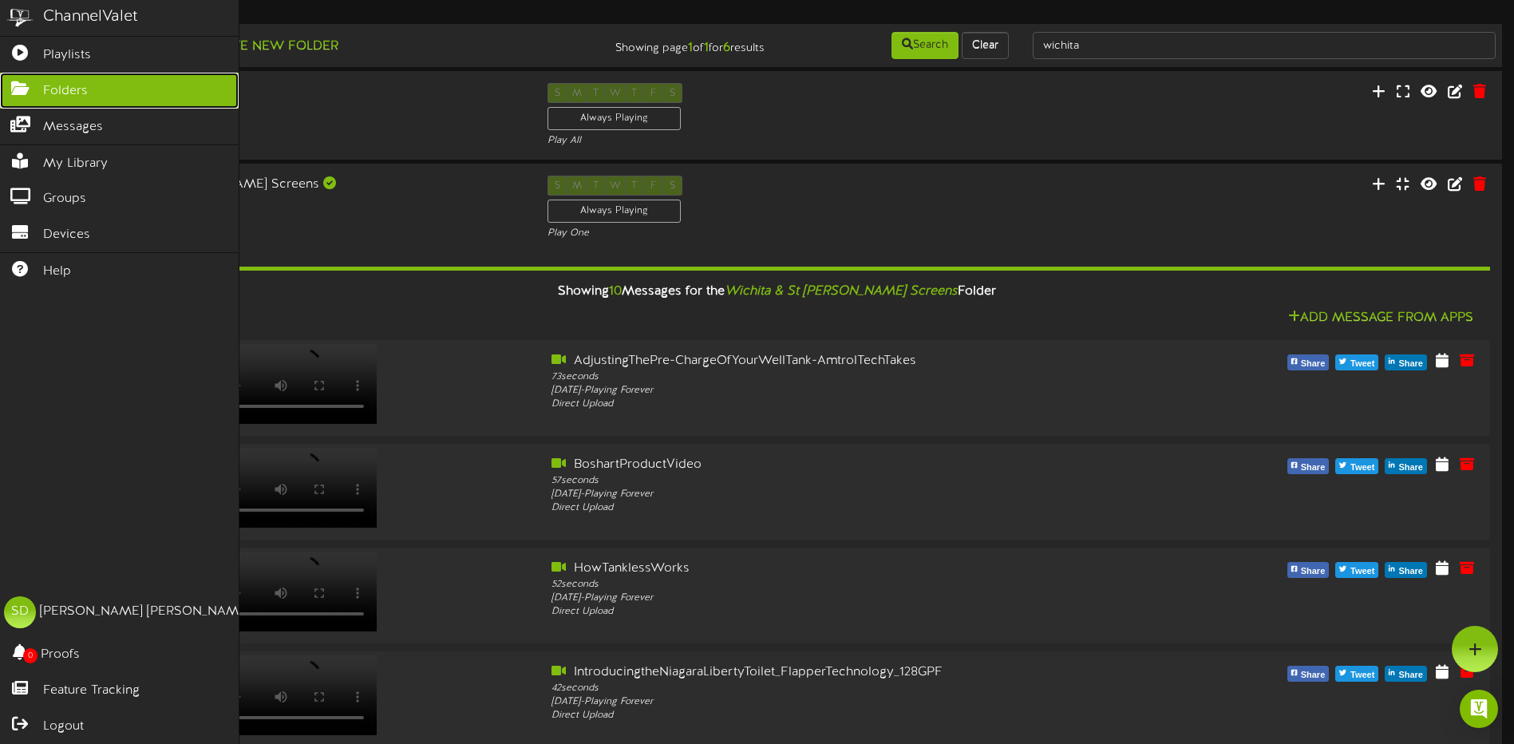
click at [49, 89] on span "Folders" at bounding box center [65, 91] width 45 height 18
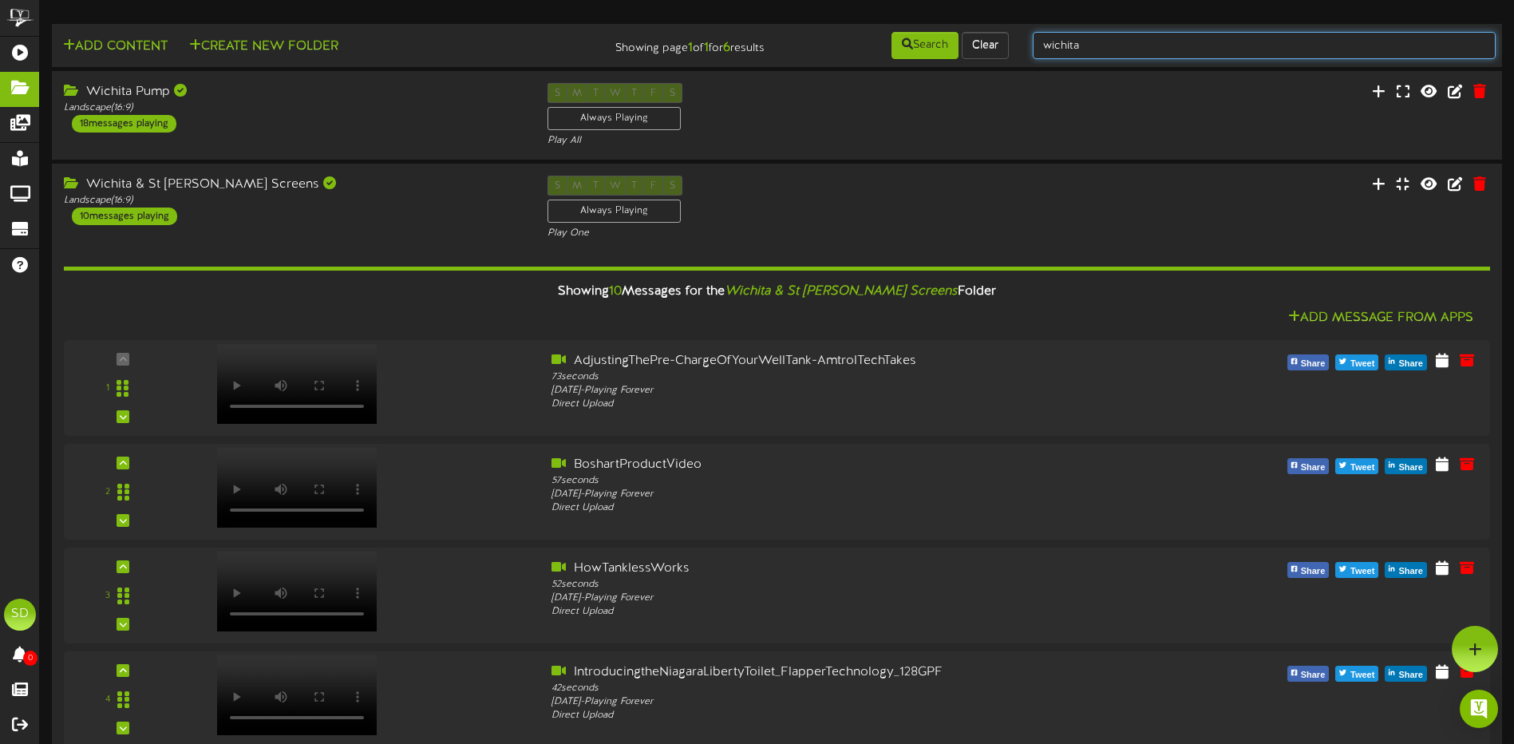
drag, startPoint x: 1086, startPoint y: 43, endPoint x: 1010, endPoint y: 43, distance: 75.8
click at [1010, 43] on div "Add Content Create New Folder Showing page 1 of 1 for 6 results Search Clear [G…" at bounding box center [777, 45] width 1462 height 30
type input "SPECIAL"
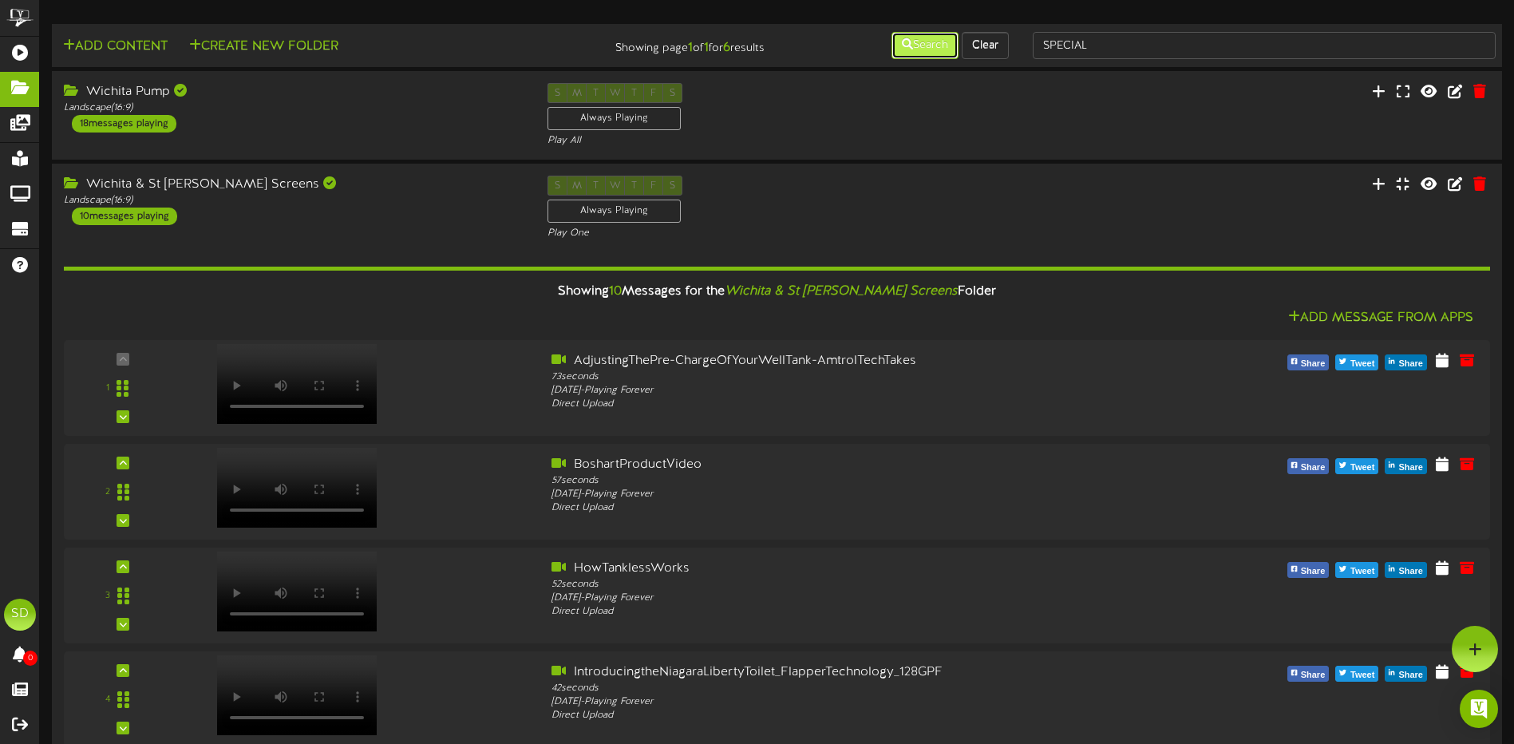
click at [928, 49] on button "Search" at bounding box center [925, 45] width 67 height 27
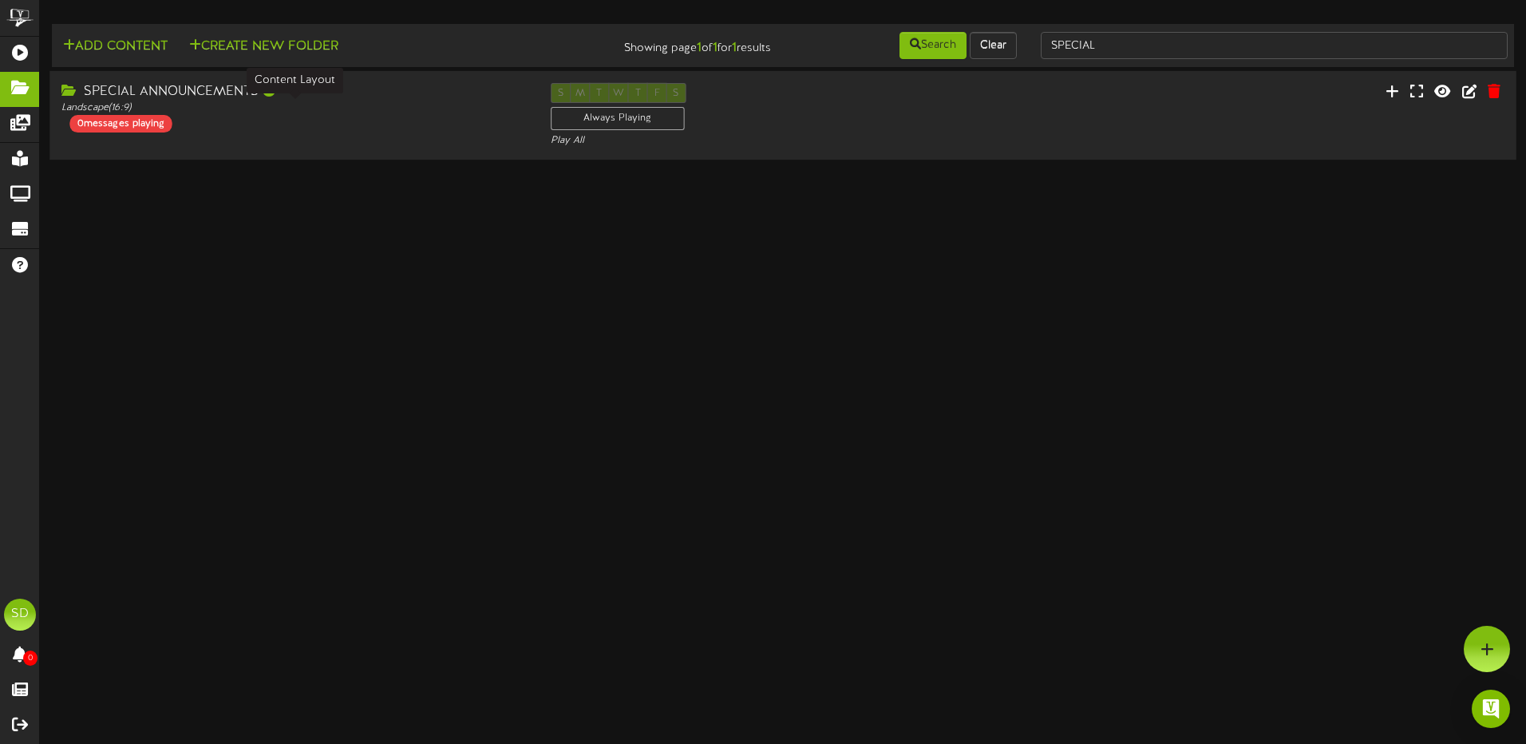
click at [211, 107] on div "Landscape ( 16:9 )" at bounding box center [293, 108] width 465 height 14
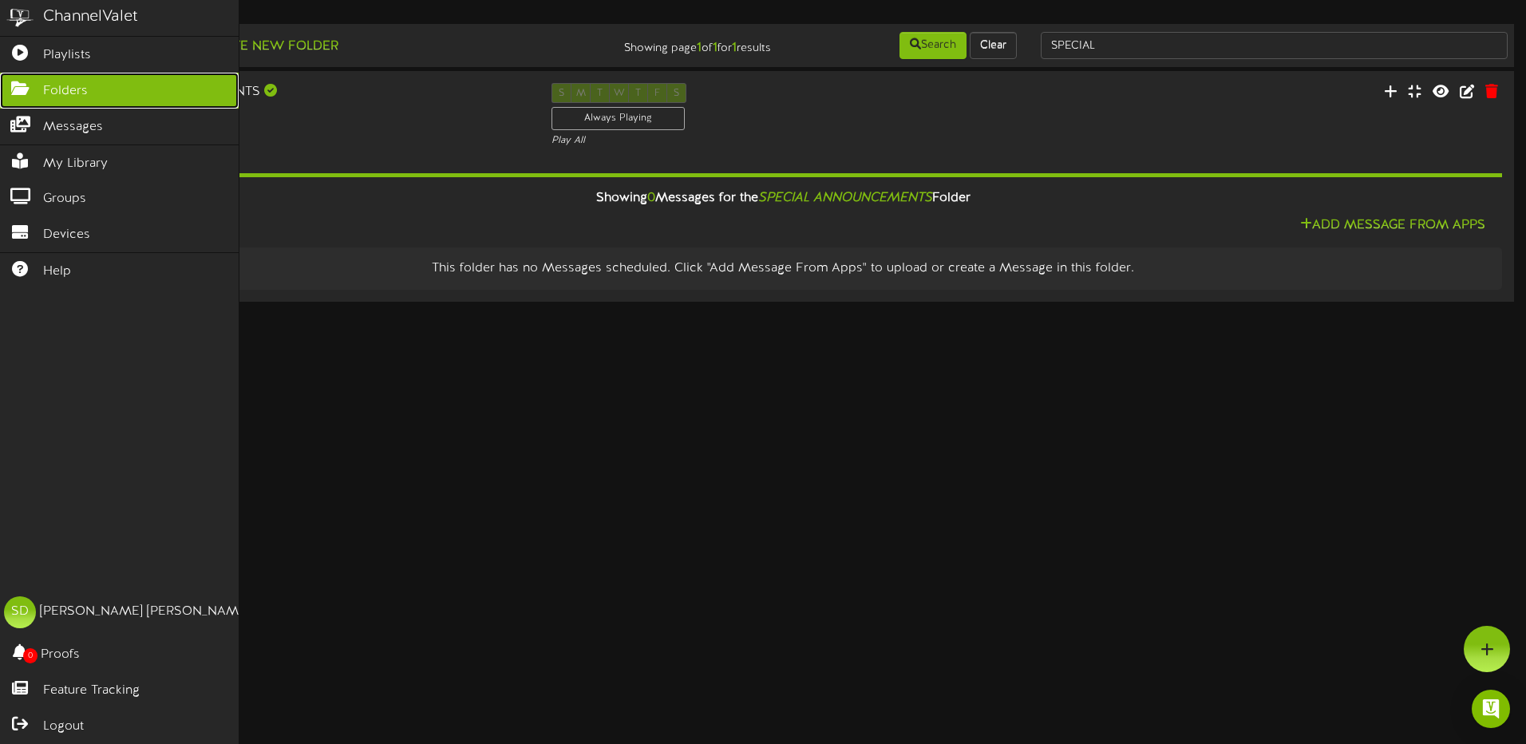
click at [63, 88] on span "Folders" at bounding box center [65, 91] width 45 height 18
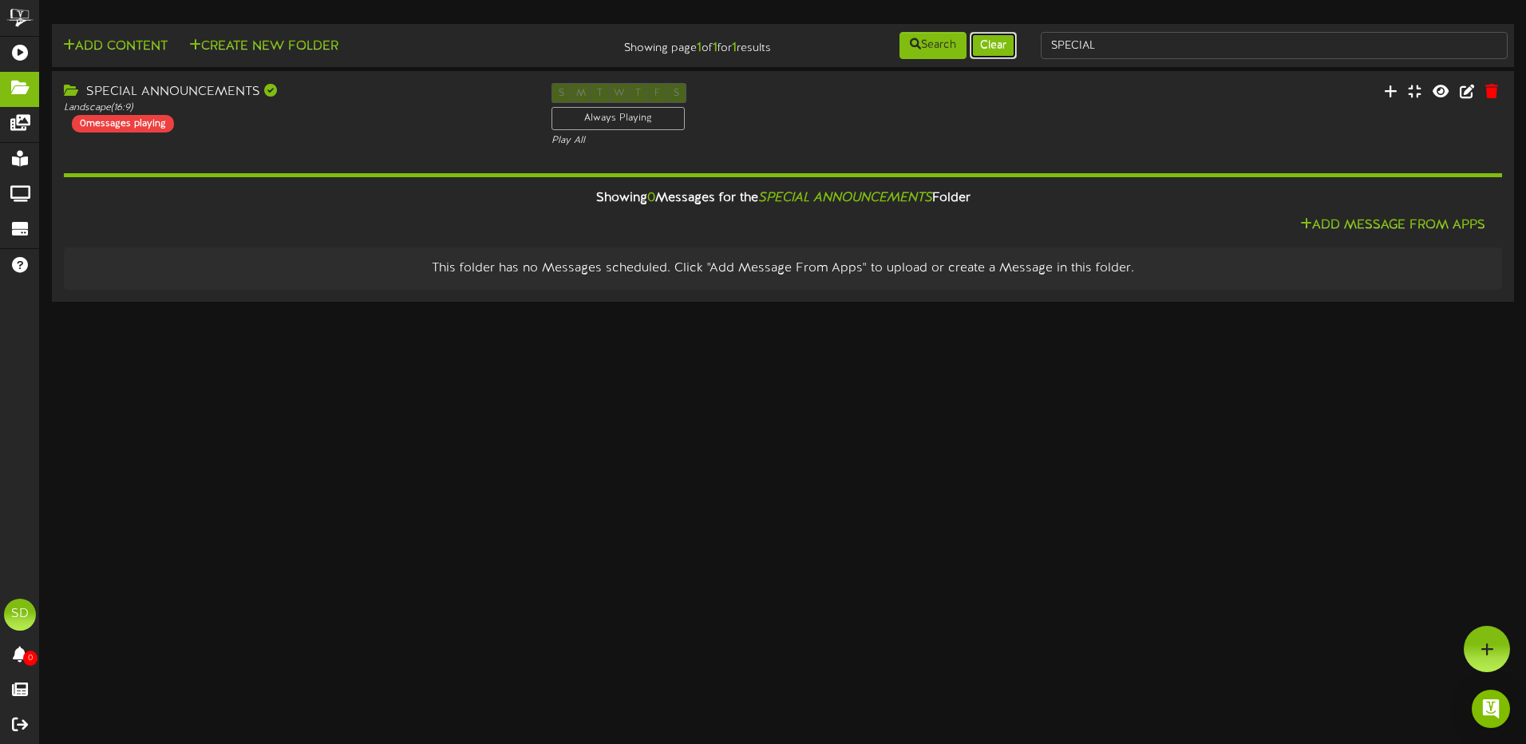
click at [994, 47] on button "Clear" at bounding box center [993, 45] width 47 height 27
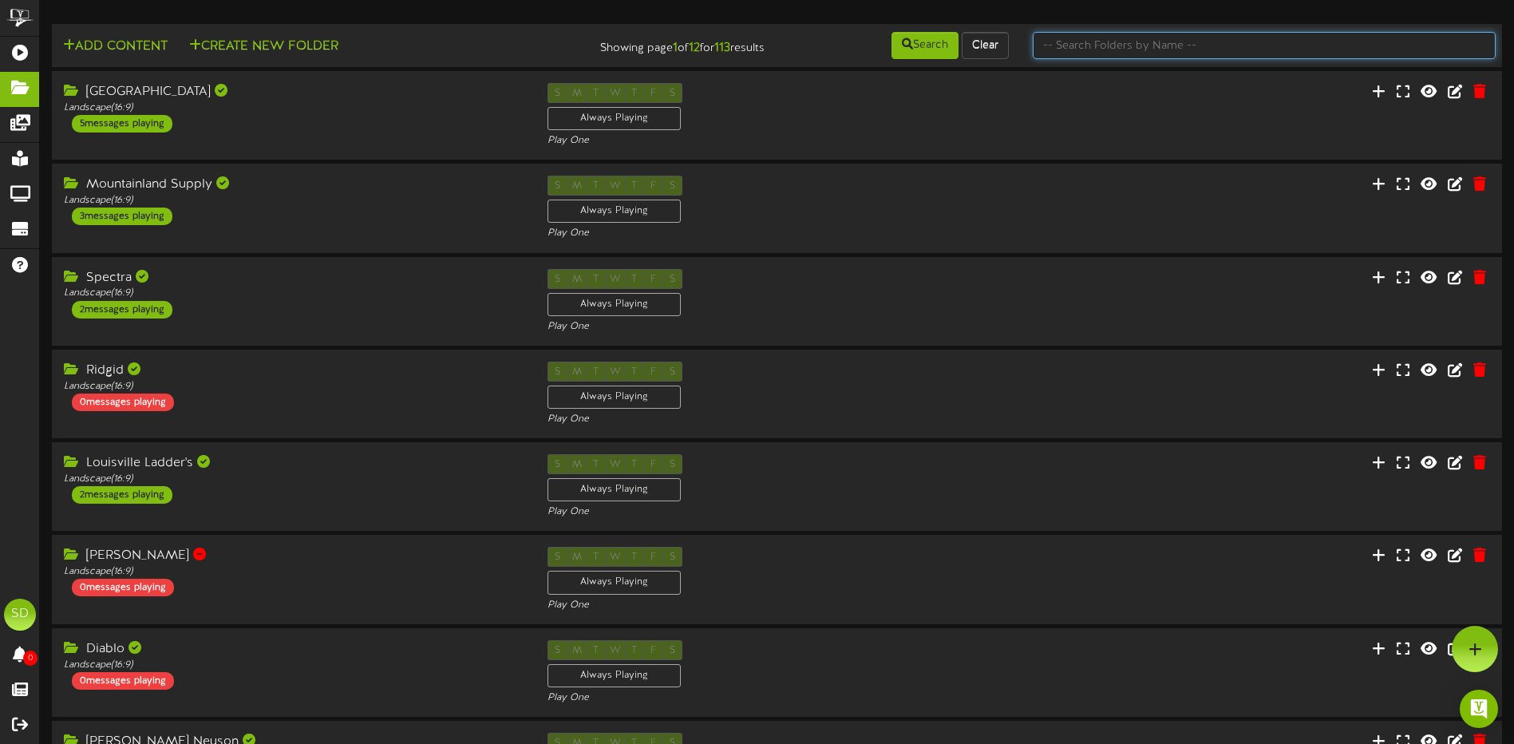
click at [1100, 34] on input "text" at bounding box center [1264, 45] width 463 height 27
type input "wichita"
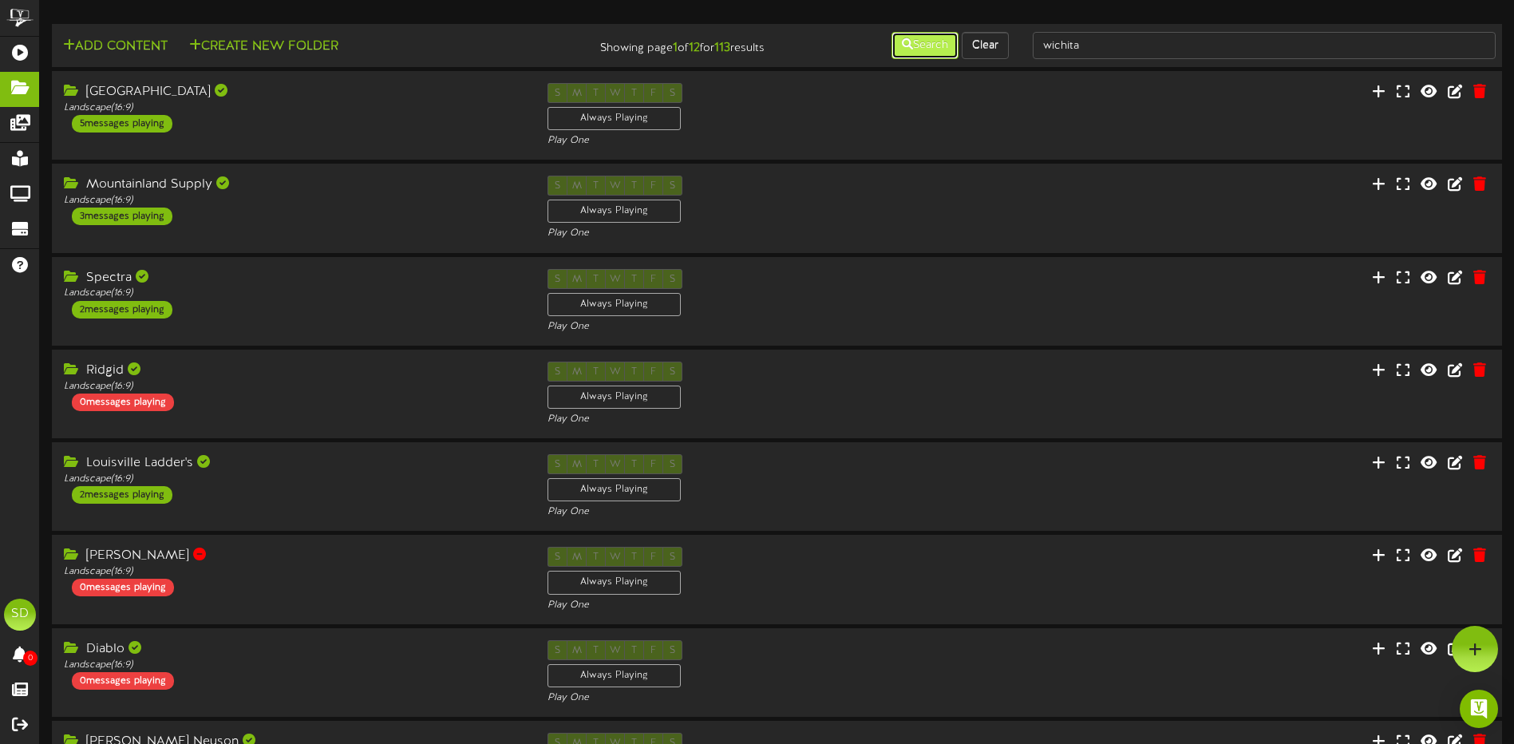
click at [928, 43] on button "Search" at bounding box center [925, 45] width 67 height 27
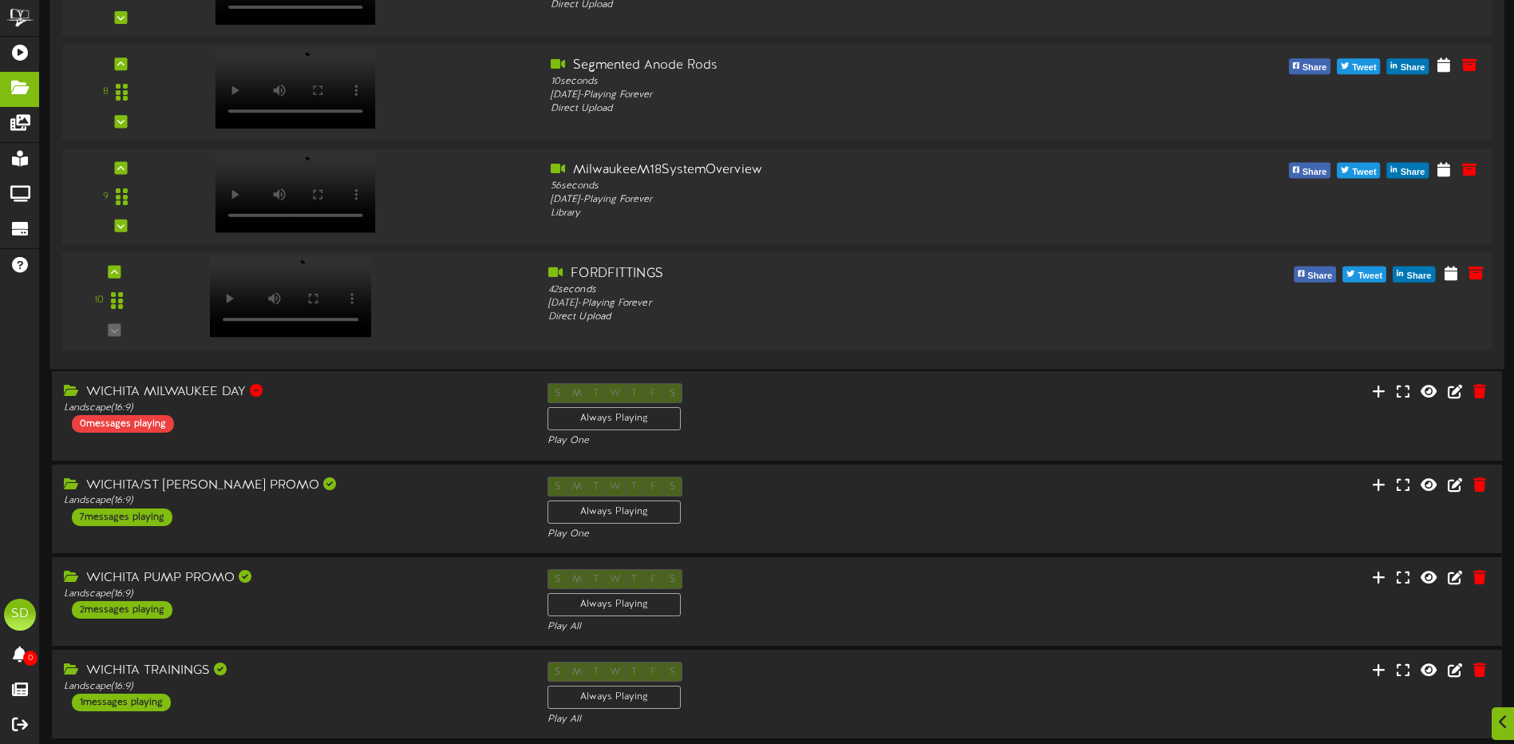
scroll to position [1081, 0]
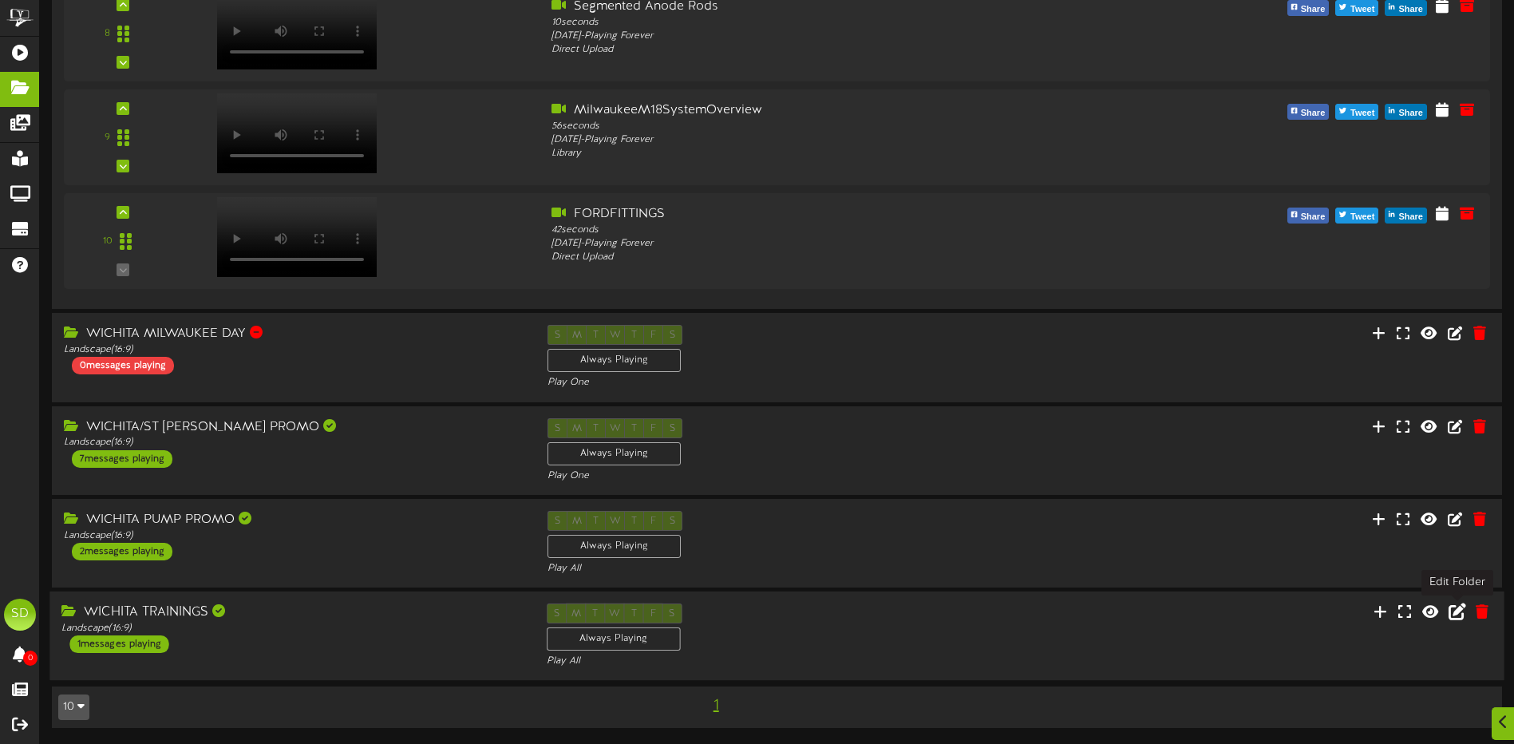
click at [1457, 613] on icon at bounding box center [1458, 612] width 18 height 18
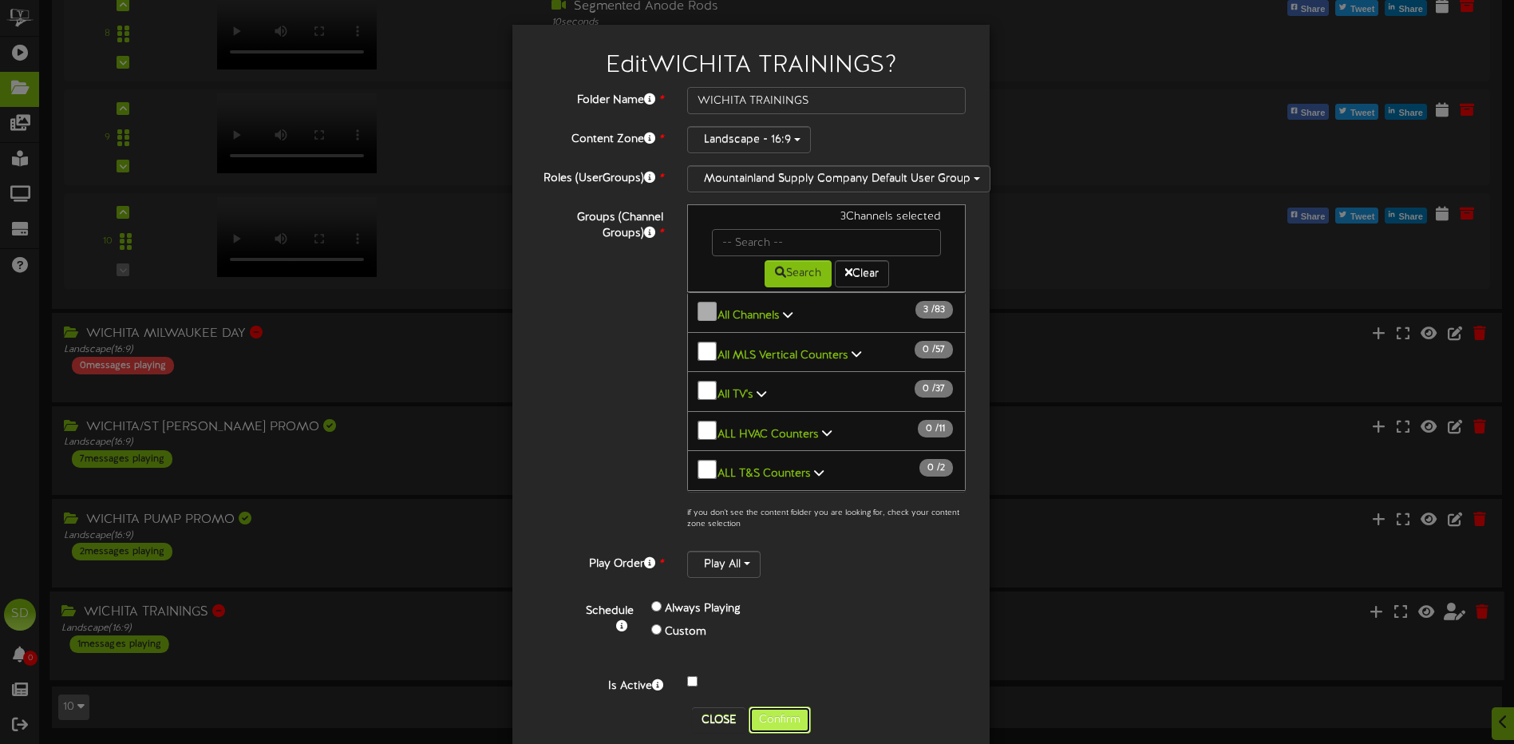
click at [790, 719] on button "Confirm" at bounding box center [780, 720] width 62 height 27
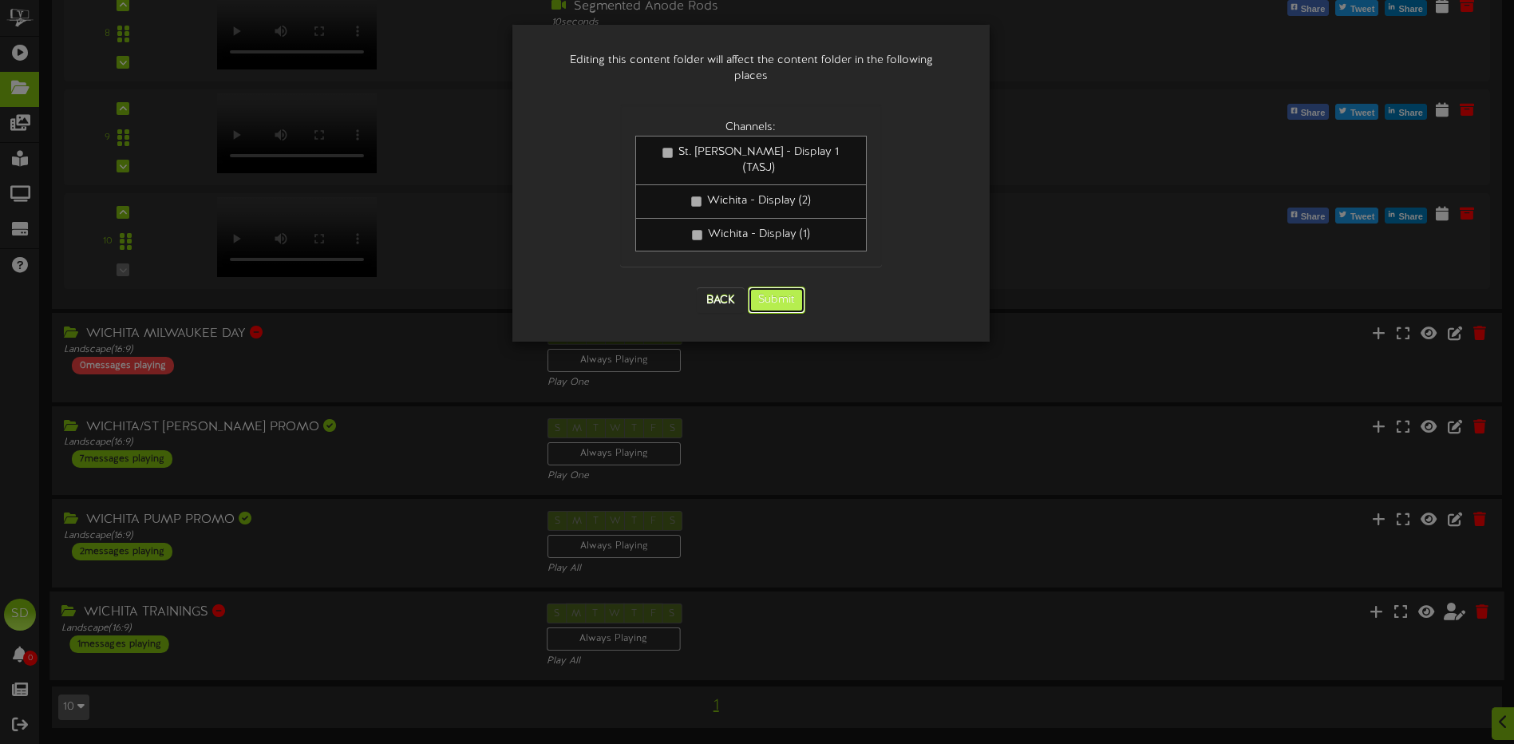
click at [774, 287] on button "Submit" at bounding box center [776, 300] width 57 height 27
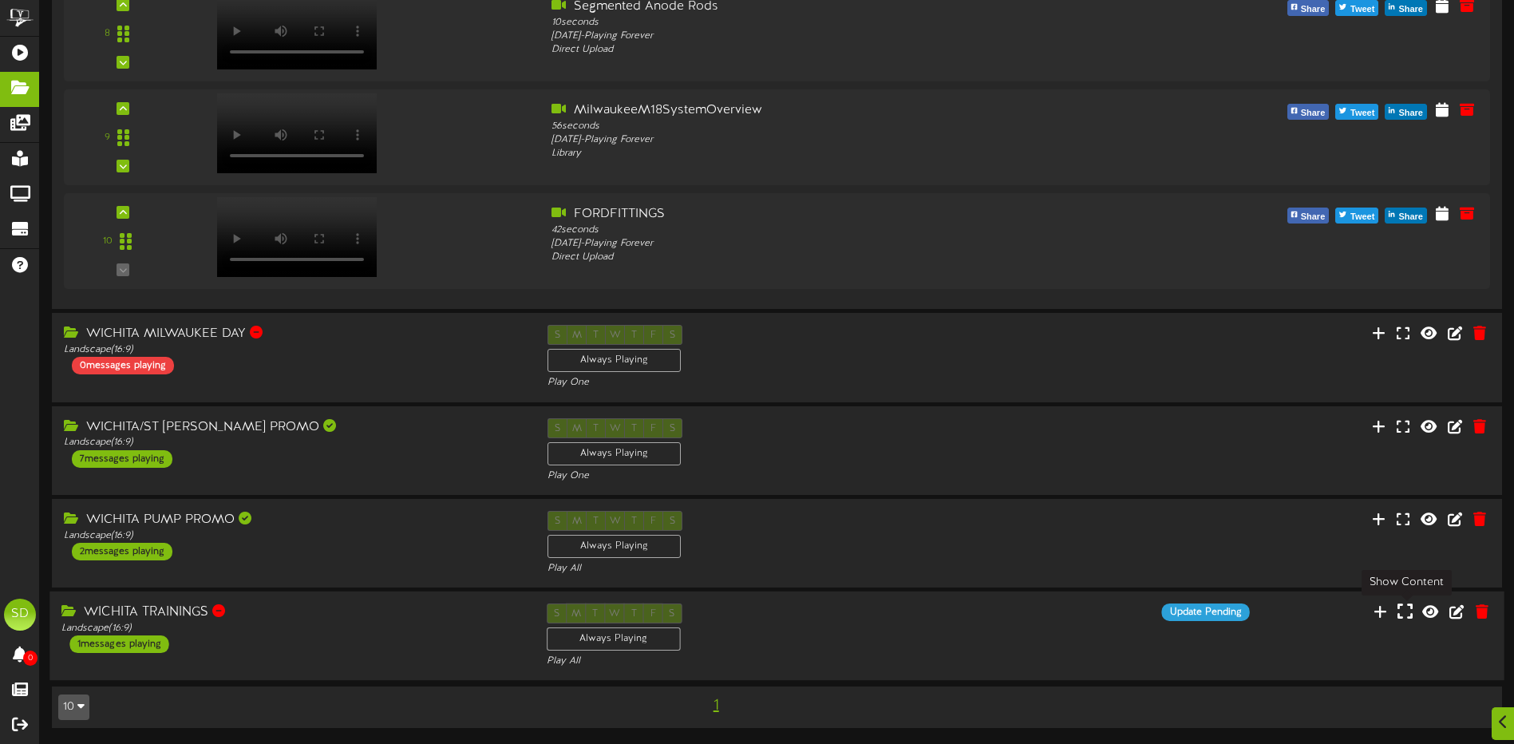
click at [1406, 616] on icon at bounding box center [1405, 612] width 15 height 18
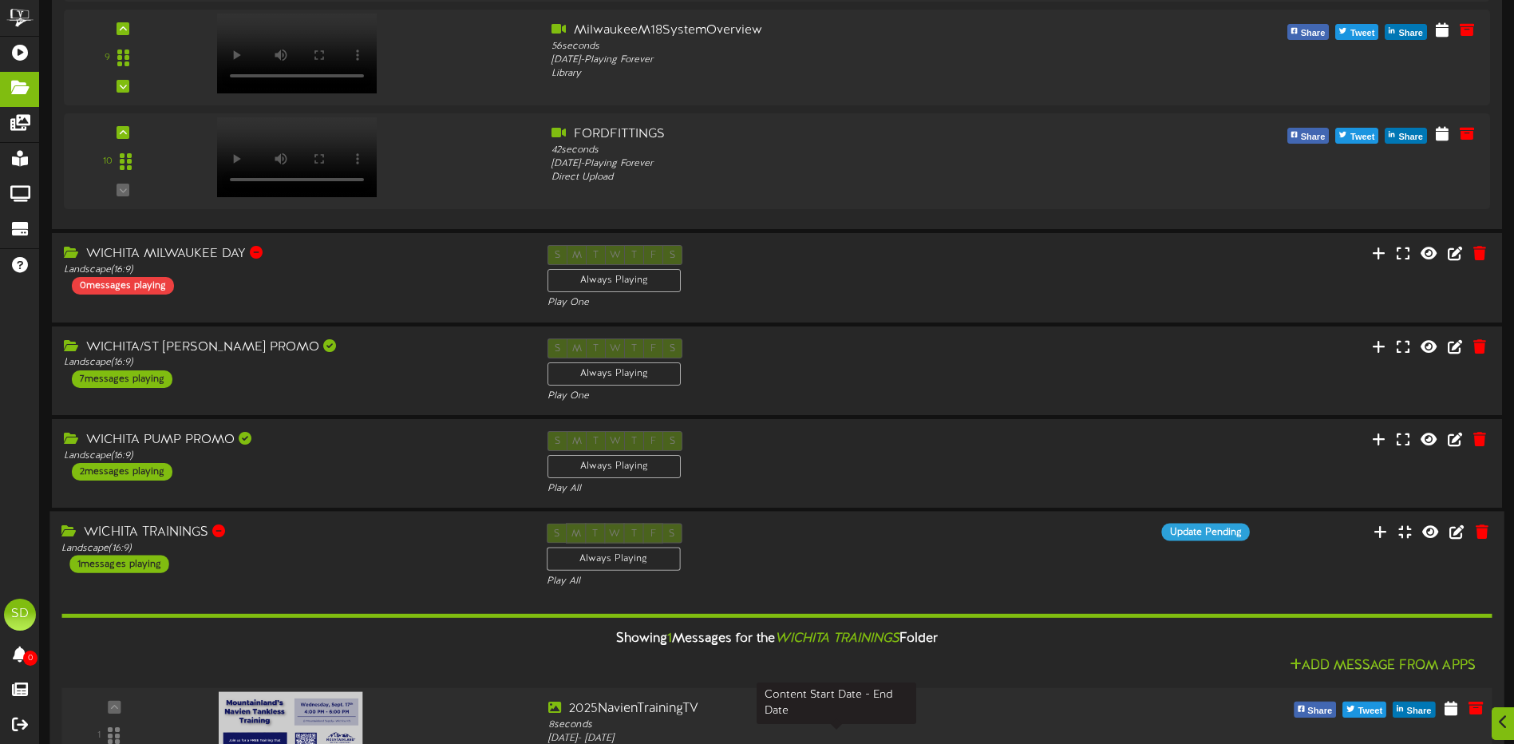
scroll to position [1285, 0]
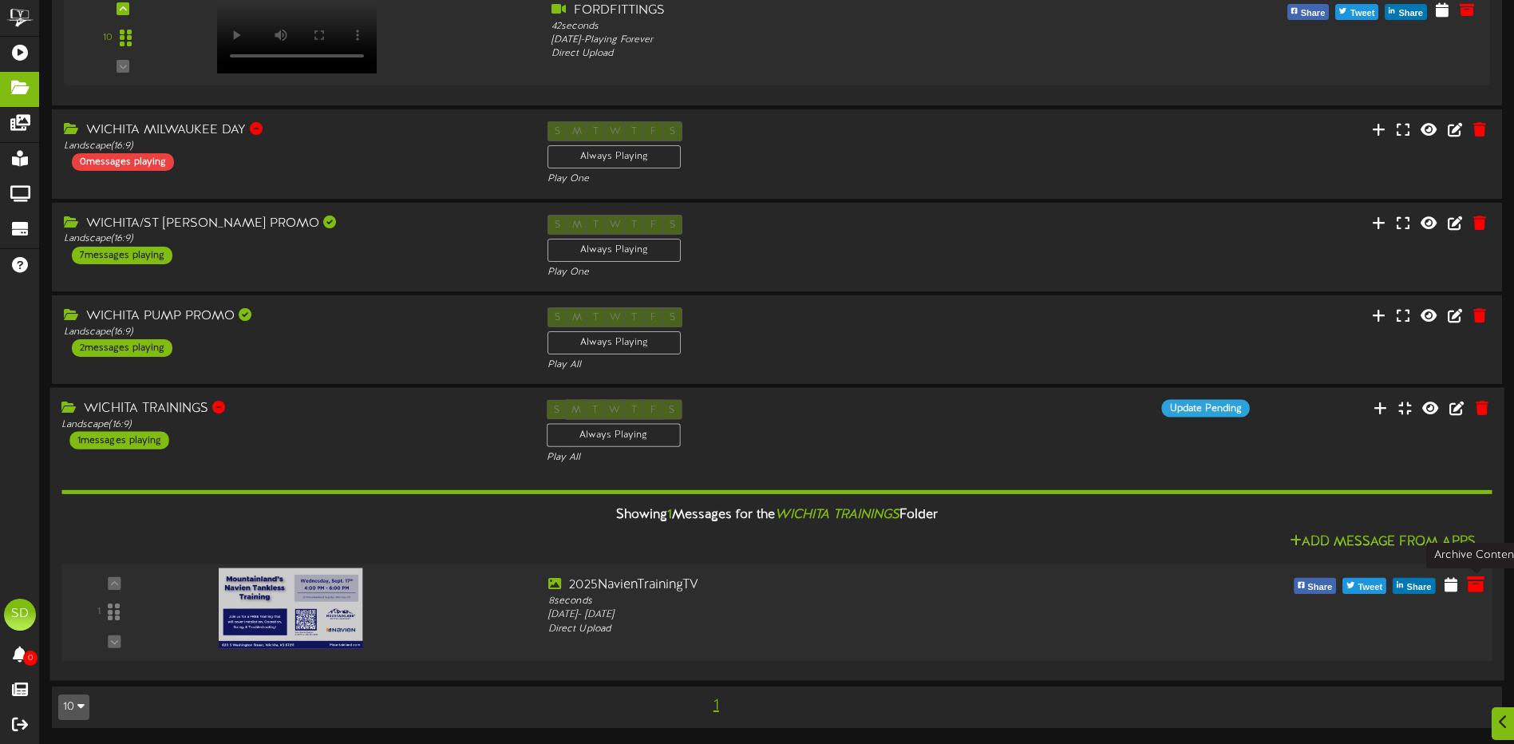
click at [1479, 587] on icon at bounding box center [1476, 584] width 18 height 18
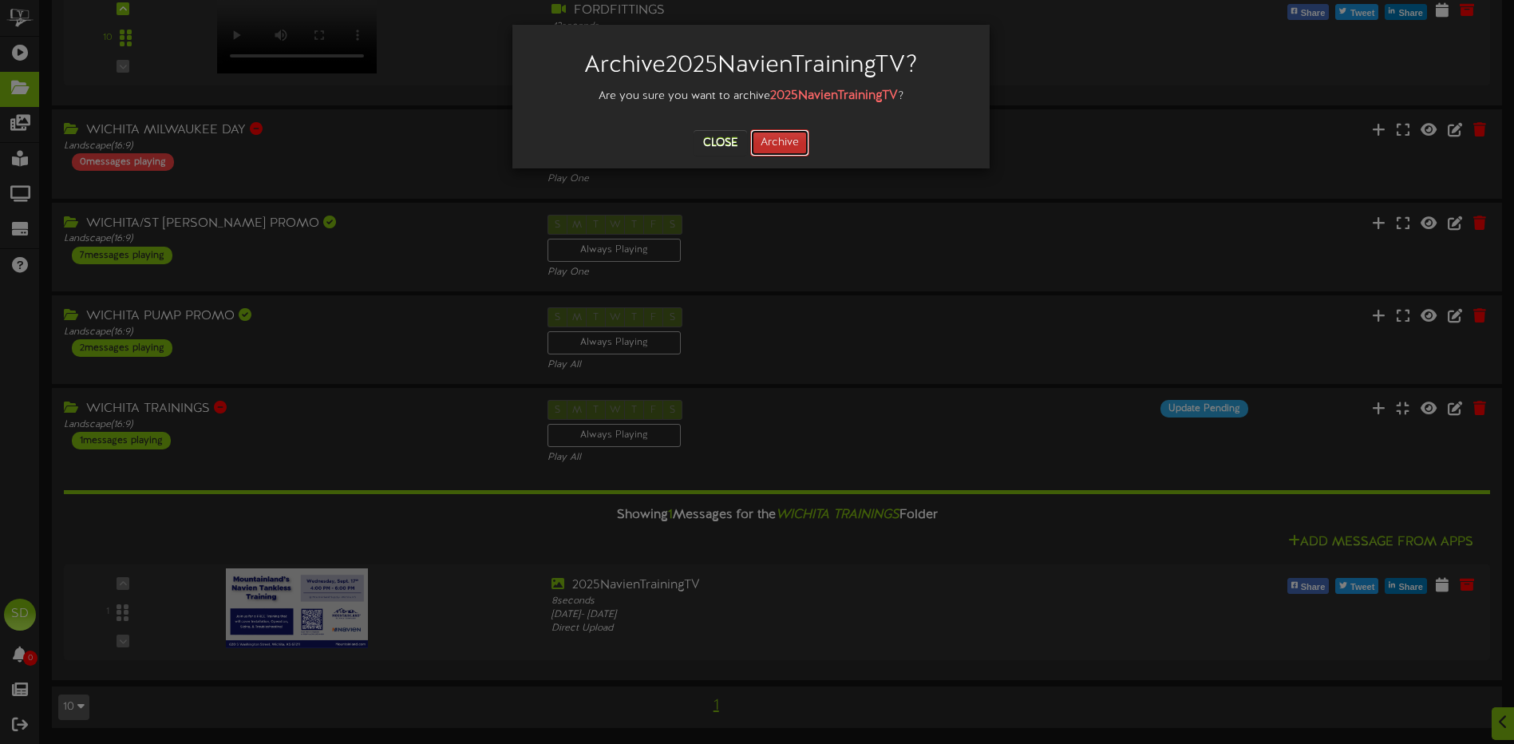
click at [785, 148] on button "Archive" at bounding box center [779, 142] width 59 height 27
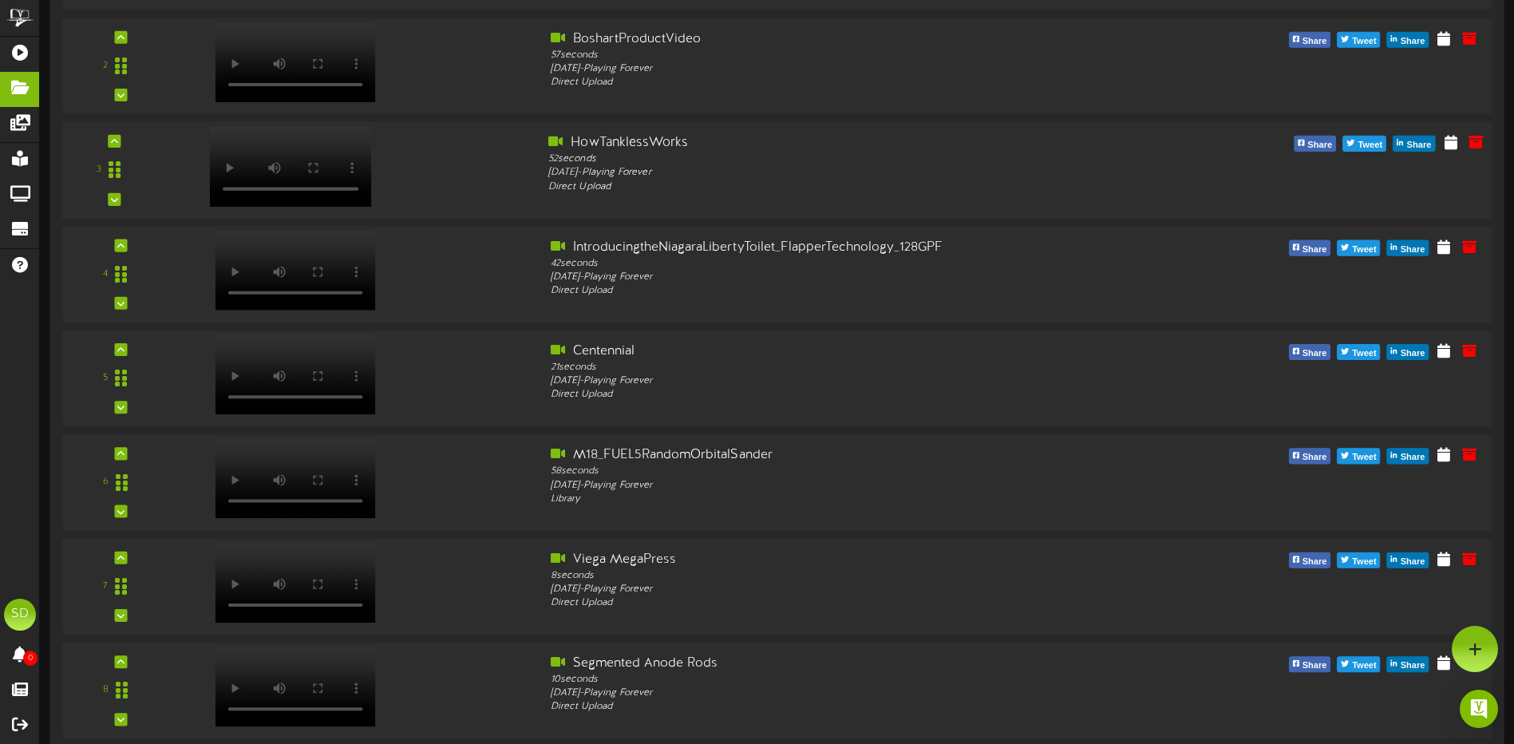
scroll to position [105, 0]
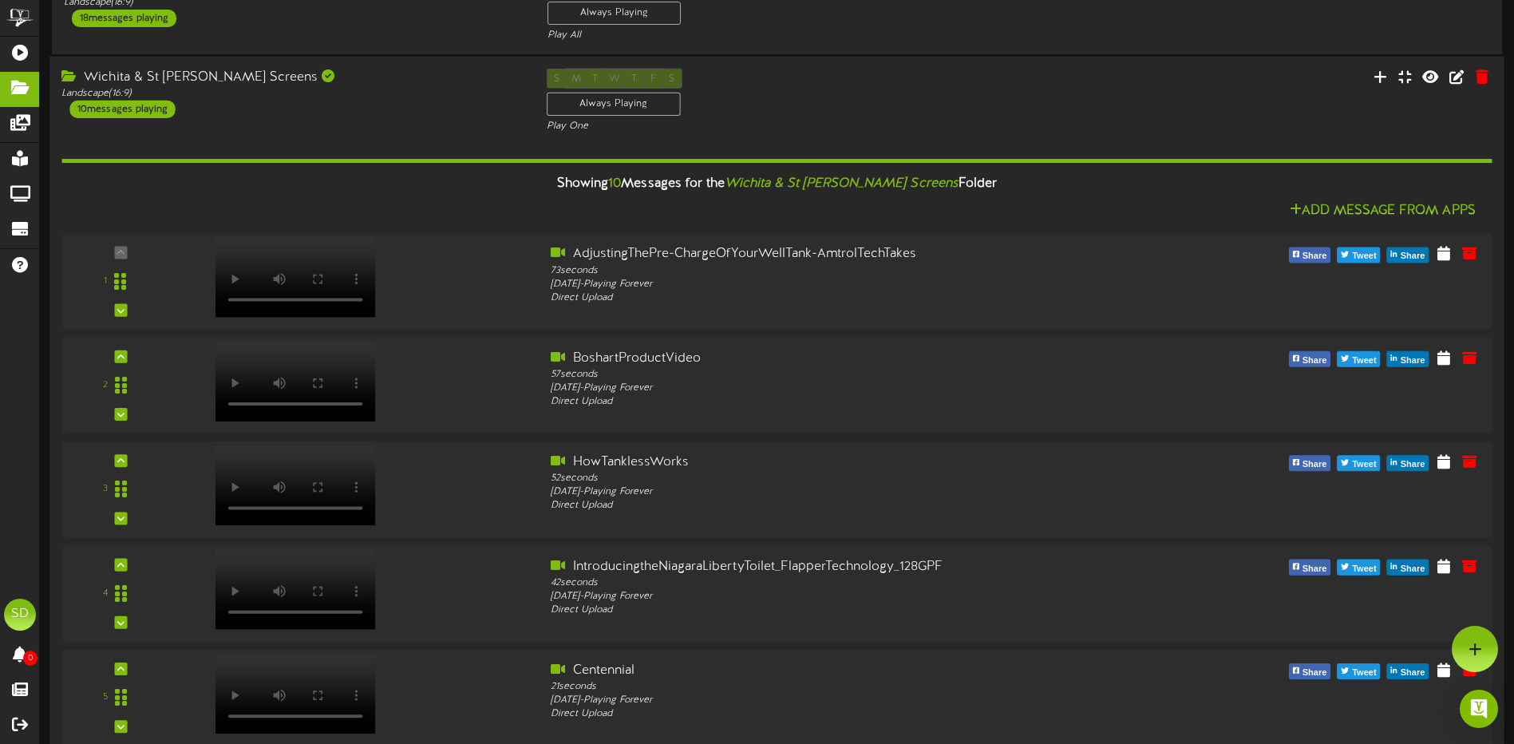
click at [940, 91] on div "S M T W T F S Always Playing Play One" at bounding box center [777, 101] width 485 height 65
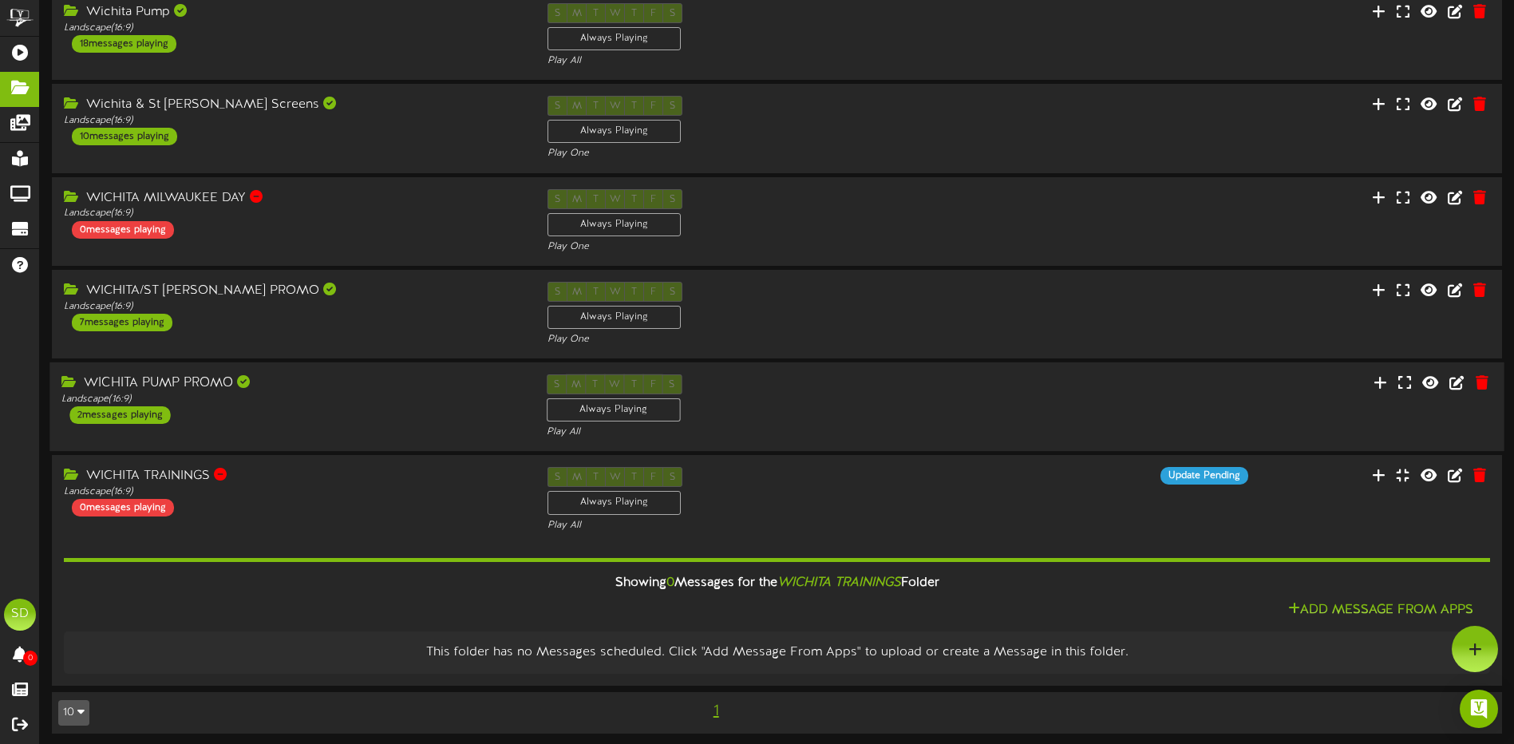
scroll to position [0, 0]
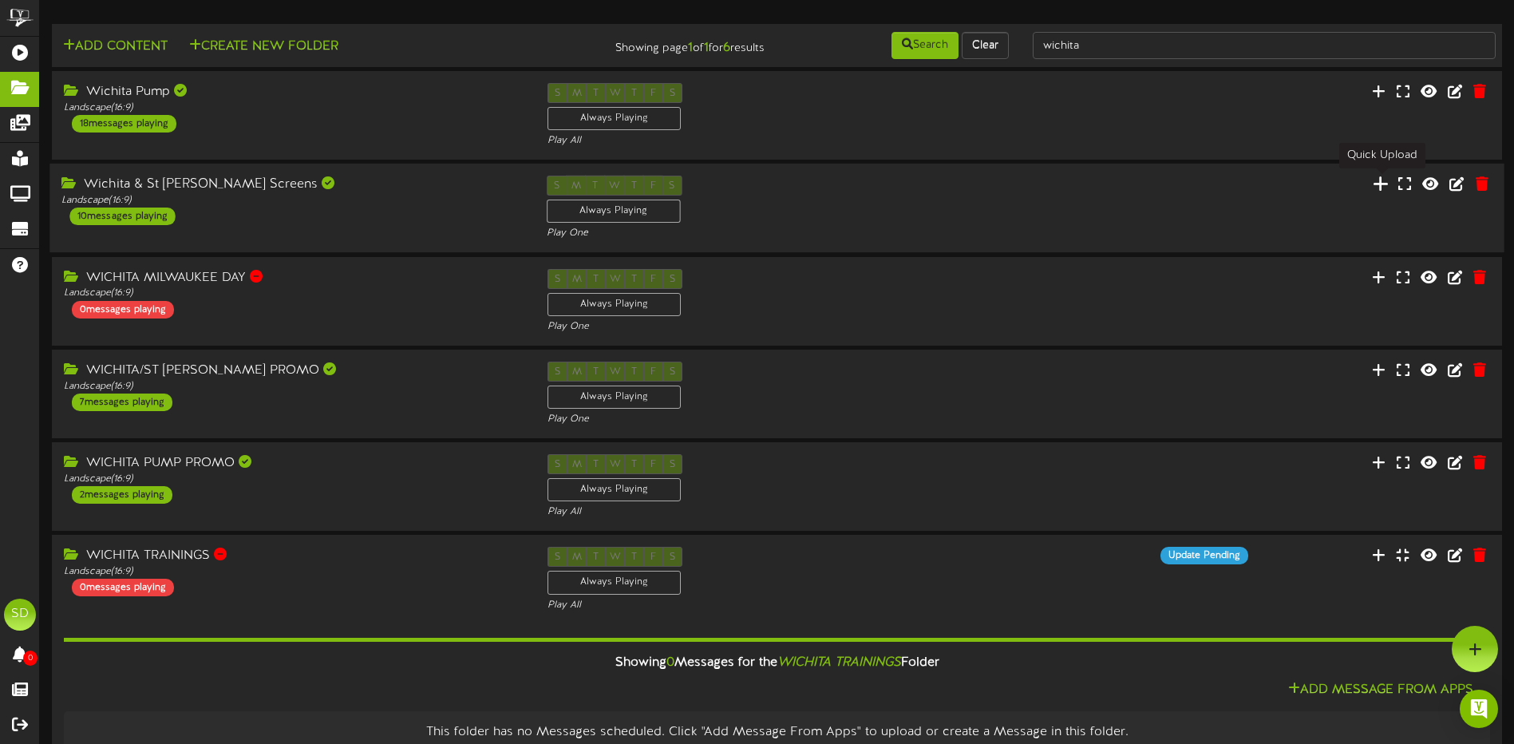
click at [1378, 184] on icon at bounding box center [1381, 184] width 16 height 18
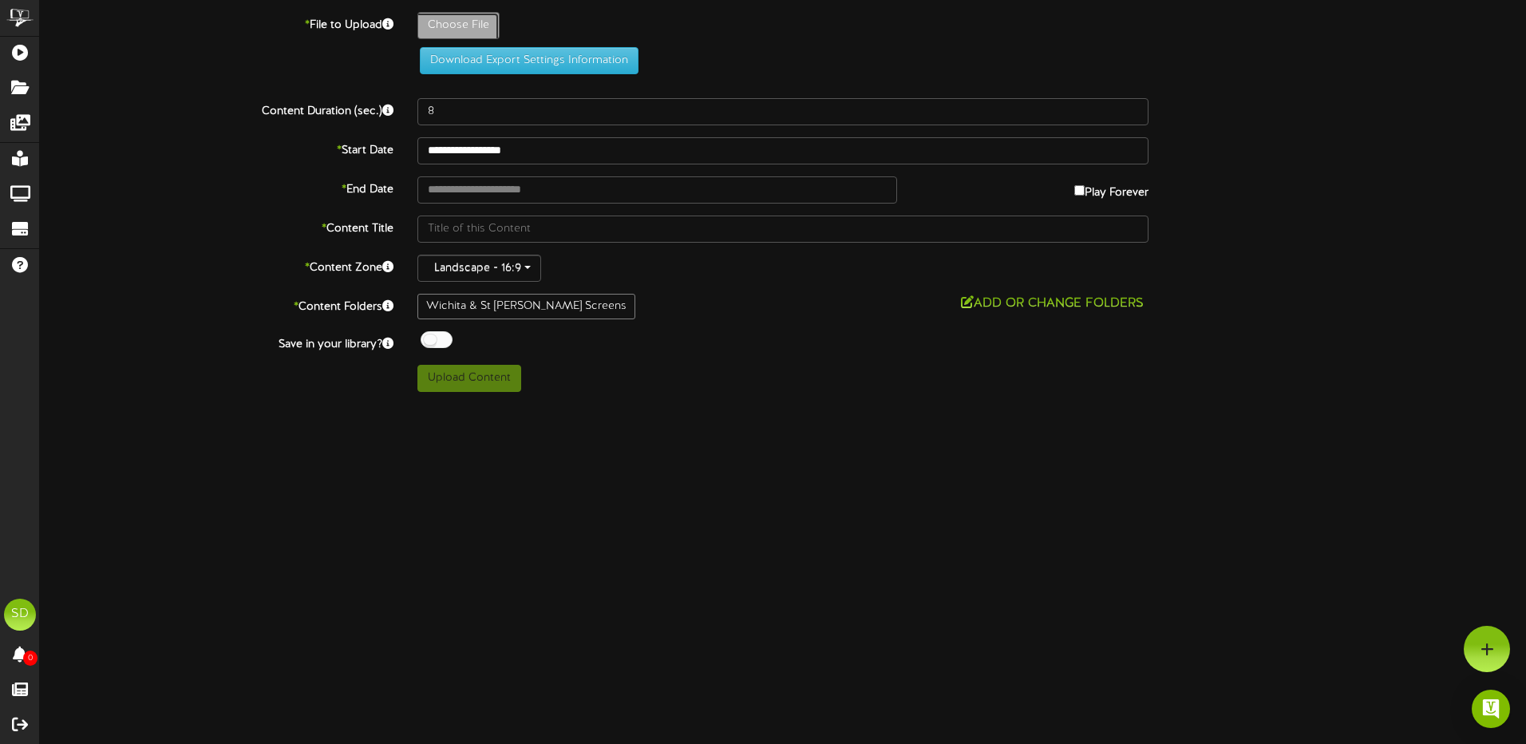
type input "**********"
type input "DIAMONDTUB_SHOWERS_REVEL"
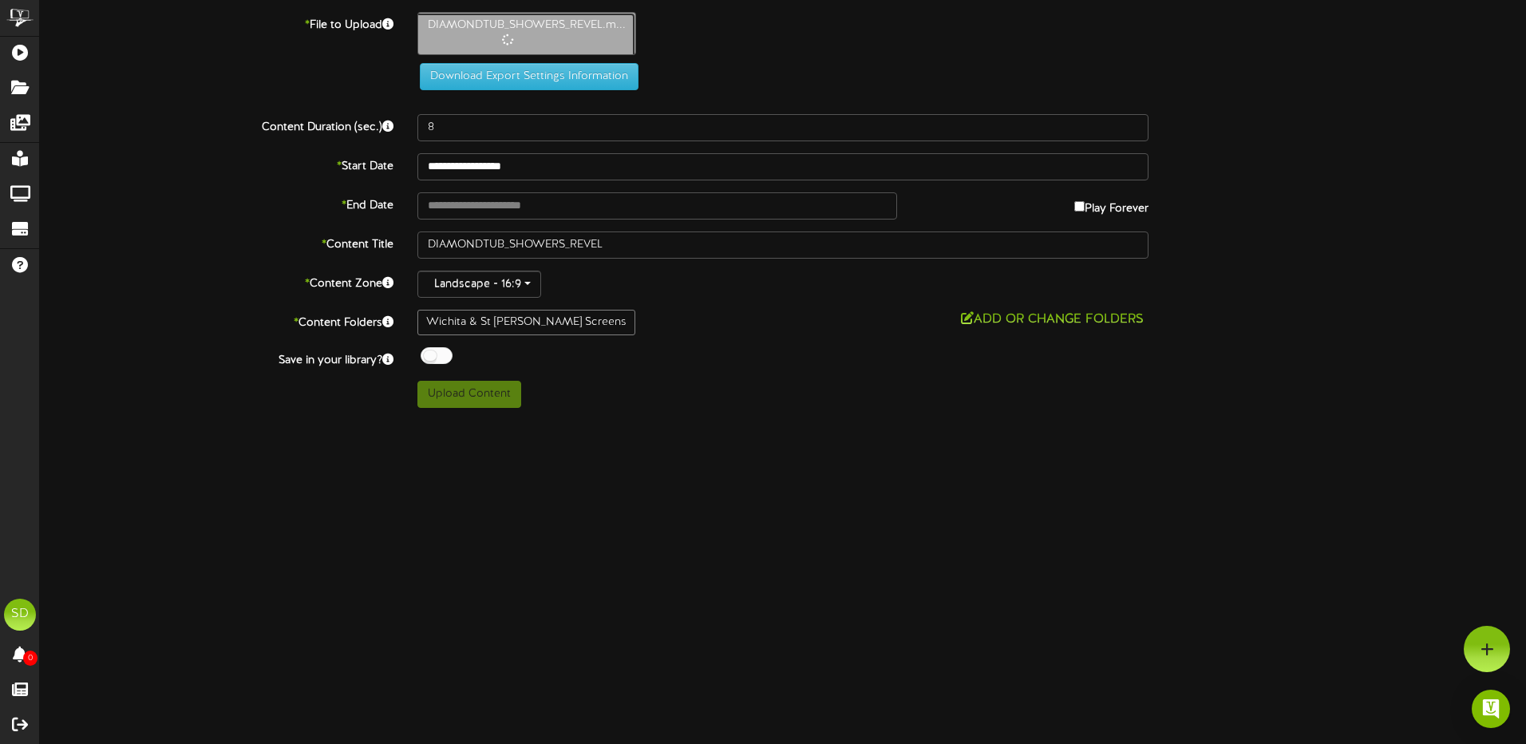
type input "5"
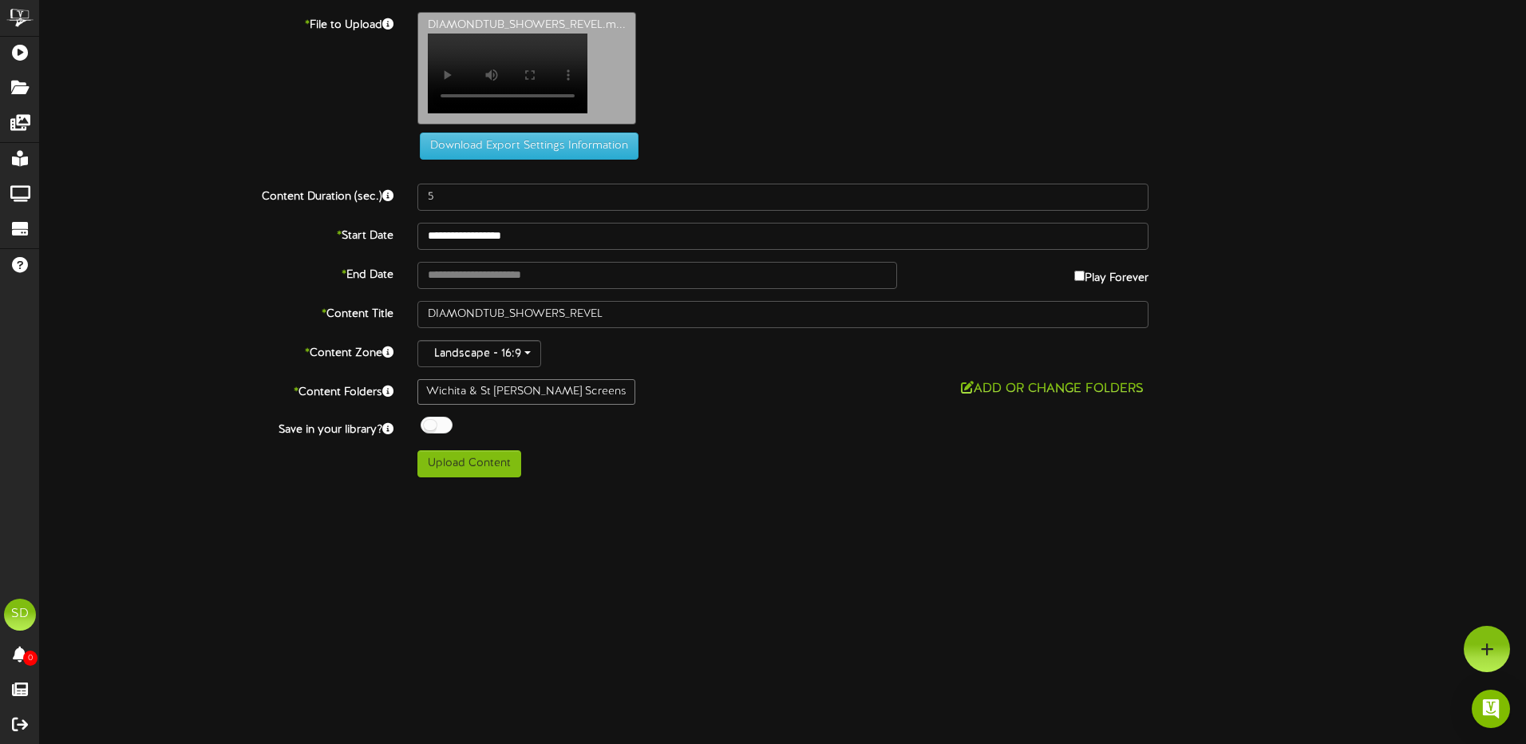
click at [443, 434] on div at bounding box center [437, 425] width 32 height 17
click at [467, 470] on button "Upload Content" at bounding box center [470, 463] width 104 height 27
type input "**********"
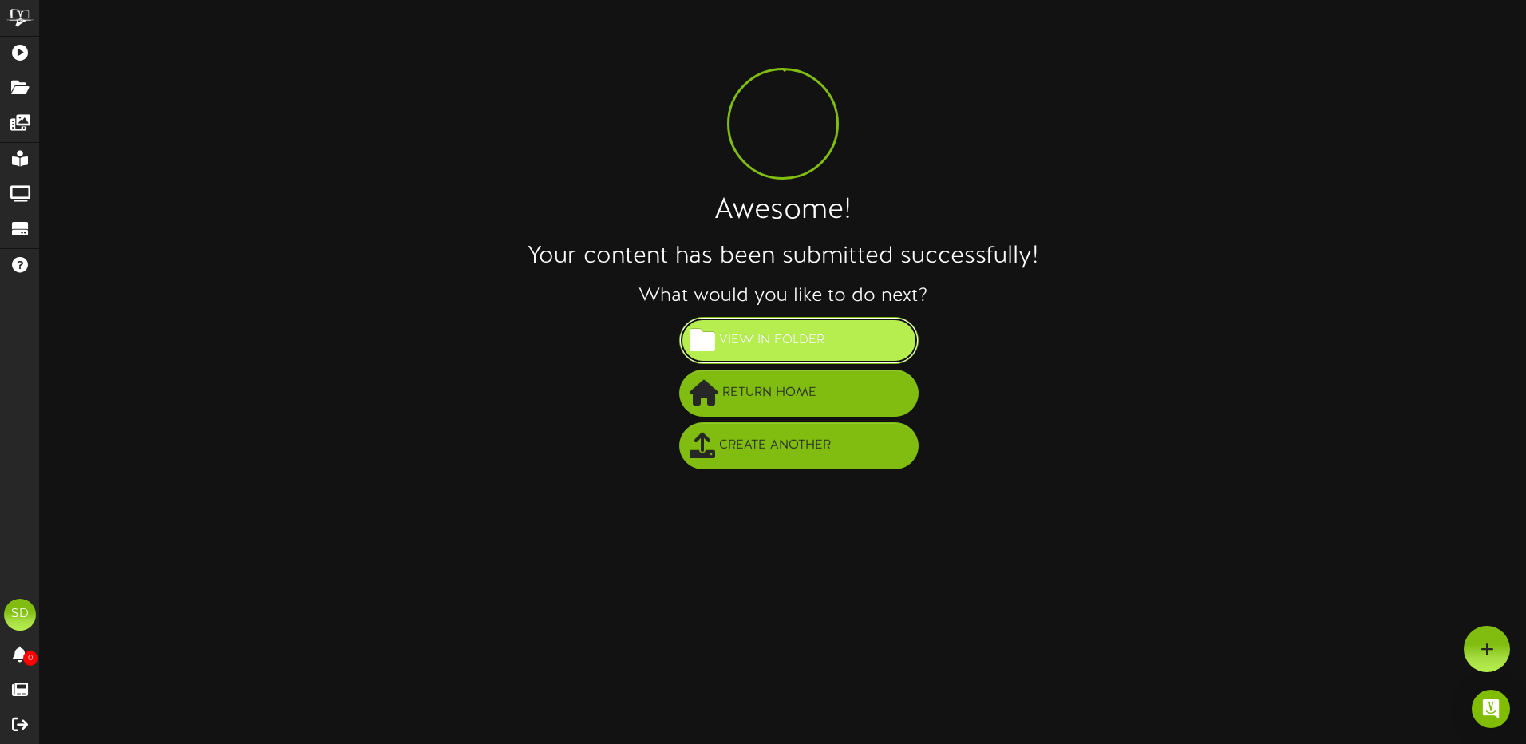
click at [812, 346] on span "View in Folder" at bounding box center [771, 340] width 113 height 26
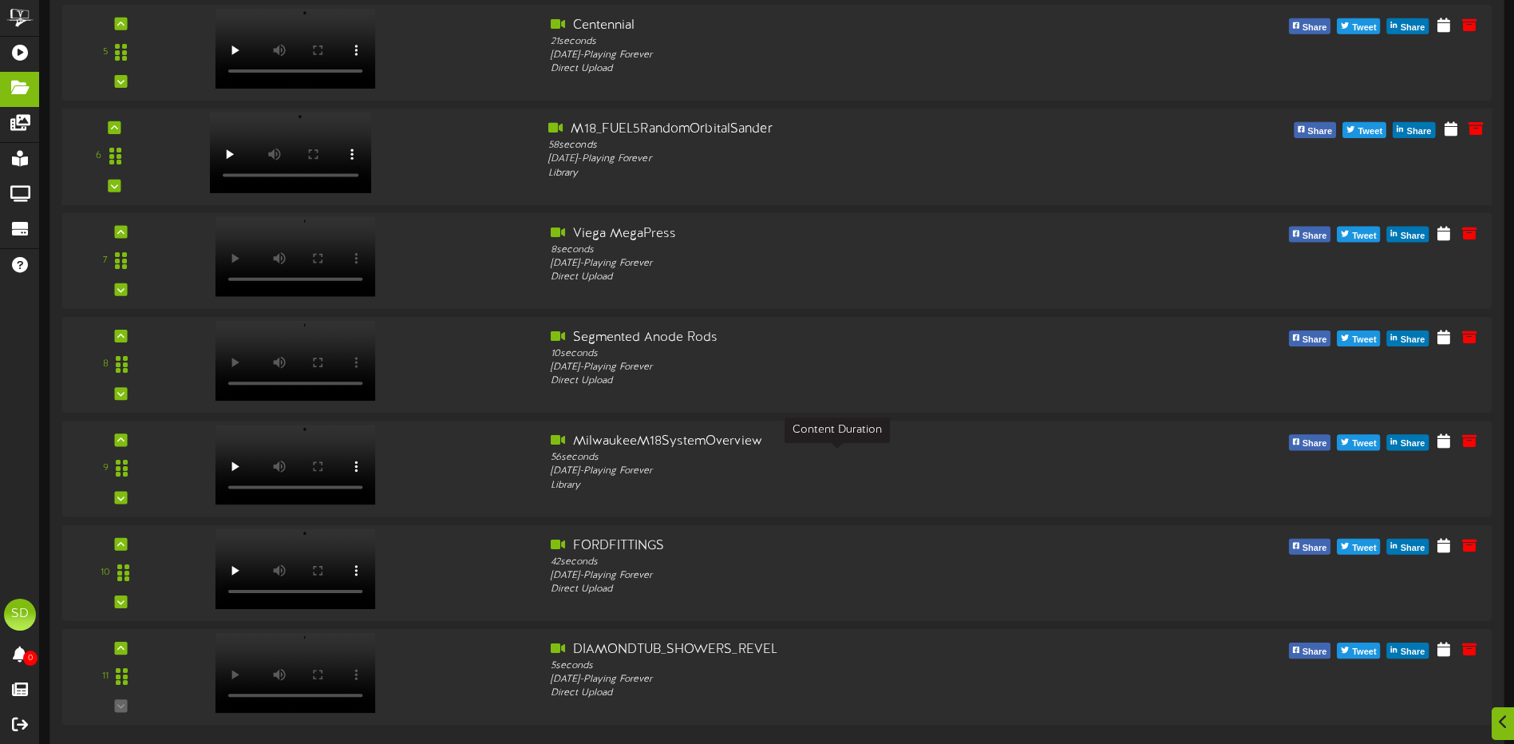
scroll to position [661, 0]
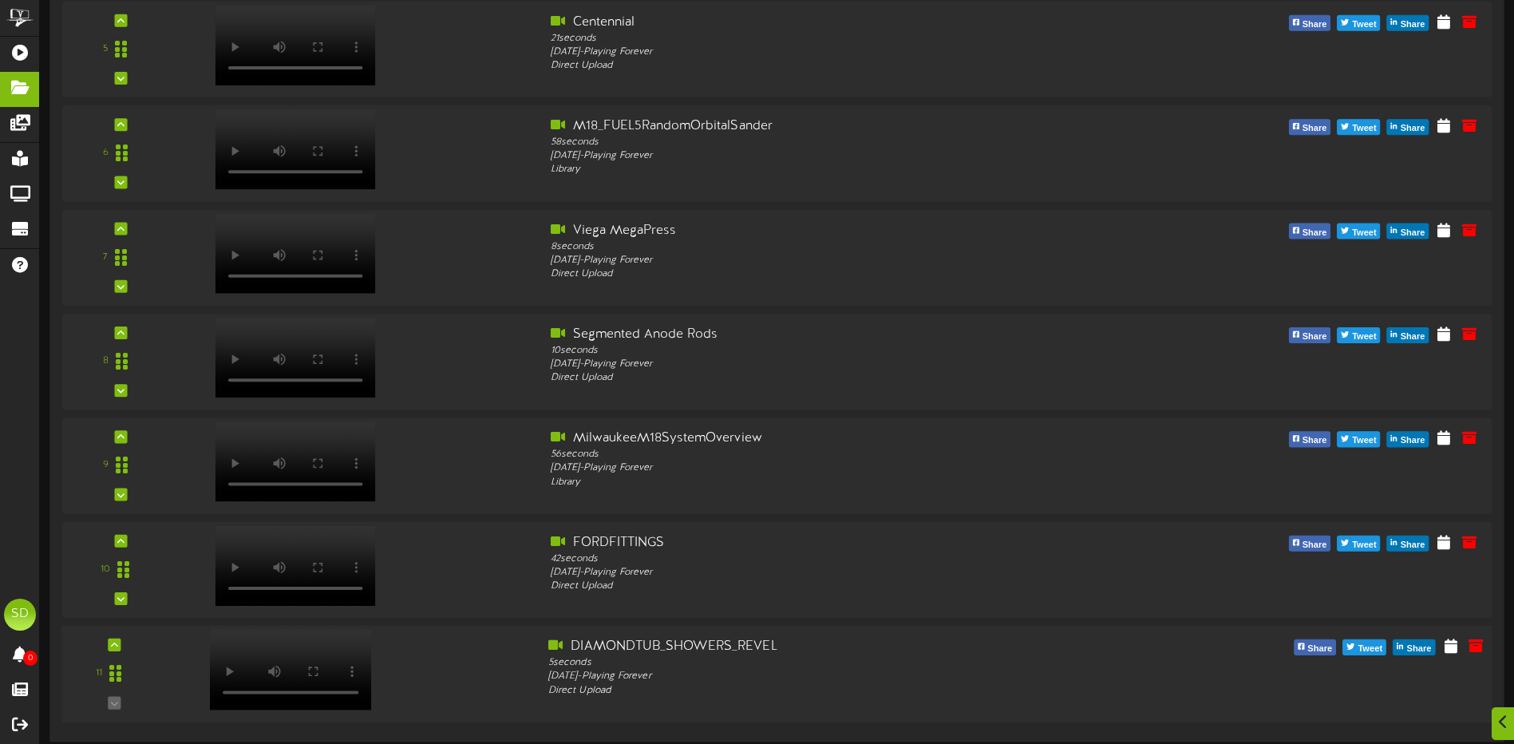
click at [447, 683] on div at bounding box center [356, 666] width 362 height 57
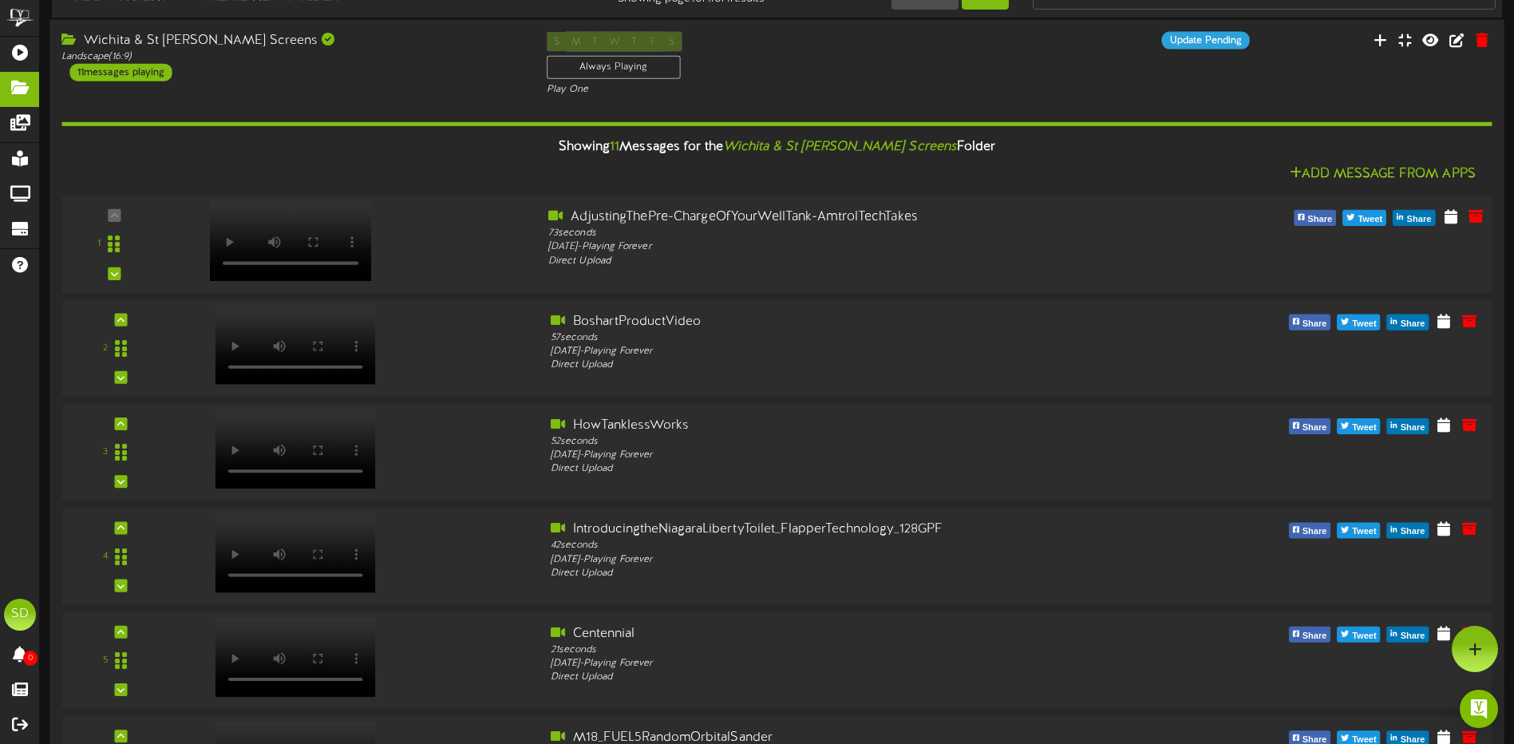
scroll to position [0, 0]
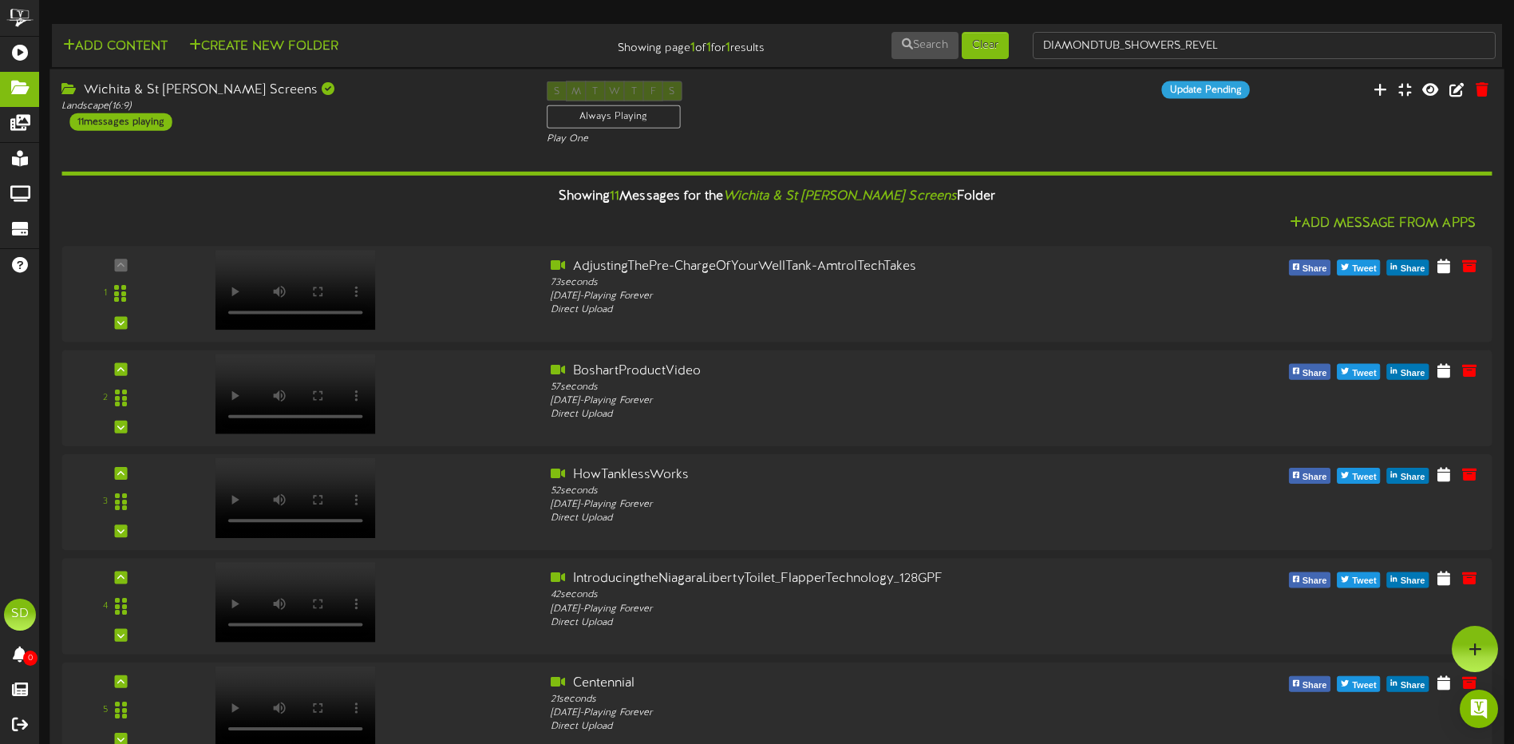
click at [1060, 101] on div "Wichita & St [PERSON_NAME] Screens Landscape ( 16:9 ) 11 messages playing S M T…" at bounding box center [776, 113] width 1455 height 65
click at [999, 115] on div "S M T W T F S Always Playing Play One" at bounding box center [777, 113] width 485 height 65
click at [1386, 89] on icon at bounding box center [1381, 89] width 16 height 18
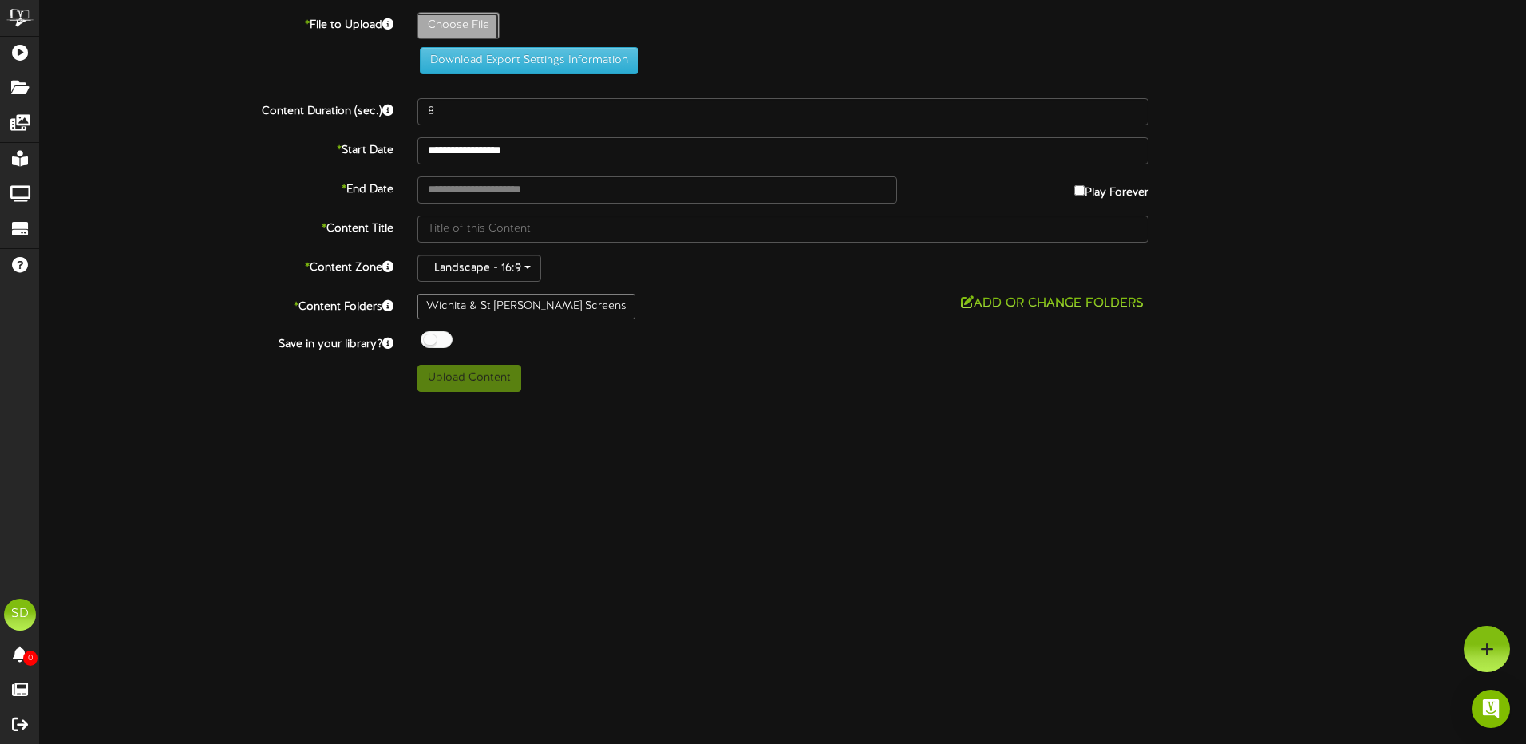
type input "**********"
type input "SIOUXCHIEF_MakingitinAmerica-Plastics"
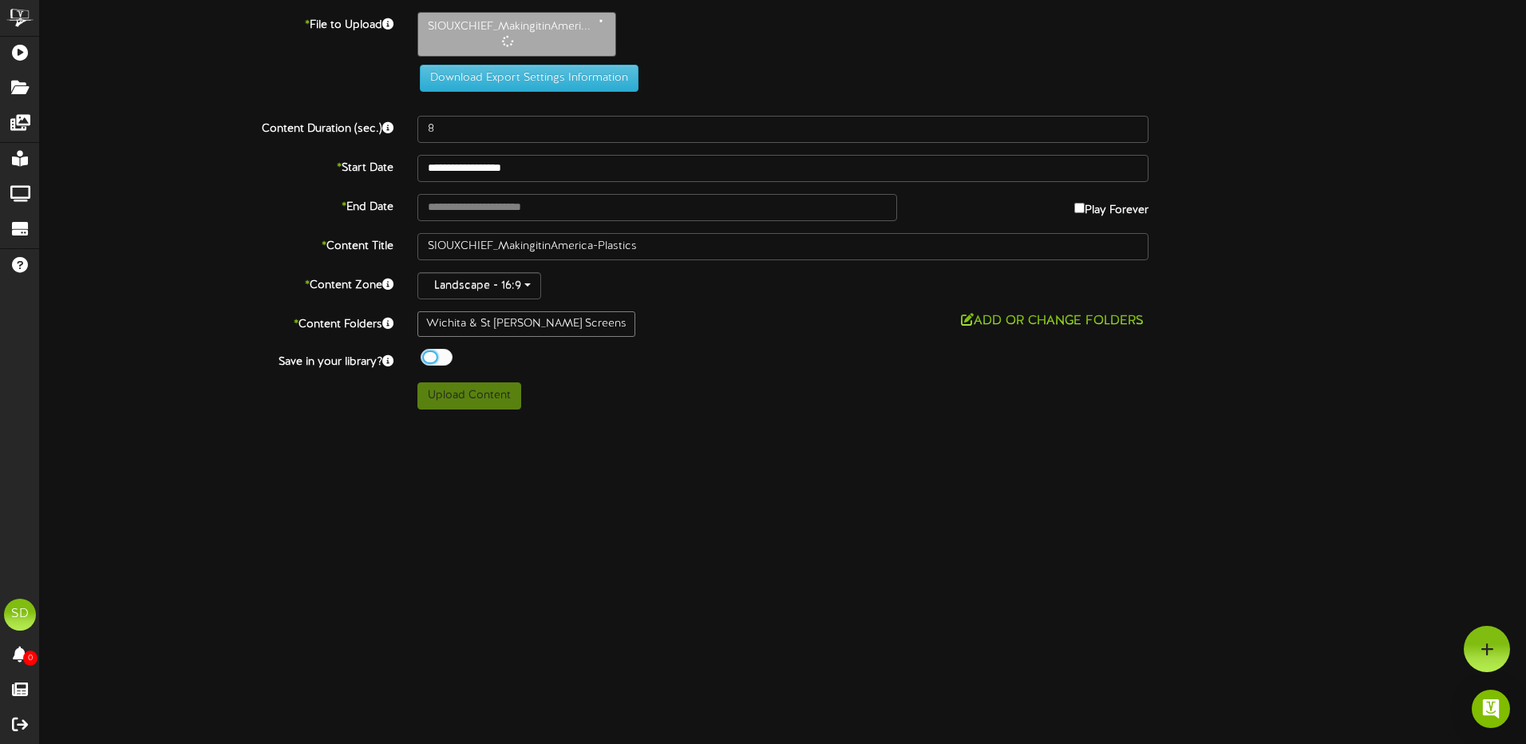
click at [445, 357] on div at bounding box center [437, 357] width 32 height 17
type input "75"
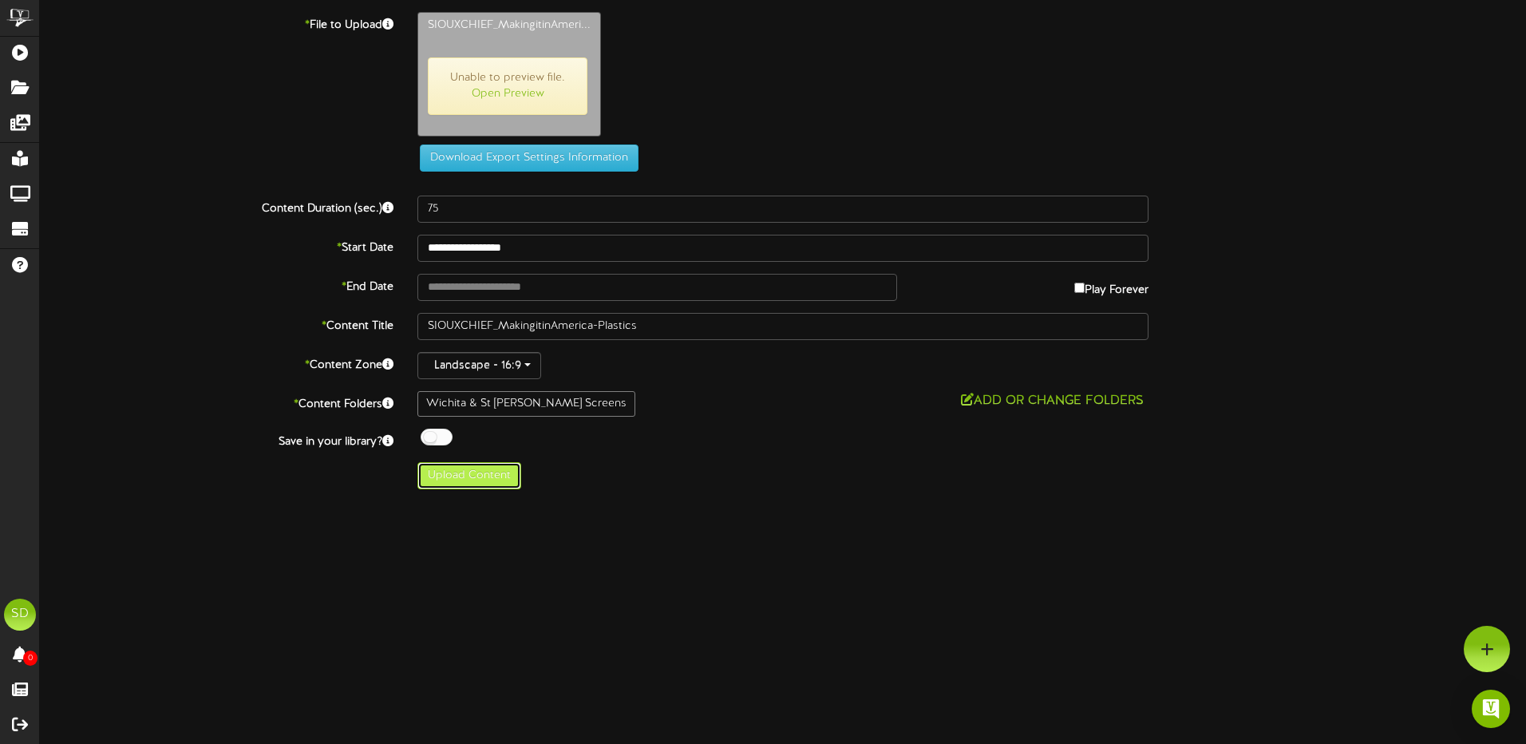
click at [457, 477] on button "Upload Content" at bounding box center [470, 475] width 104 height 27
type input "**********"
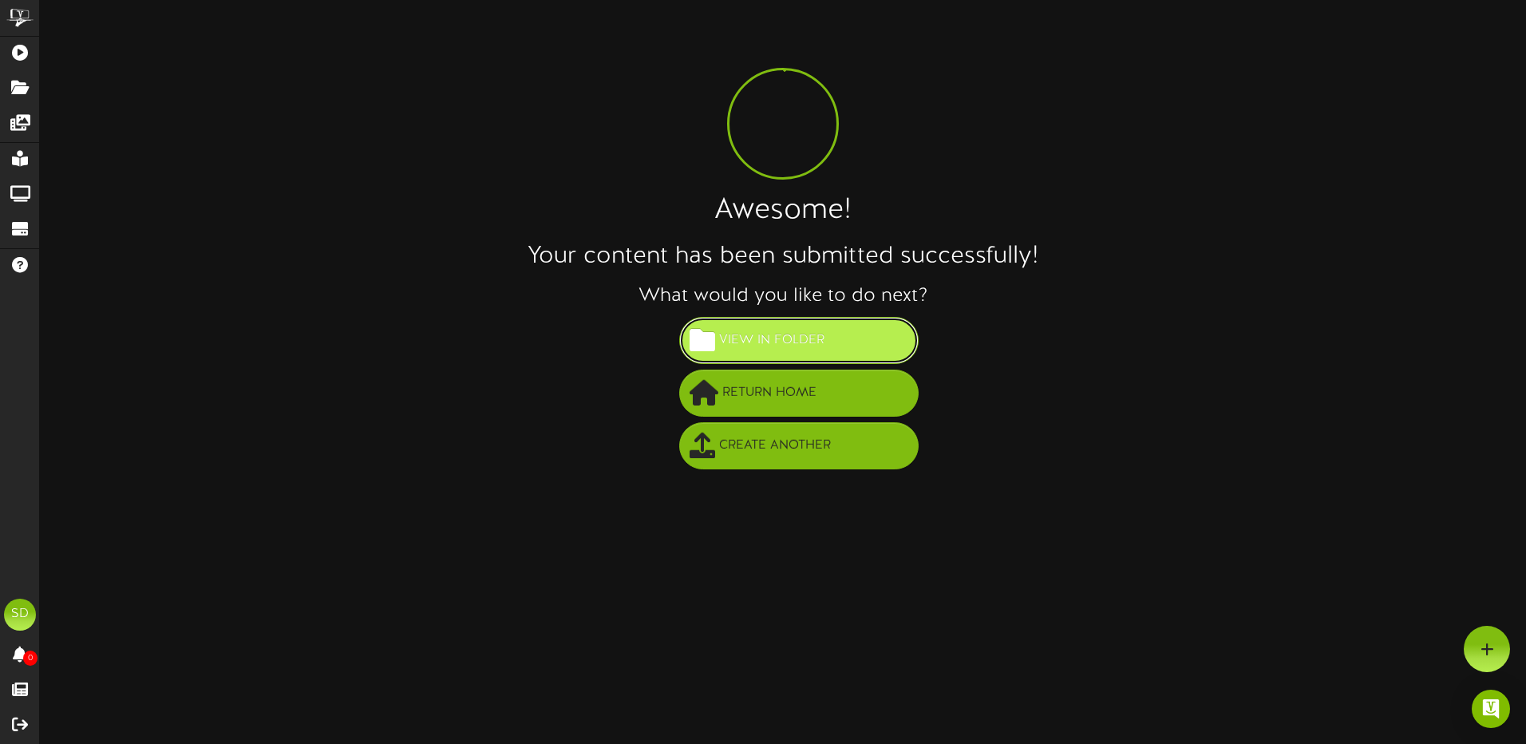
click at [833, 346] on button "View in Folder" at bounding box center [799, 340] width 240 height 47
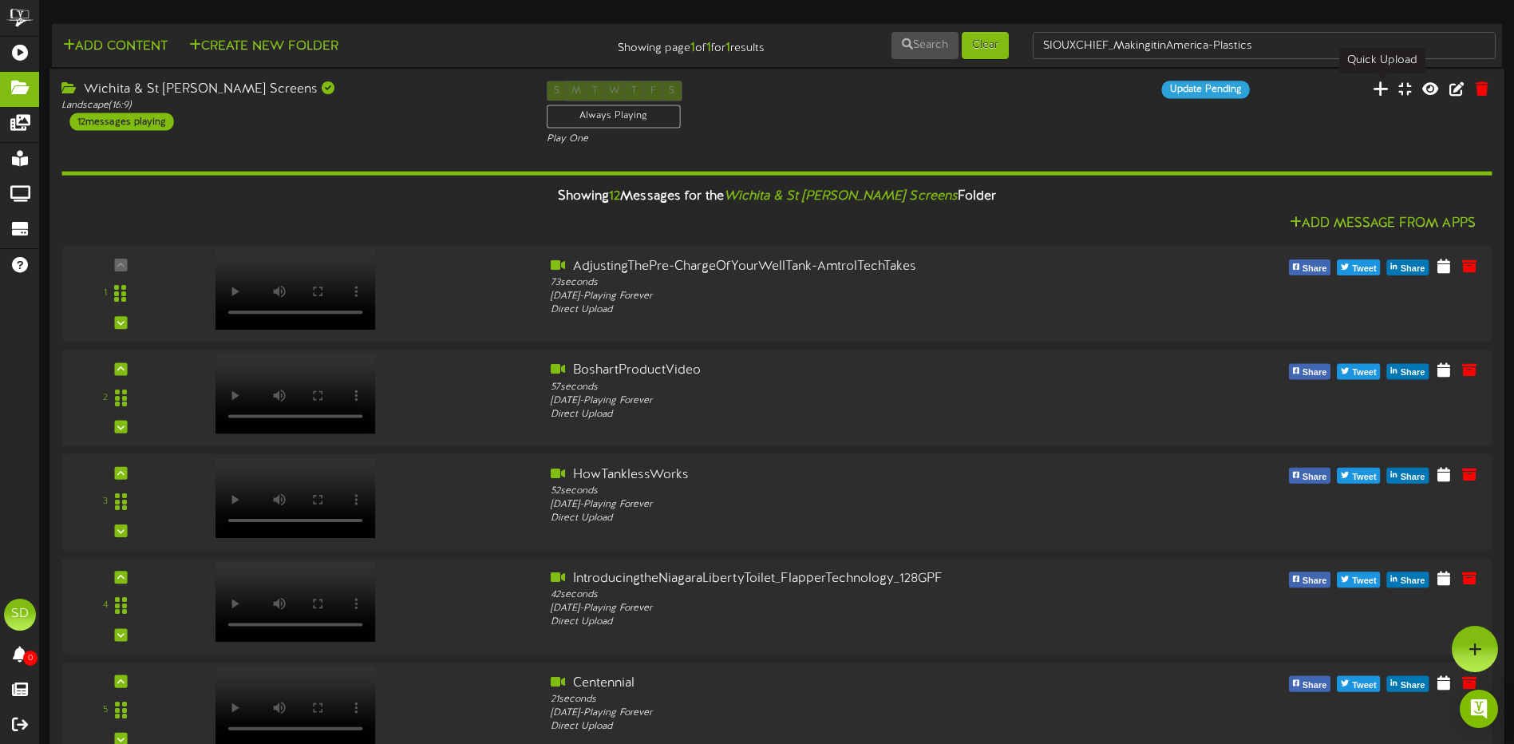
click at [1381, 93] on icon at bounding box center [1381, 89] width 16 height 18
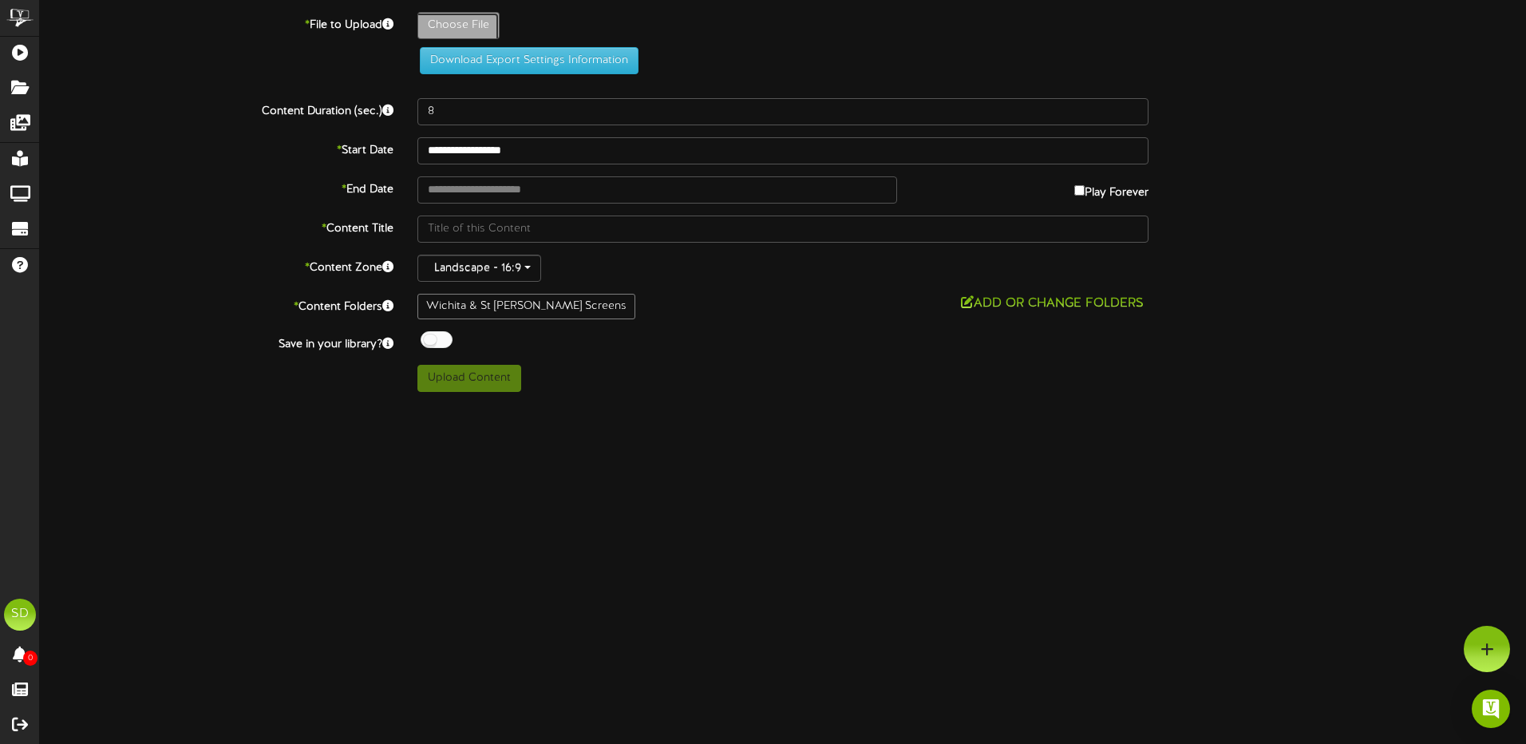
type input "**********"
type input "CRESLINE_REVELSCREEN-TEMPLATE"
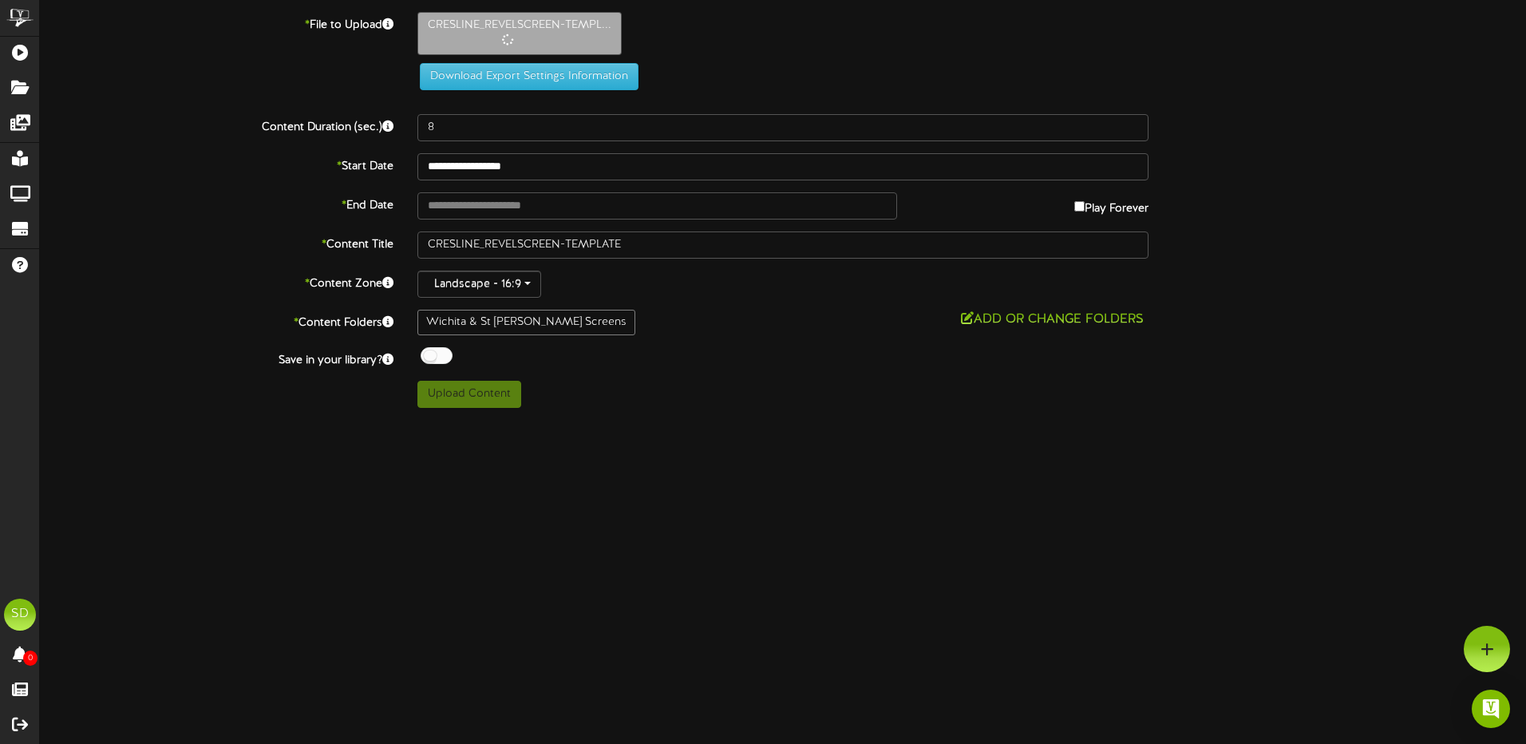
type input "5"
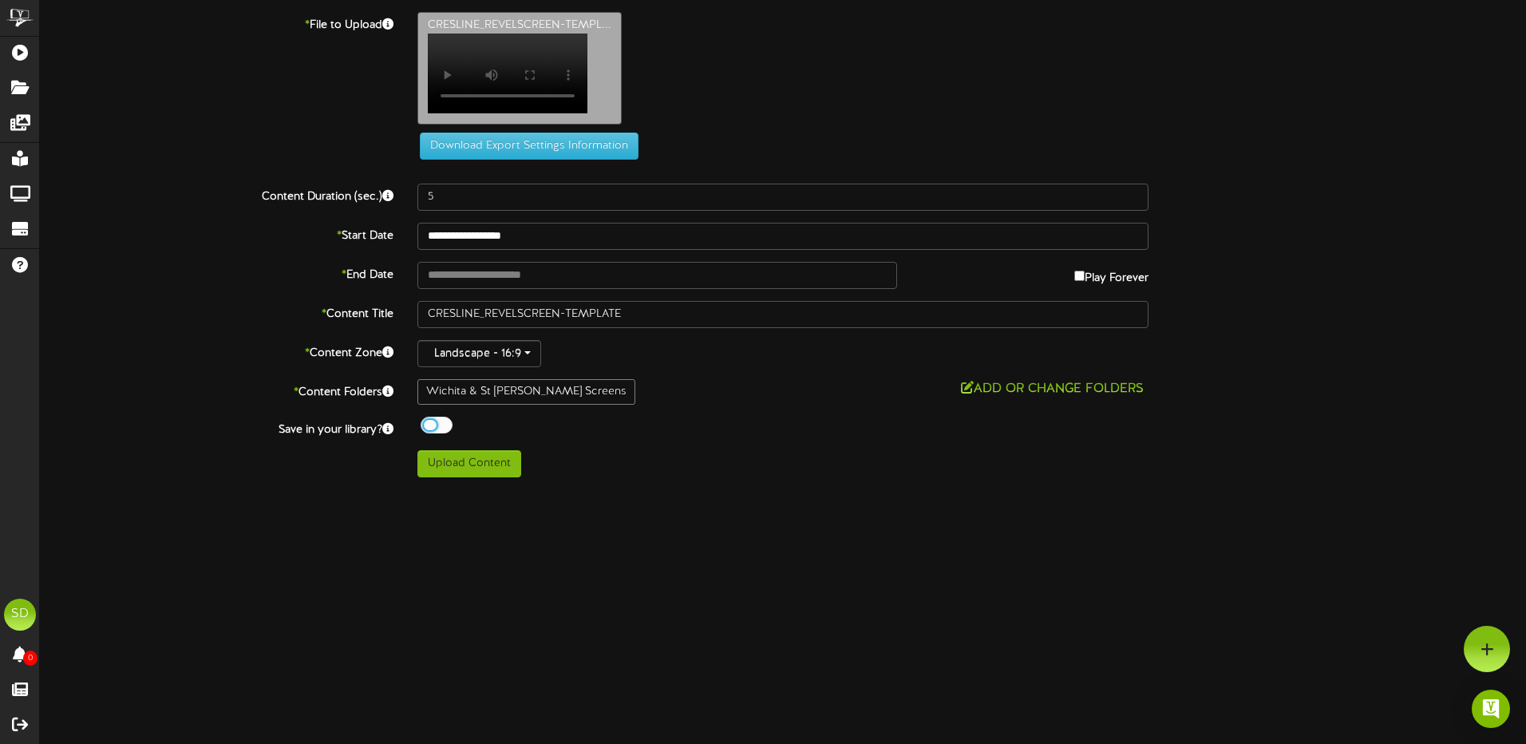
click at [442, 434] on div at bounding box center [437, 425] width 32 height 17
click at [461, 473] on button "Upload Content" at bounding box center [470, 463] width 104 height 27
type input "**********"
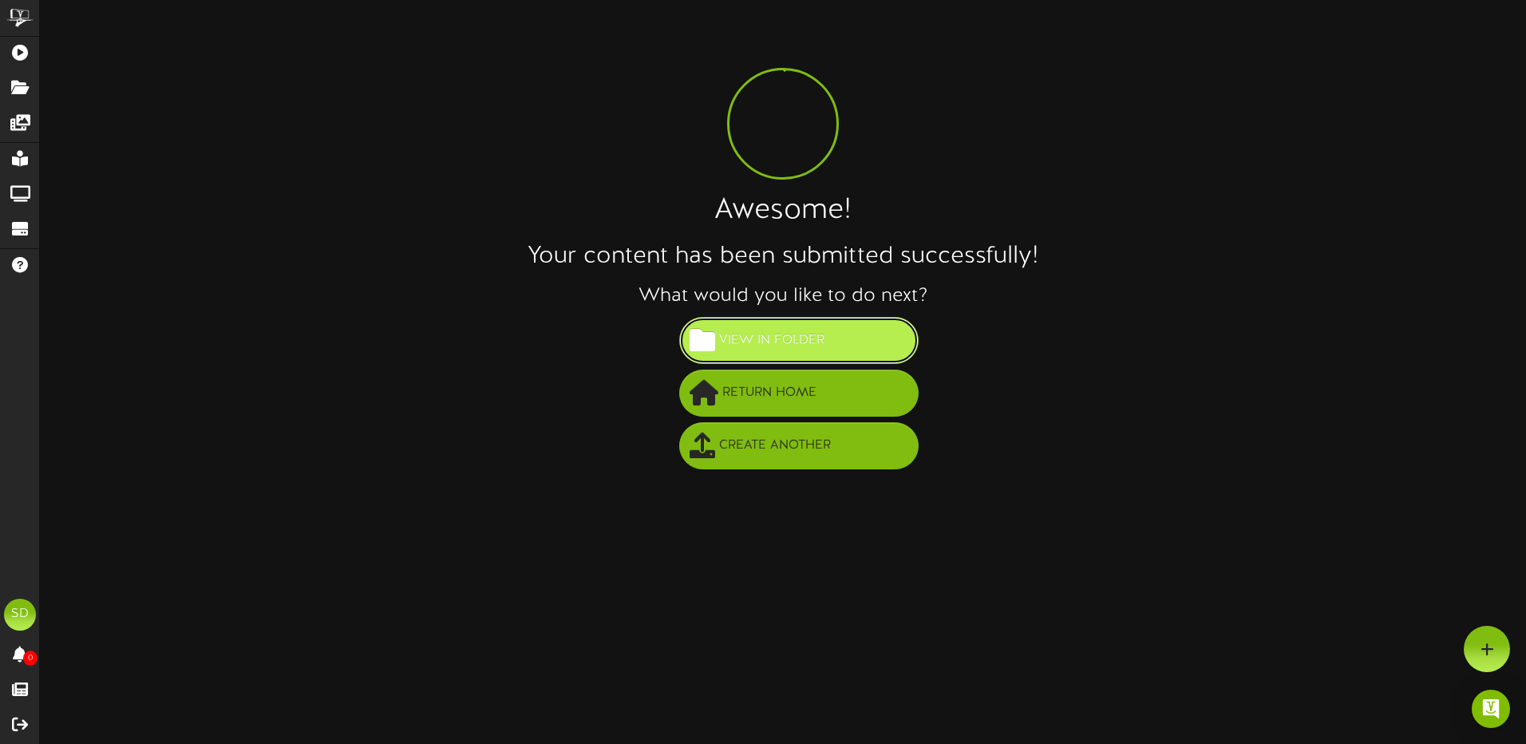
click at [768, 340] on span "View in Folder" at bounding box center [771, 340] width 113 height 26
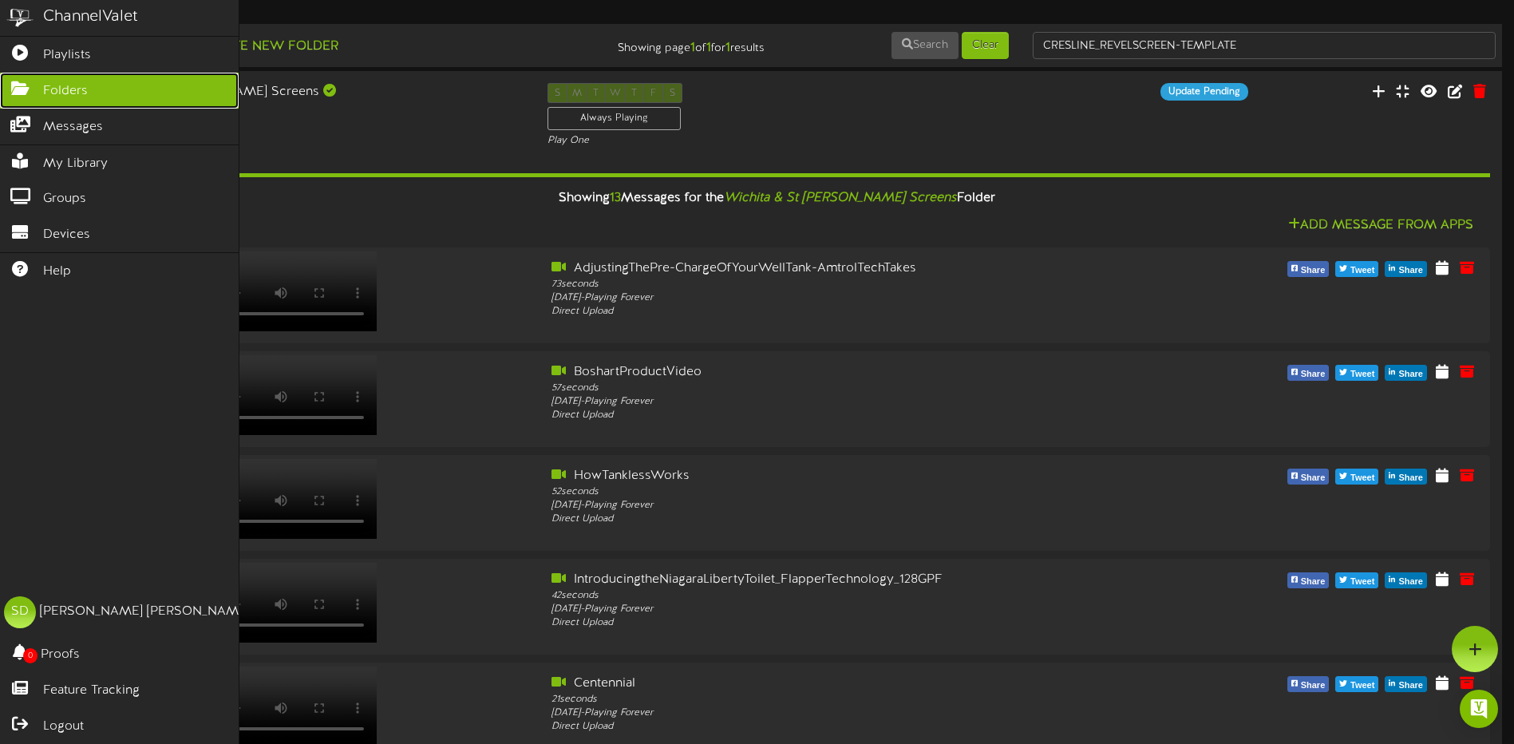
click at [57, 82] on span "Folders" at bounding box center [65, 91] width 45 height 18
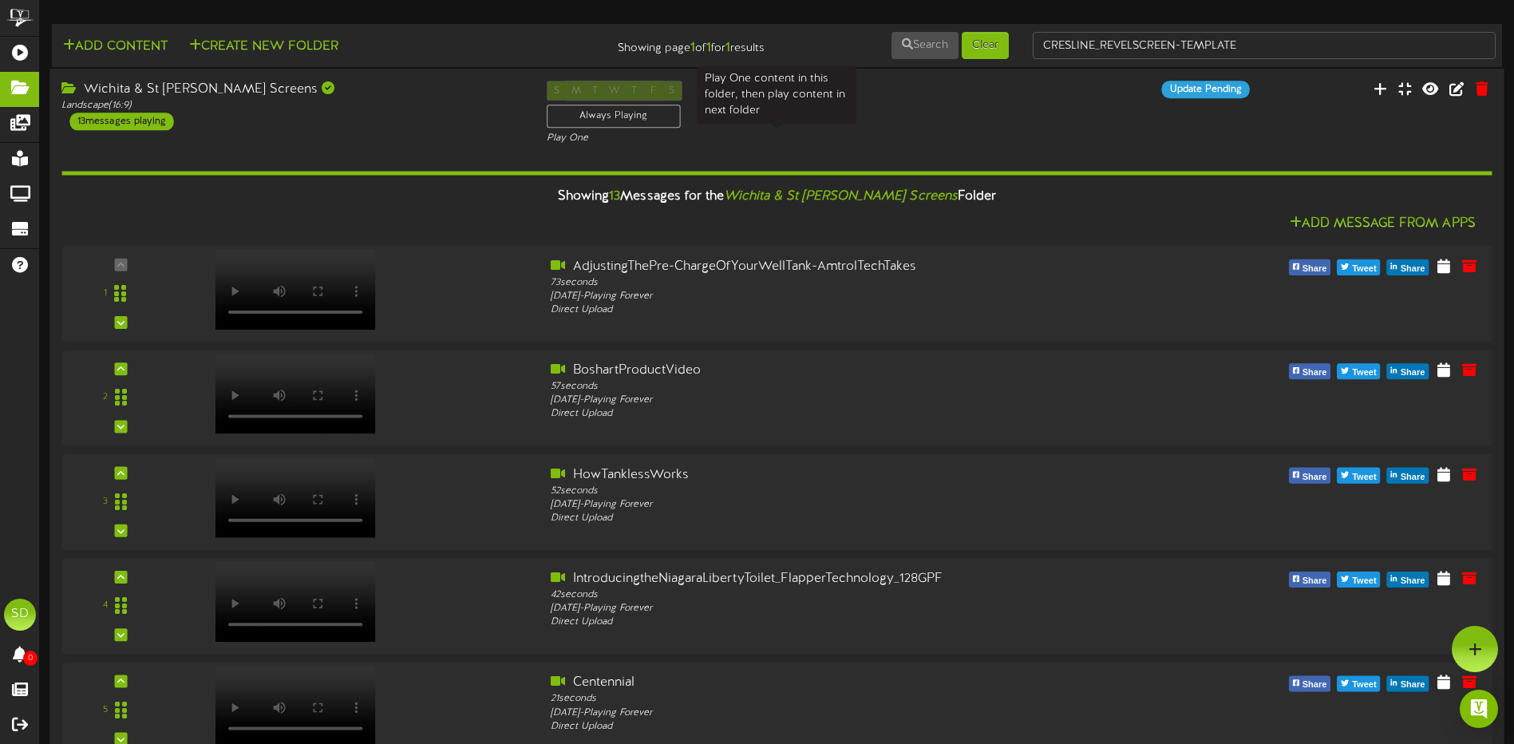
click at [873, 137] on div "Play One" at bounding box center [777, 139] width 461 height 14
click at [329, 108] on div "Landscape ( 16:9 )" at bounding box center [291, 106] width 461 height 14
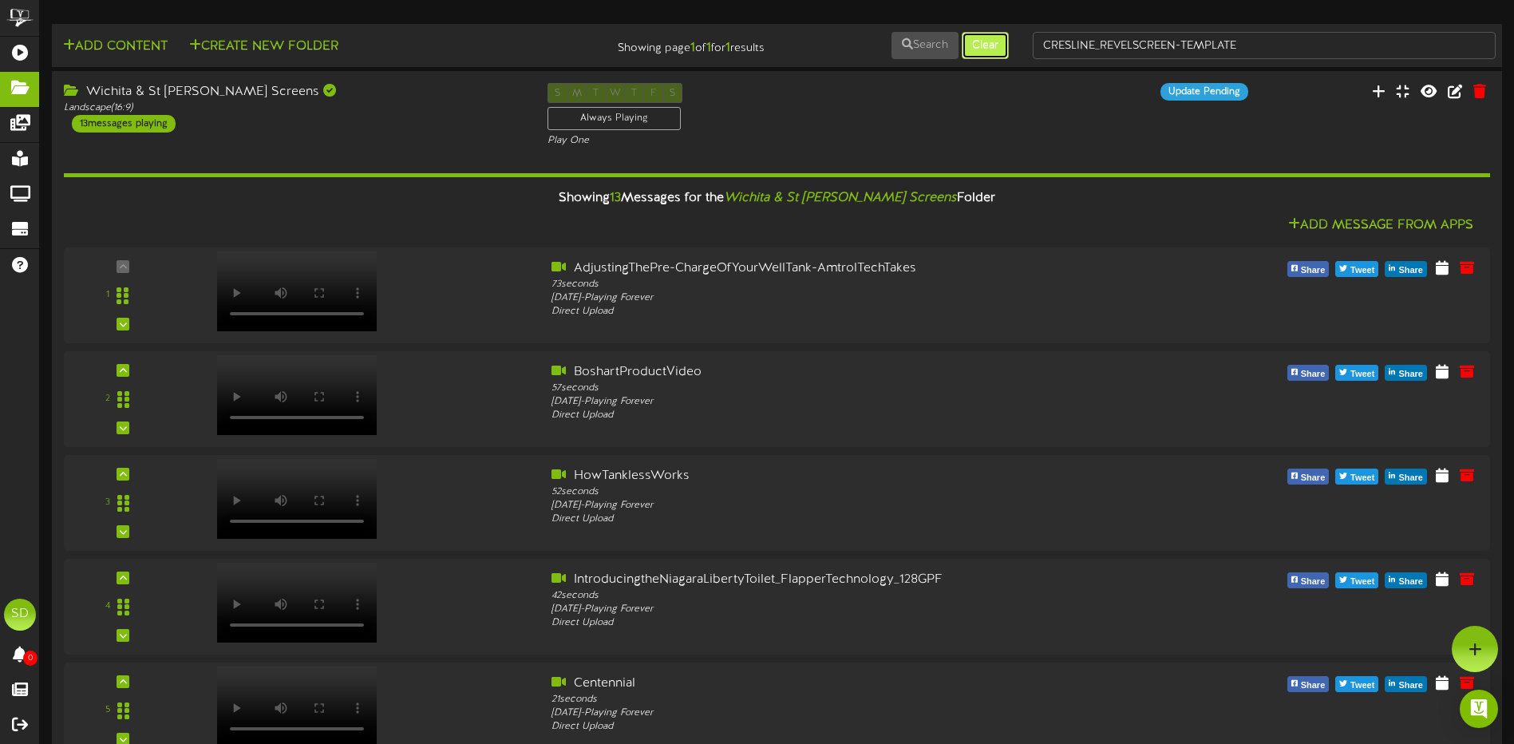
click at [991, 49] on button "Clear" at bounding box center [985, 45] width 47 height 27
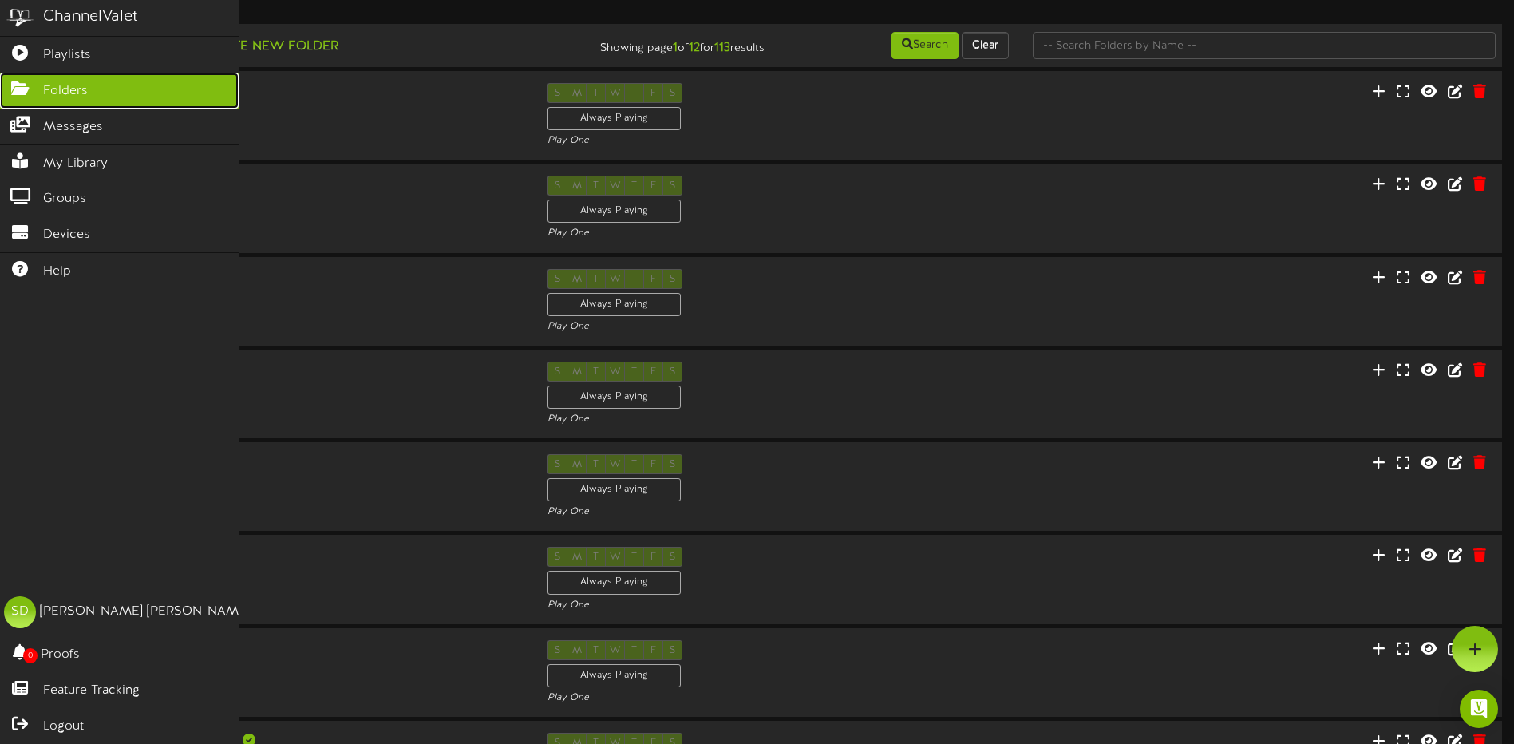
click at [66, 89] on span "Folders" at bounding box center [65, 91] width 45 height 18
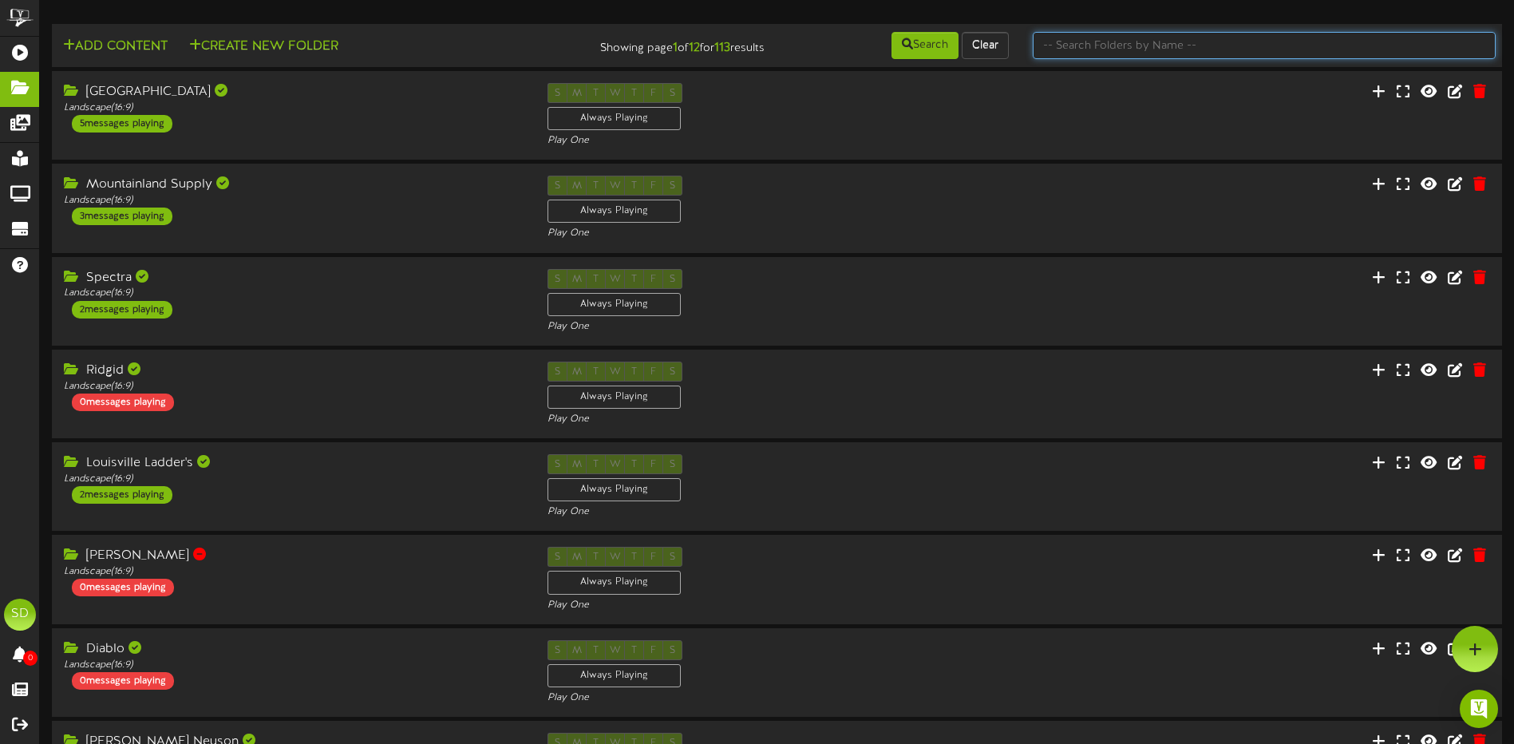
click at [1143, 41] on input "text" at bounding box center [1264, 45] width 463 height 27
type input "wichita"
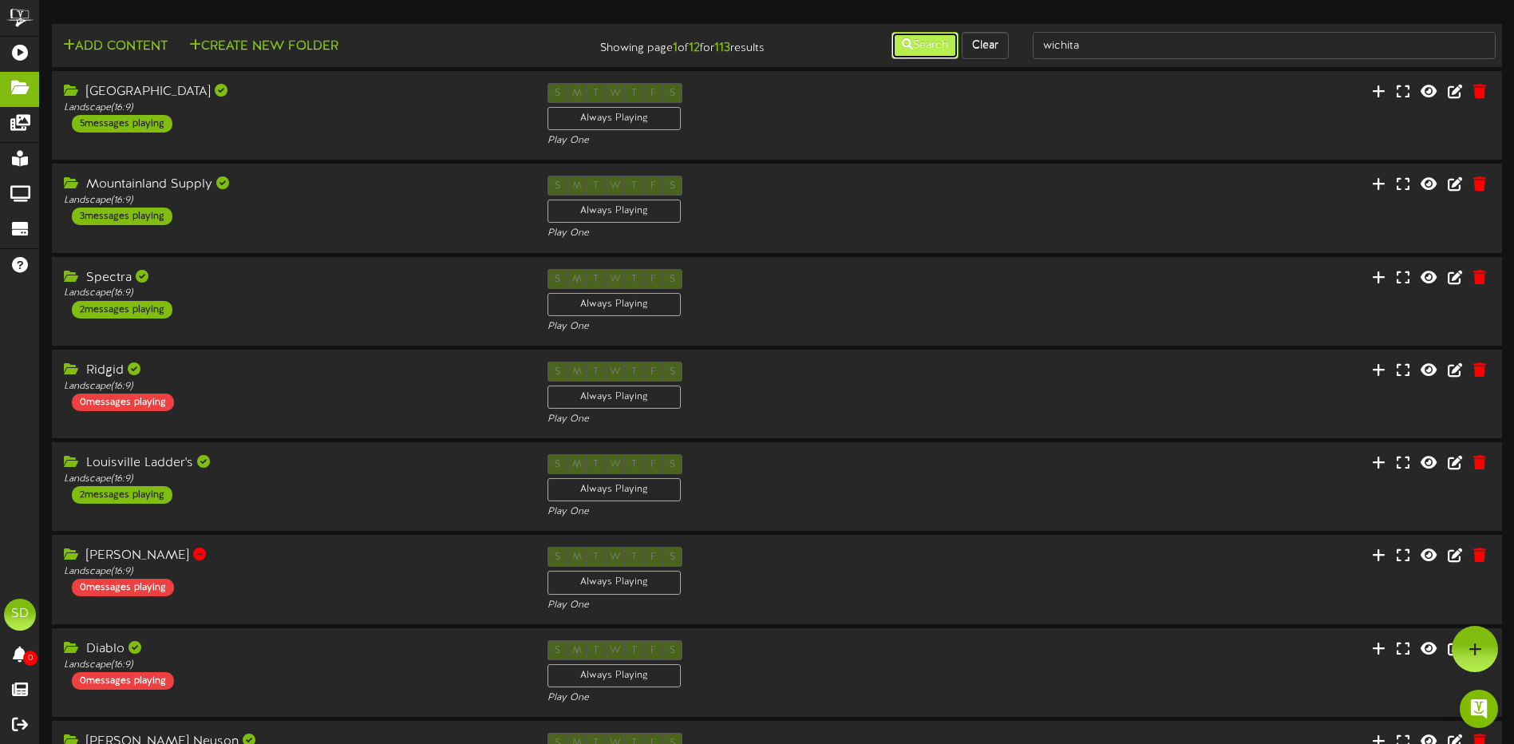
click at [932, 52] on button "Search" at bounding box center [925, 45] width 67 height 27
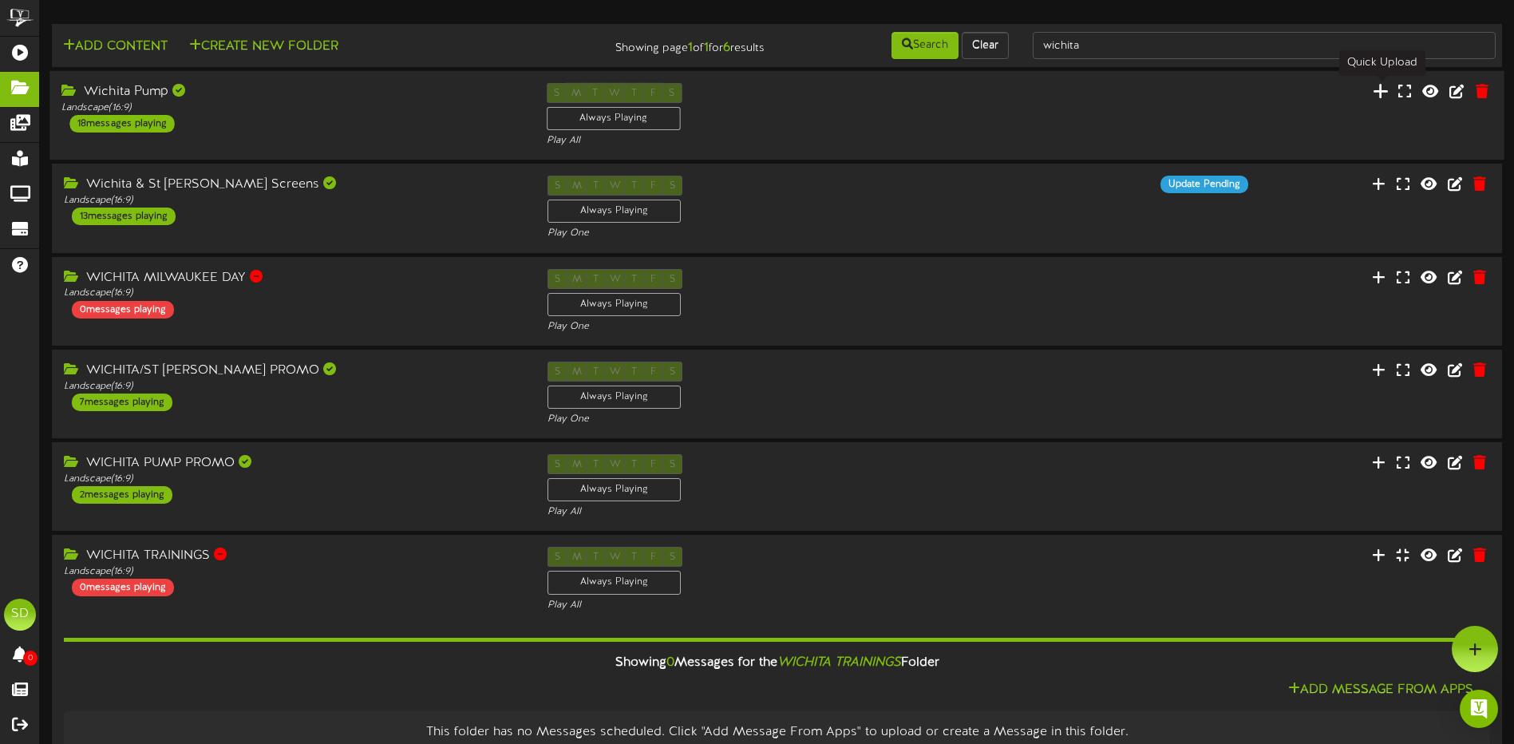
click at [1378, 92] on icon at bounding box center [1381, 91] width 16 height 18
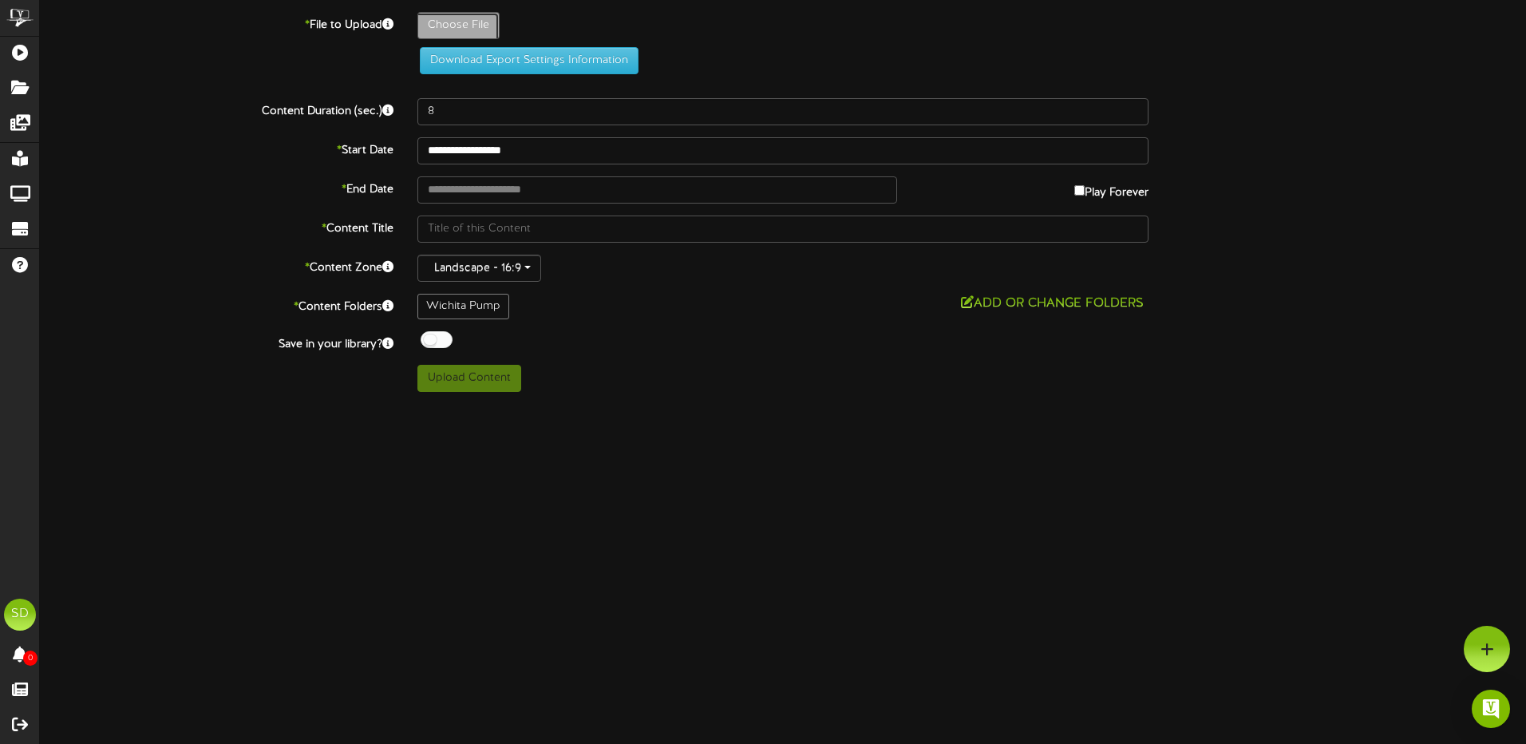
type input "**********"
type input "CRESLINE_REVELSCREEN-TEMPLATE"
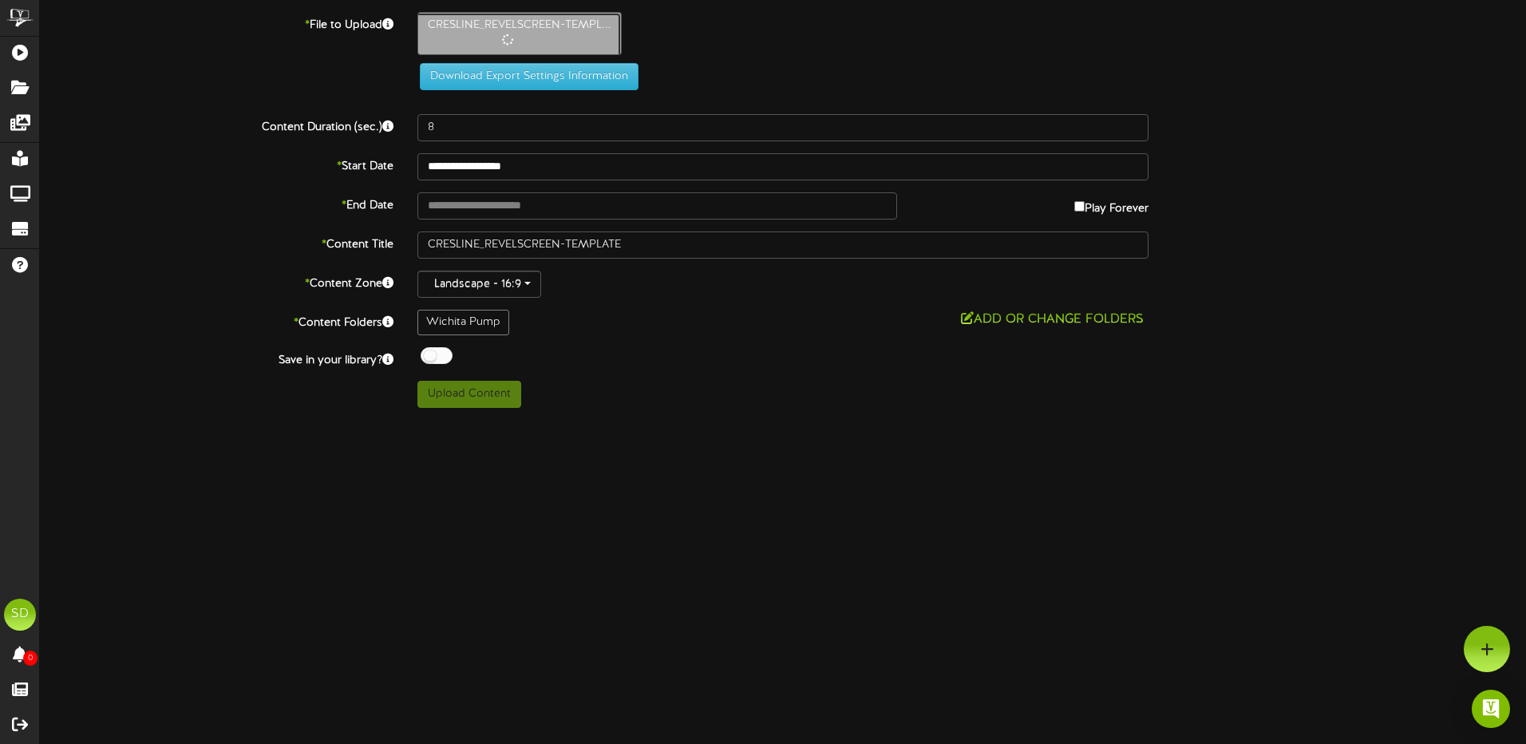
type input "5"
click at [445, 358] on div at bounding box center [437, 355] width 32 height 17
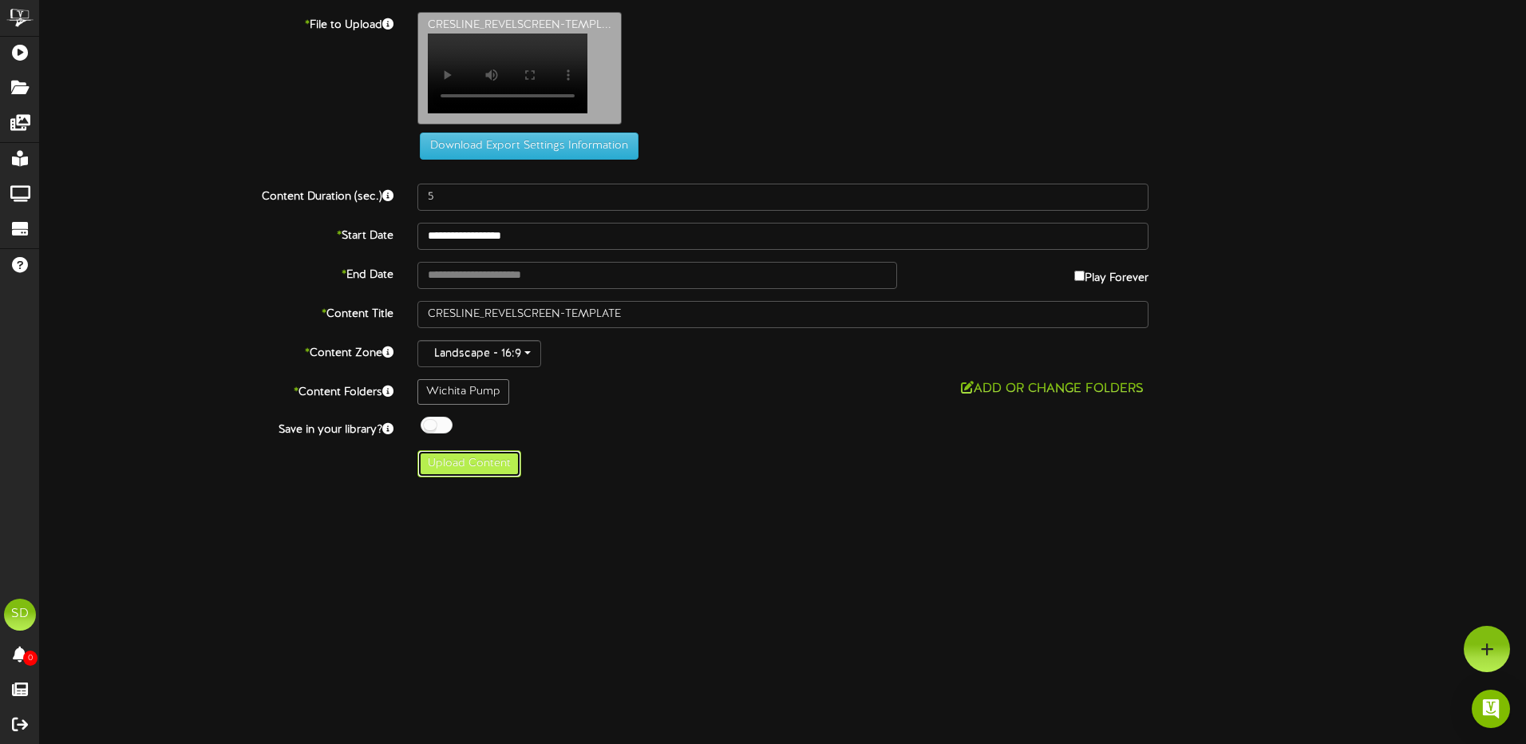
click at [468, 477] on button "Upload Content" at bounding box center [470, 463] width 104 height 27
type input "**********"
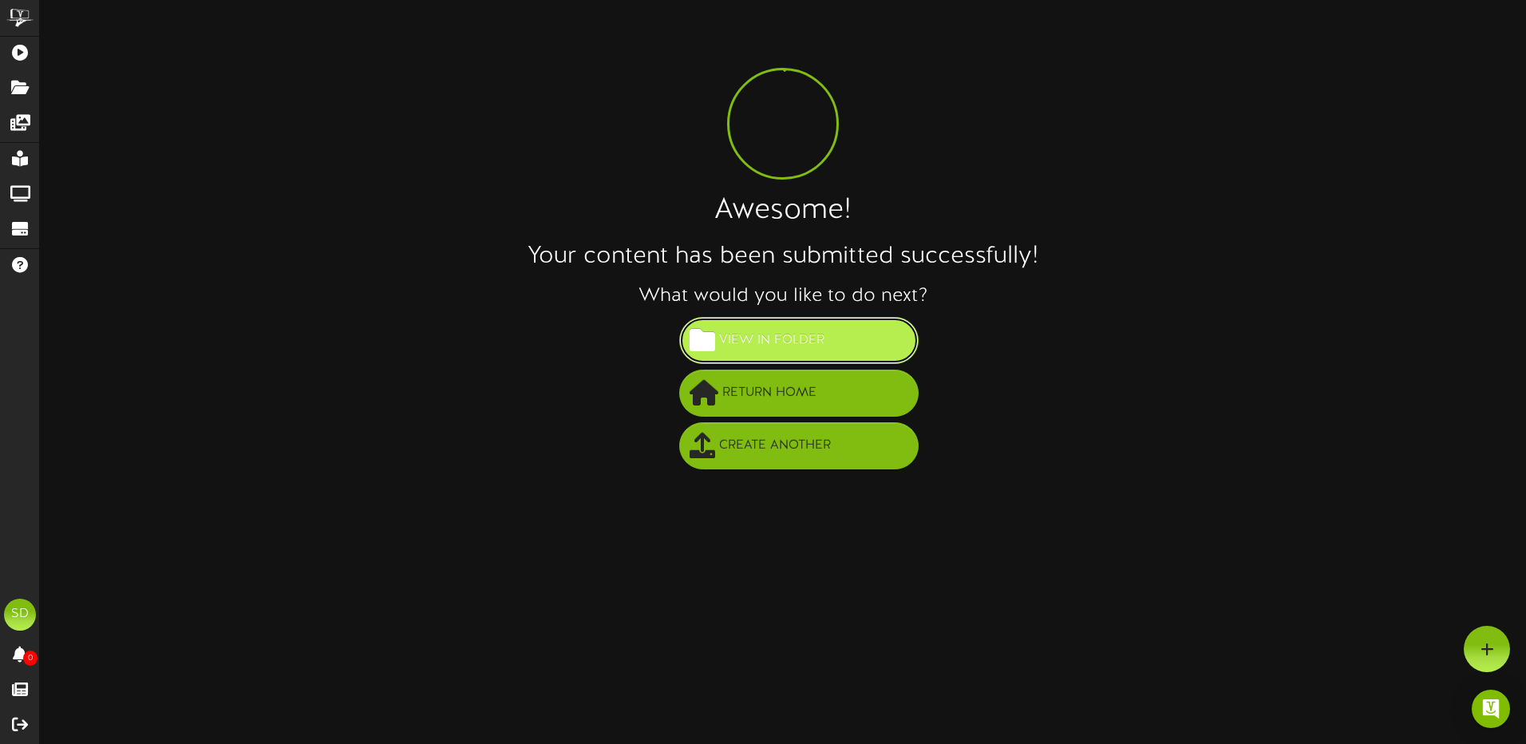
click at [795, 333] on span "View in Folder" at bounding box center [771, 340] width 113 height 26
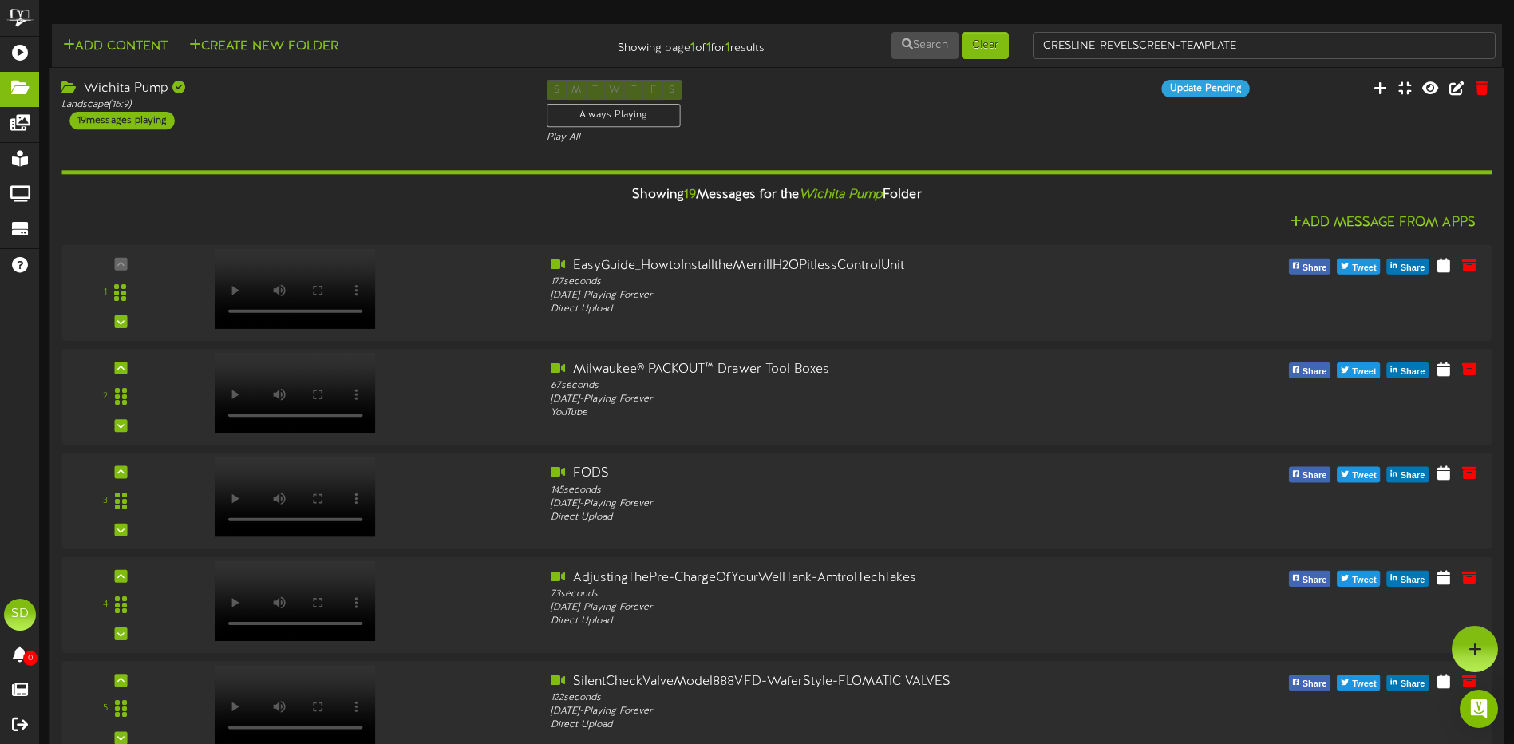
click at [437, 120] on div "Wichita Pump Landscape ( 16:9 ) 19 messages playing" at bounding box center [291, 104] width 485 height 49
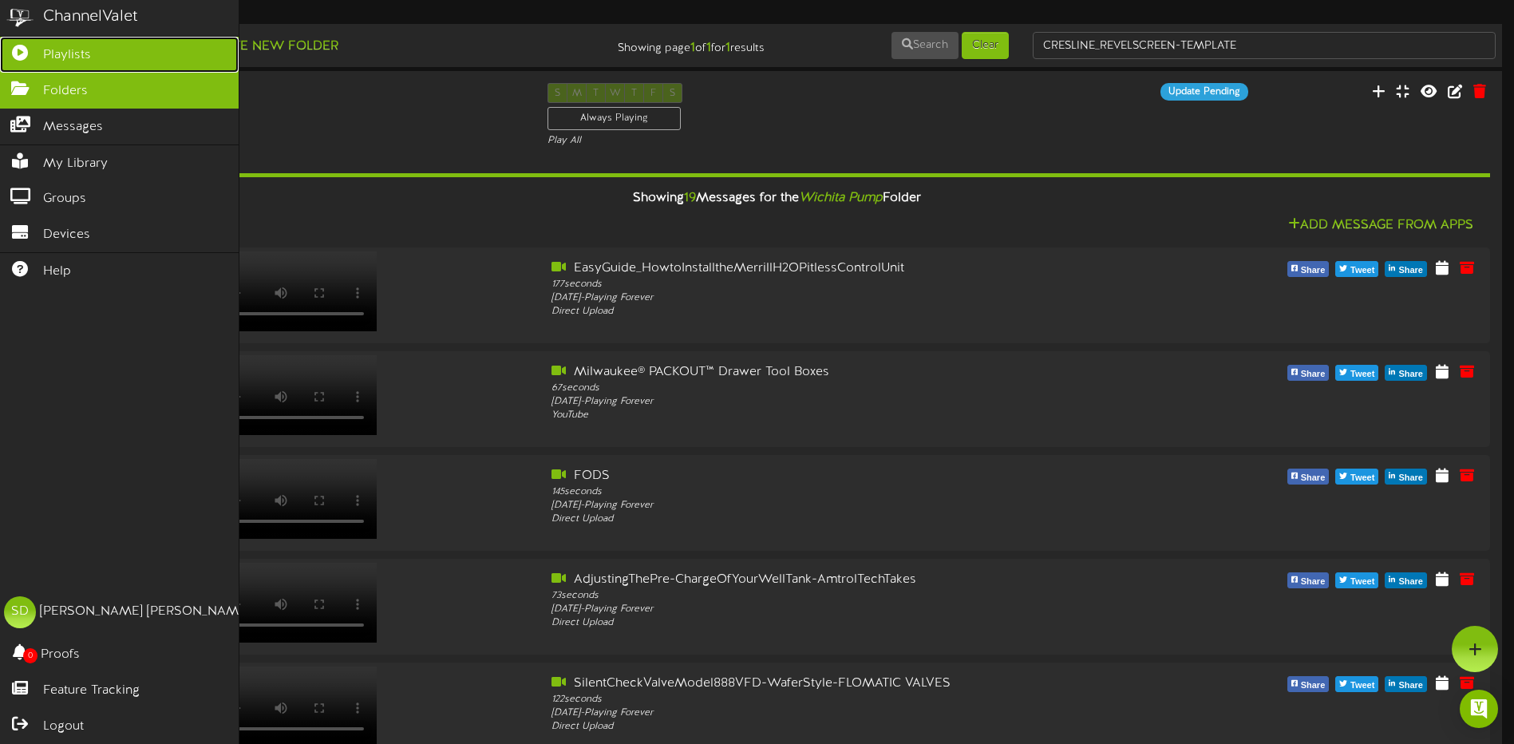
click at [77, 53] on span "Playlists" at bounding box center [67, 55] width 48 height 18
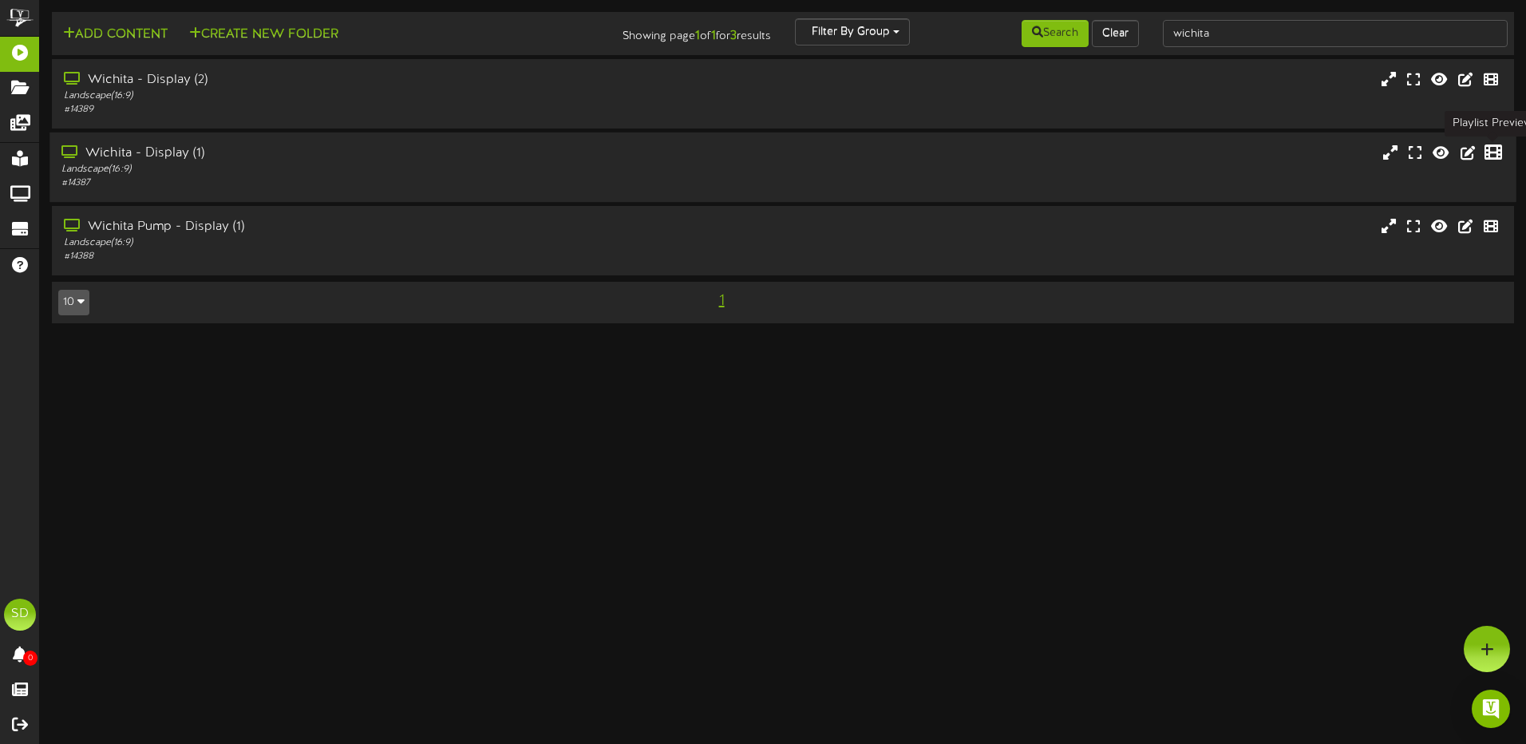
click at [1493, 156] on icon at bounding box center [1494, 153] width 18 height 18
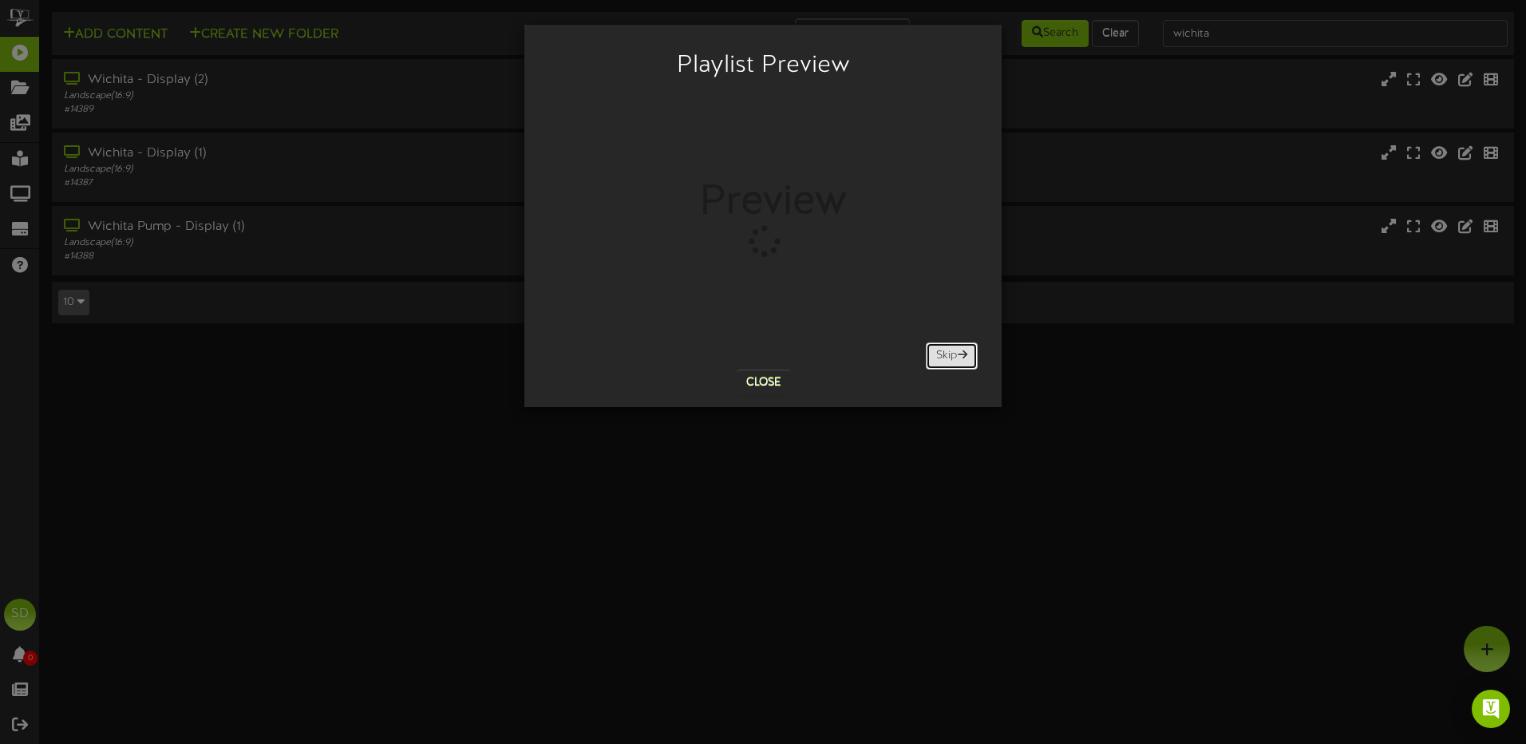
click at [941, 362] on button "Skip" at bounding box center [952, 355] width 52 height 27
click at [942, 355] on button "Skip" at bounding box center [952, 355] width 52 height 27
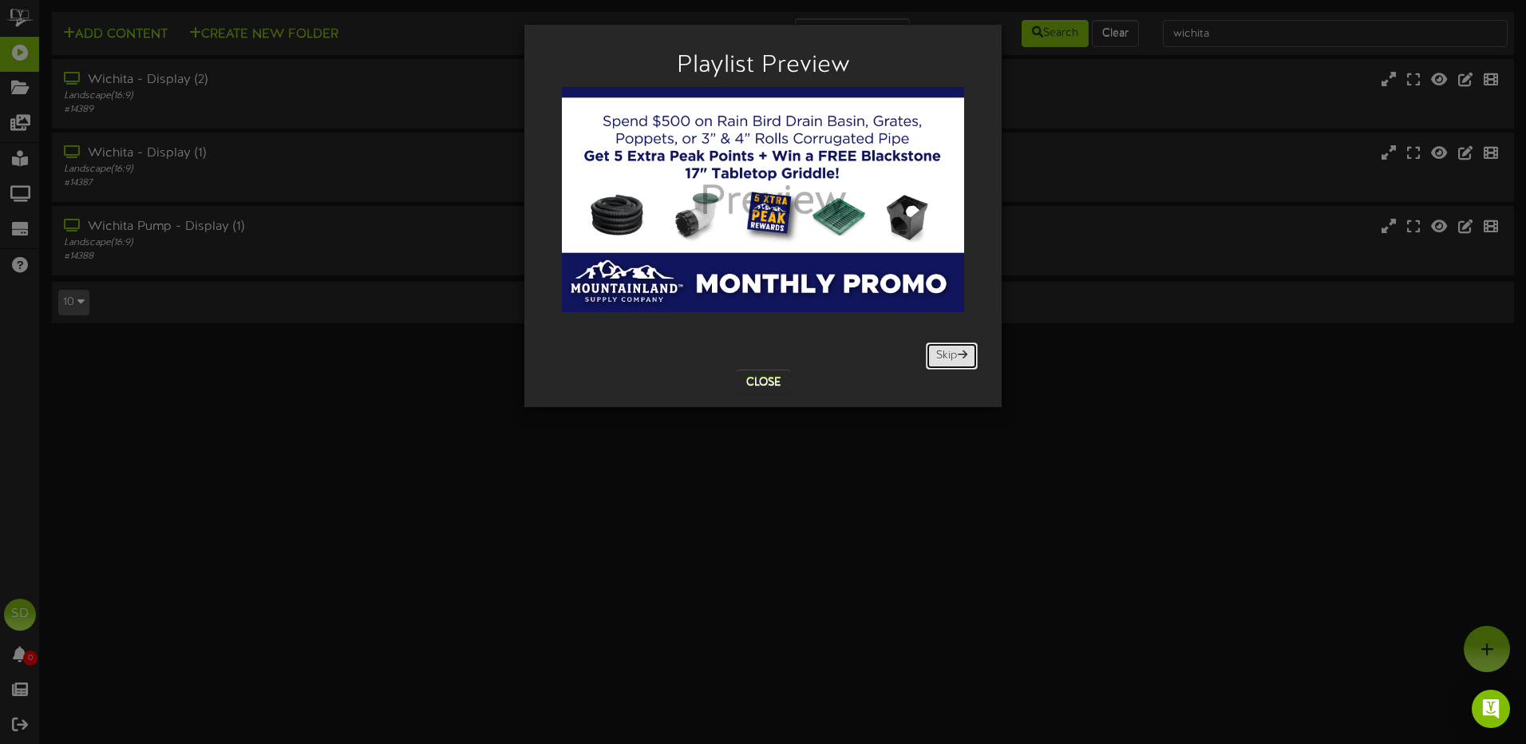
click at [952, 359] on button "Skip" at bounding box center [952, 355] width 52 height 27
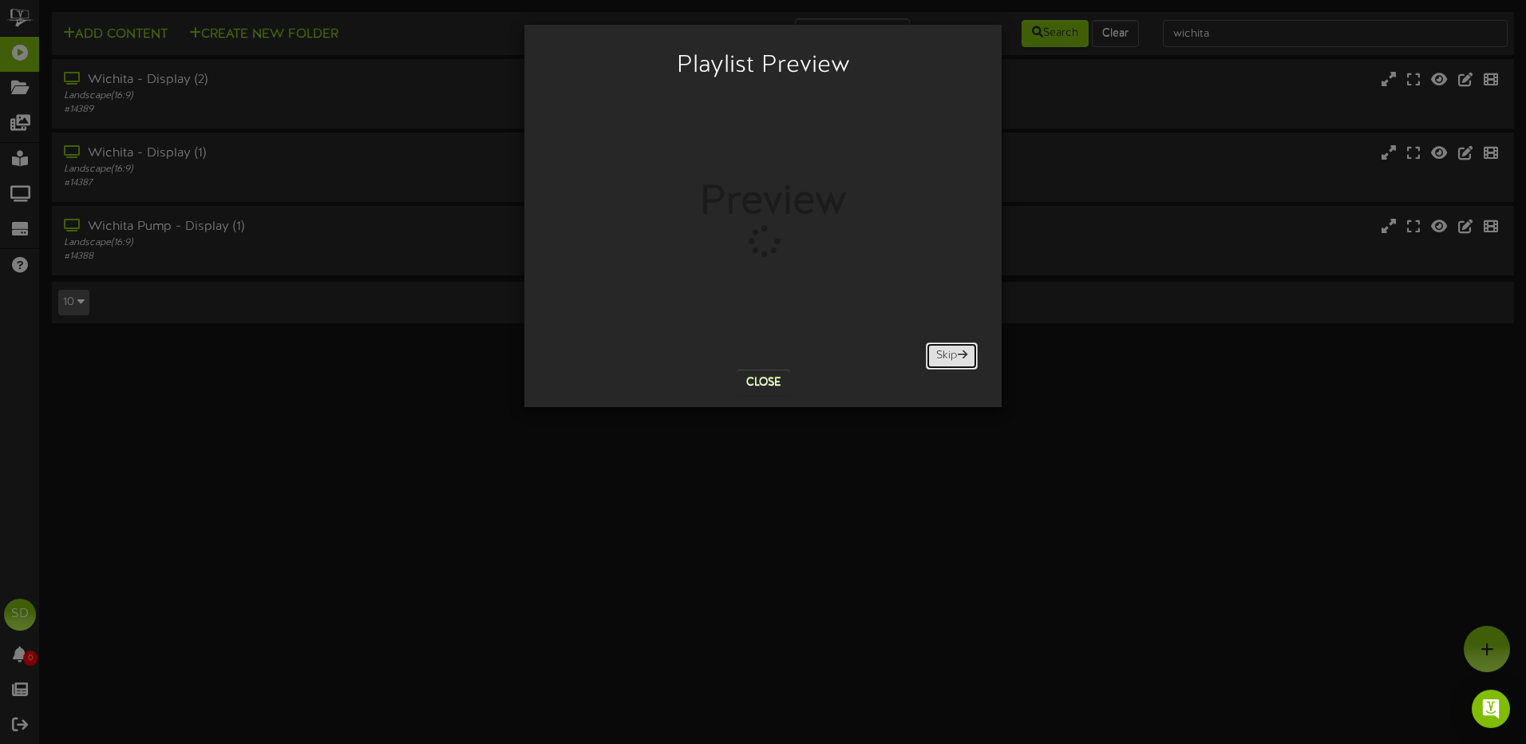
click at [950, 353] on button "Skip" at bounding box center [952, 355] width 52 height 27
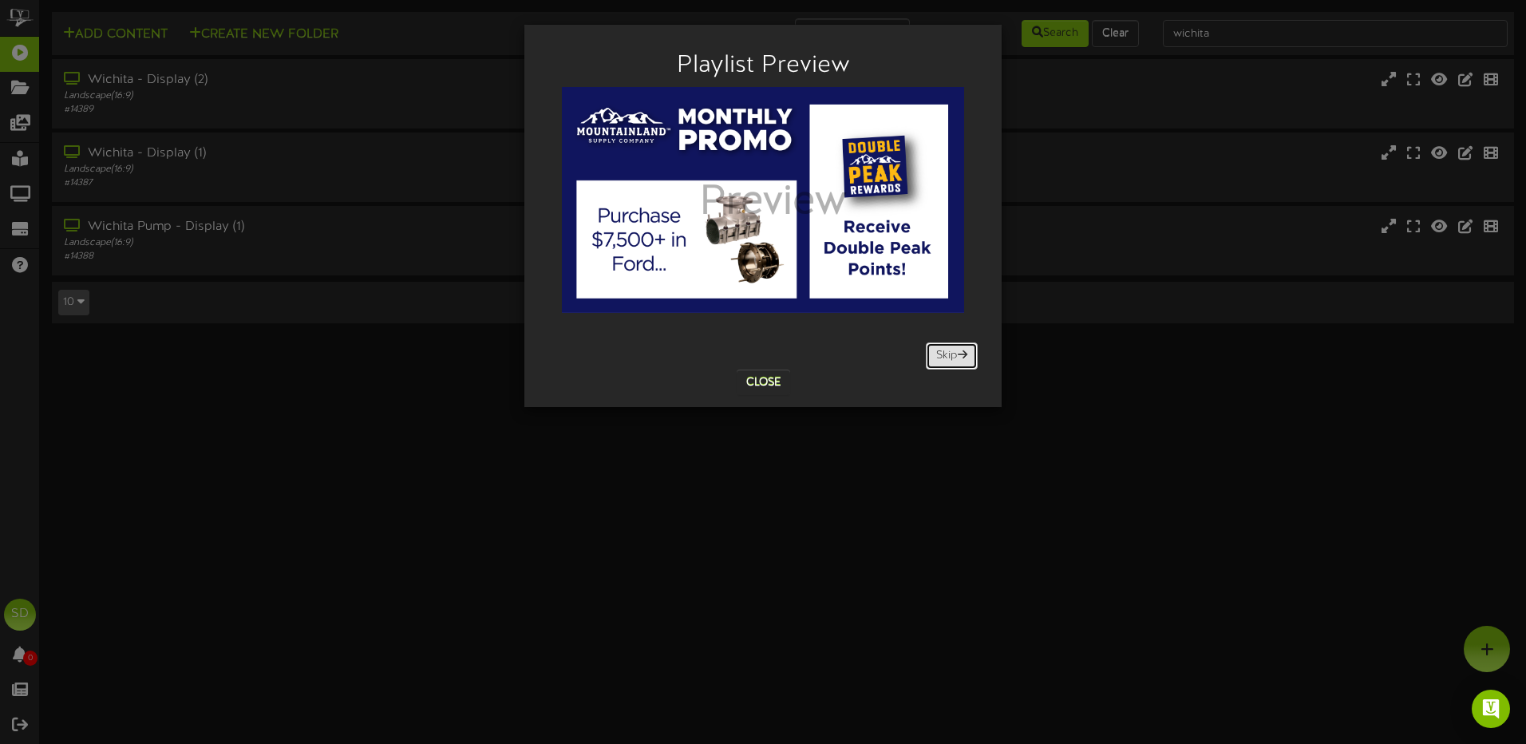
click at [950, 353] on button "Skip" at bounding box center [952, 355] width 52 height 27
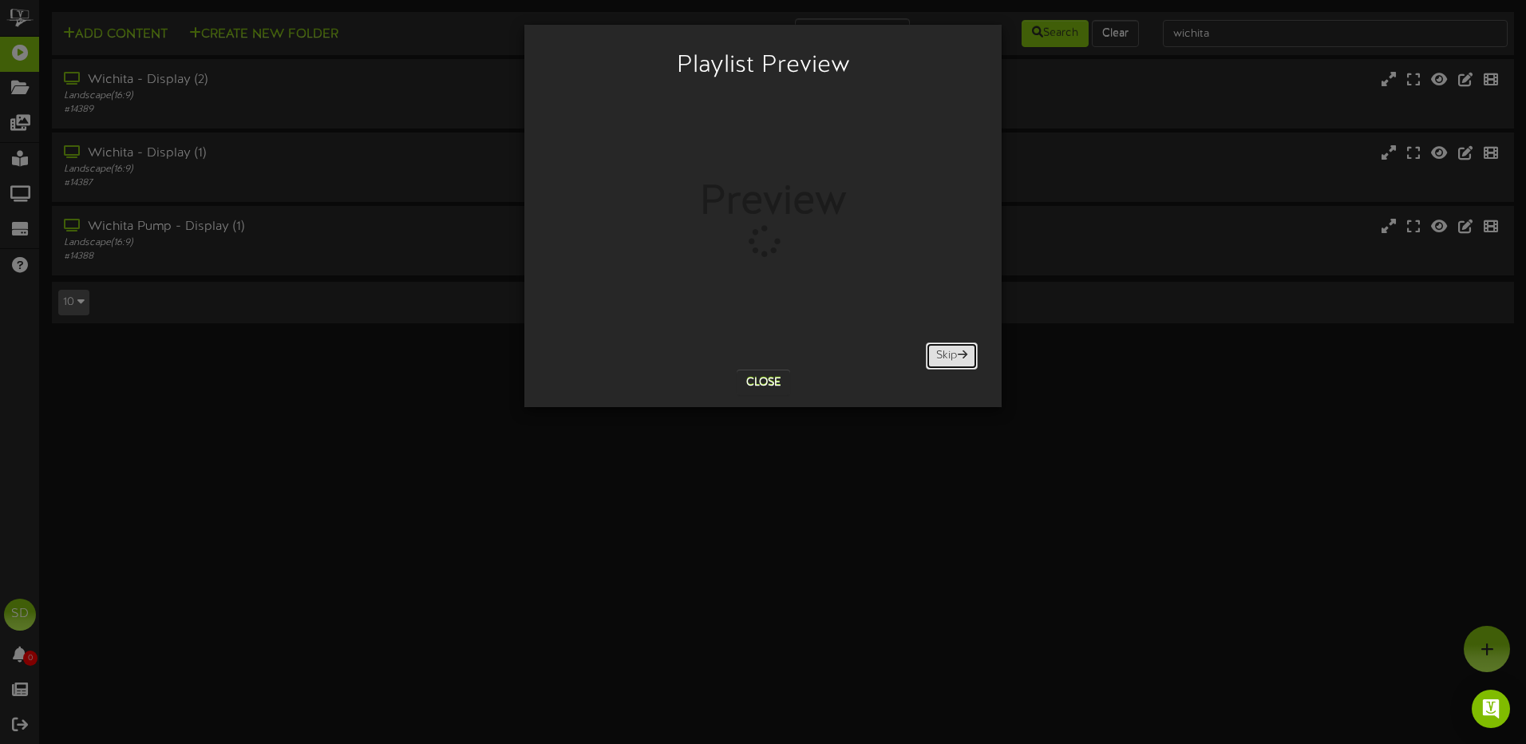
click at [944, 353] on button "Skip" at bounding box center [952, 355] width 52 height 27
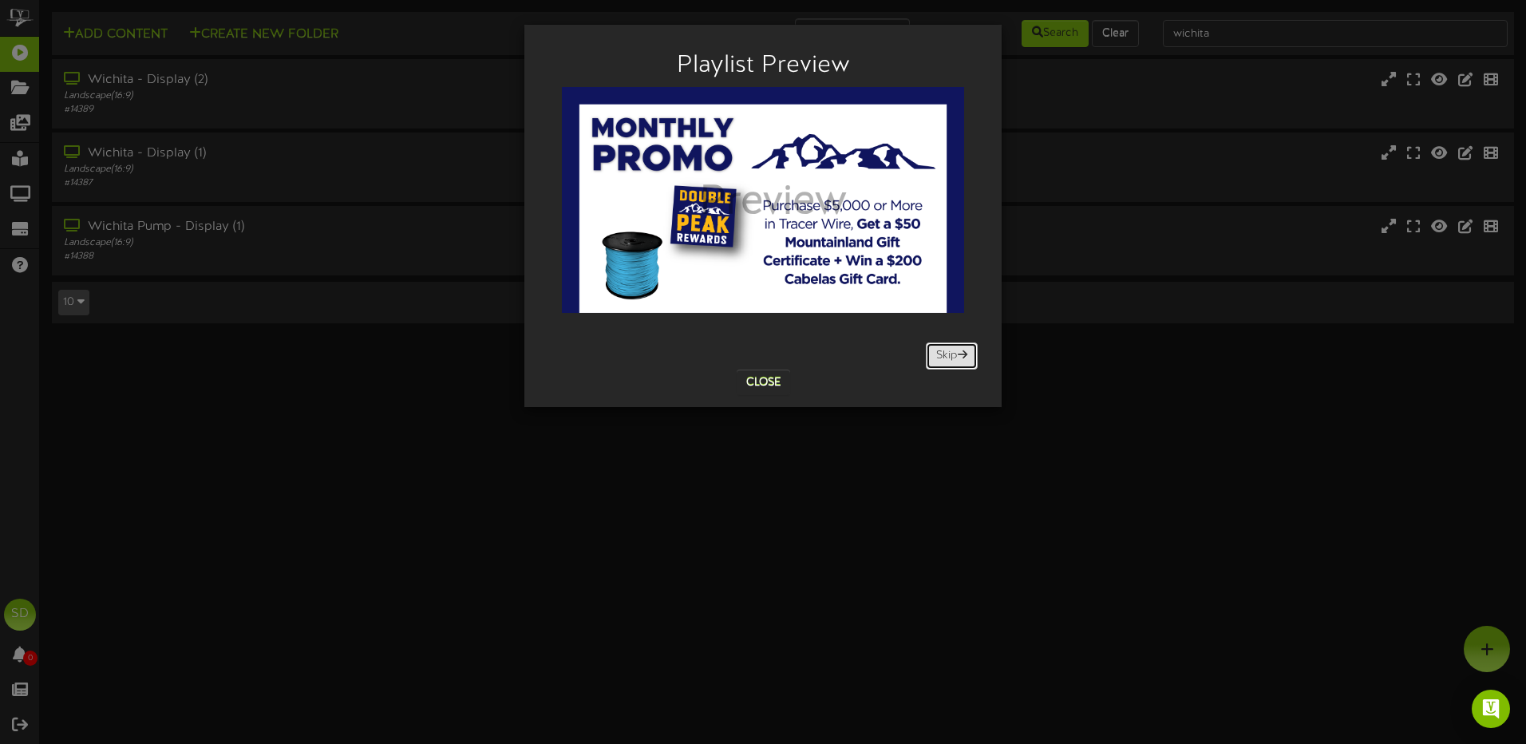
click at [959, 358] on span at bounding box center [963, 354] width 10 height 11
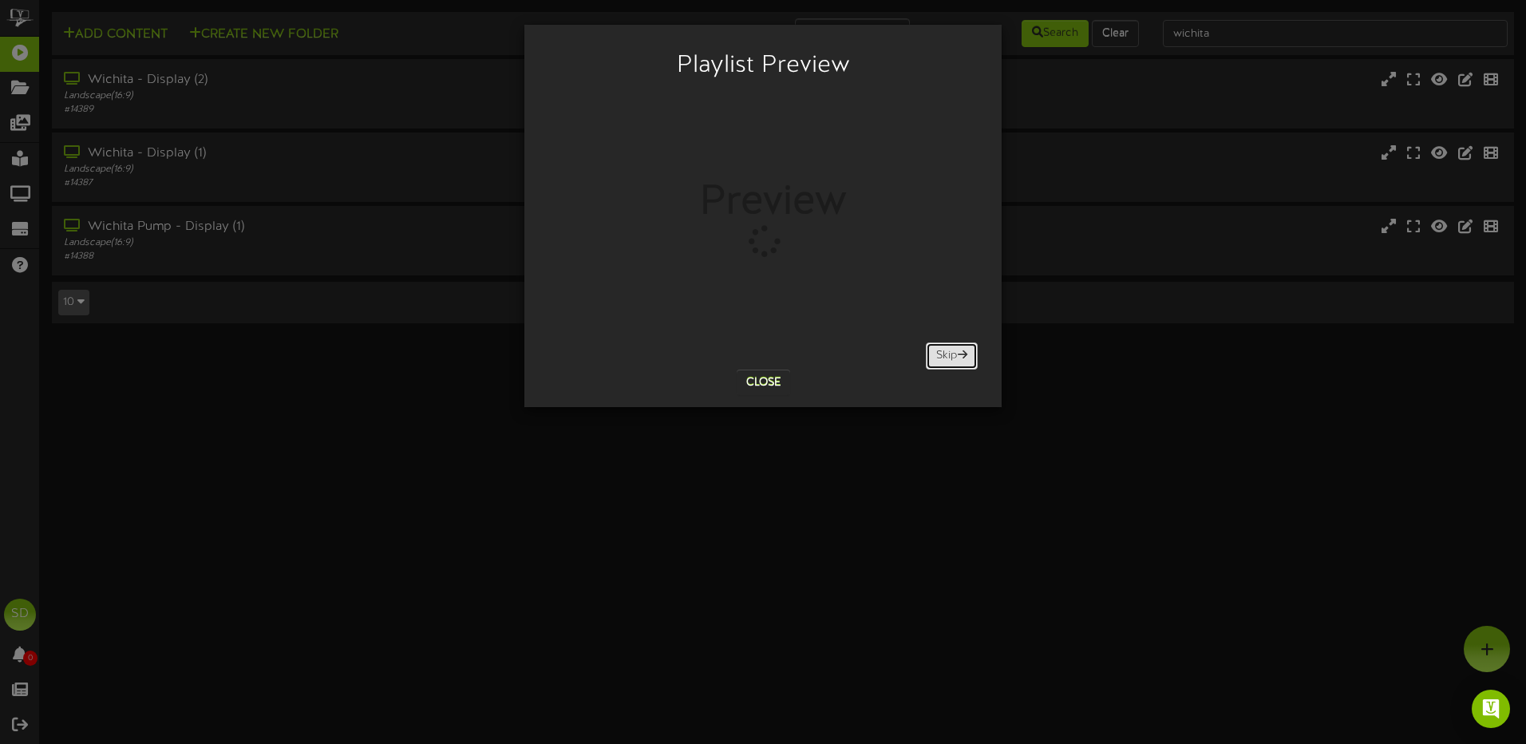
click at [960, 358] on span at bounding box center [963, 354] width 10 height 11
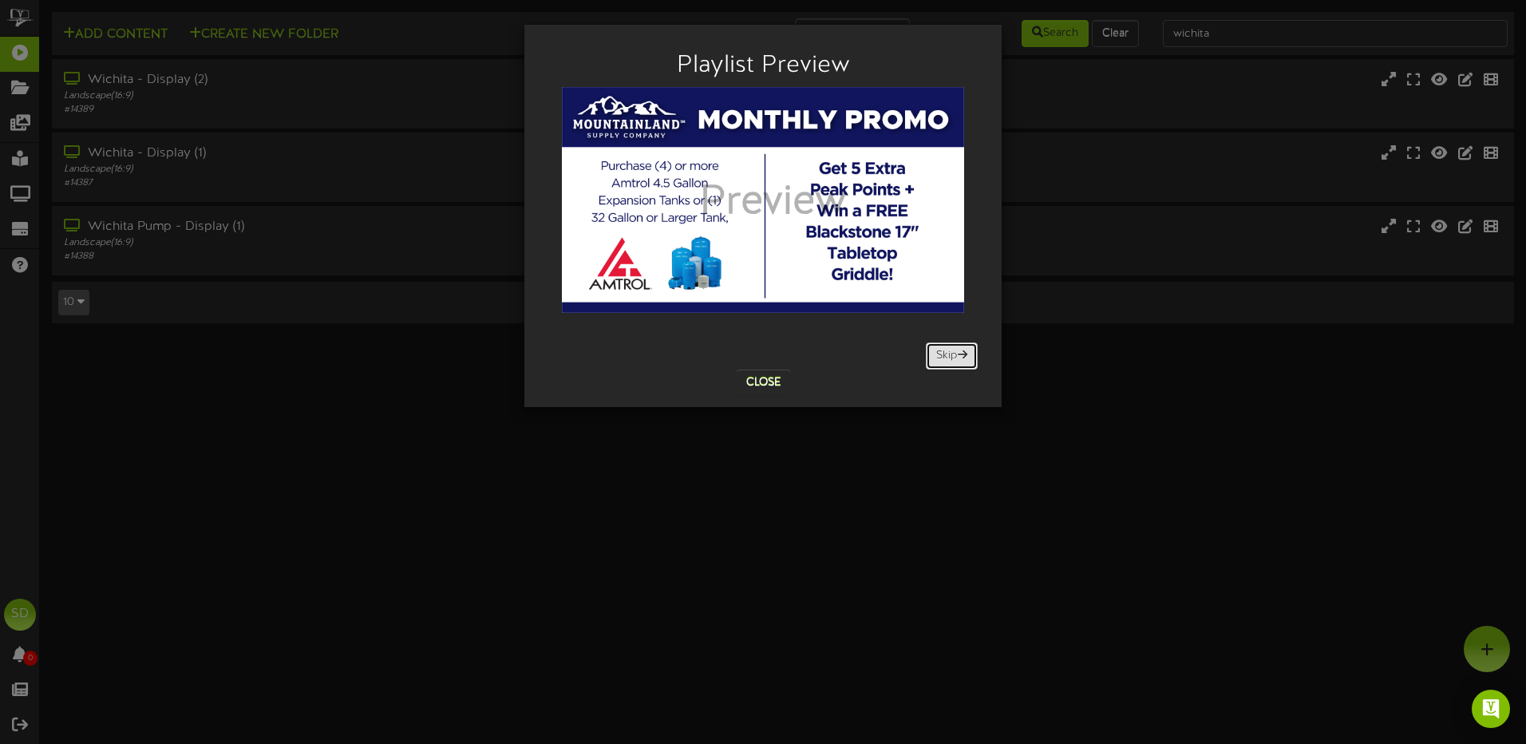
click at [942, 355] on button "Skip" at bounding box center [952, 355] width 52 height 27
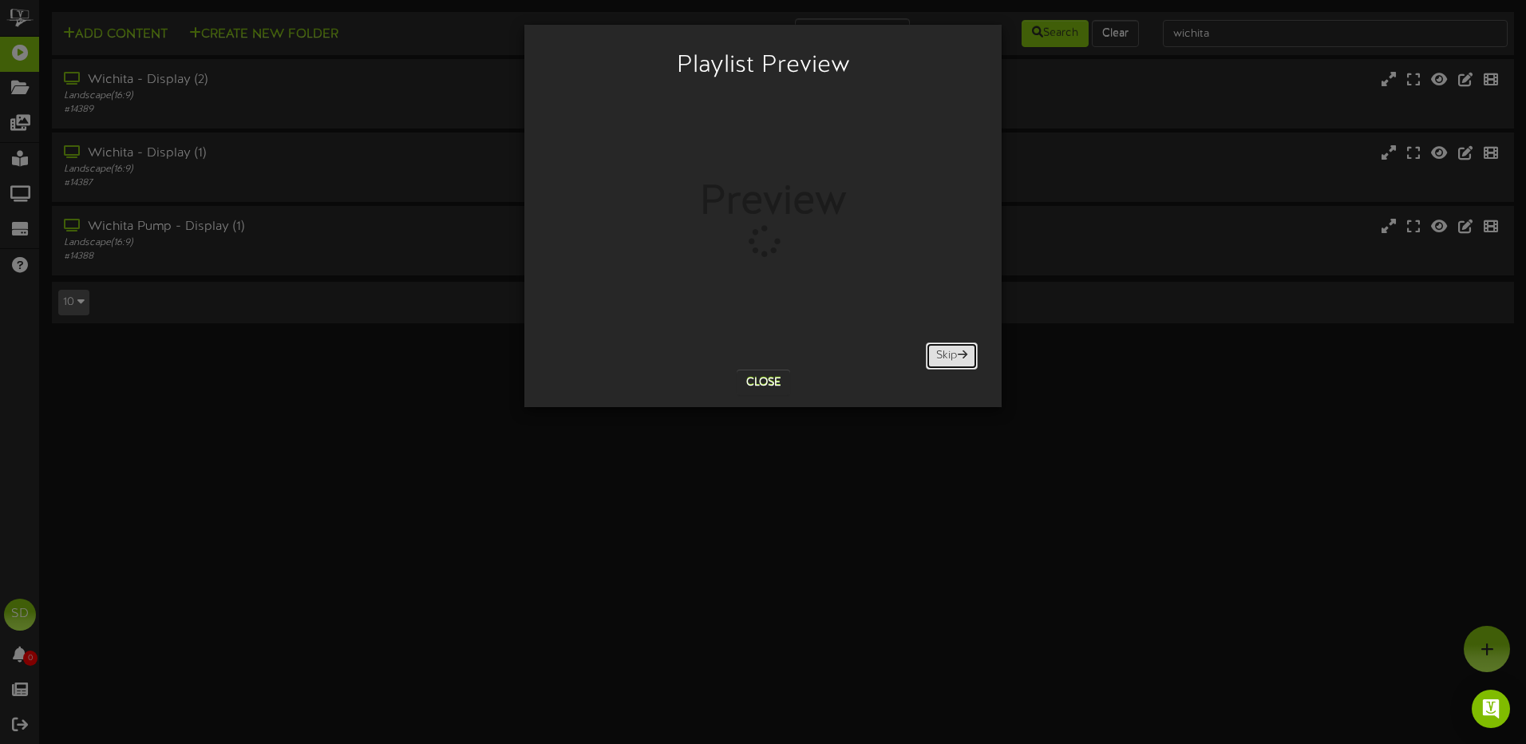
click at [947, 349] on button "Skip" at bounding box center [952, 355] width 52 height 27
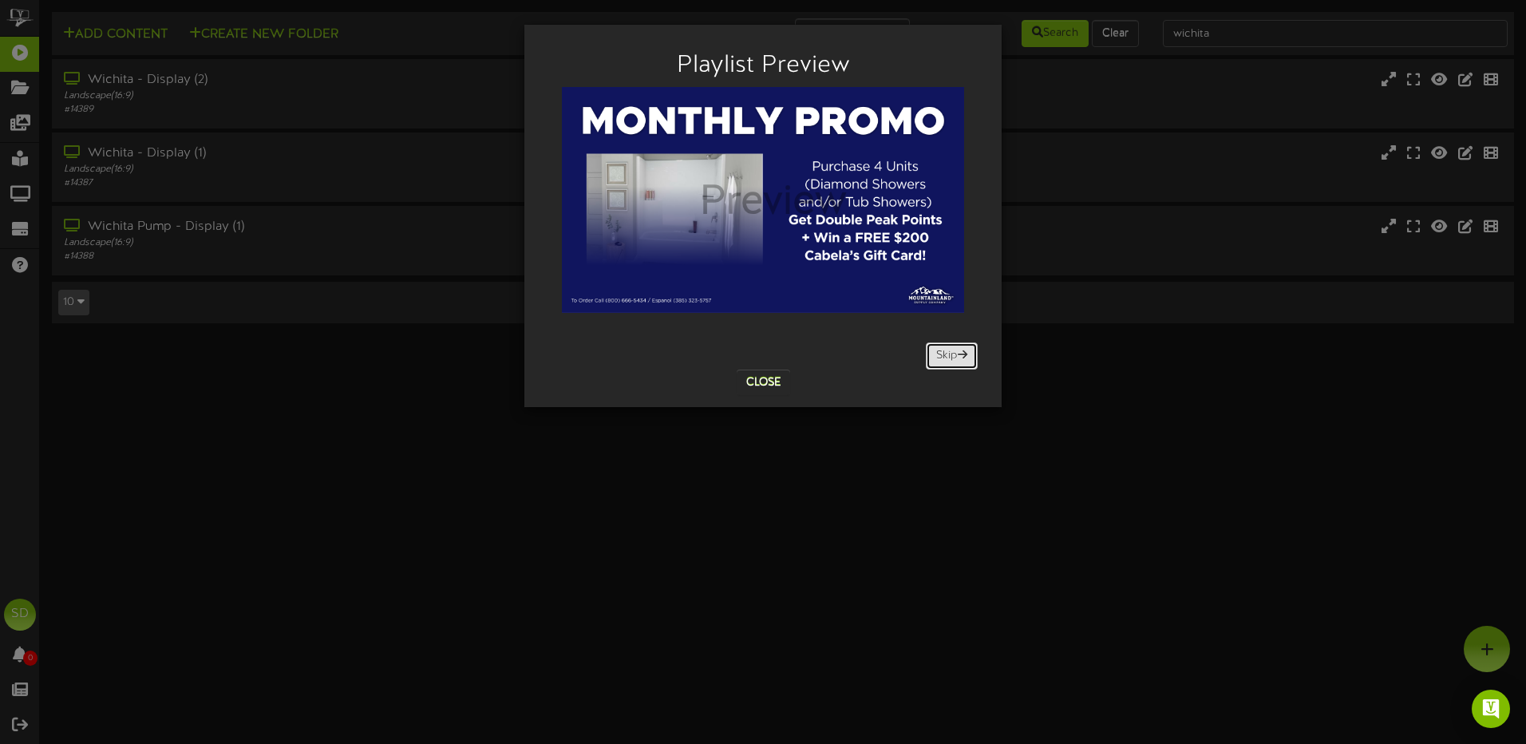
click at [954, 358] on button "Skip" at bounding box center [952, 355] width 52 height 27
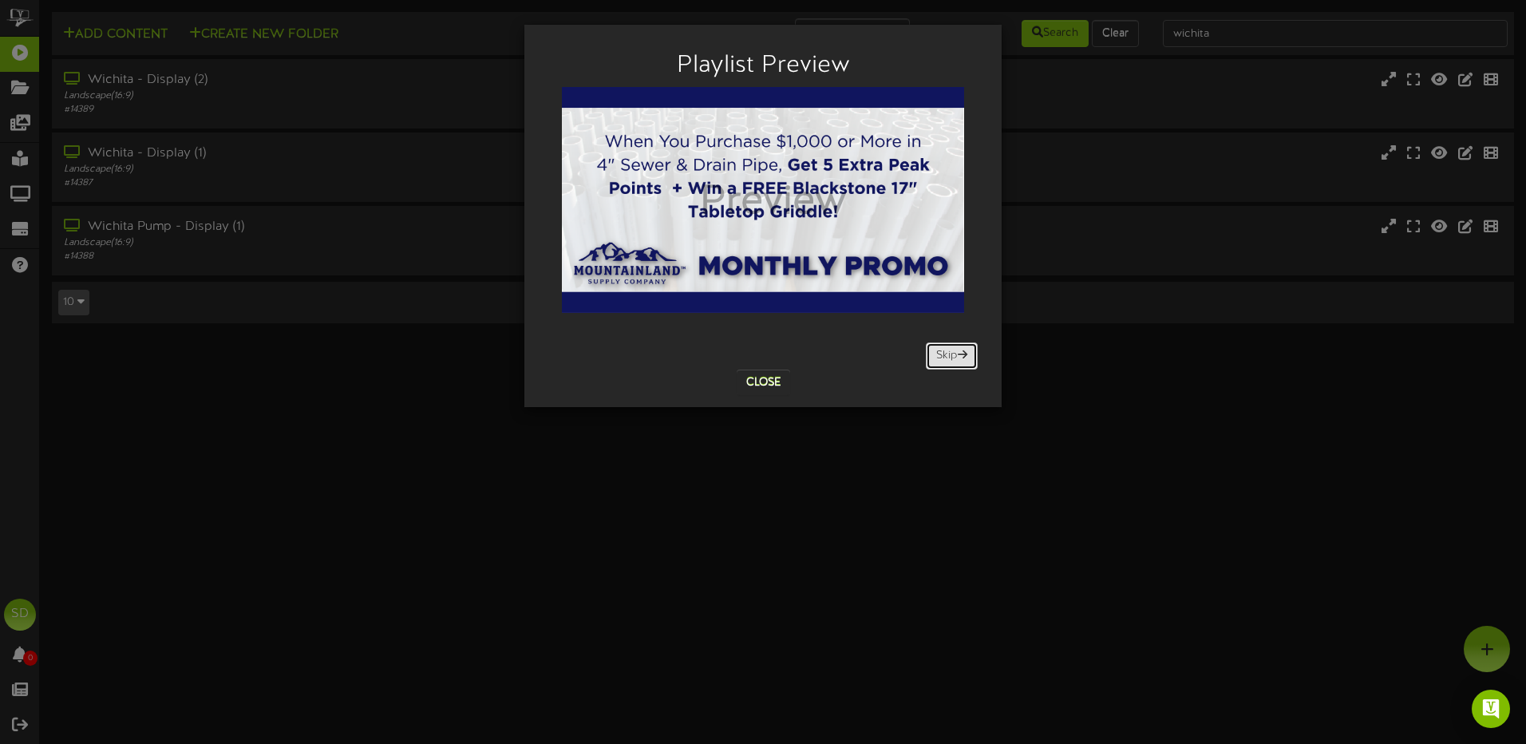
click at [949, 359] on button "Skip" at bounding box center [952, 355] width 52 height 27
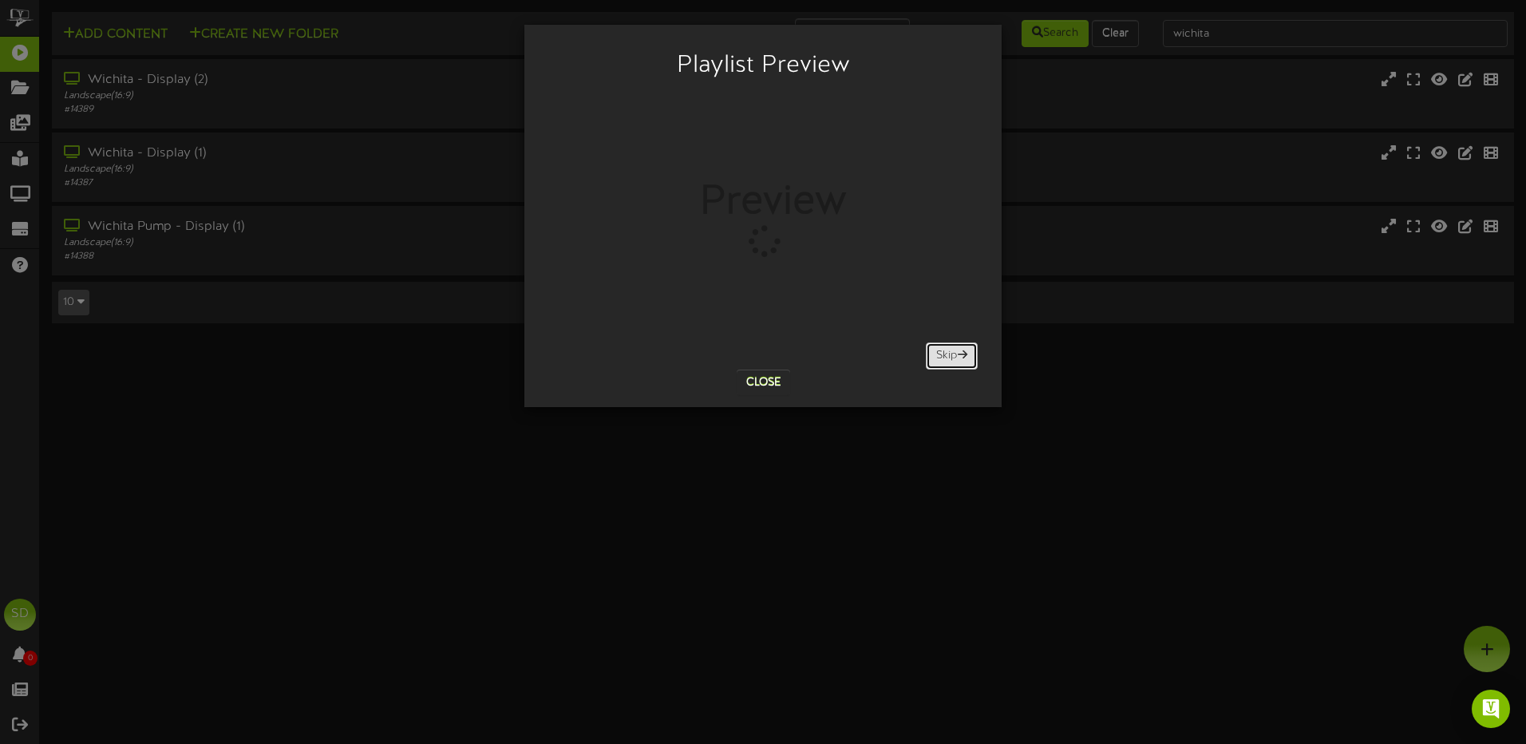
click at [949, 356] on button "Skip" at bounding box center [952, 355] width 52 height 27
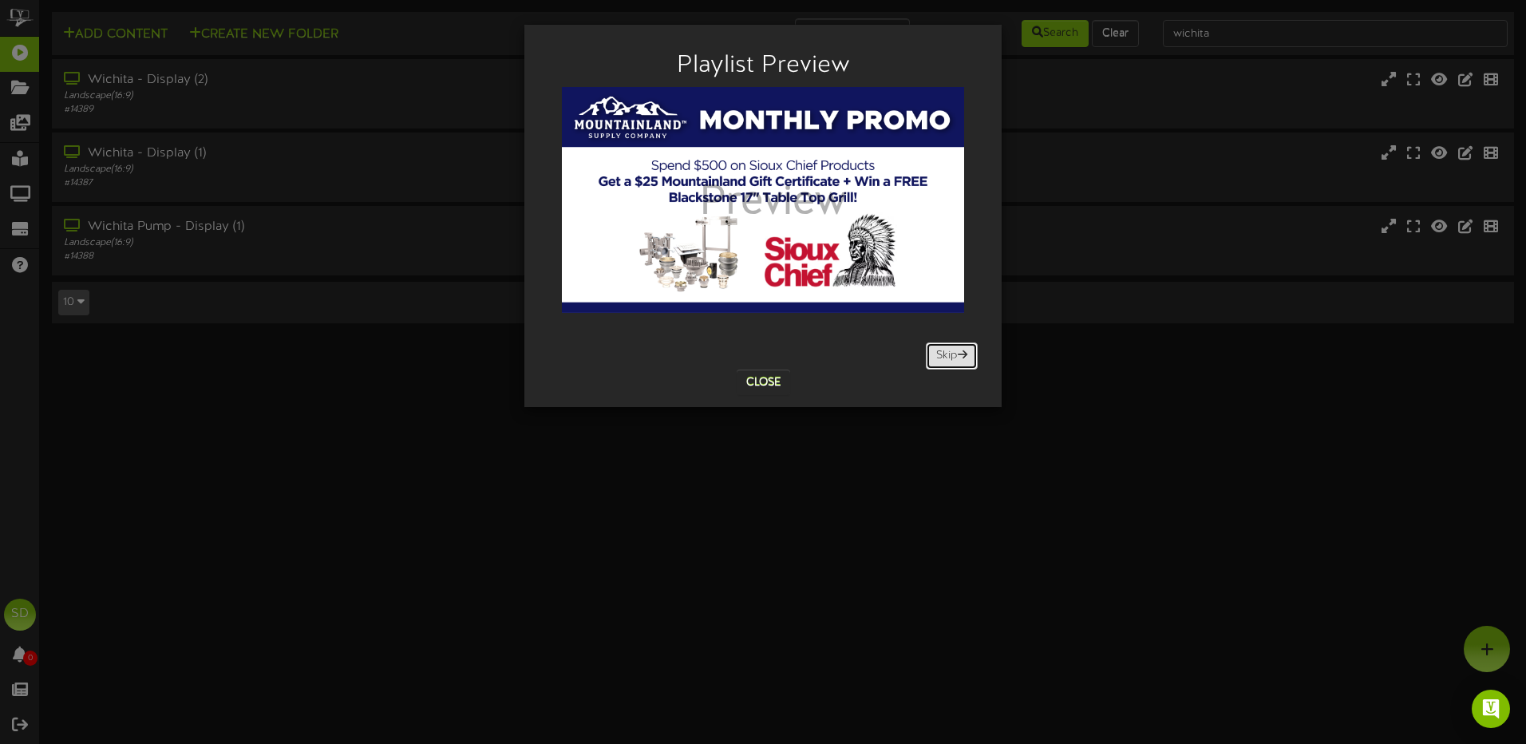
click at [956, 357] on button "Skip" at bounding box center [952, 355] width 52 height 27
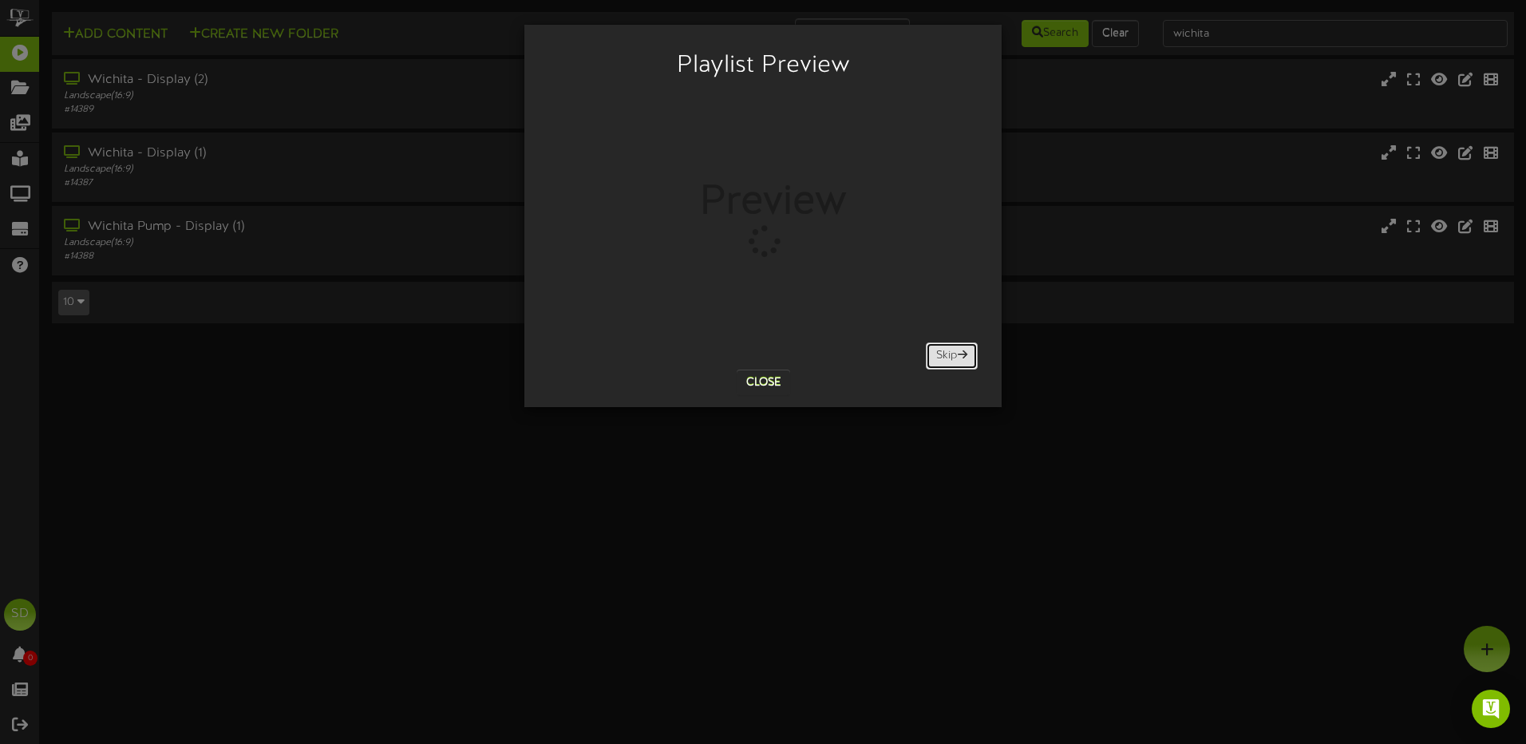
click at [957, 357] on button "Skip" at bounding box center [952, 355] width 52 height 27
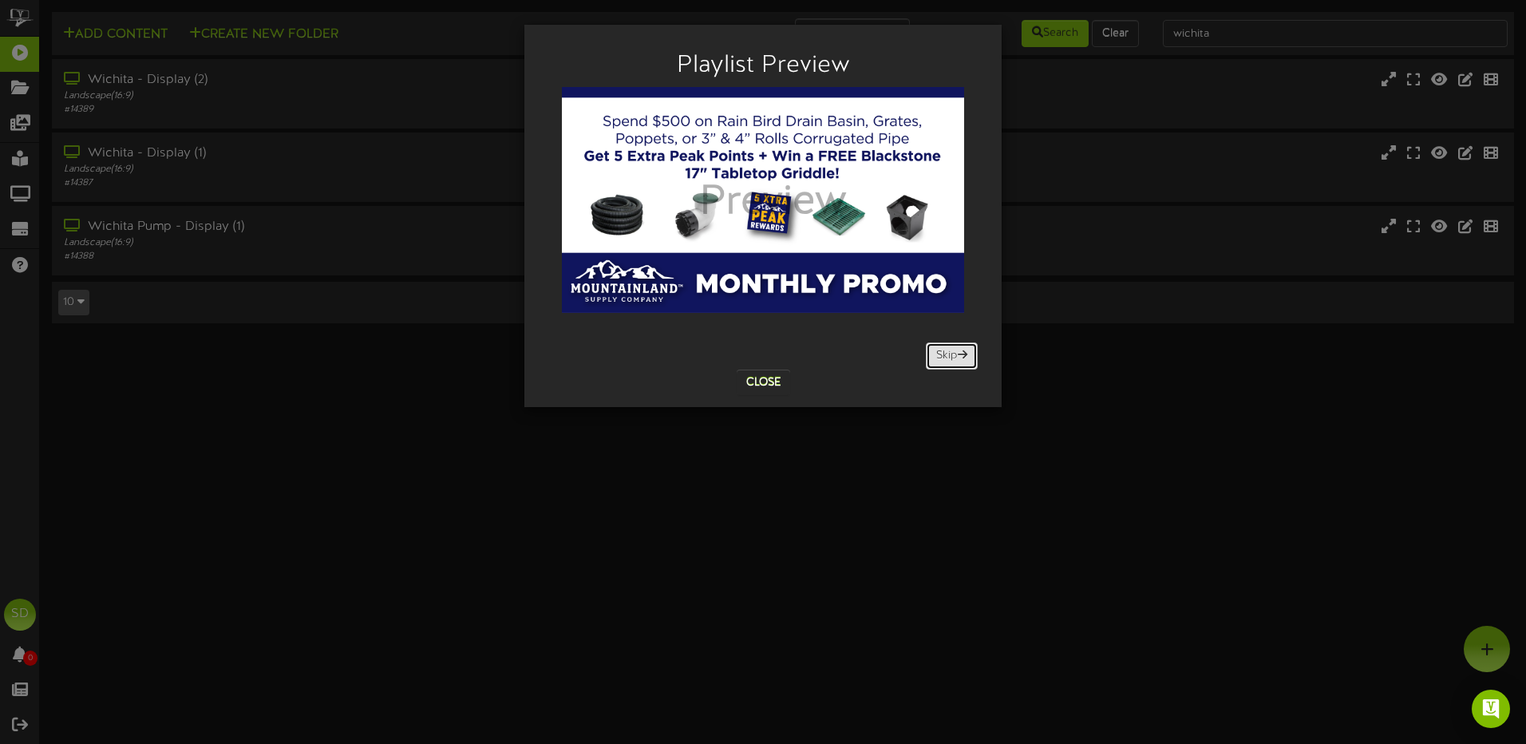
click at [958, 357] on span at bounding box center [963, 354] width 10 height 11
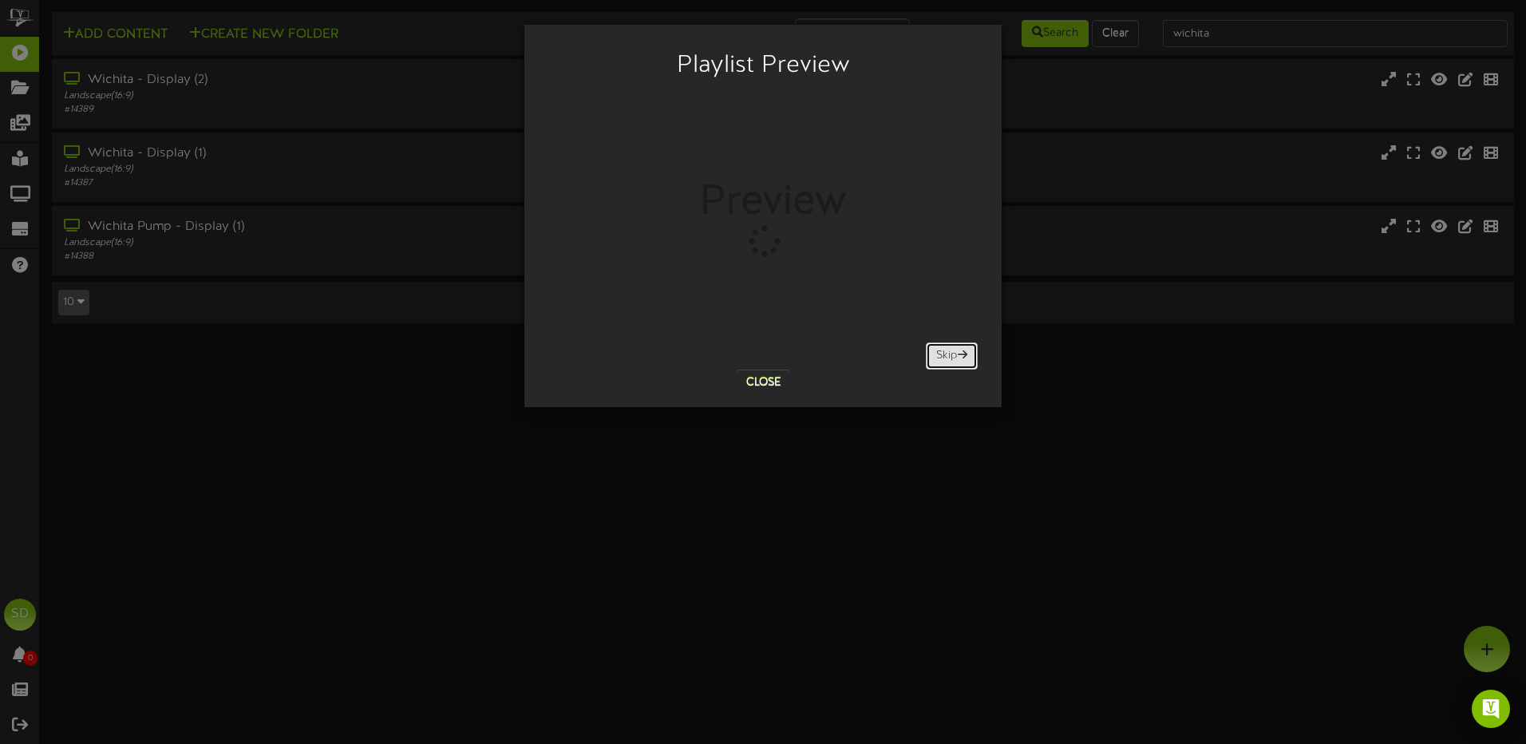
click at [958, 357] on span at bounding box center [963, 354] width 10 height 11
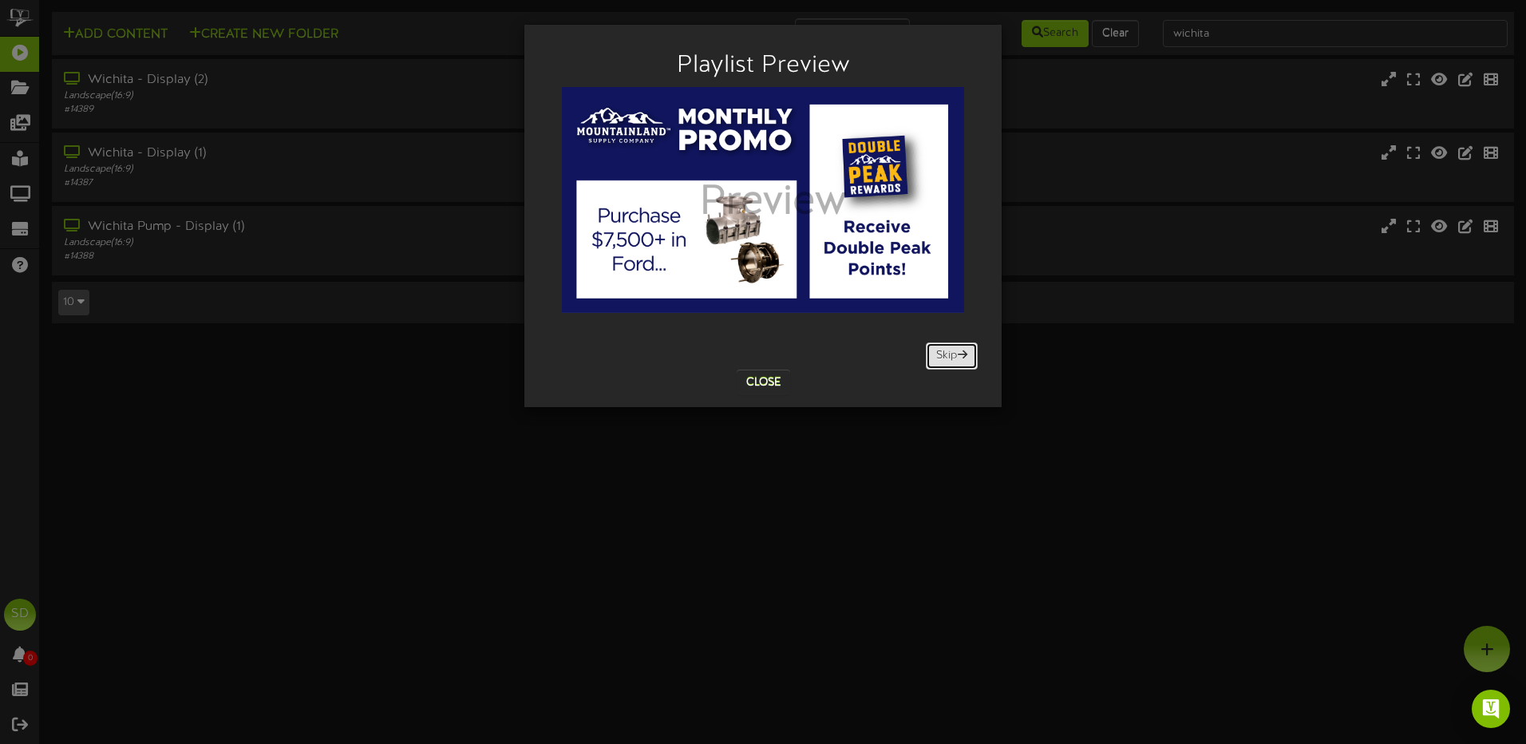
click at [958, 357] on span at bounding box center [963, 354] width 10 height 11
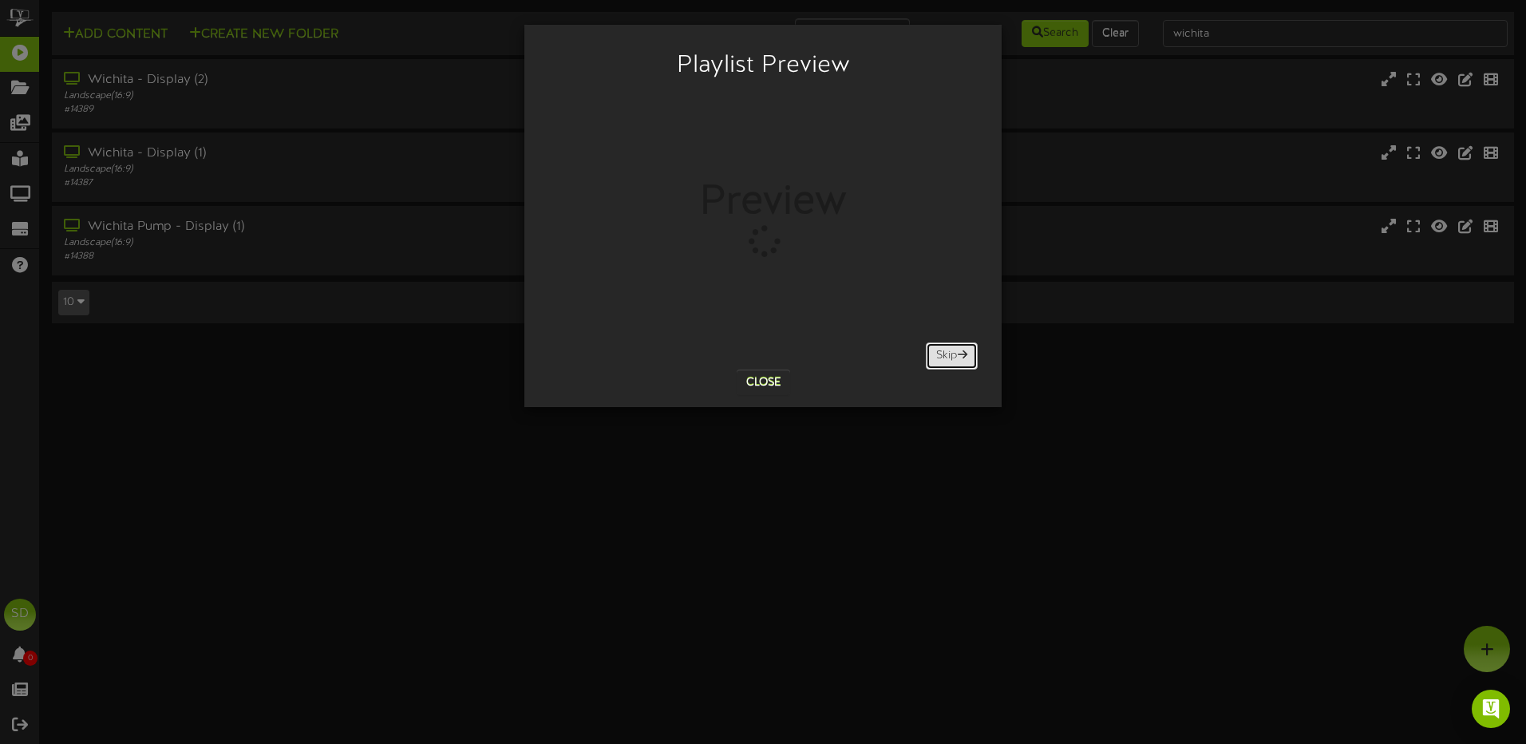
click at [958, 357] on span at bounding box center [963, 354] width 10 height 11
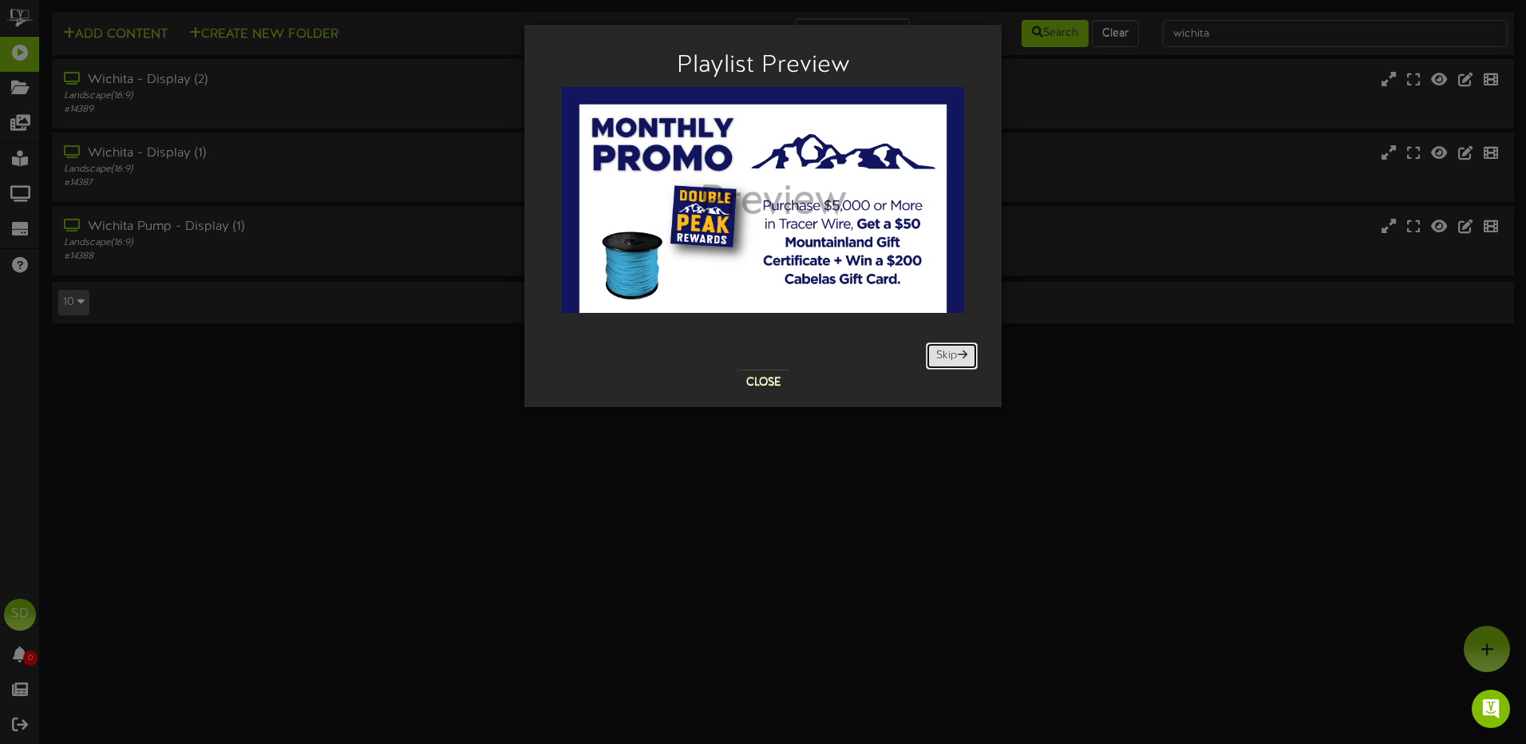
click at [958, 357] on span at bounding box center [963, 354] width 10 height 11
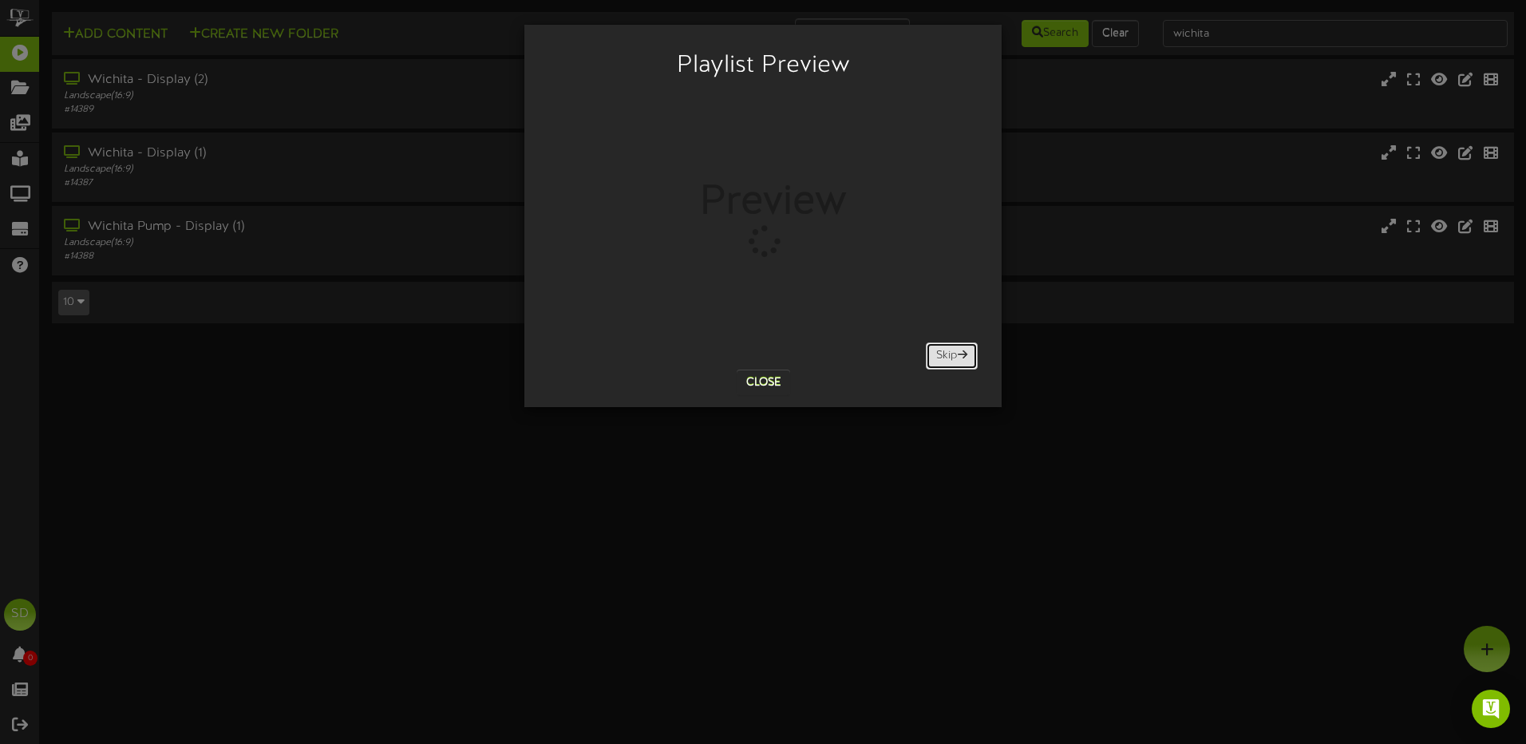
click at [958, 357] on span at bounding box center [963, 354] width 10 height 11
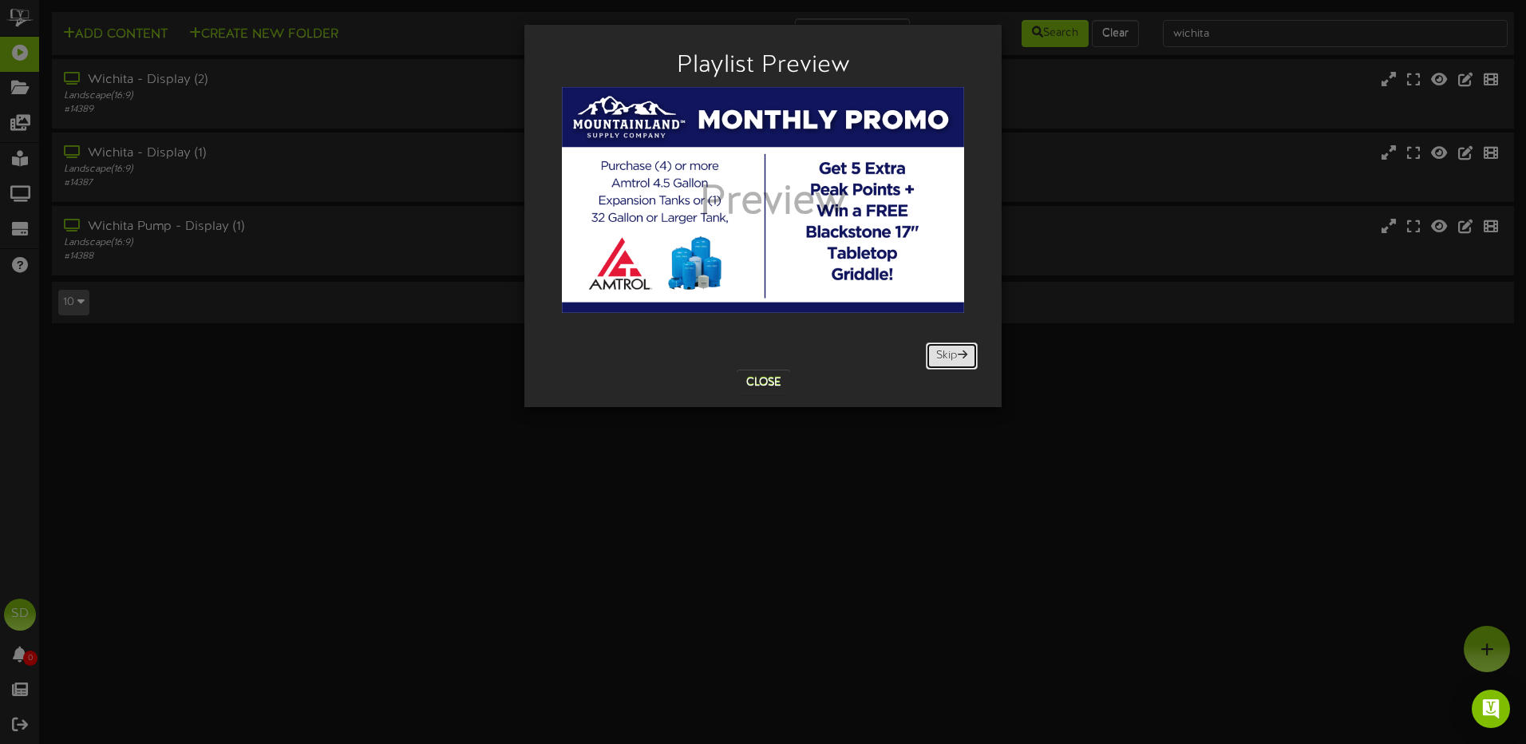
click at [957, 363] on button "Skip" at bounding box center [952, 355] width 52 height 27
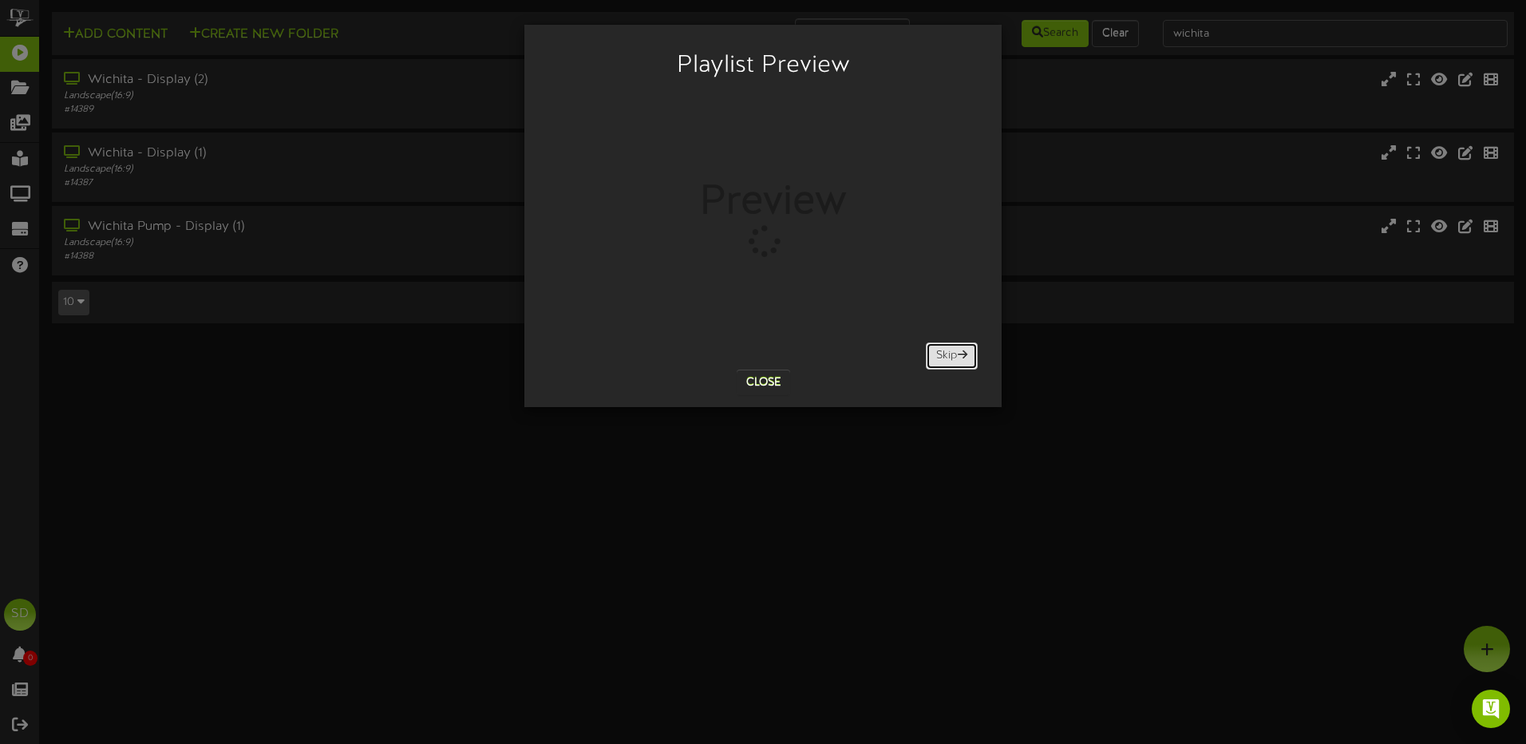
click at [957, 363] on button "Skip" at bounding box center [952, 355] width 52 height 27
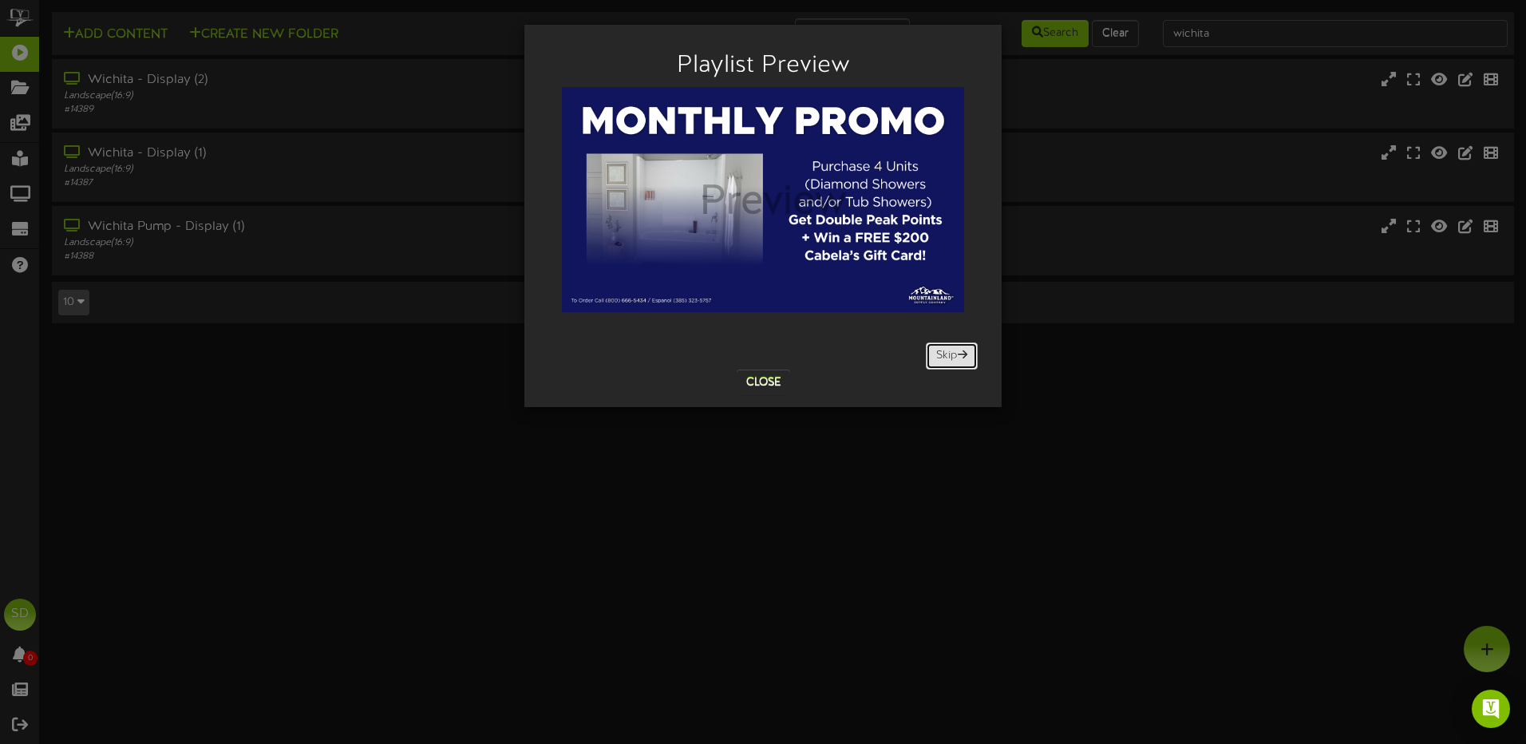
click at [944, 362] on button "Skip" at bounding box center [952, 355] width 52 height 27
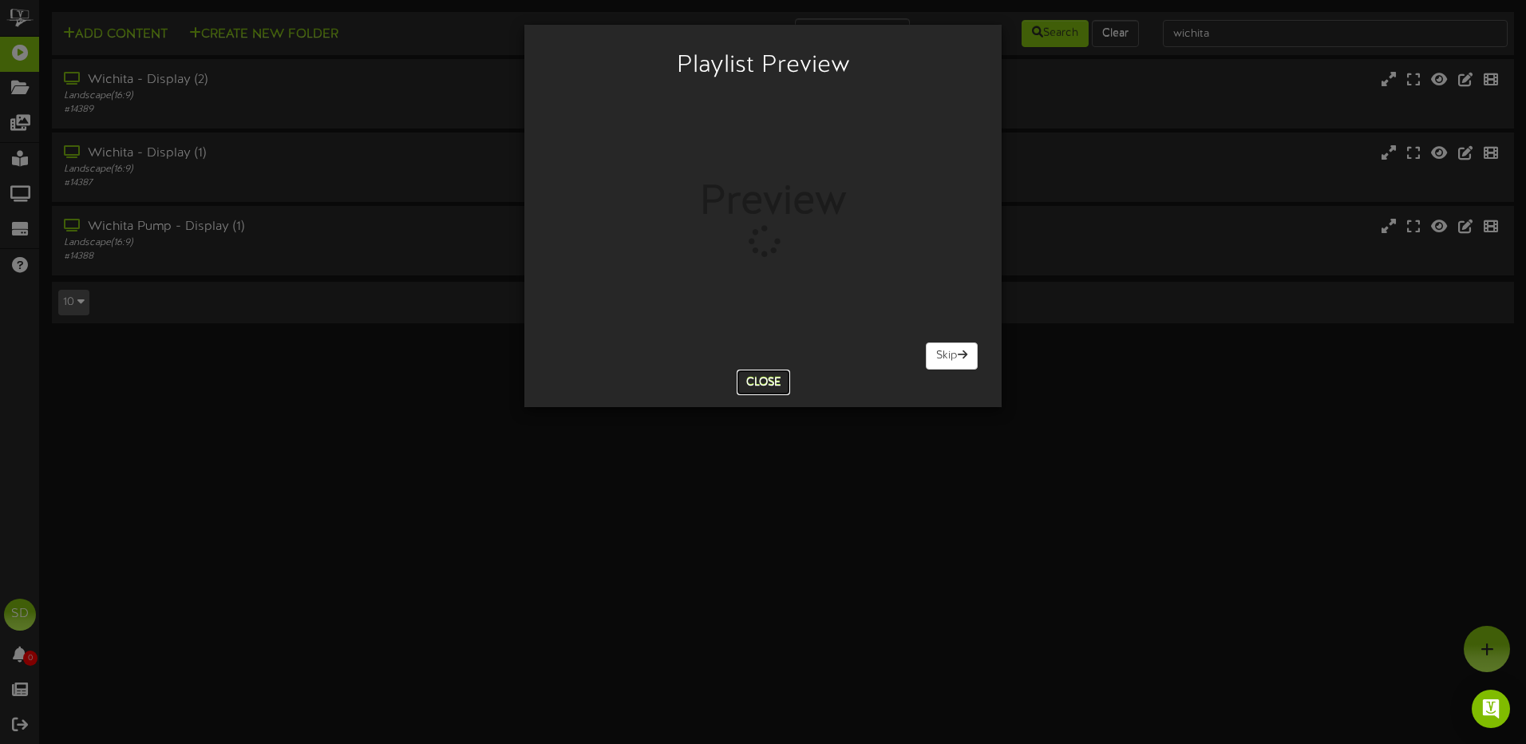
click at [760, 388] on button "Close" at bounding box center [763, 383] width 53 height 26
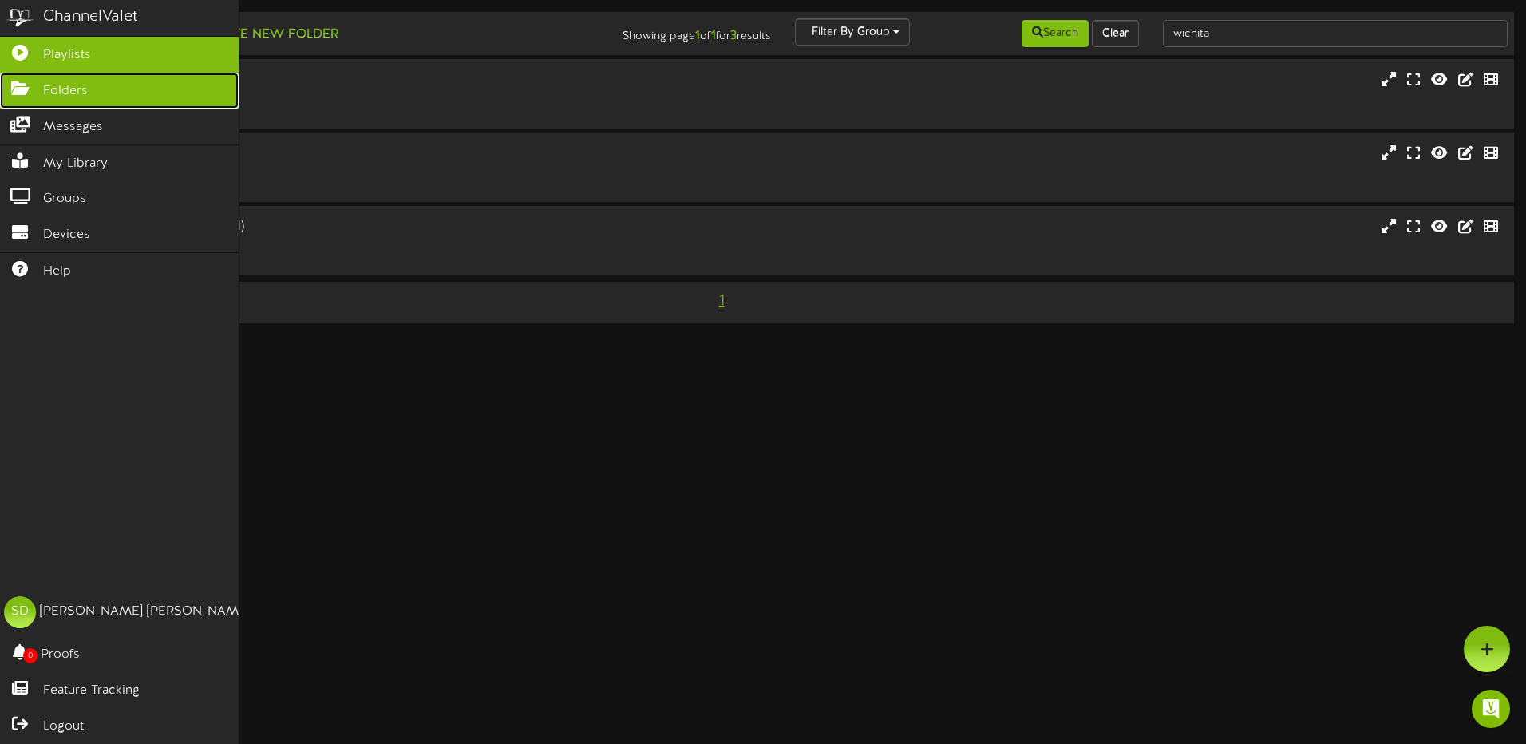
click at [77, 93] on span "Folders" at bounding box center [65, 91] width 45 height 18
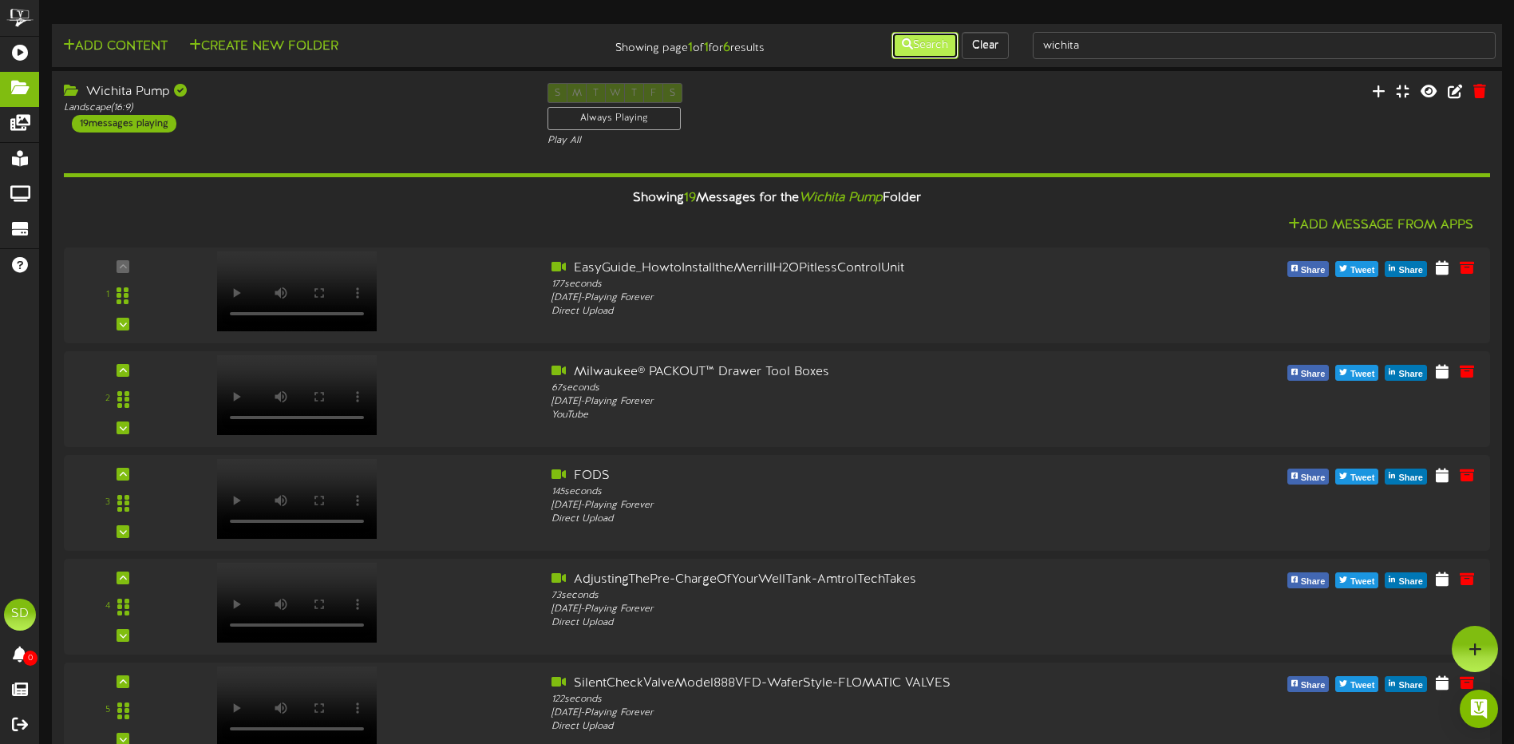
click at [934, 46] on button "Search" at bounding box center [925, 45] width 67 height 27
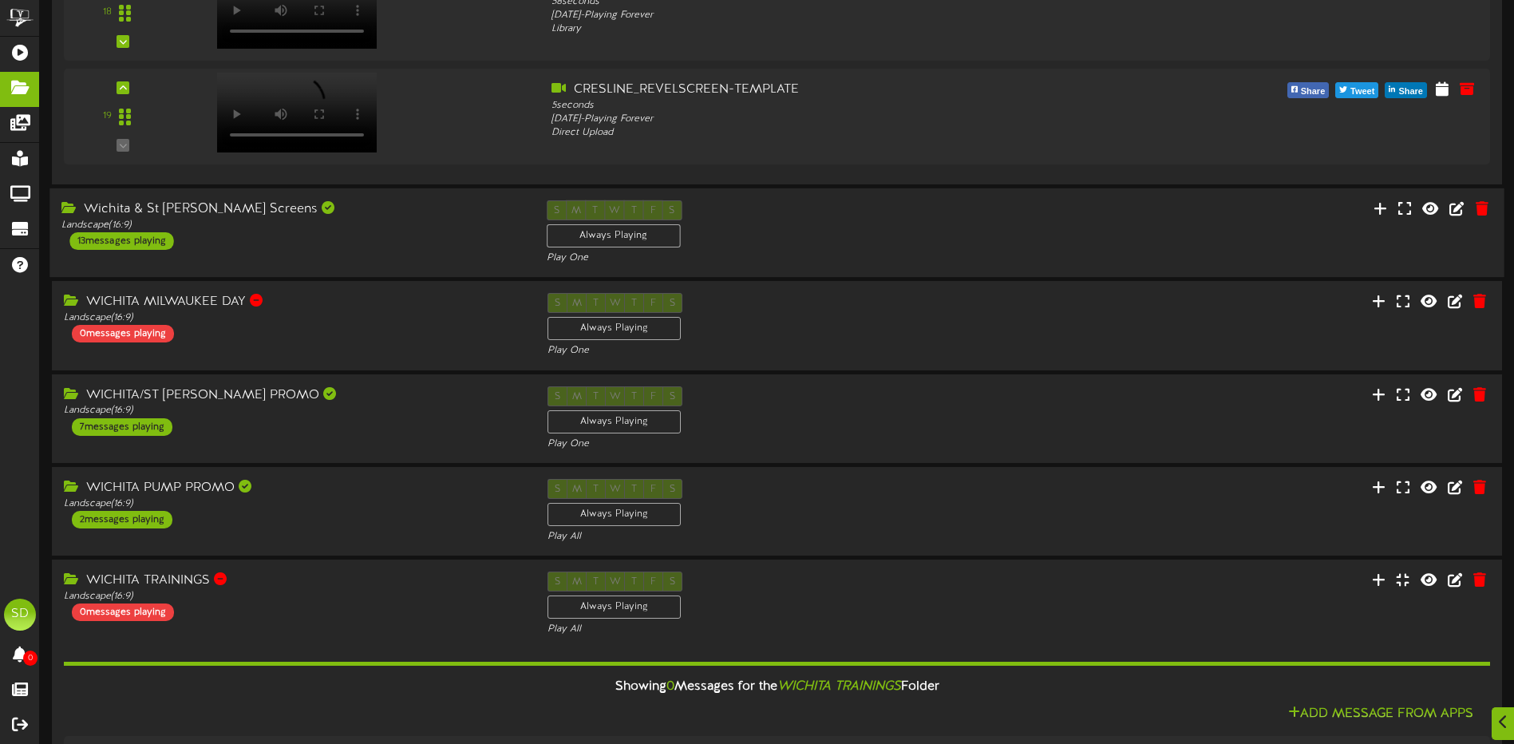
scroll to position [2076, 0]
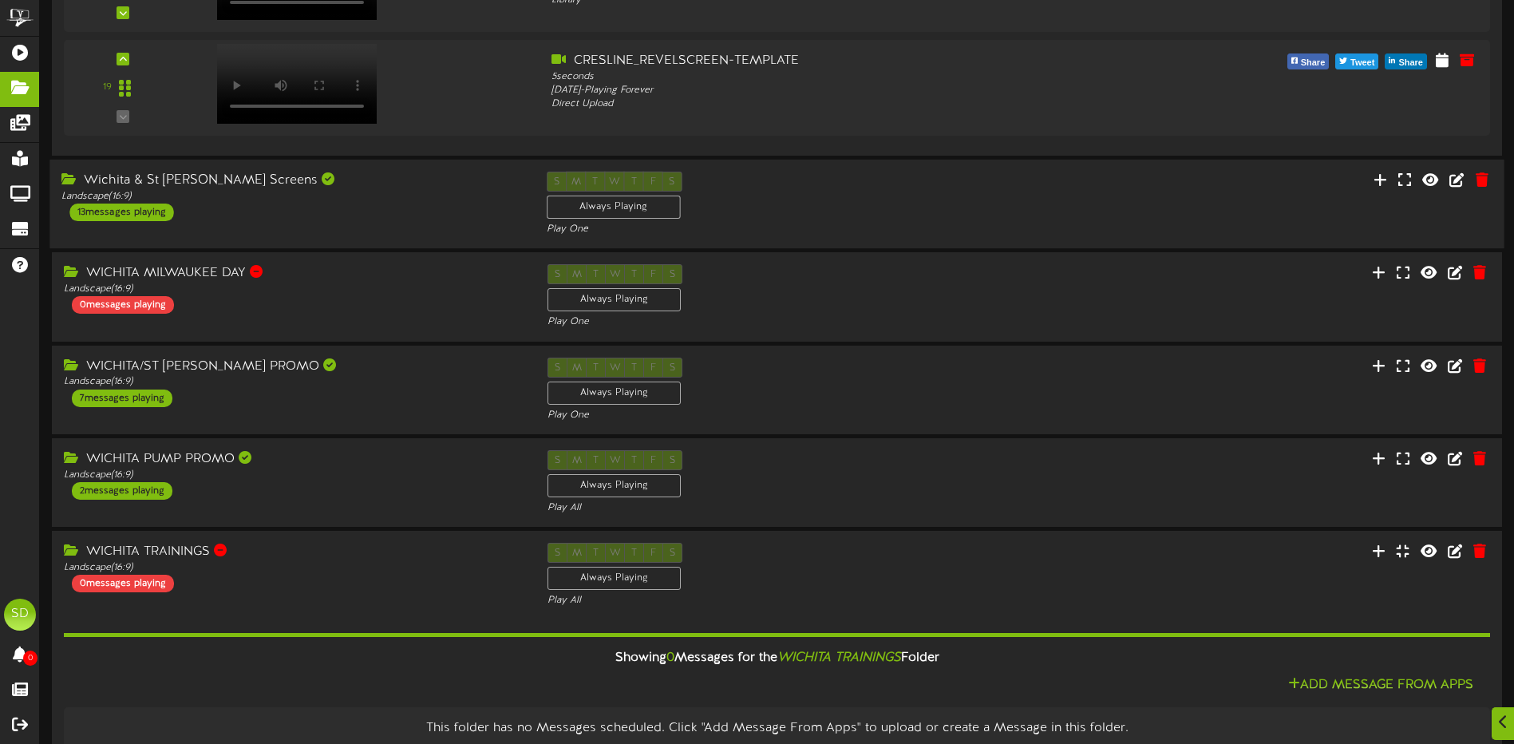
click at [363, 205] on div "Wichita & St [PERSON_NAME] Screens Landscape ( 16:9 ) 13 messages playing" at bounding box center [291, 196] width 485 height 49
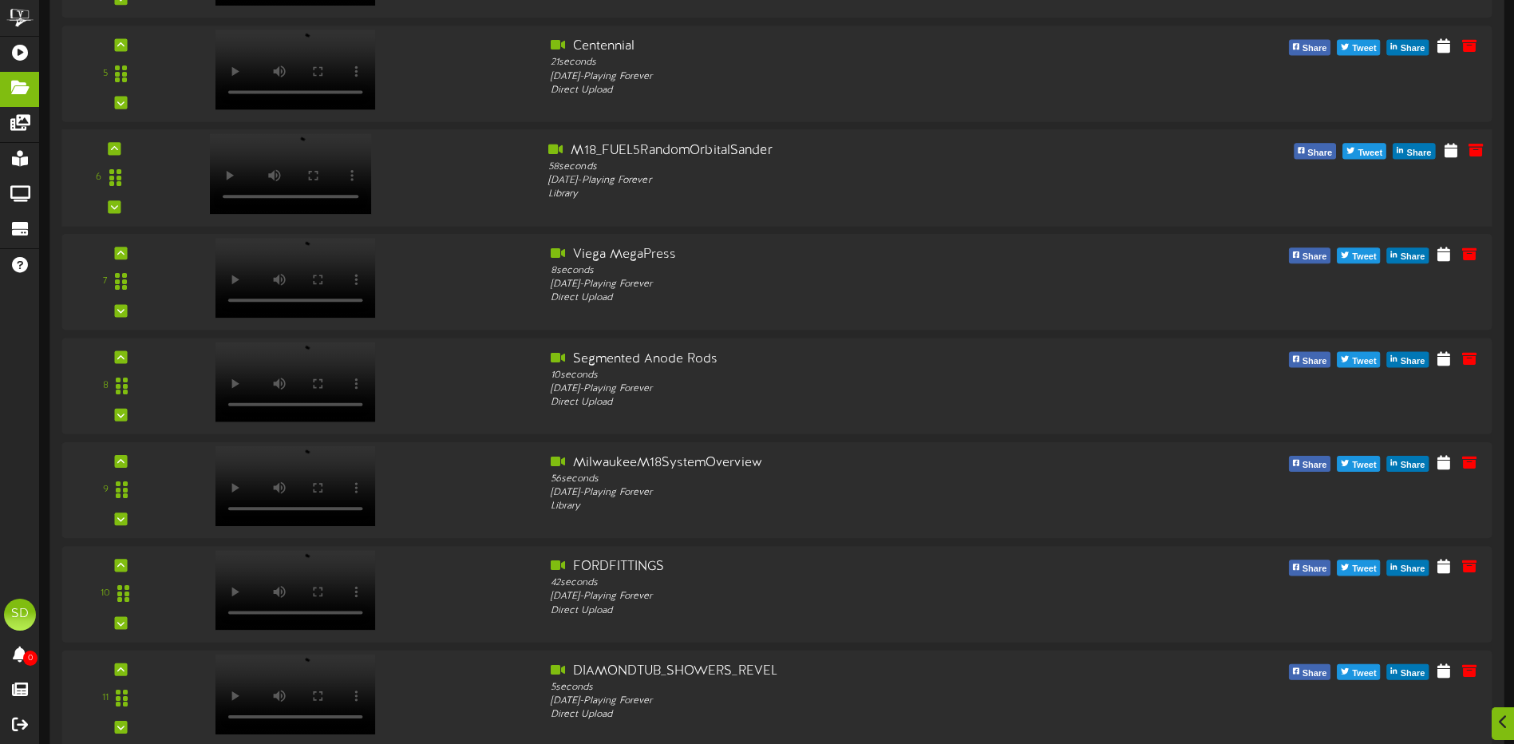
scroll to position [2874, 0]
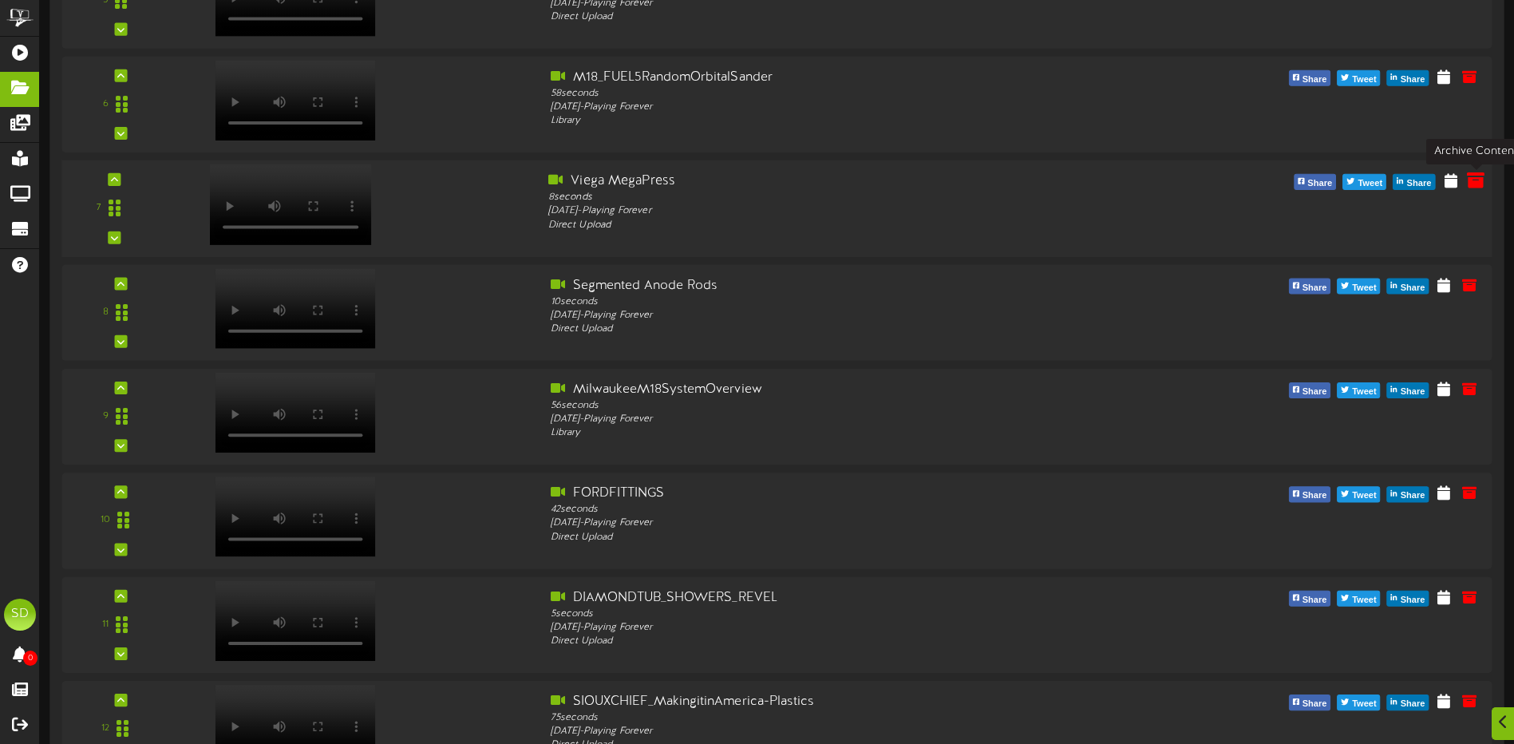
click at [1477, 184] on icon at bounding box center [1476, 180] width 18 height 18
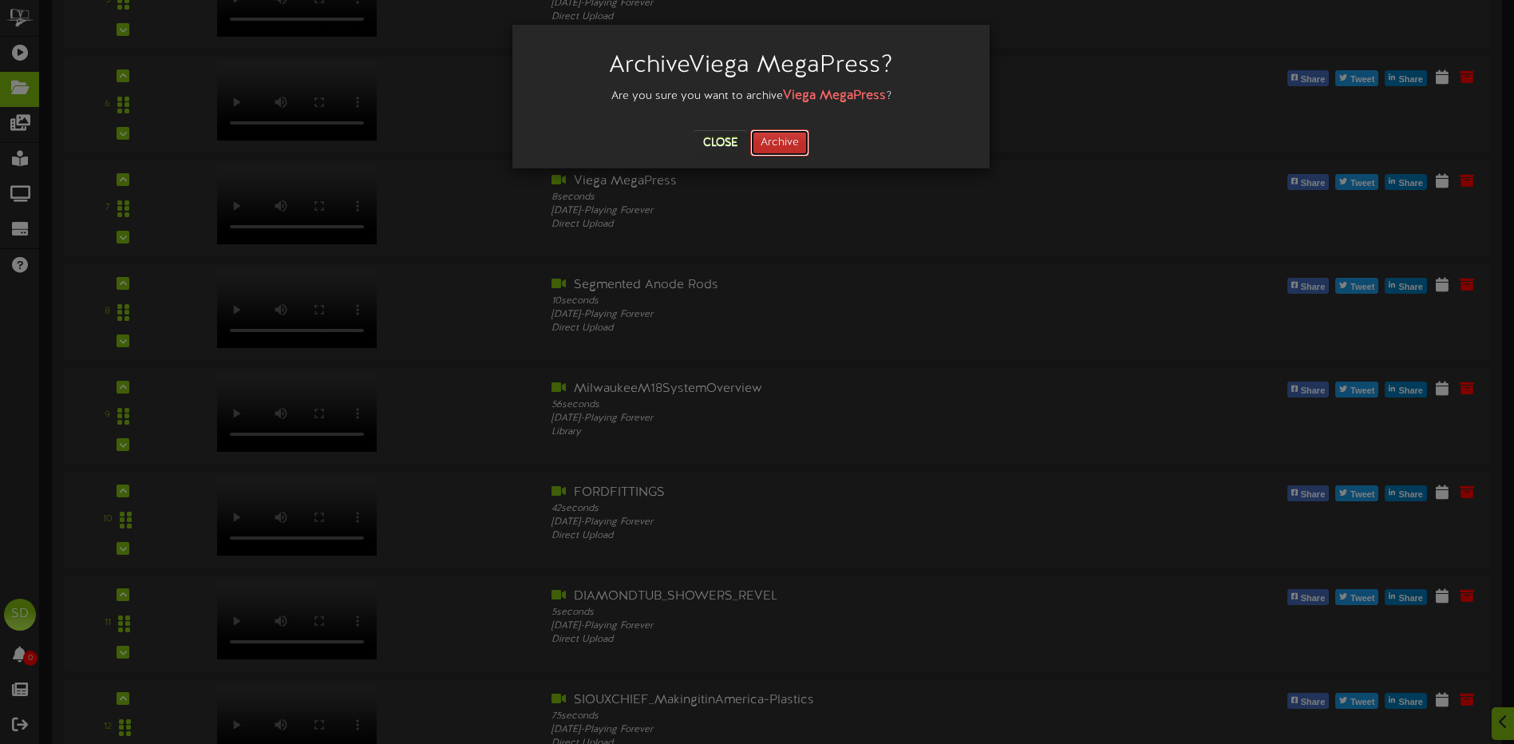
click at [778, 141] on button "Archive" at bounding box center [779, 142] width 59 height 27
